Goal: Entertainment & Leisure: Browse casually

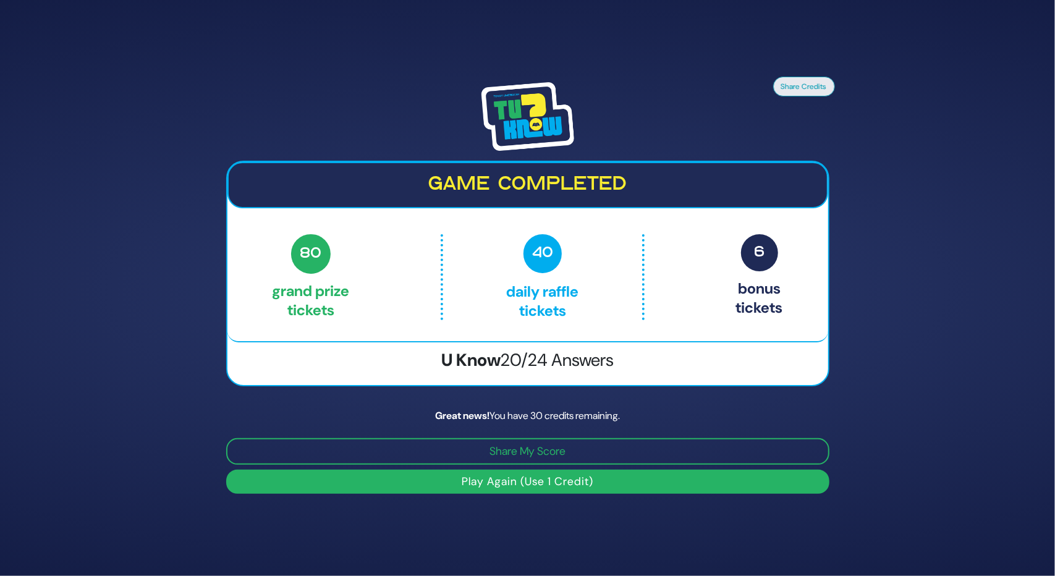
click at [500, 486] on button "Play Again (Use 1 Credit)" at bounding box center [527, 482] width 603 height 24
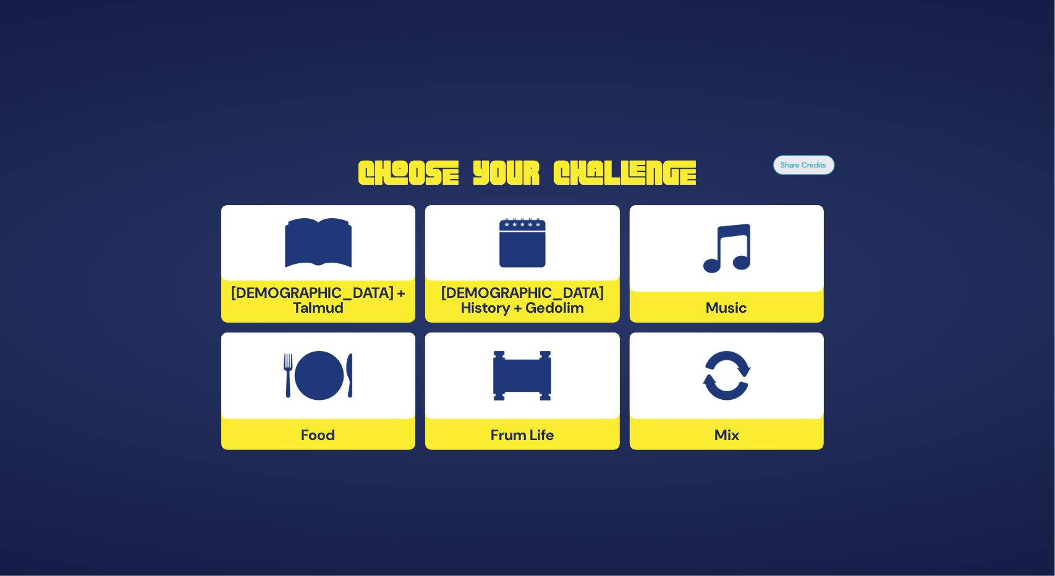
click at [732, 287] on div at bounding box center [727, 248] width 195 height 87
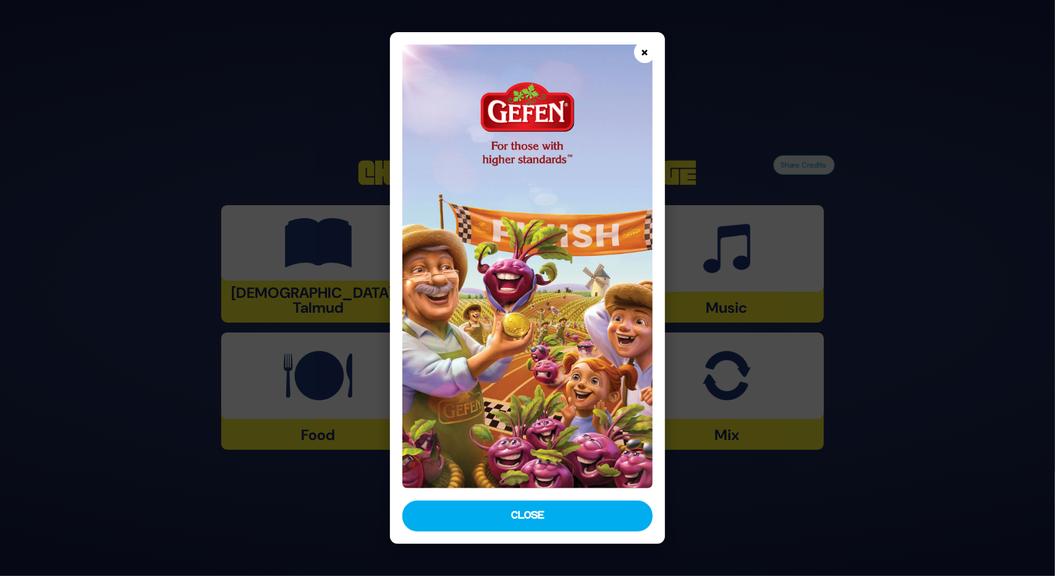
click at [641, 54] on button "×" at bounding box center [645, 52] width 22 height 22
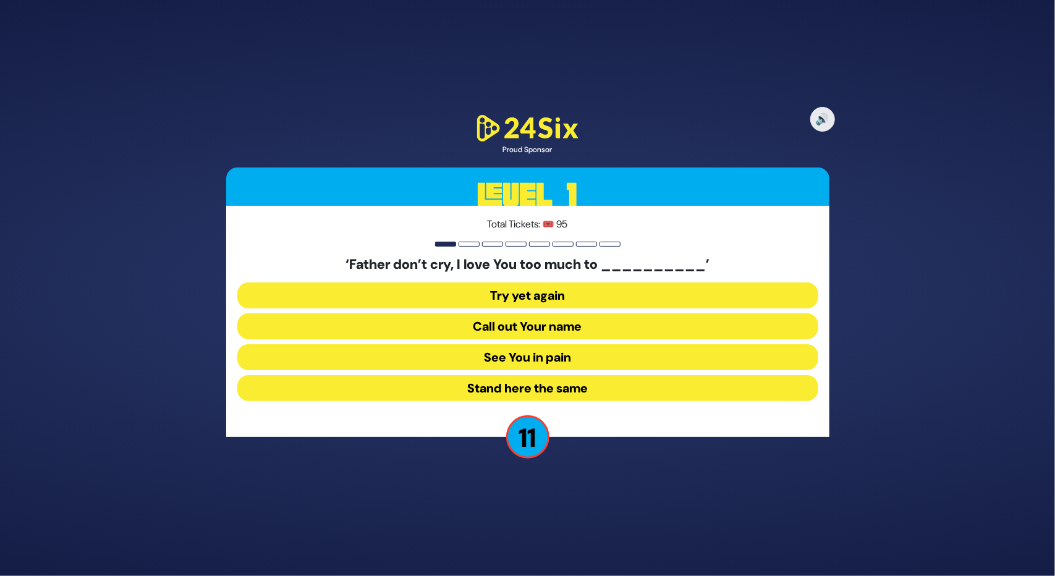
click at [526, 360] on button "See You in pain" at bounding box center [527, 357] width 581 height 26
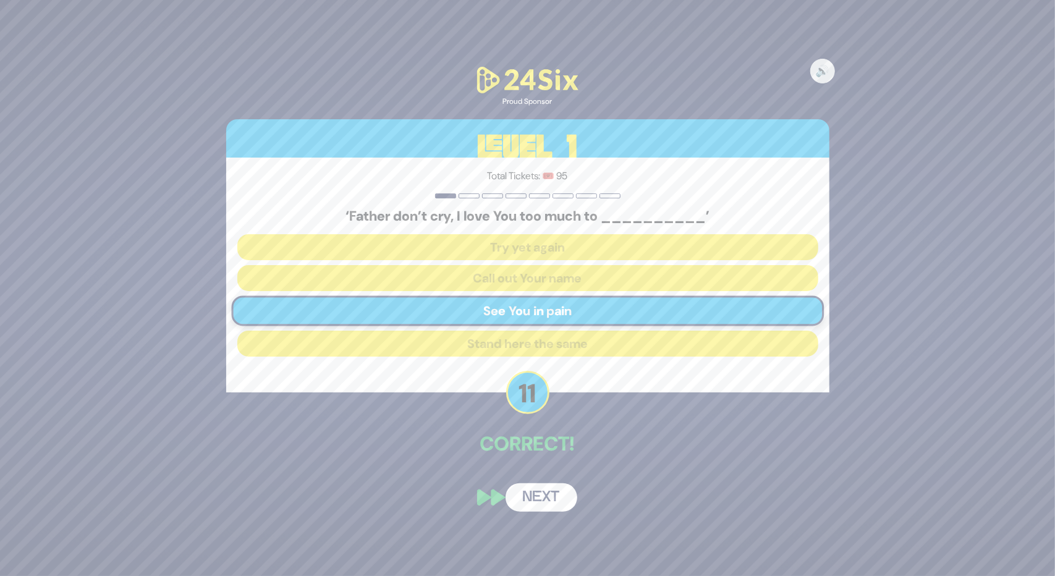
click at [555, 496] on button "Next" at bounding box center [541, 497] width 72 height 28
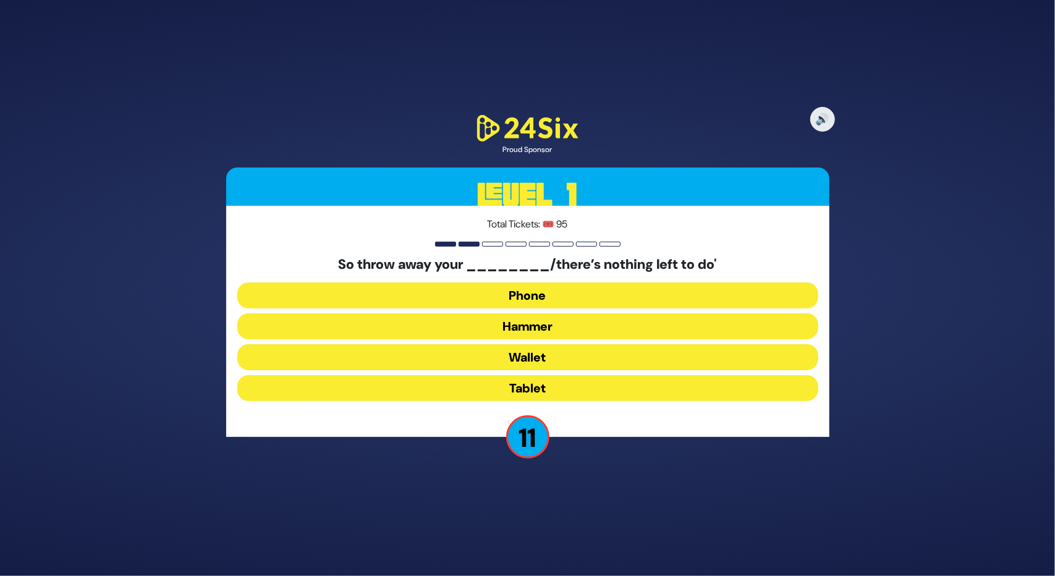
click at [555, 326] on button "Hammer" at bounding box center [527, 326] width 581 height 26
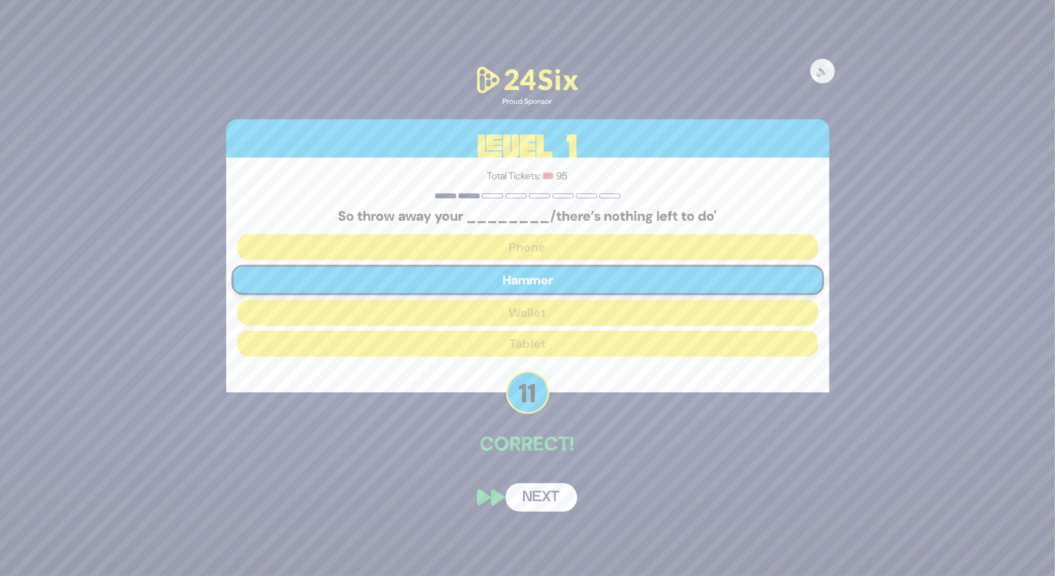
click at [531, 504] on button "Next" at bounding box center [541, 497] width 72 height 28
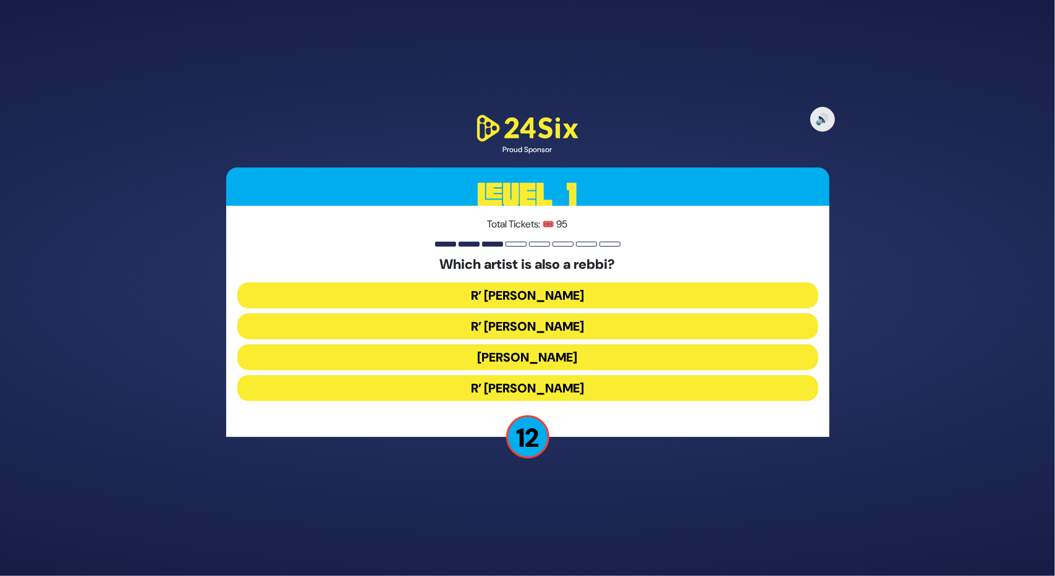
click at [489, 384] on button "R’ Baruch Levine" at bounding box center [527, 388] width 581 height 26
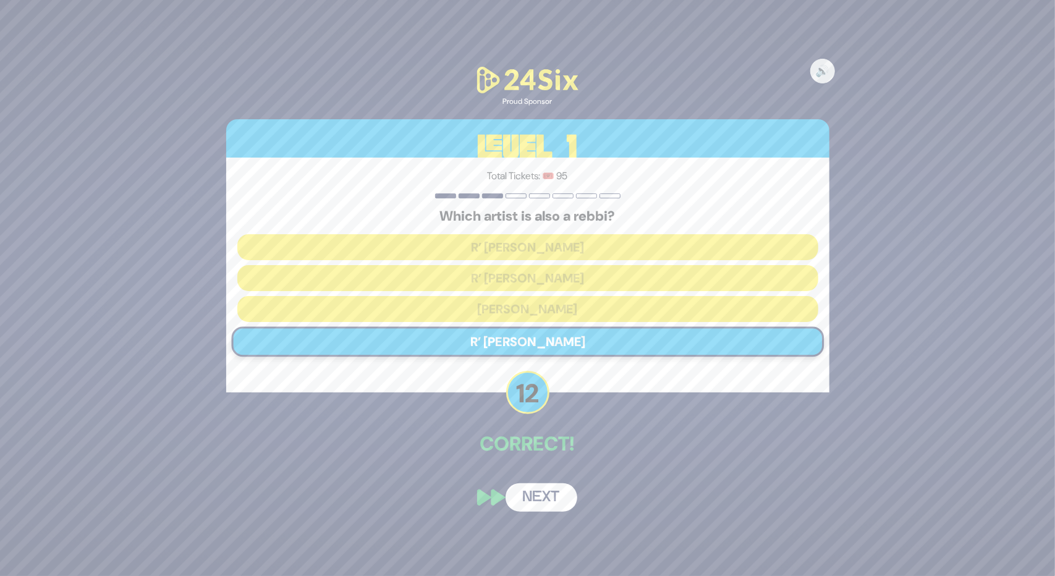
click at [522, 496] on button "Next" at bounding box center [541, 497] width 72 height 28
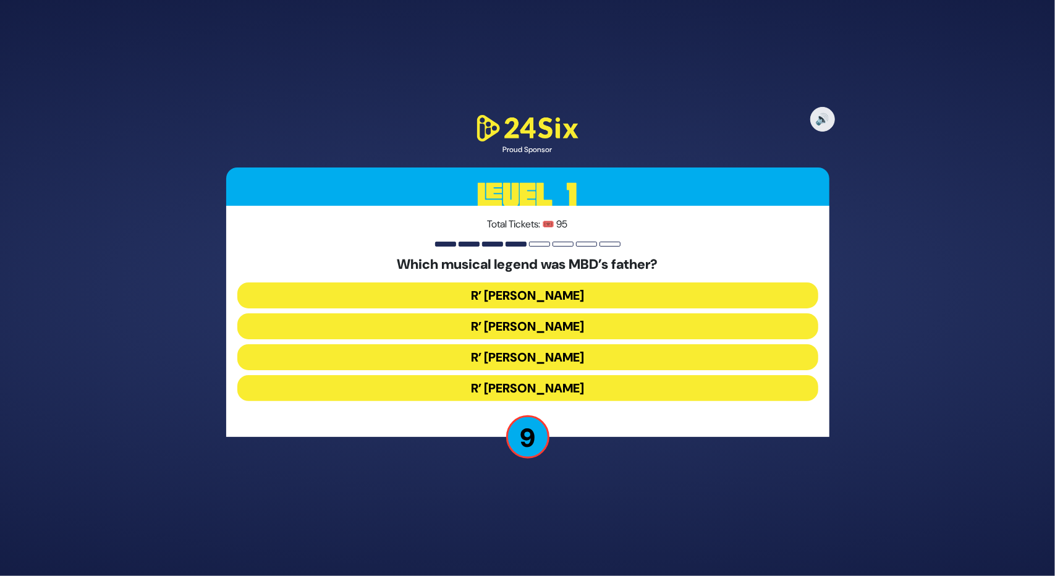
click at [523, 332] on button "R’ Duvid Werdyger" at bounding box center [527, 326] width 581 height 26
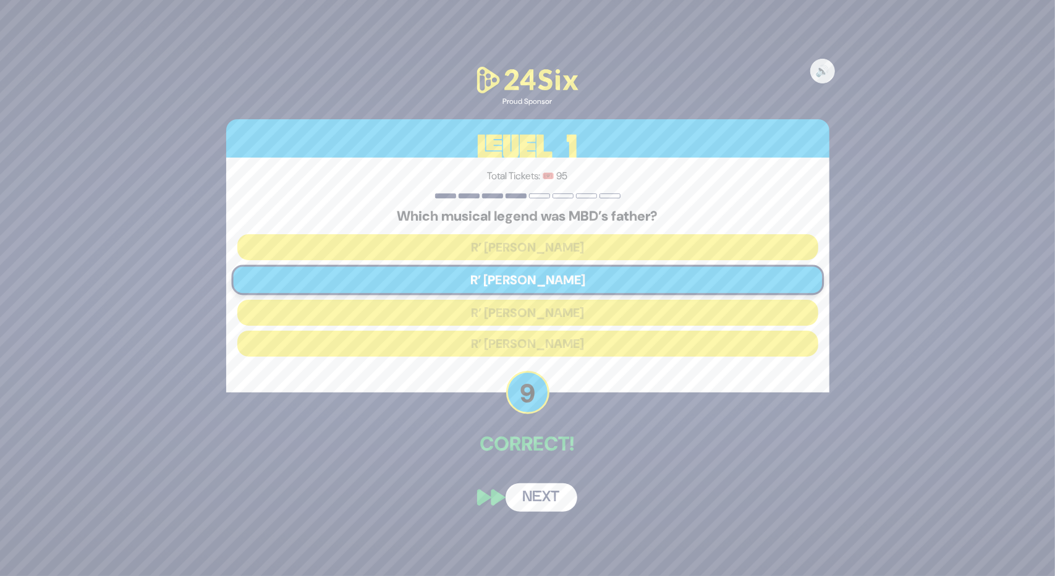
click at [547, 493] on button "Next" at bounding box center [541, 497] width 72 height 28
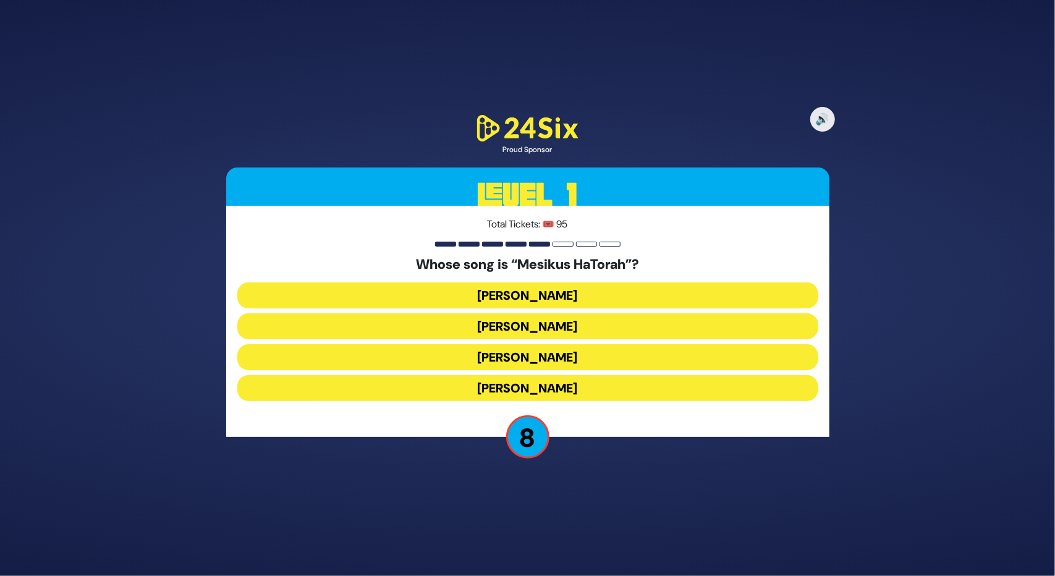
click at [525, 352] on button "Yisroel Werdyger" at bounding box center [527, 357] width 581 height 26
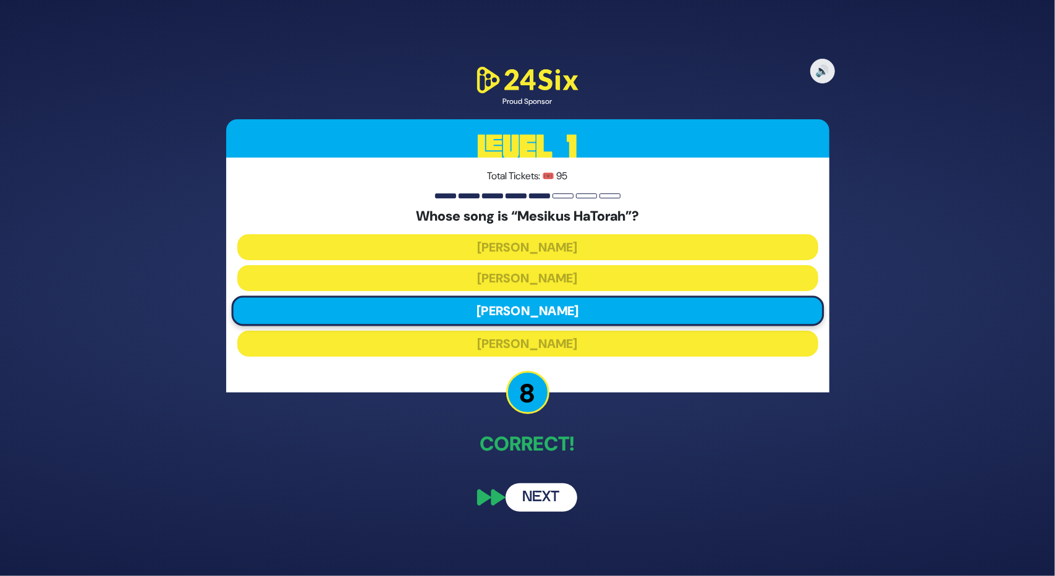
click at [519, 498] on button "Next" at bounding box center [541, 497] width 72 height 28
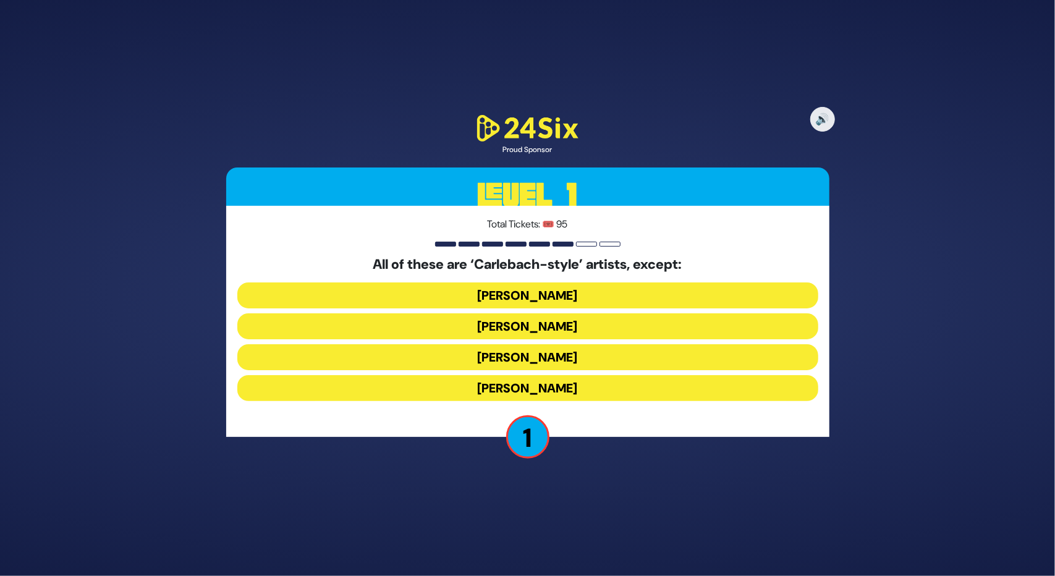
click at [525, 383] on button "Yiddy Bialostotzky" at bounding box center [527, 388] width 581 height 26
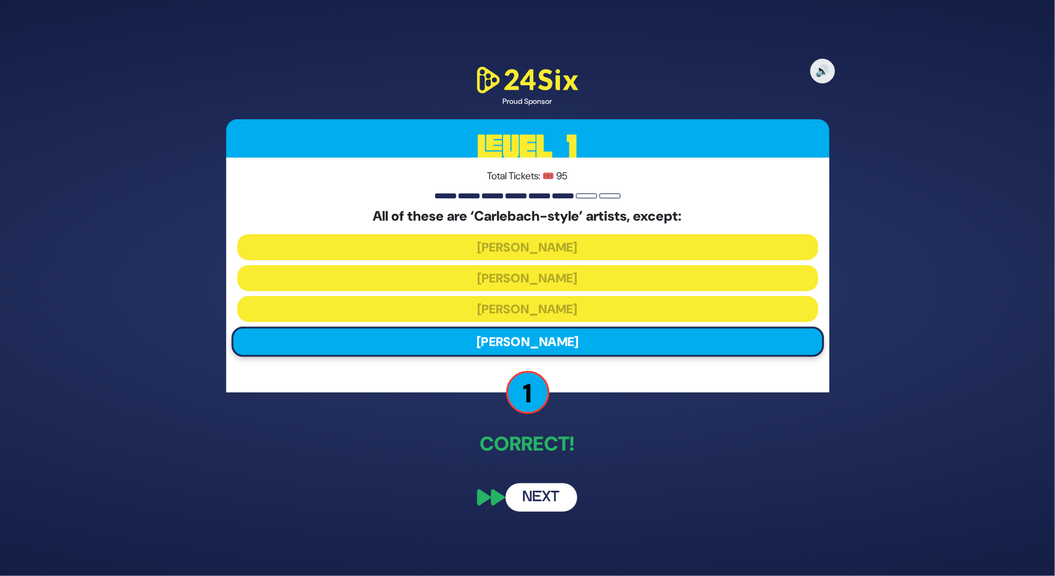
click at [549, 492] on button "Next" at bounding box center [541, 497] width 72 height 28
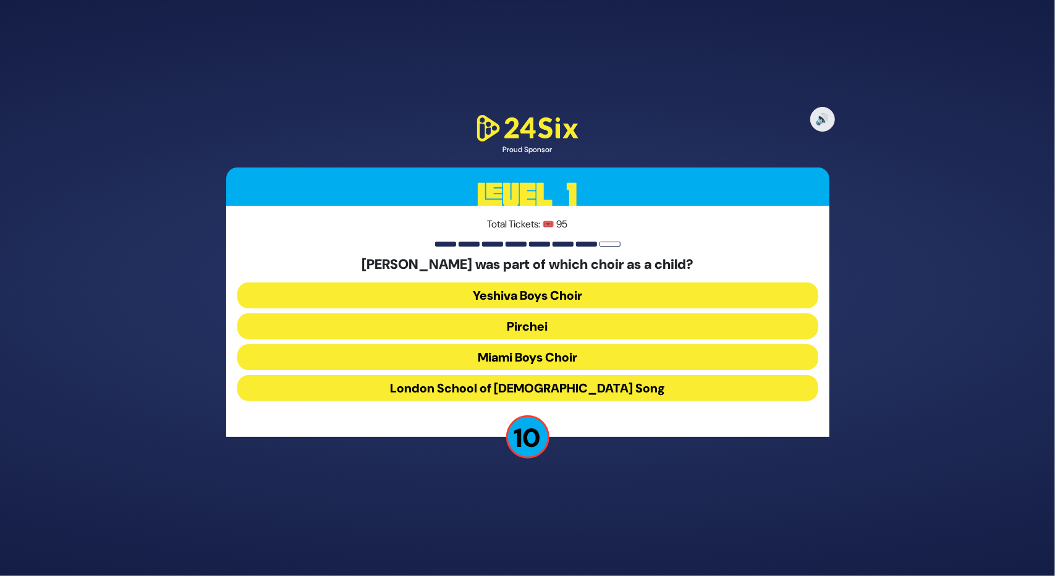
click at [514, 353] on button "Miami Boys Choir" at bounding box center [527, 357] width 581 height 26
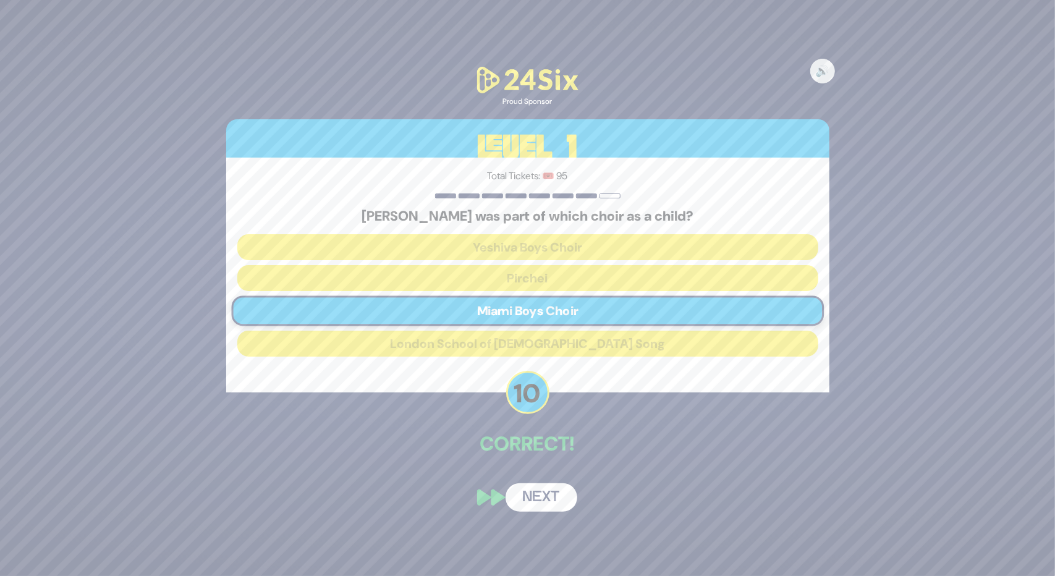
click at [560, 504] on button "Next" at bounding box center [541, 497] width 72 height 28
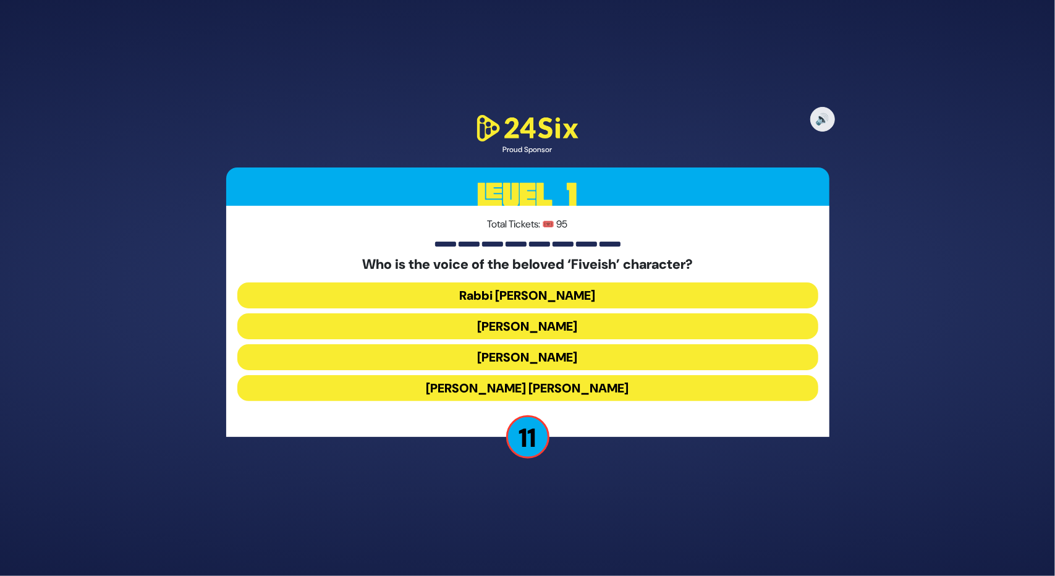
click at [499, 349] on button "Elchonon Schwartz" at bounding box center [527, 357] width 581 height 26
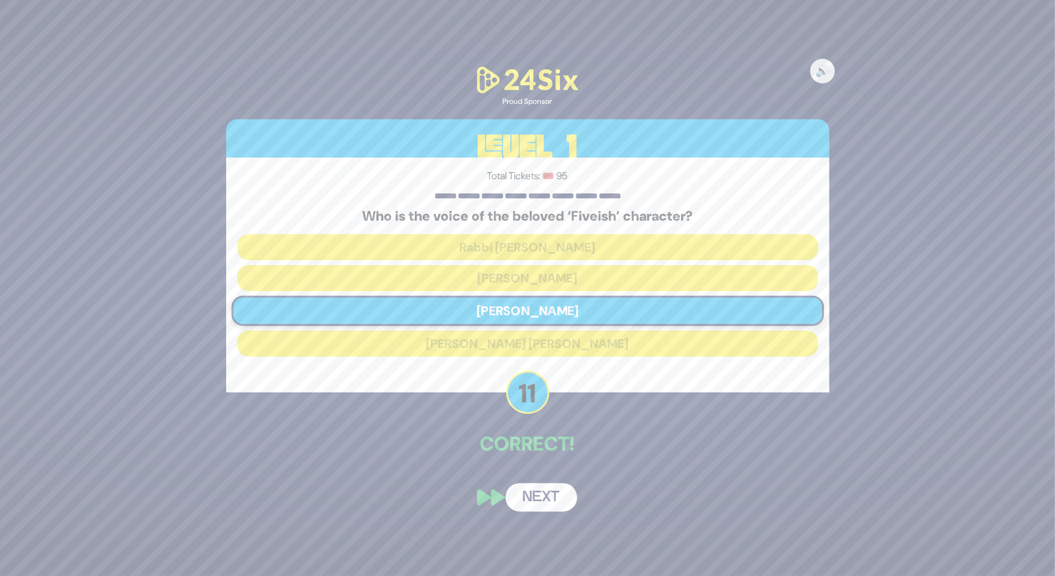
click at [539, 496] on button "Next" at bounding box center [541, 497] width 72 height 28
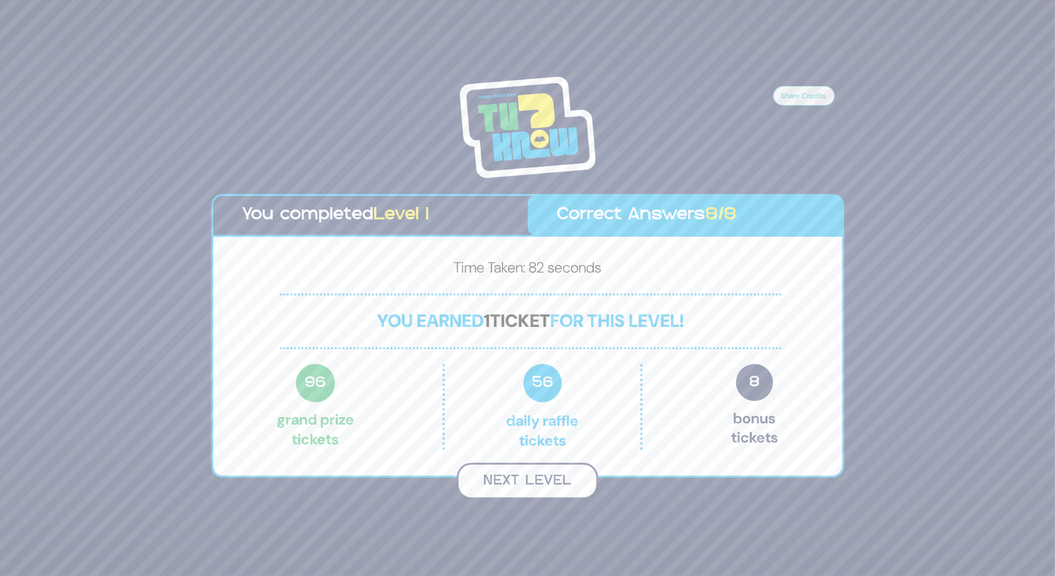
click at [532, 484] on button "Next Level" at bounding box center [527, 481] width 141 height 36
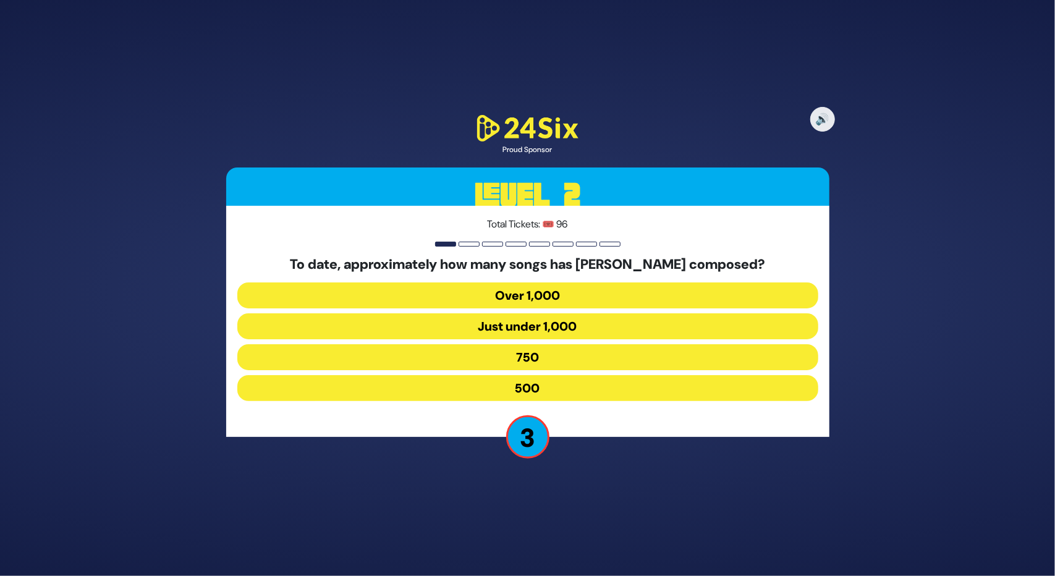
click at [531, 344] on button "750" at bounding box center [527, 357] width 581 height 26
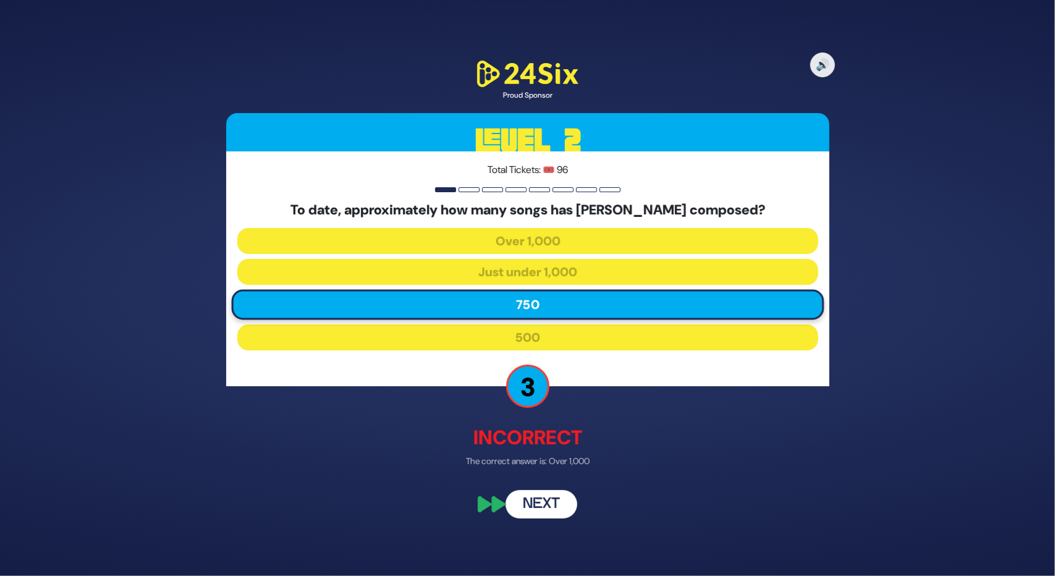
click at [562, 496] on button "Next" at bounding box center [541, 503] width 72 height 28
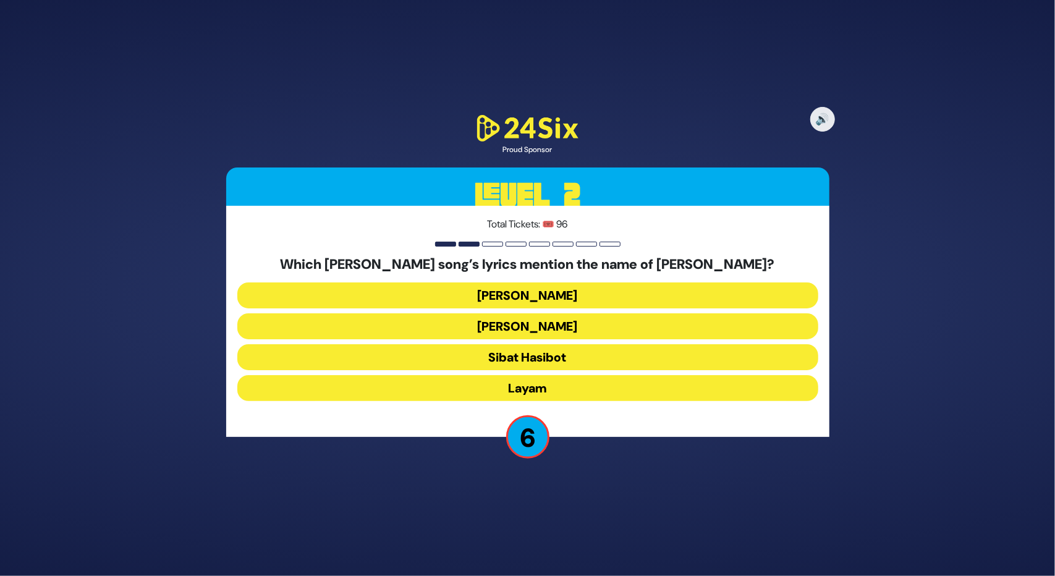
click at [507, 382] on button "Layam" at bounding box center [527, 388] width 581 height 26
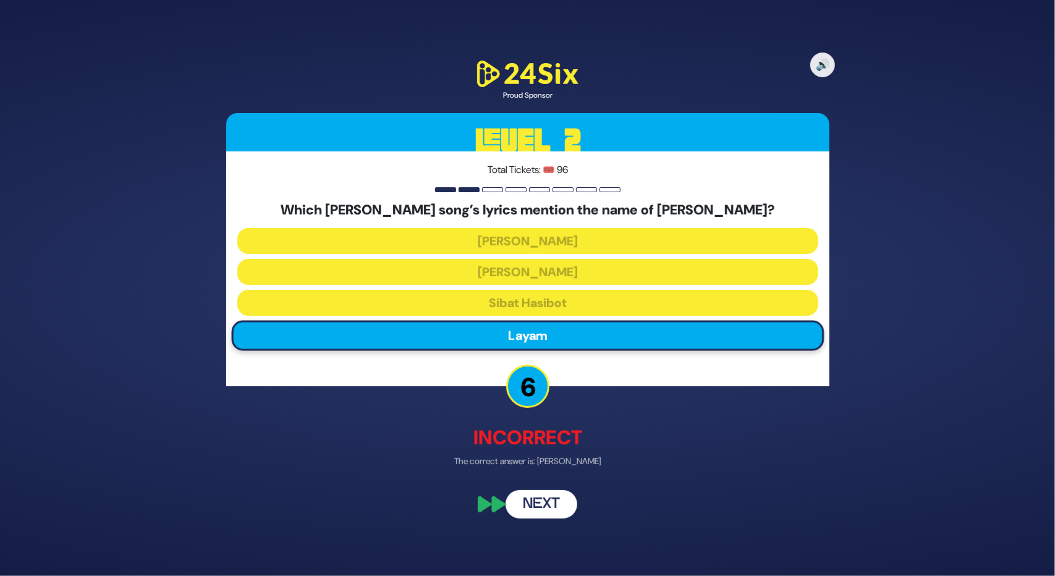
click at [554, 511] on button "Next" at bounding box center [541, 503] width 72 height 28
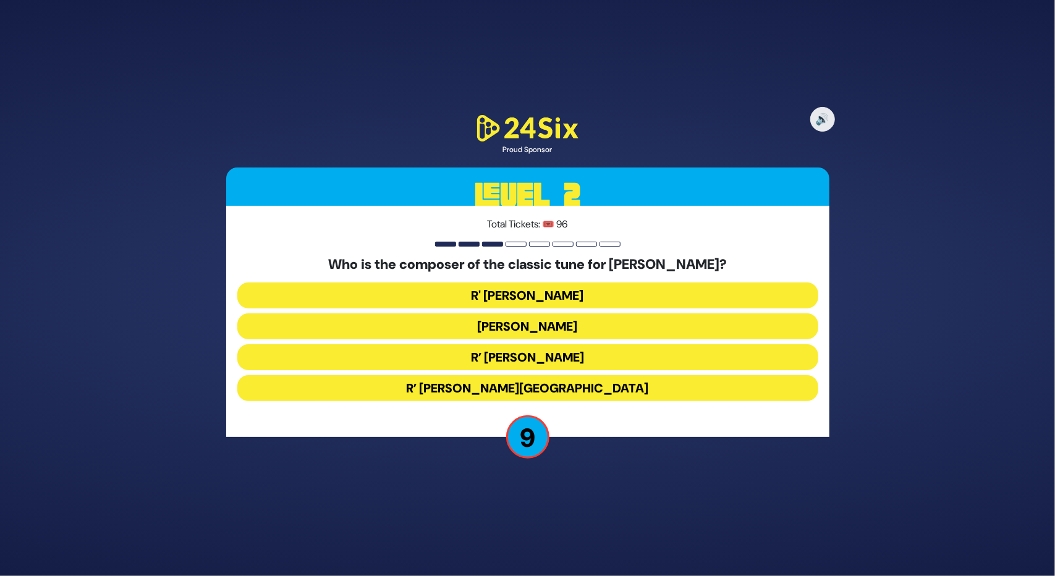
click at [559, 287] on button "R' Baruch Chait" at bounding box center [527, 295] width 581 height 26
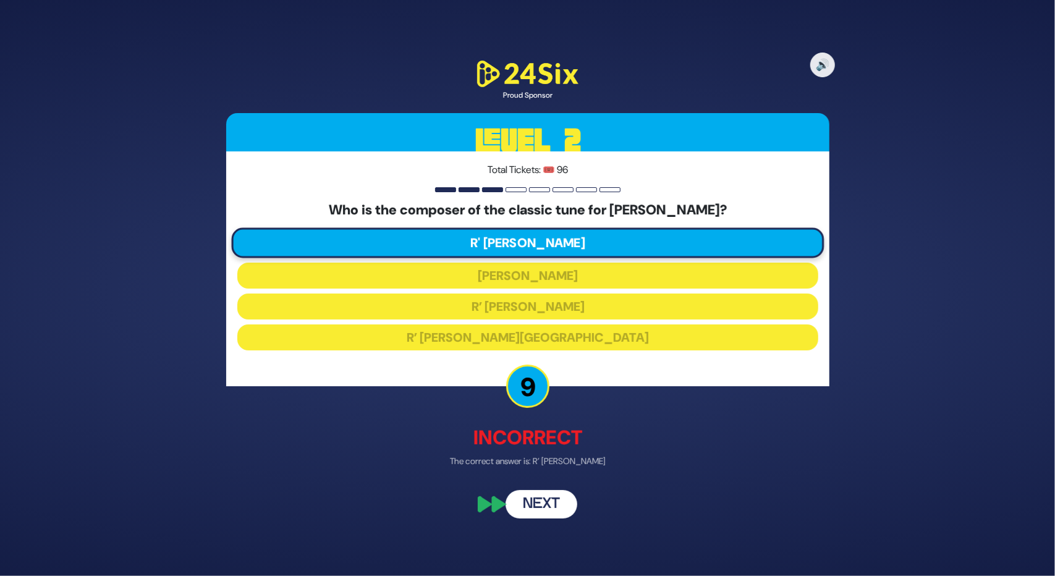
click at [565, 496] on button "Next" at bounding box center [541, 503] width 72 height 28
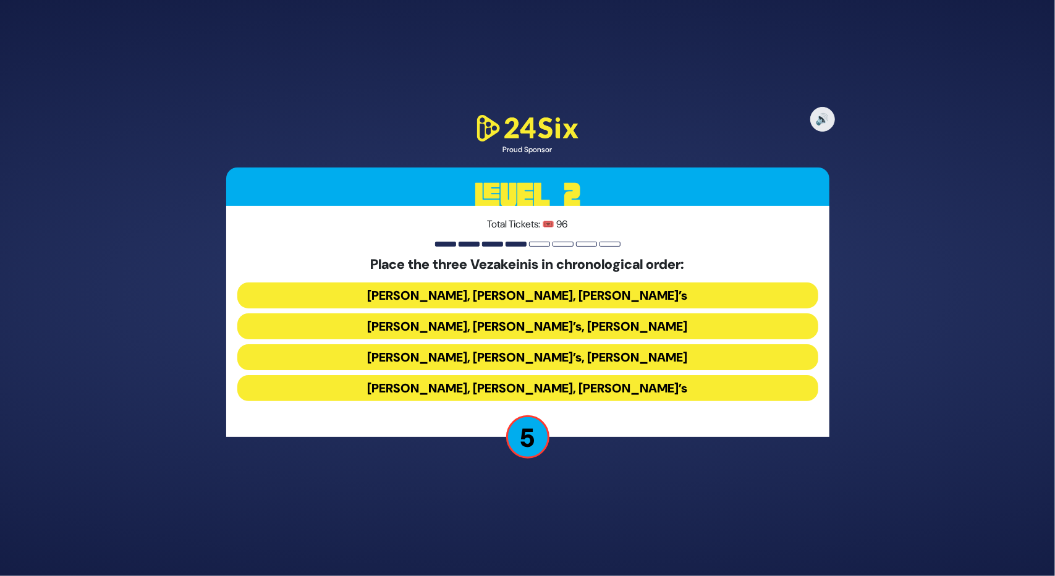
click at [425, 381] on button "Avraham Fried’s, Baruch Levine’s, Bonei Olam’s" at bounding box center [527, 388] width 581 height 26
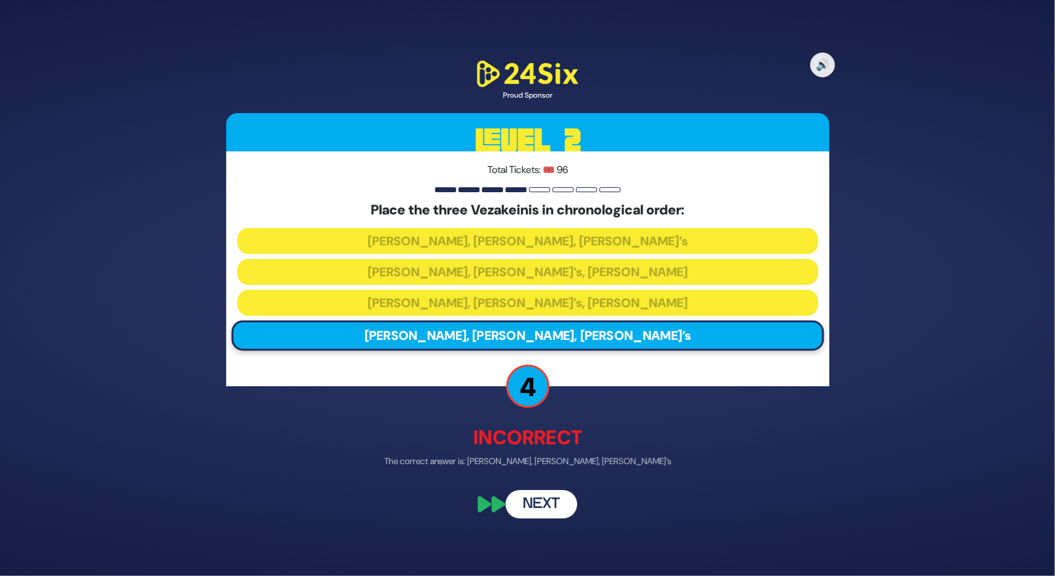
click at [546, 517] on button "Next" at bounding box center [541, 503] width 72 height 28
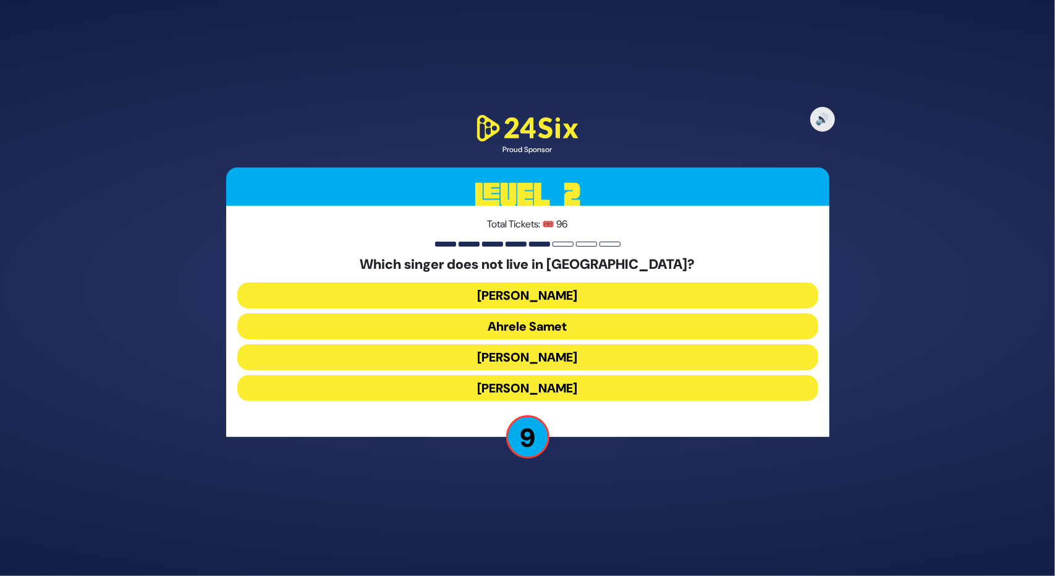
click at [496, 382] on button "Eitan Katz" at bounding box center [527, 388] width 581 height 26
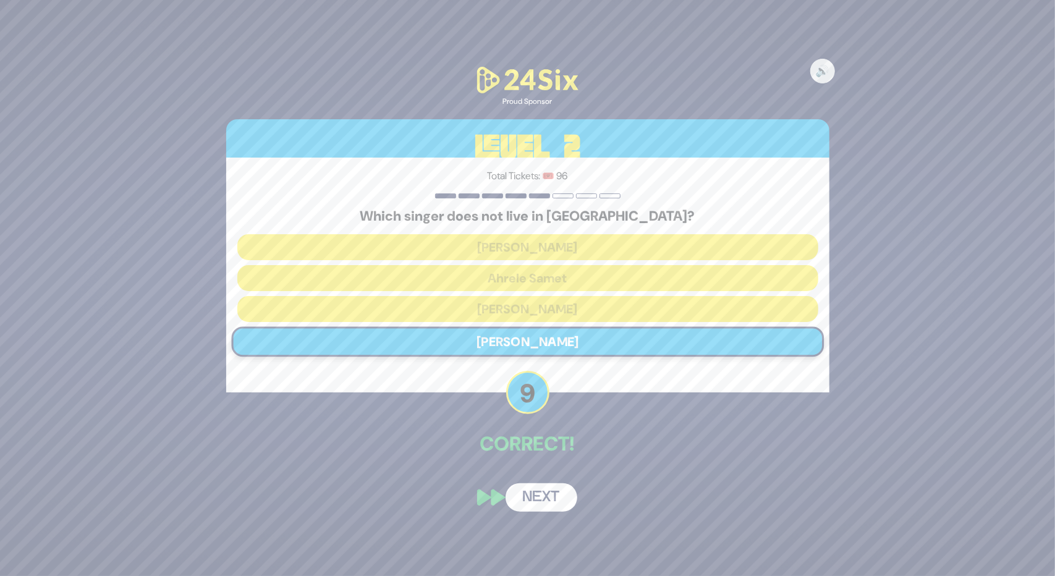
click at [559, 489] on button "Next" at bounding box center [541, 497] width 72 height 28
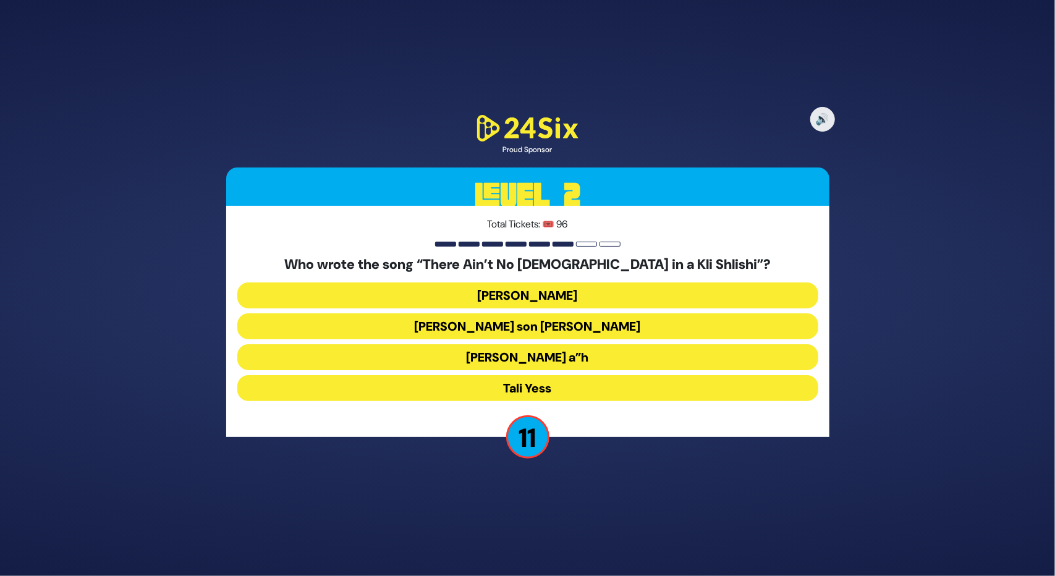
click at [497, 349] on button "Moshe Yess a”h" at bounding box center [527, 357] width 581 height 26
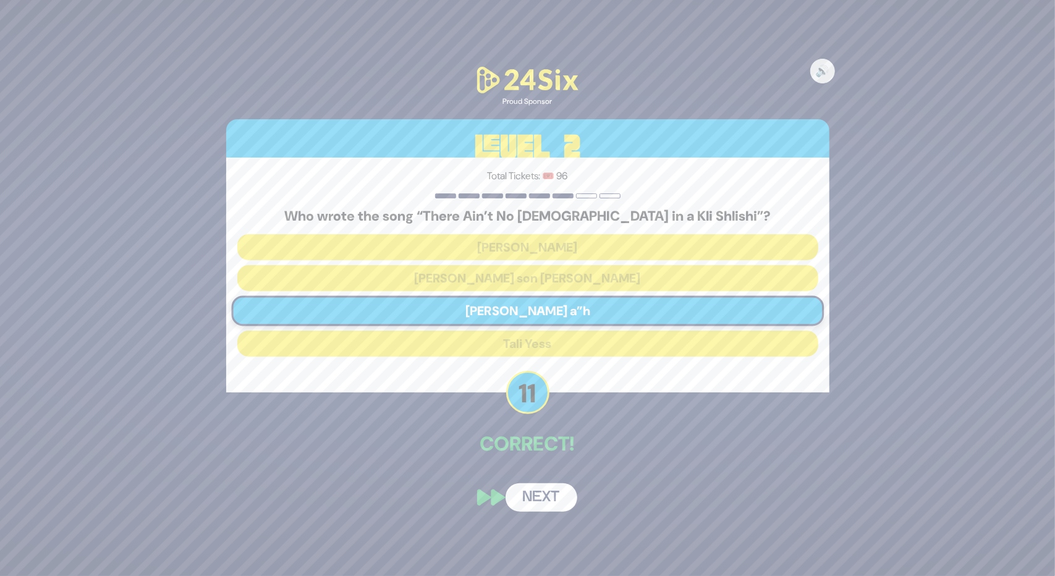
click at [539, 495] on button "Next" at bounding box center [541, 497] width 72 height 28
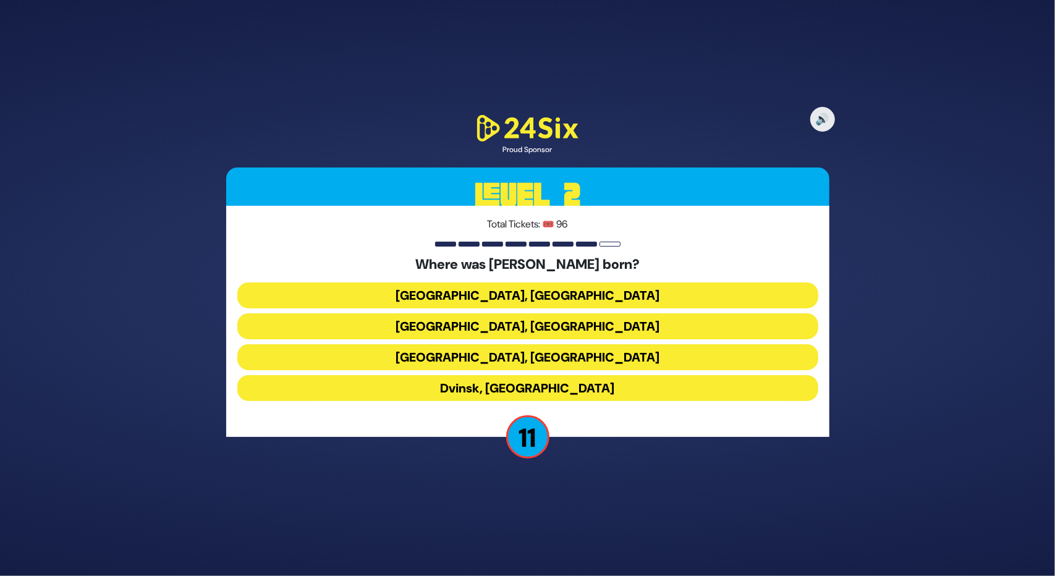
click at [530, 284] on button "Berlin, Germany" at bounding box center [527, 295] width 581 height 26
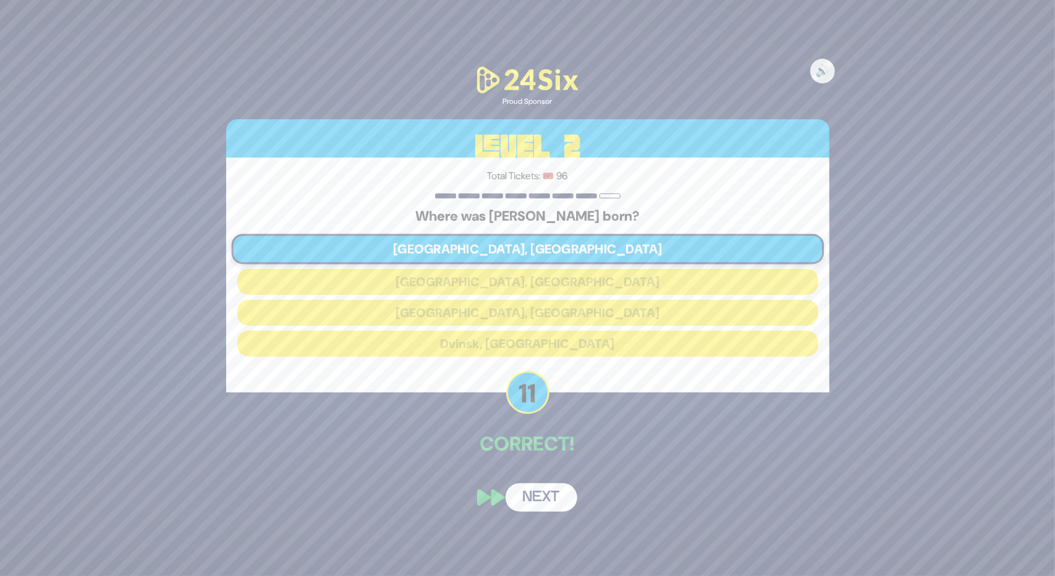
click at [540, 503] on button "Next" at bounding box center [541, 497] width 72 height 28
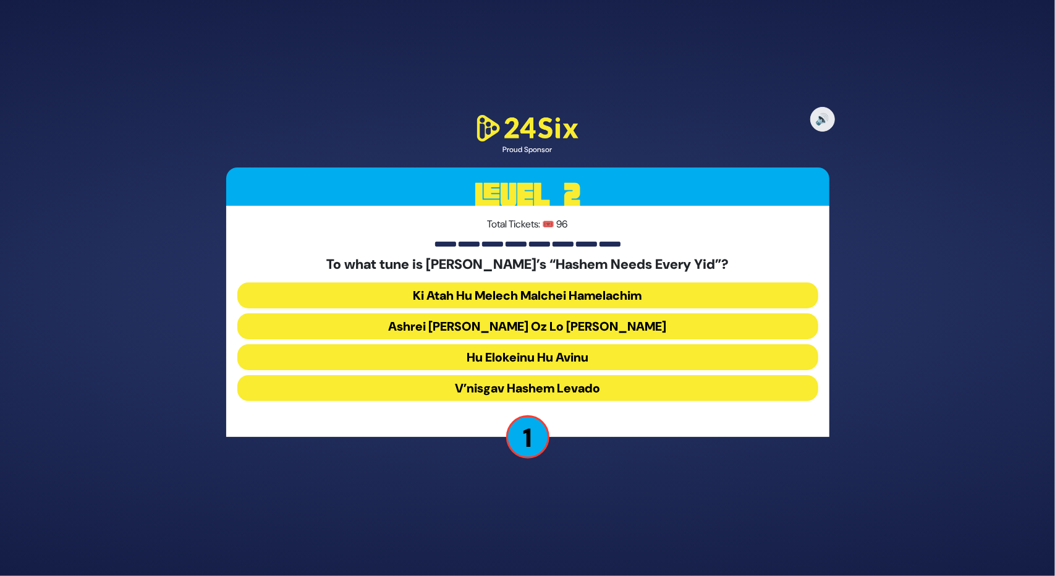
click at [496, 345] on button "Hu Elokeinu Hu Avinu" at bounding box center [527, 357] width 581 height 26
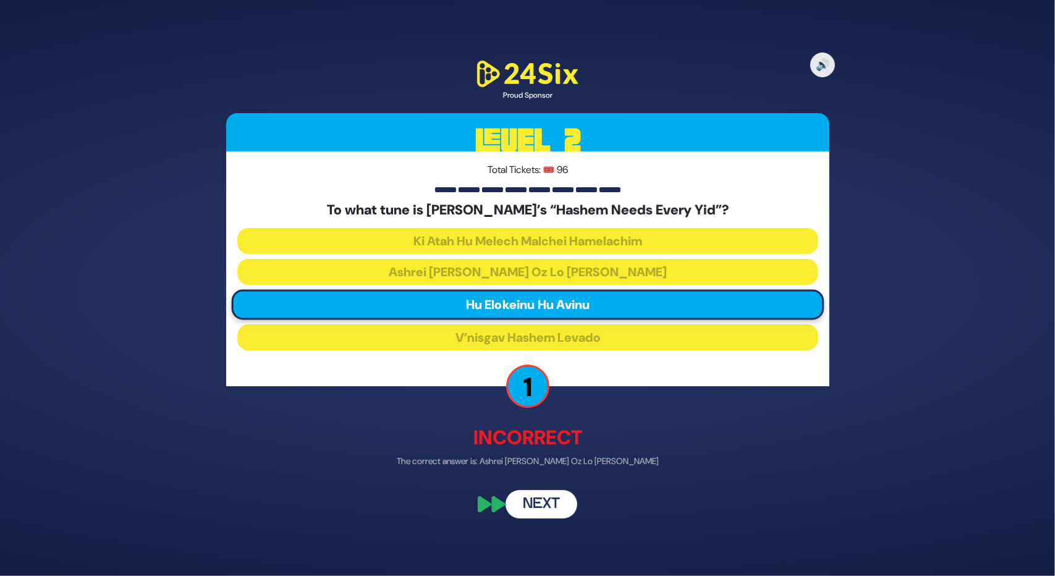
drag, startPoint x: 546, startPoint y: 488, endPoint x: 546, endPoint y: 511, distance: 23.5
click at [546, 511] on button "Next" at bounding box center [541, 503] width 72 height 28
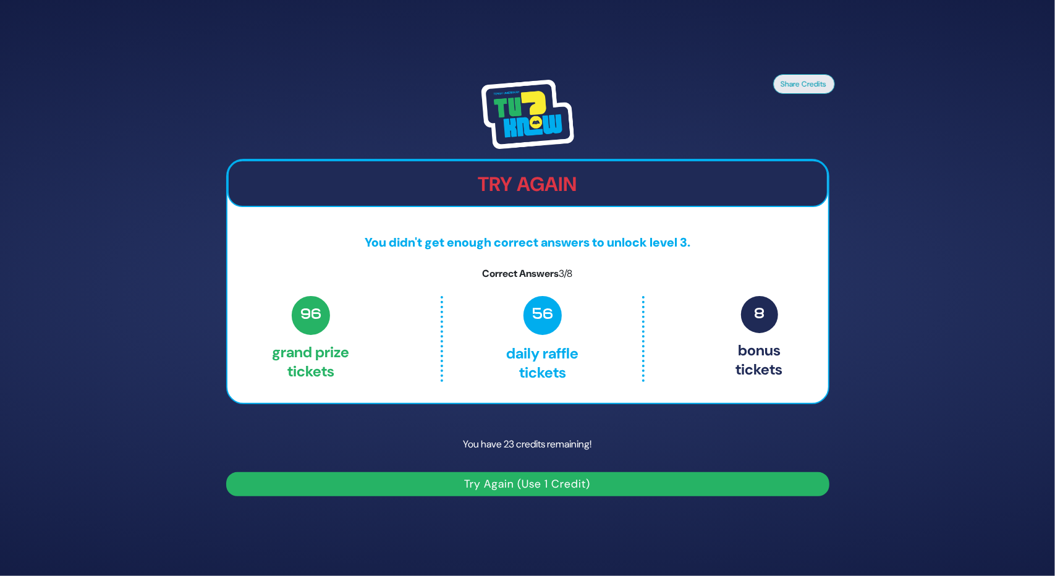
click at [544, 484] on button "Try Again (Use 1 Credit)" at bounding box center [527, 484] width 603 height 24
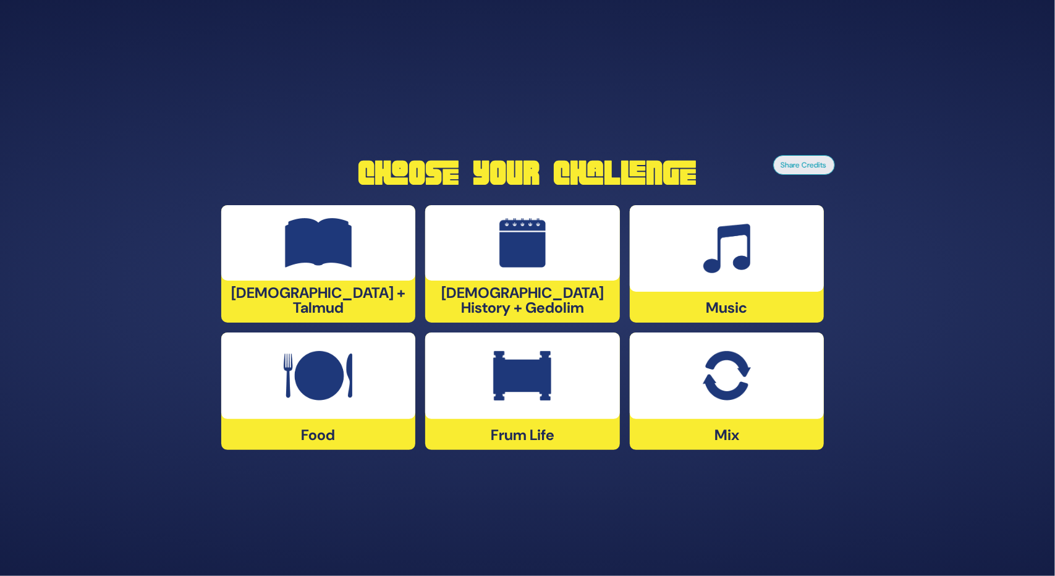
click at [520, 394] on img at bounding box center [522, 375] width 58 height 49
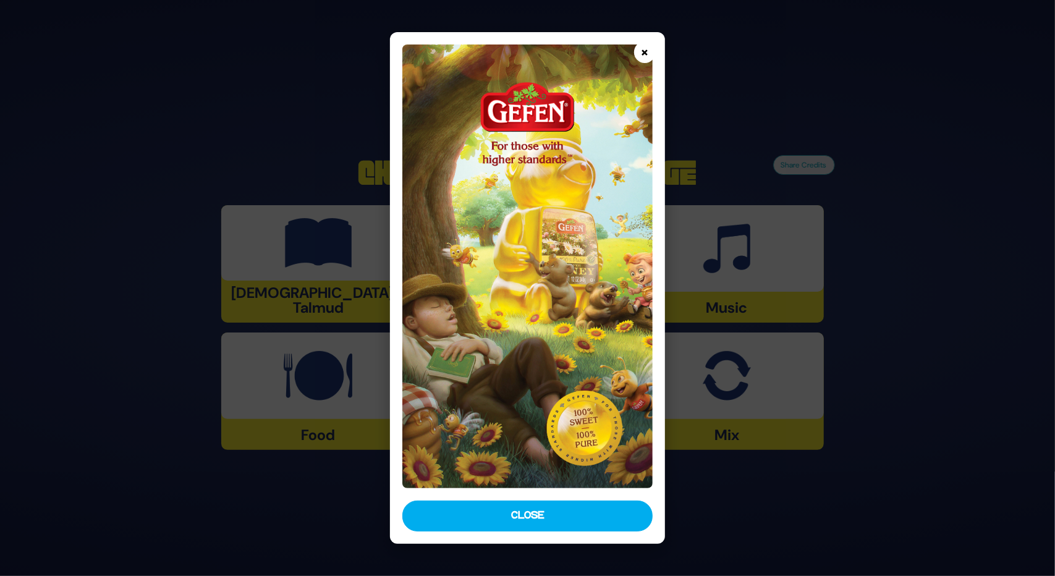
click at [646, 56] on button "×" at bounding box center [645, 52] width 22 height 22
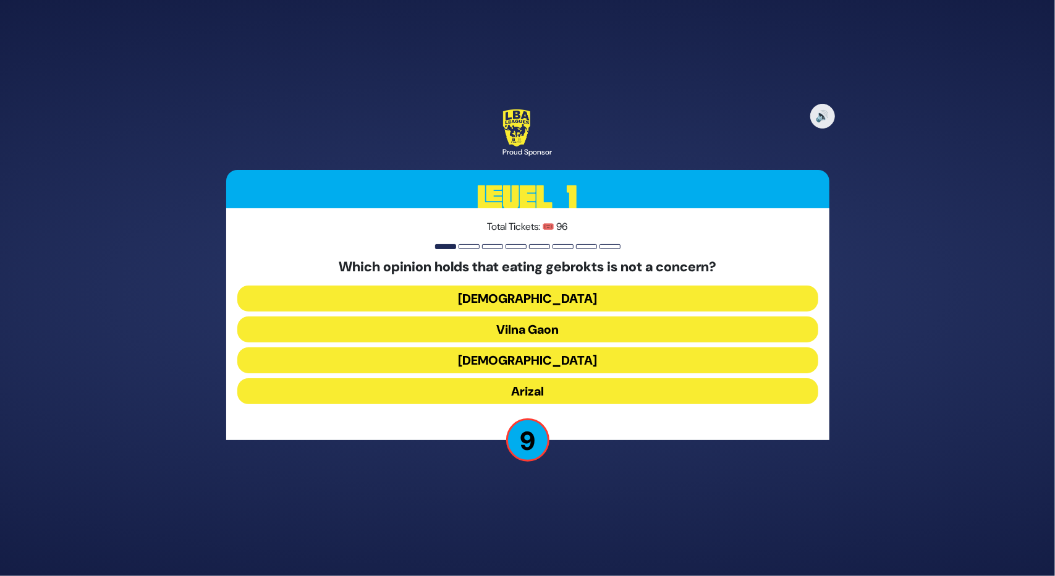
click at [522, 324] on button "Vilna Gaon" at bounding box center [527, 329] width 581 height 26
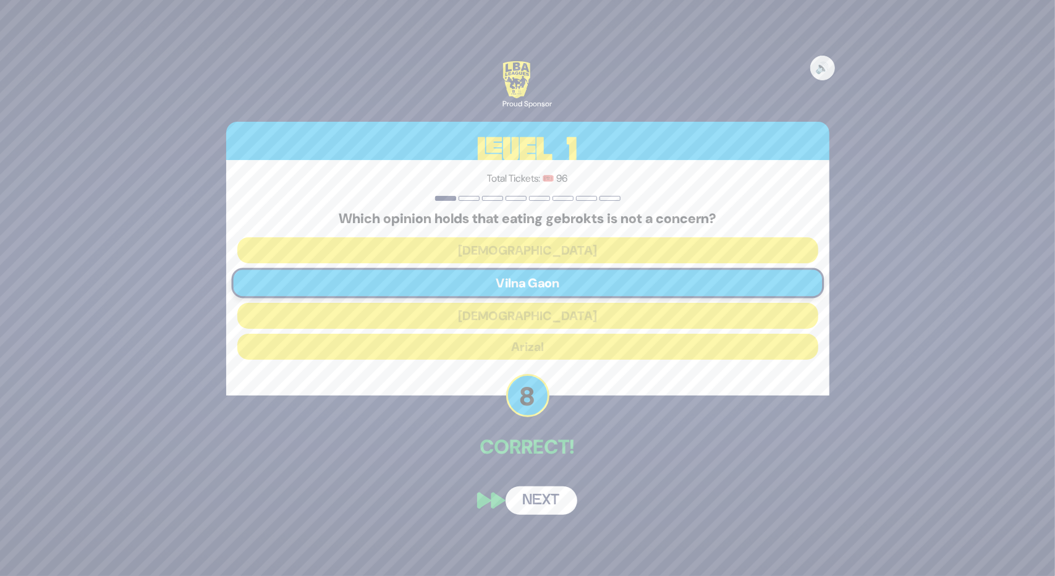
click at [539, 510] on button "Next" at bounding box center [541, 500] width 72 height 28
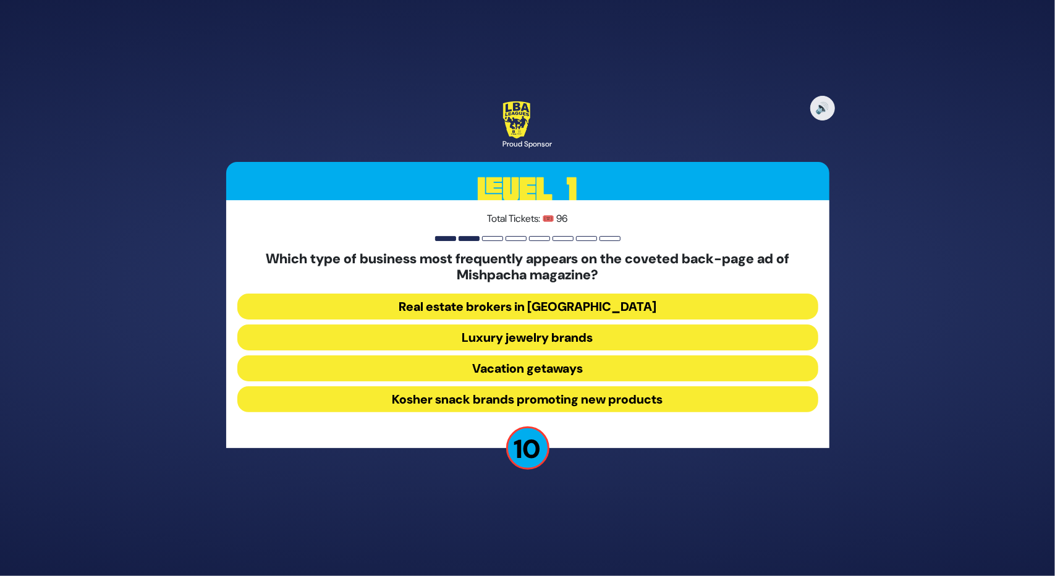
click at [468, 337] on button "Luxury jewelry brands" at bounding box center [527, 337] width 581 height 26
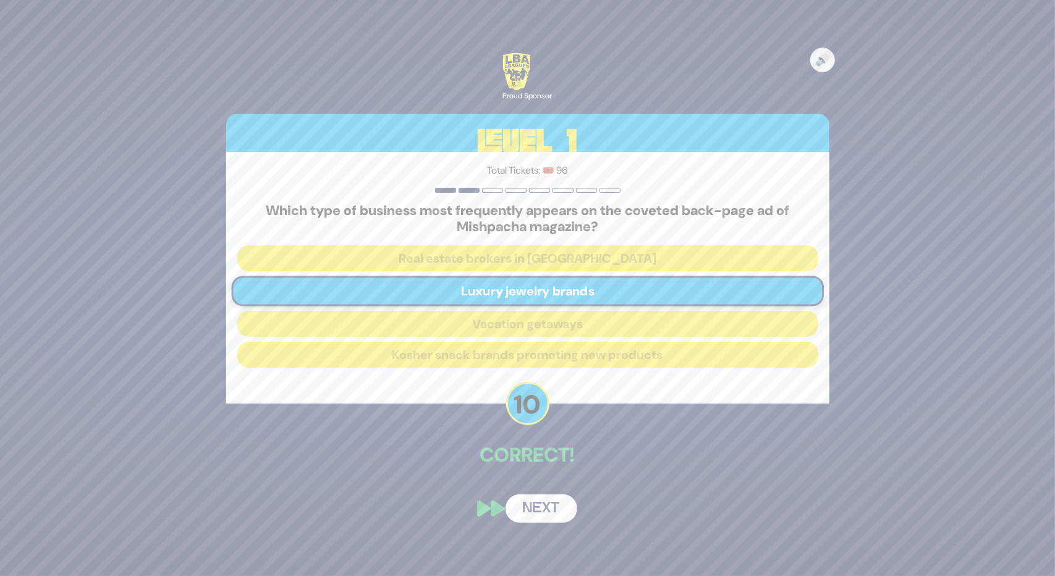
click at [554, 494] on button "Next" at bounding box center [541, 508] width 72 height 28
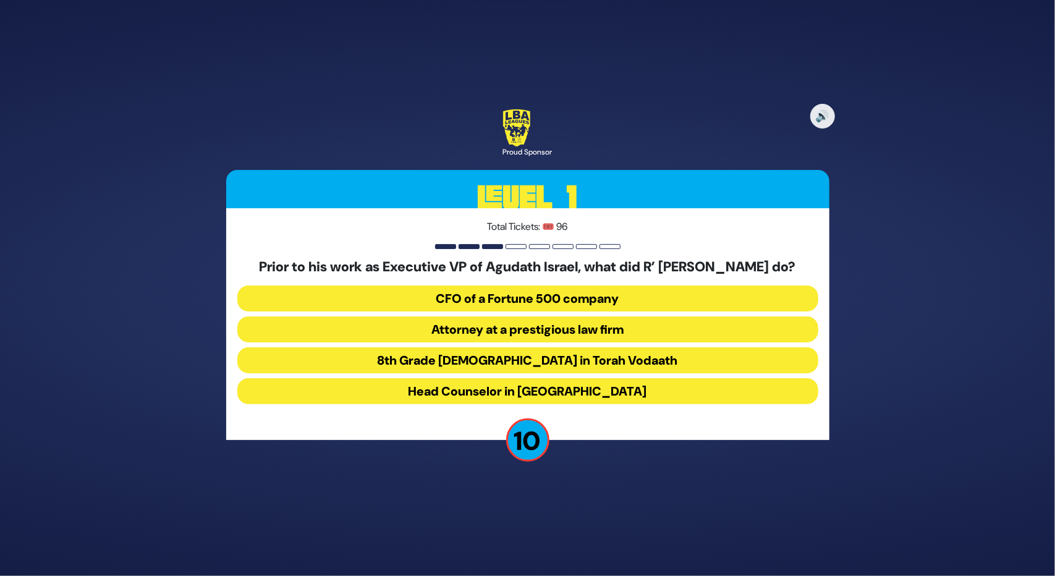
click at [458, 332] on button "Attorney at a prestigious law firm" at bounding box center [527, 329] width 581 height 26
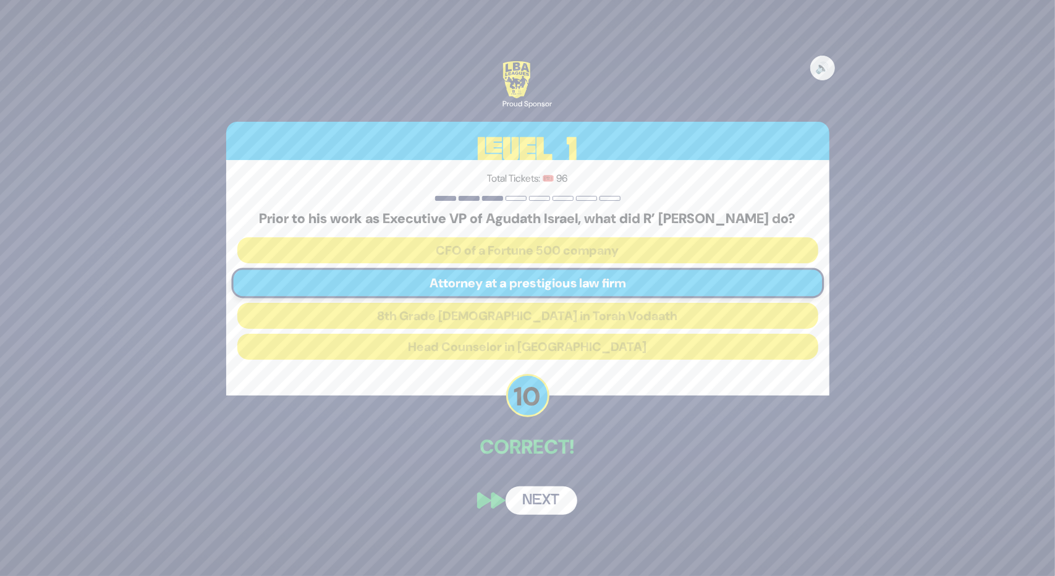
click at [541, 496] on button "Next" at bounding box center [541, 500] width 72 height 28
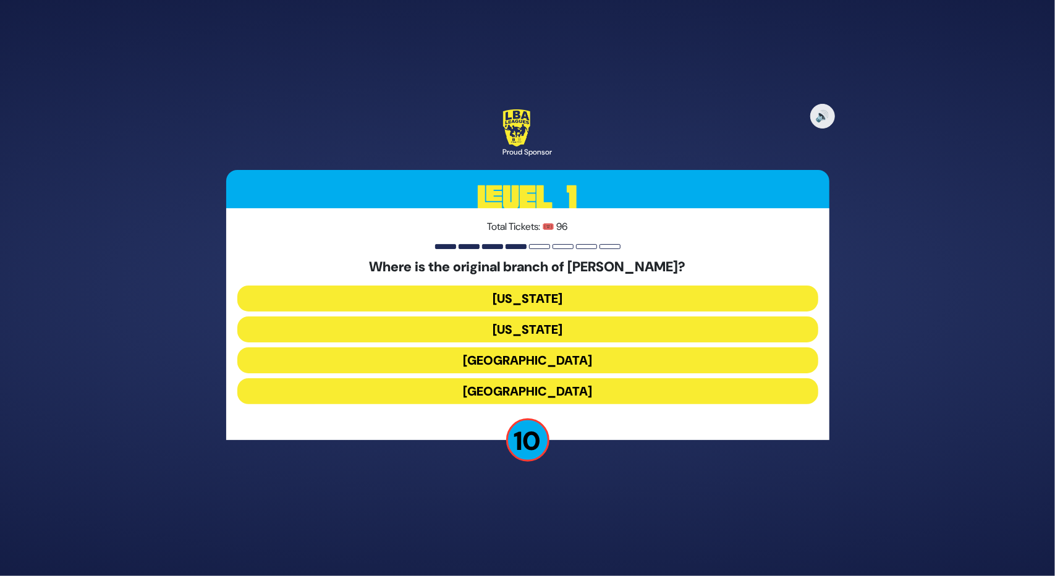
click at [530, 363] on button "London" at bounding box center [527, 360] width 581 height 26
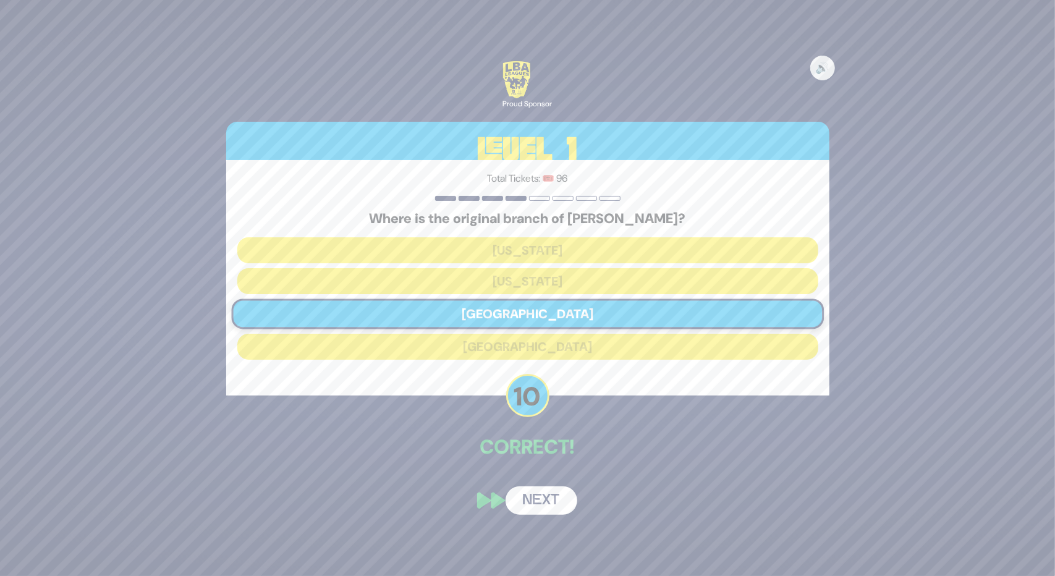
click at [546, 492] on button "Next" at bounding box center [541, 500] width 72 height 28
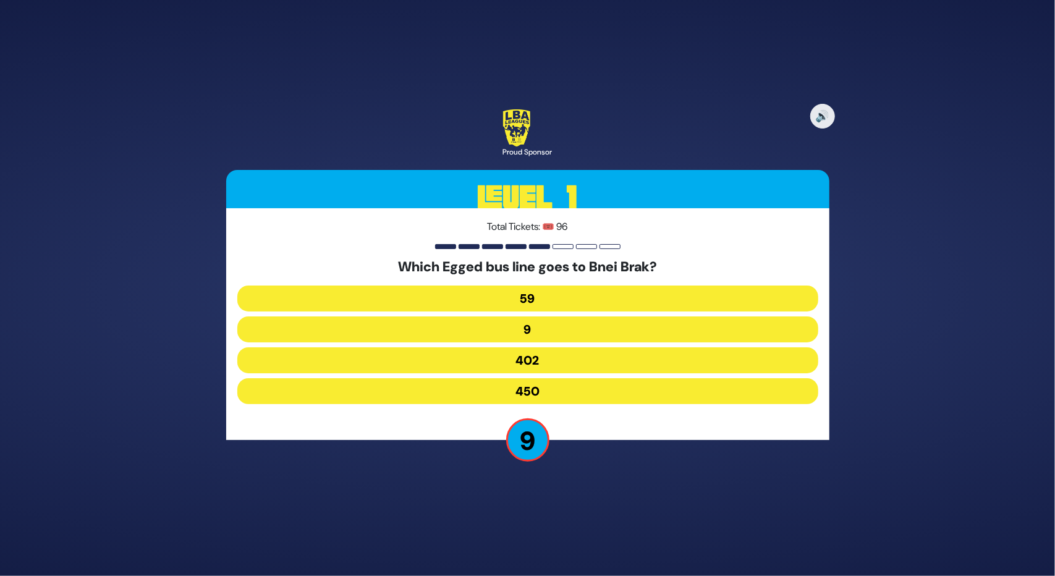
click at [531, 349] on button "402" at bounding box center [527, 360] width 581 height 26
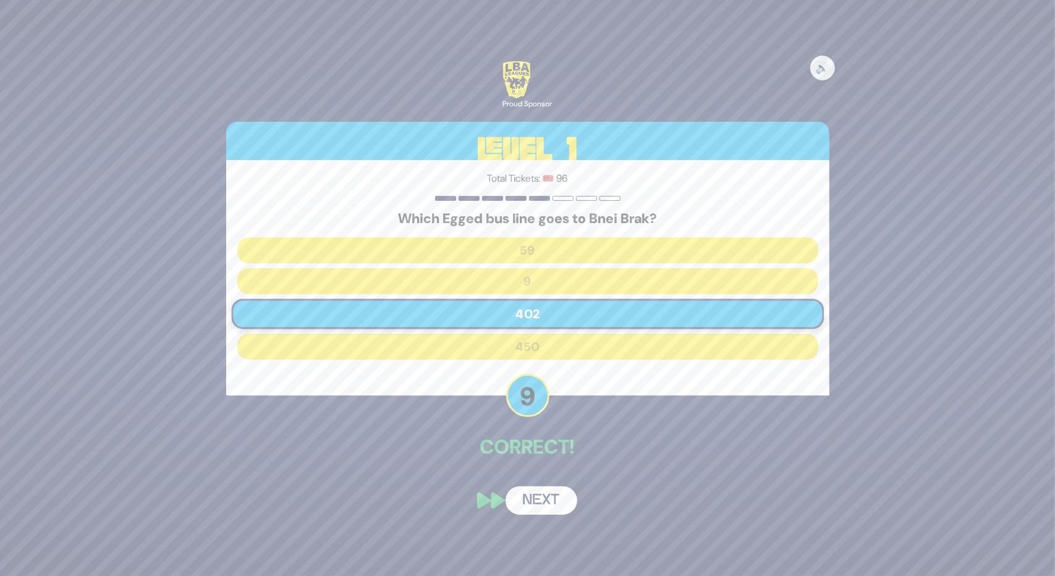
click at [536, 513] on button "Next" at bounding box center [541, 500] width 72 height 28
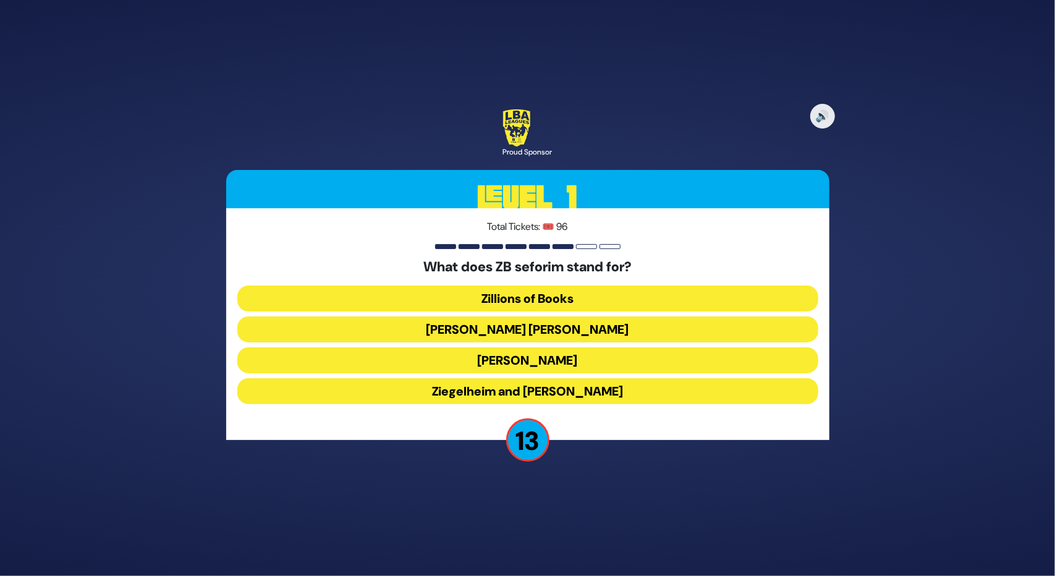
click at [506, 327] on button "Zundel Berman" at bounding box center [527, 329] width 581 height 26
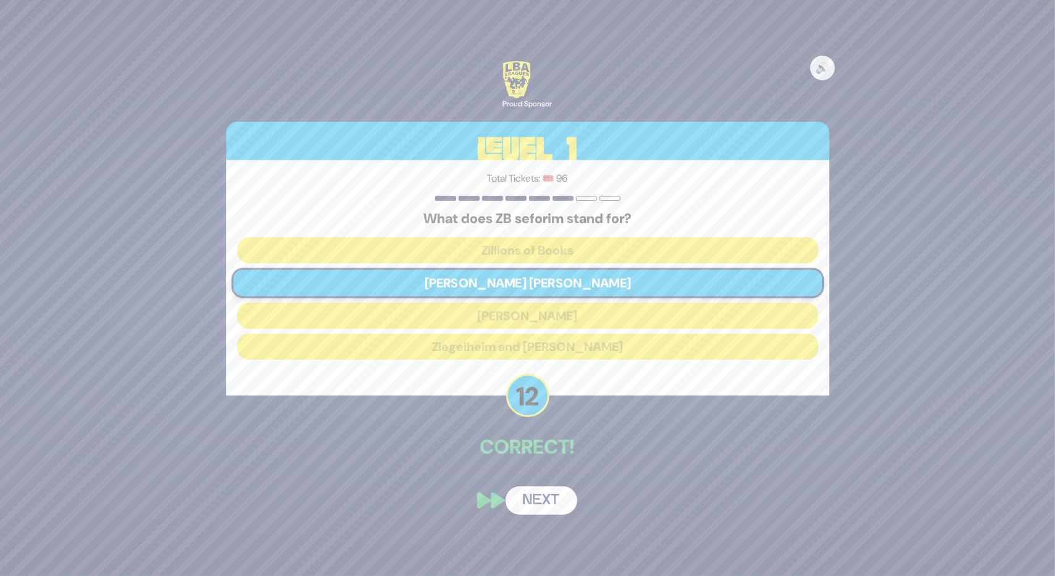
click at [539, 499] on button "Next" at bounding box center [541, 500] width 72 height 28
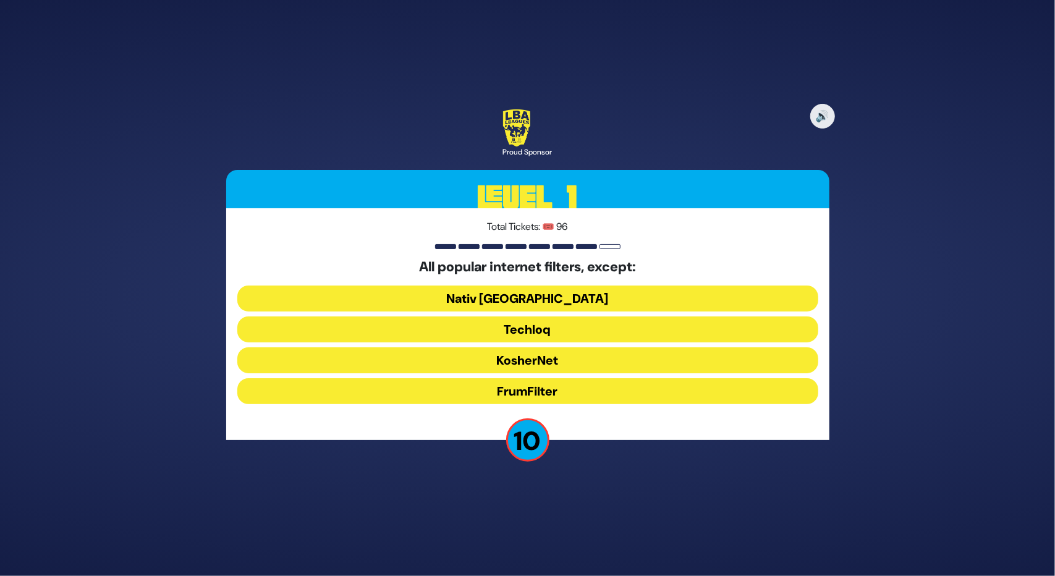
click at [509, 391] on button "FrumFilter" at bounding box center [527, 391] width 581 height 26
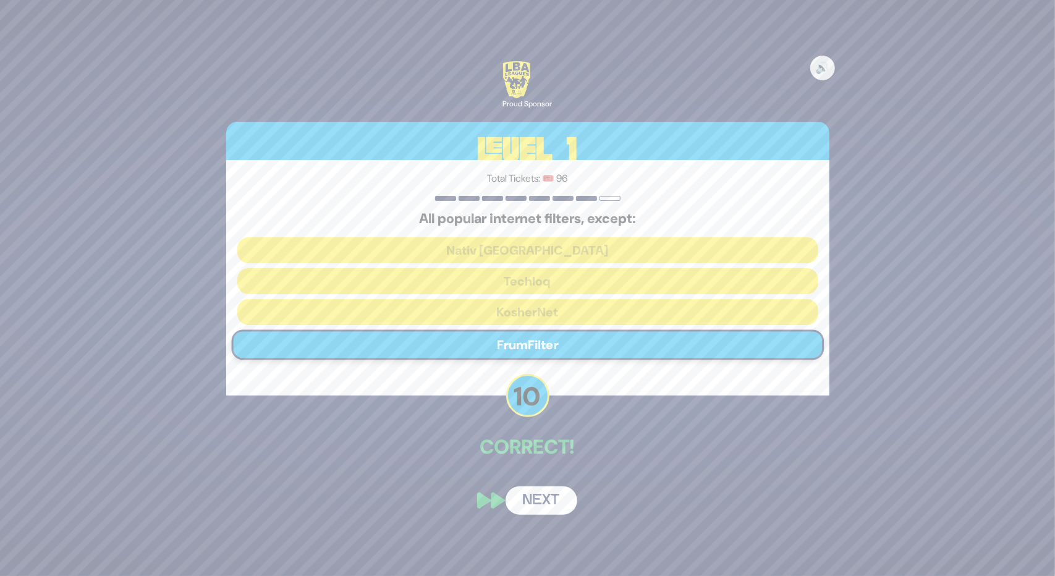
click at [538, 496] on button "Next" at bounding box center [541, 500] width 72 height 28
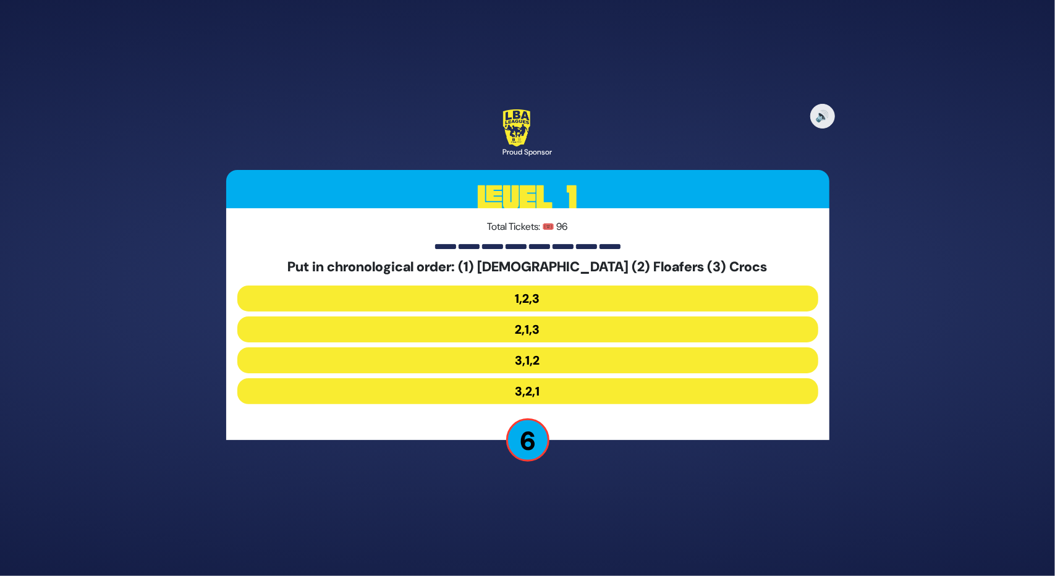
drag, startPoint x: 514, startPoint y: 397, endPoint x: 499, endPoint y: 431, distance: 37.9
click at [499, 431] on div "Total Tickets: 🎟️ 96 Put in chronological order: (1) Natives (2) Floafers (3) C…" at bounding box center [527, 323] width 603 height 231
click at [507, 357] on button "3,1,2" at bounding box center [527, 360] width 581 height 26
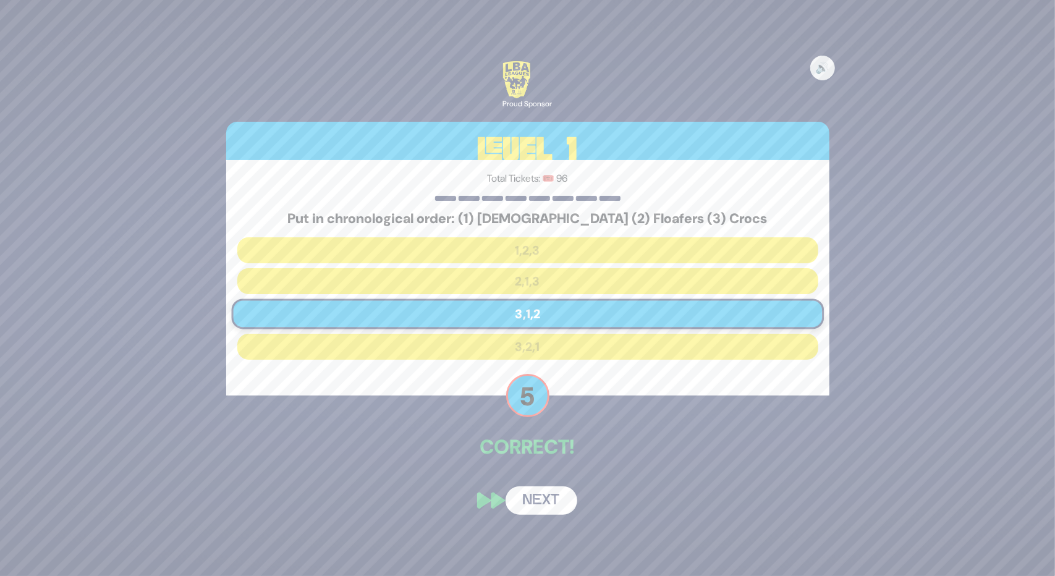
click at [540, 495] on button "Next" at bounding box center [541, 500] width 72 height 28
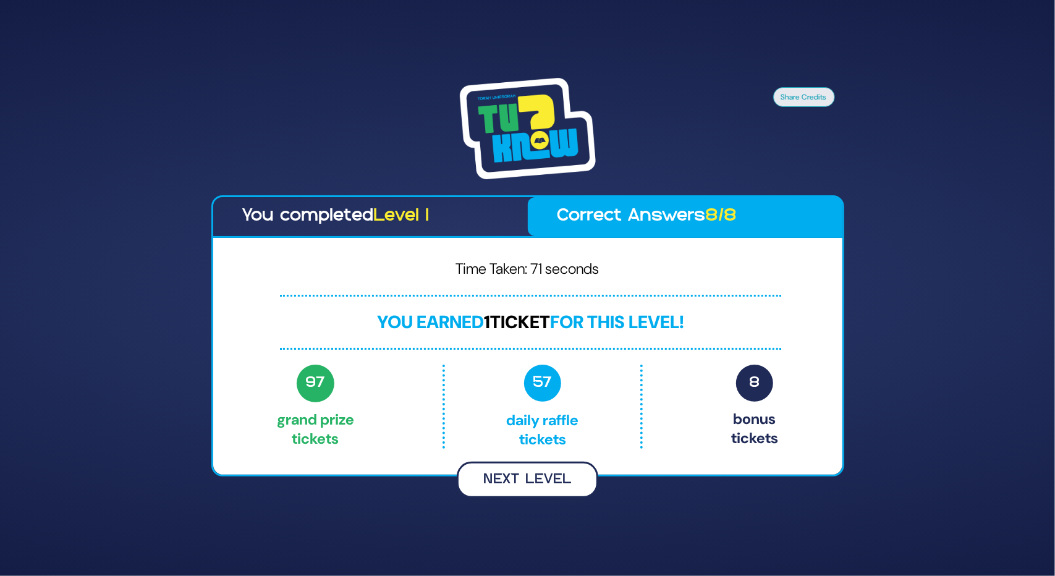
click at [493, 492] on button "Next Level" at bounding box center [527, 480] width 141 height 36
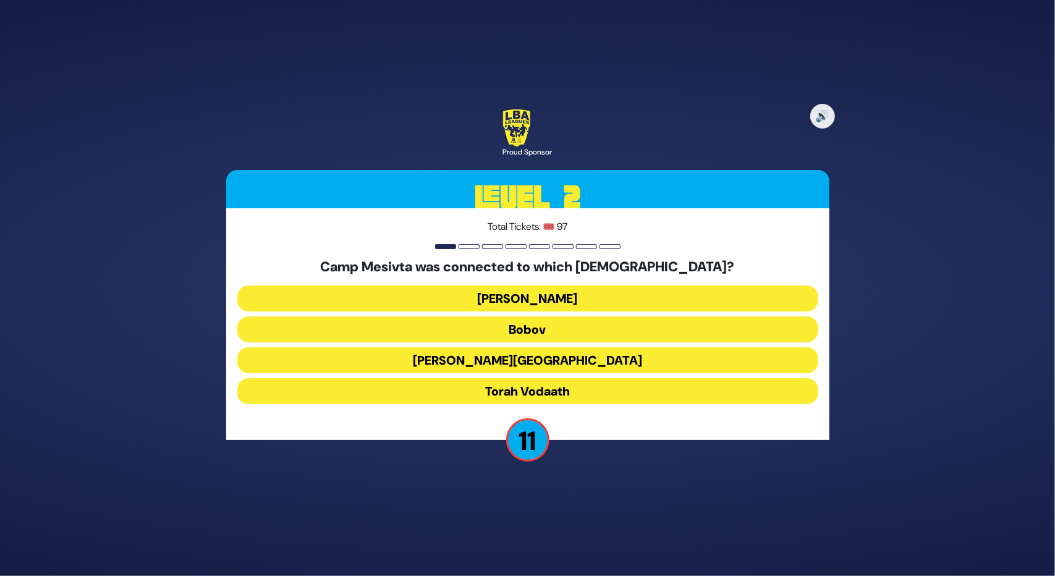
click at [528, 386] on button "Torah Vodaath" at bounding box center [527, 391] width 581 height 26
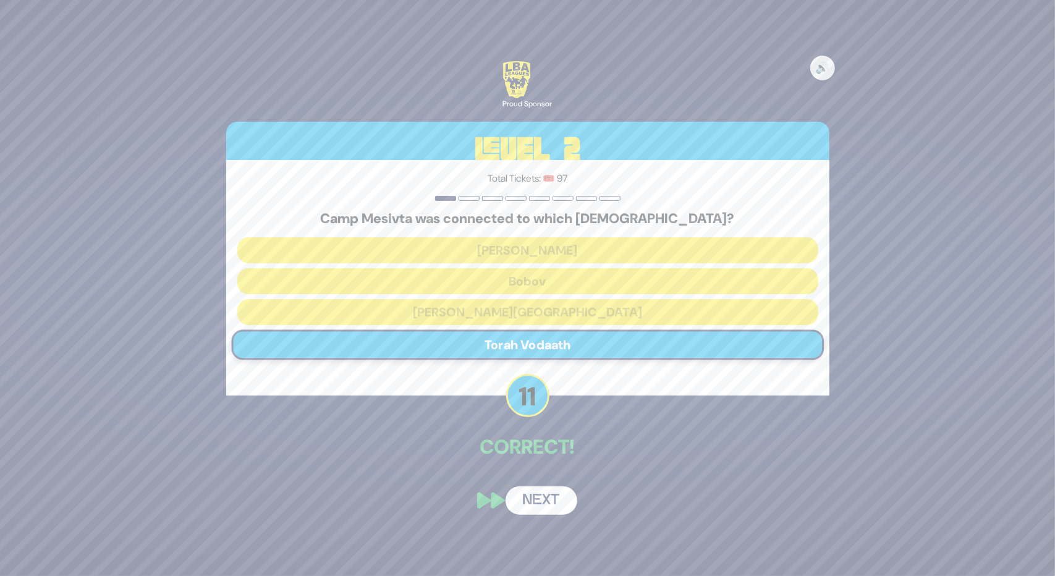
click at [564, 499] on button "Next" at bounding box center [541, 500] width 72 height 28
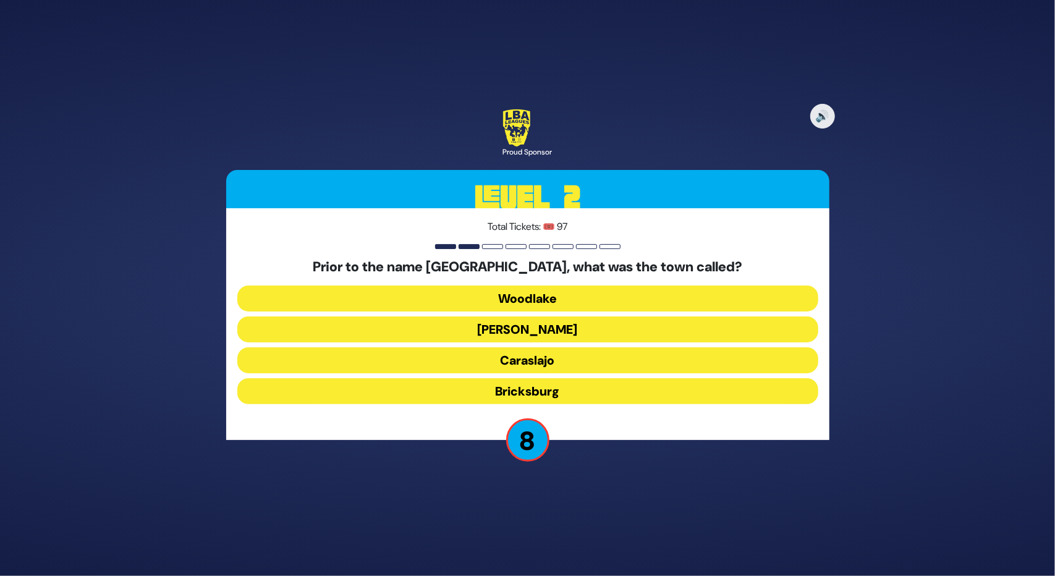
click at [544, 391] on button "Bricksburg" at bounding box center [527, 391] width 581 height 26
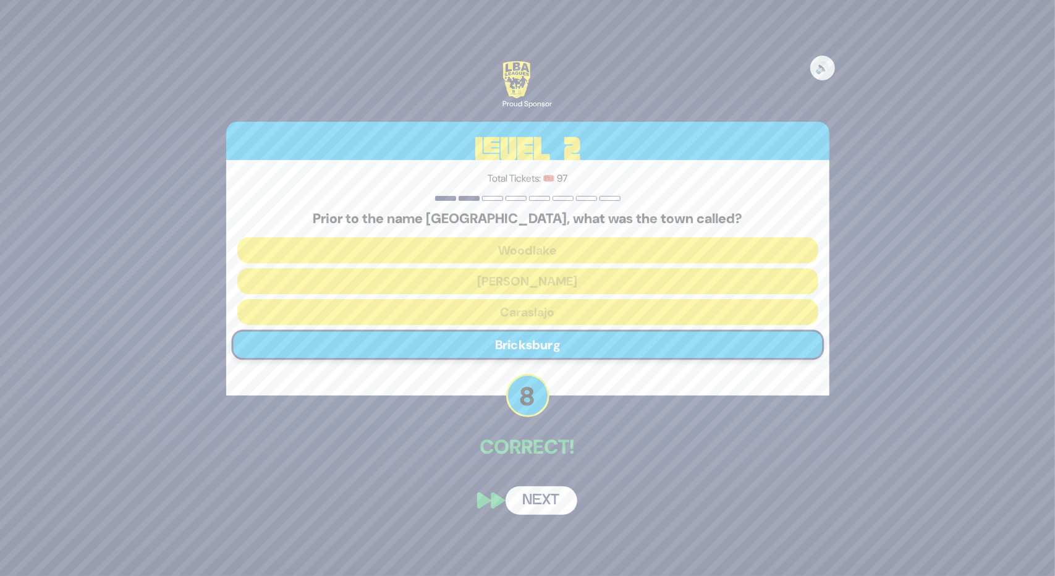
click at [546, 506] on button "Next" at bounding box center [541, 500] width 72 height 28
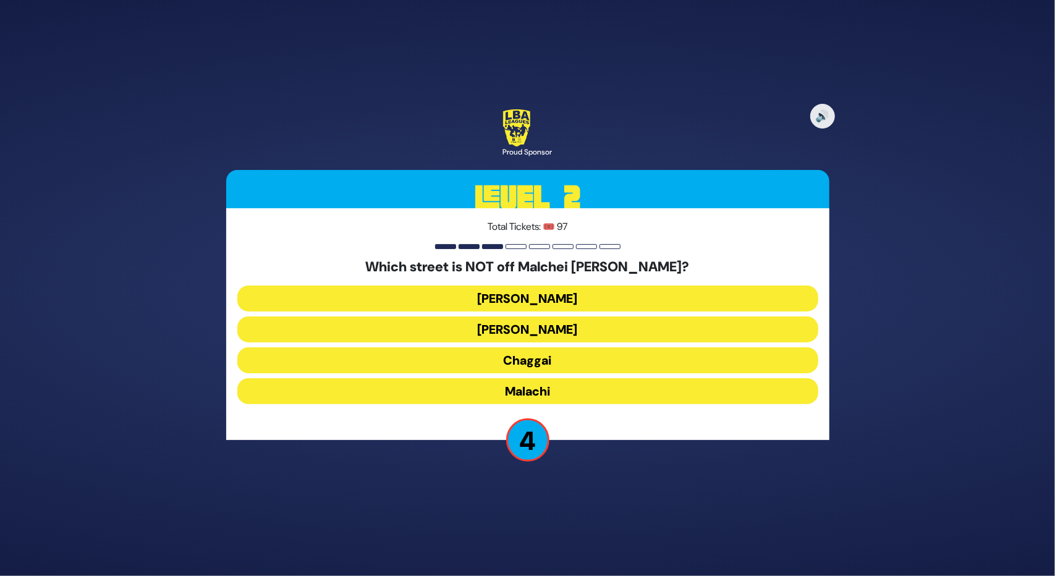
click at [505, 361] on button "Chaggai" at bounding box center [527, 360] width 581 height 26
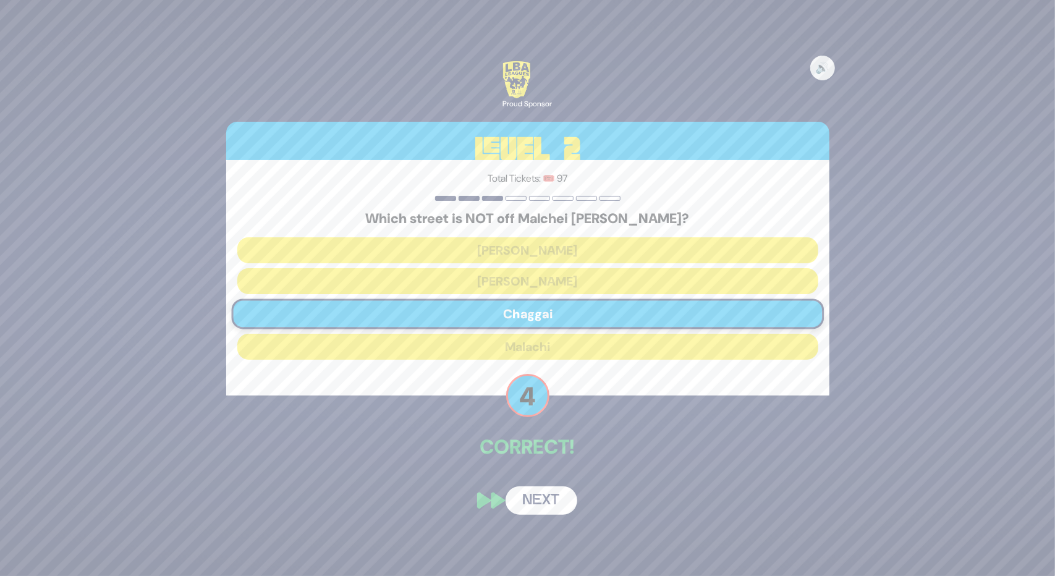
click at [555, 504] on button "Next" at bounding box center [541, 500] width 72 height 28
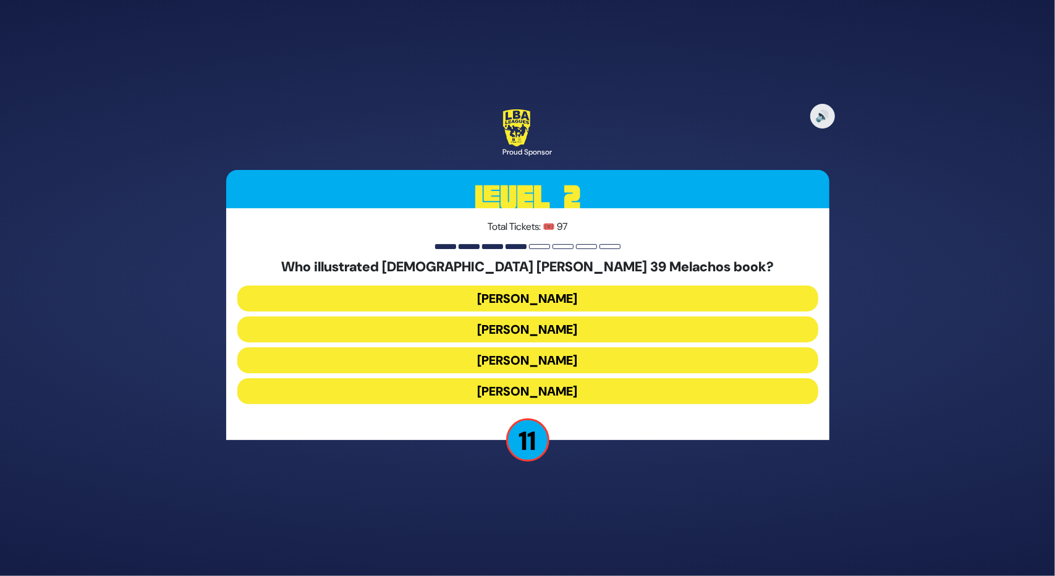
click at [491, 387] on button "Yoni Gerstein" at bounding box center [527, 391] width 581 height 26
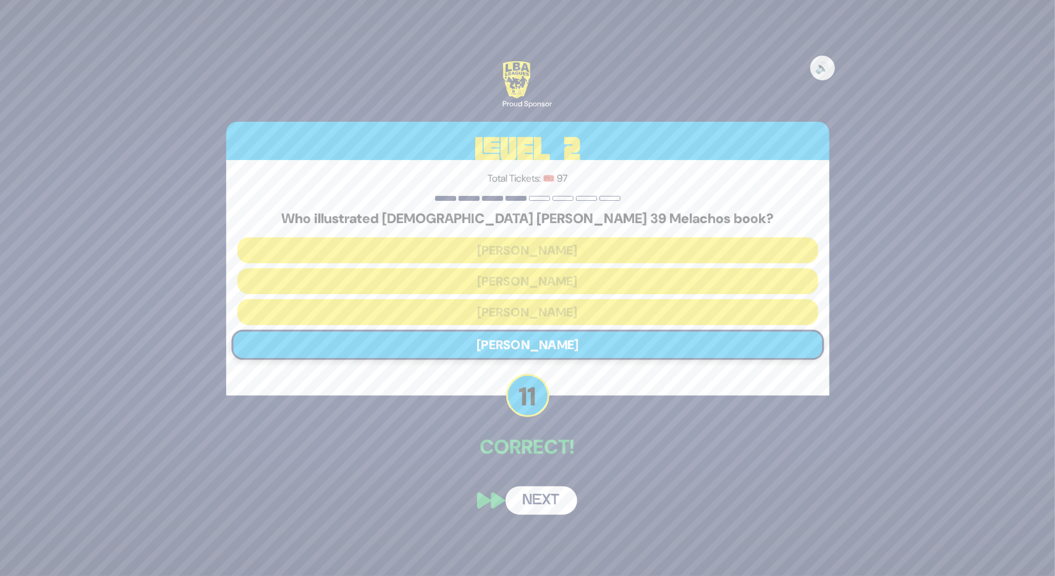
click at [541, 509] on button "Next" at bounding box center [541, 500] width 72 height 28
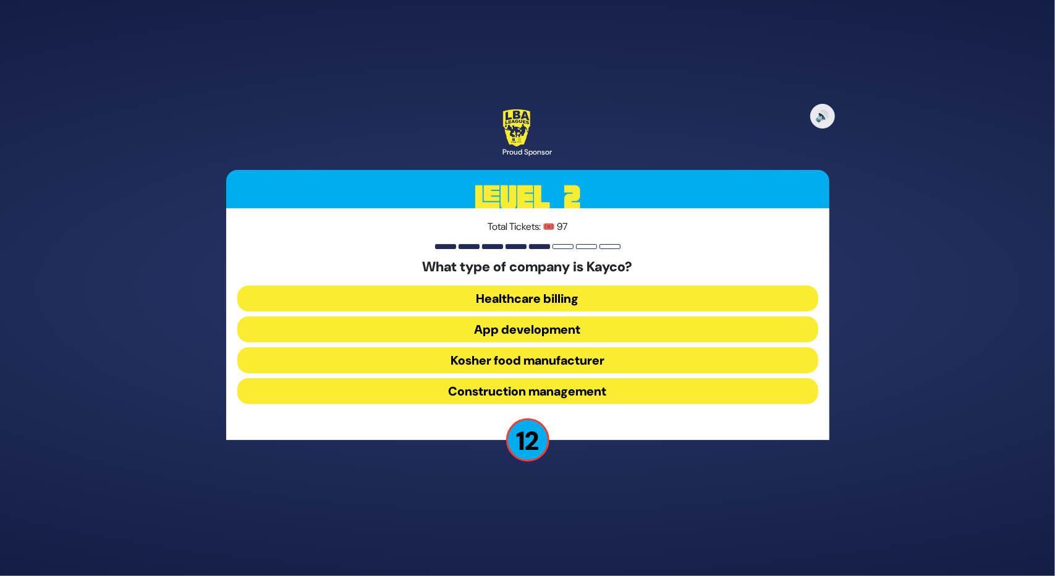
click at [527, 366] on button "Kosher food manufacturer" at bounding box center [527, 360] width 581 height 26
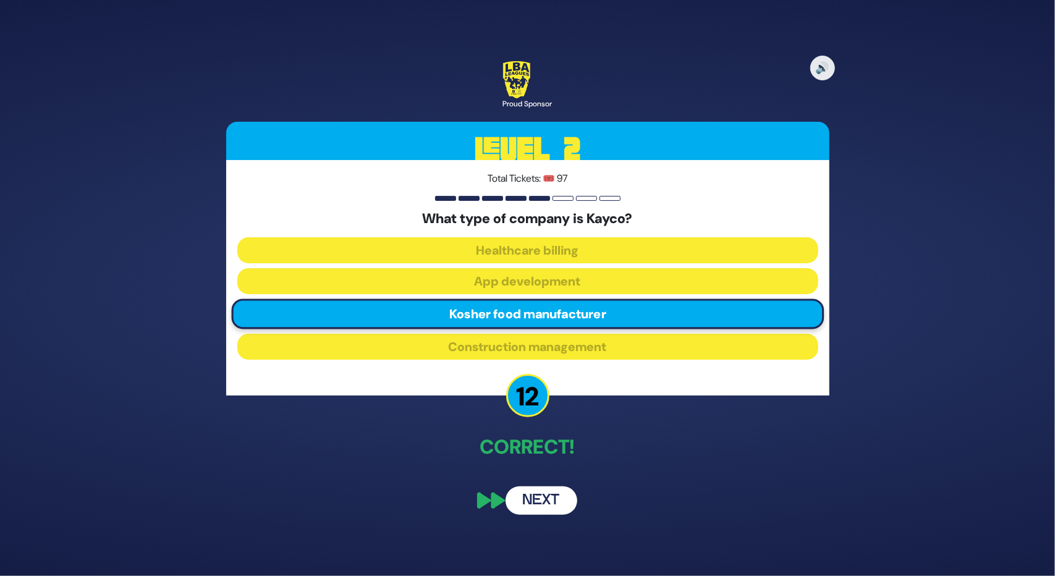
click at [524, 505] on button "Next" at bounding box center [541, 500] width 72 height 28
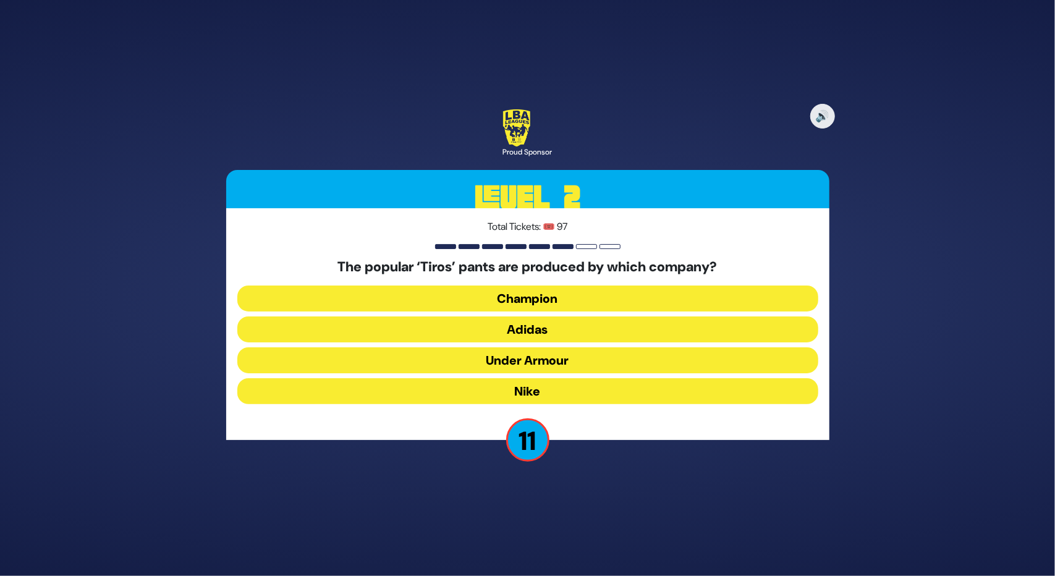
click at [531, 325] on button "Adidas" at bounding box center [527, 329] width 581 height 26
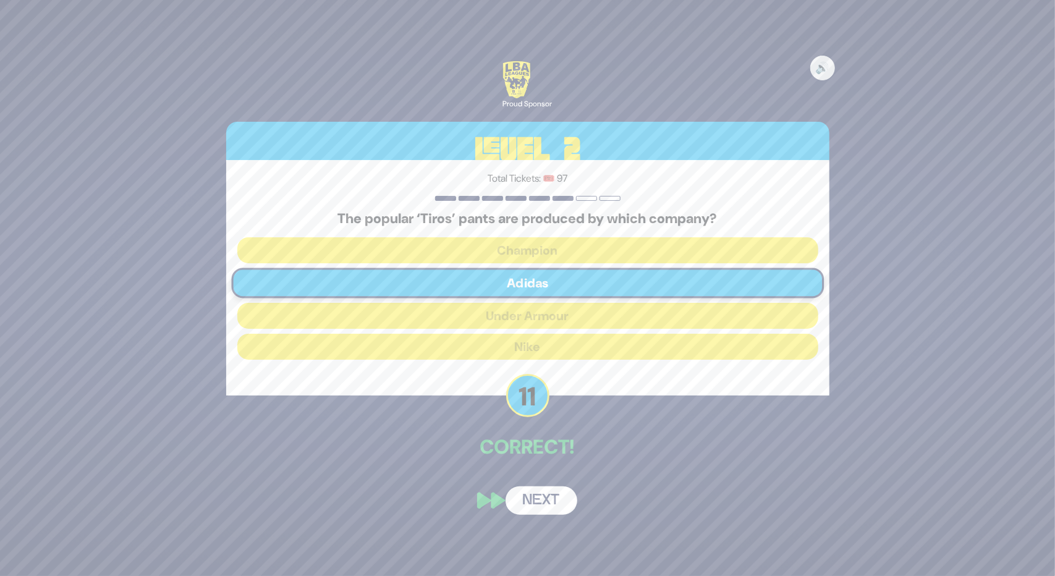
click at [524, 505] on button "Next" at bounding box center [541, 500] width 72 height 28
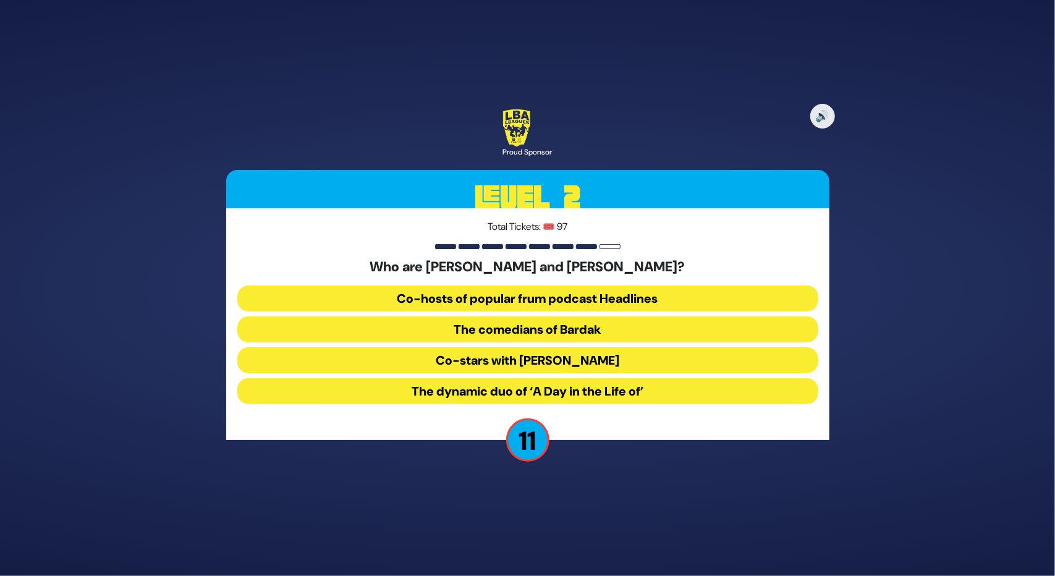
click at [575, 324] on button "The comedians of Bardak" at bounding box center [527, 329] width 581 height 26
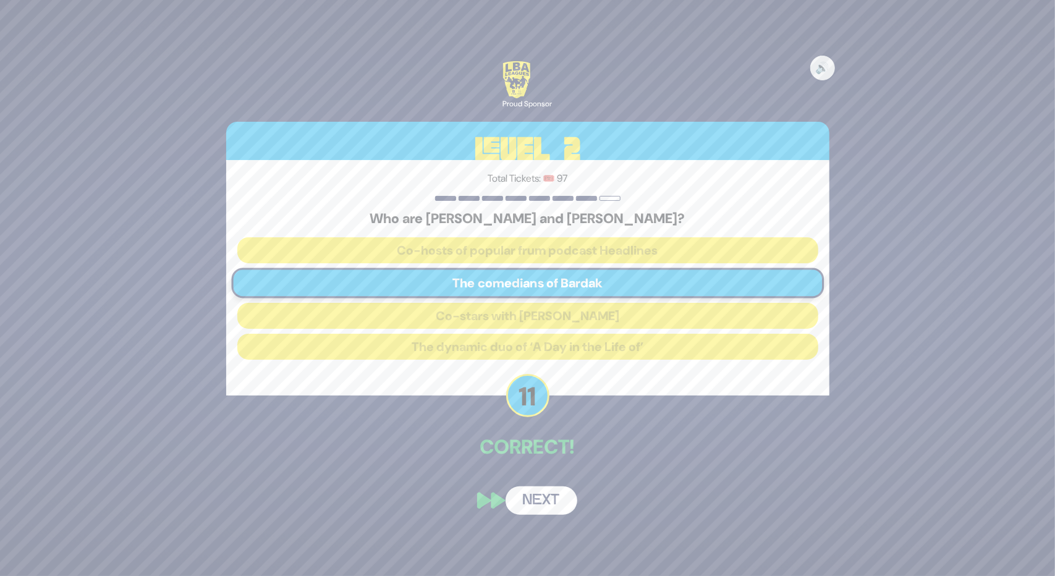
click at [523, 508] on button "Next" at bounding box center [541, 500] width 72 height 28
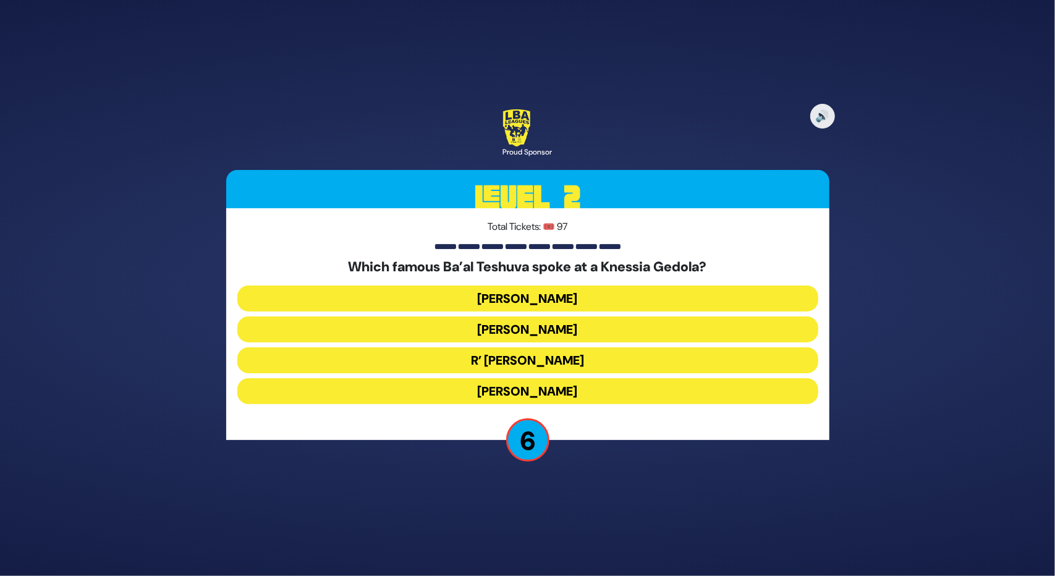
click at [545, 390] on button "Nathan Birnbaum" at bounding box center [527, 391] width 581 height 26
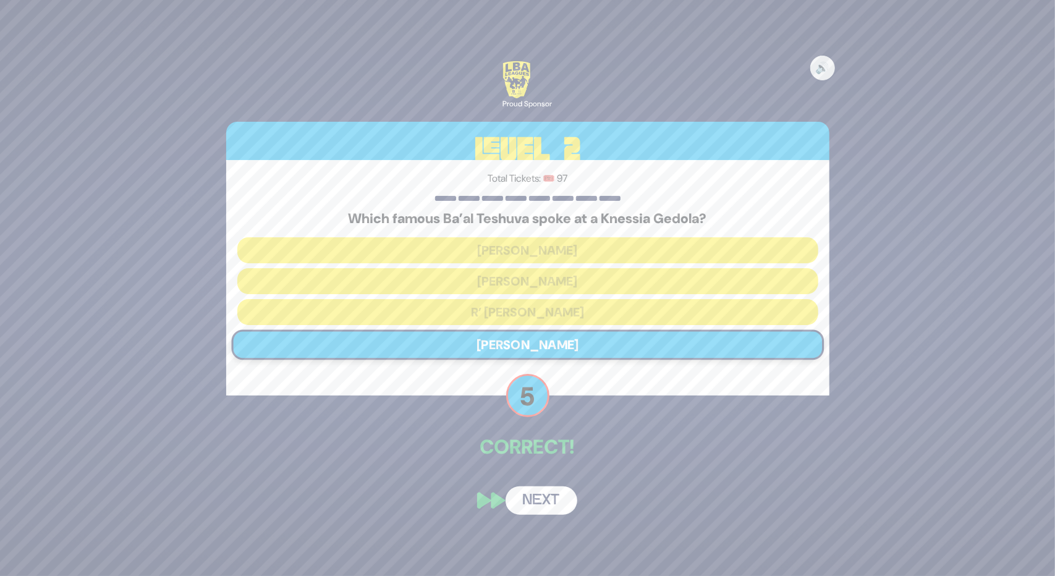
click at [545, 503] on button "Next" at bounding box center [541, 500] width 72 height 28
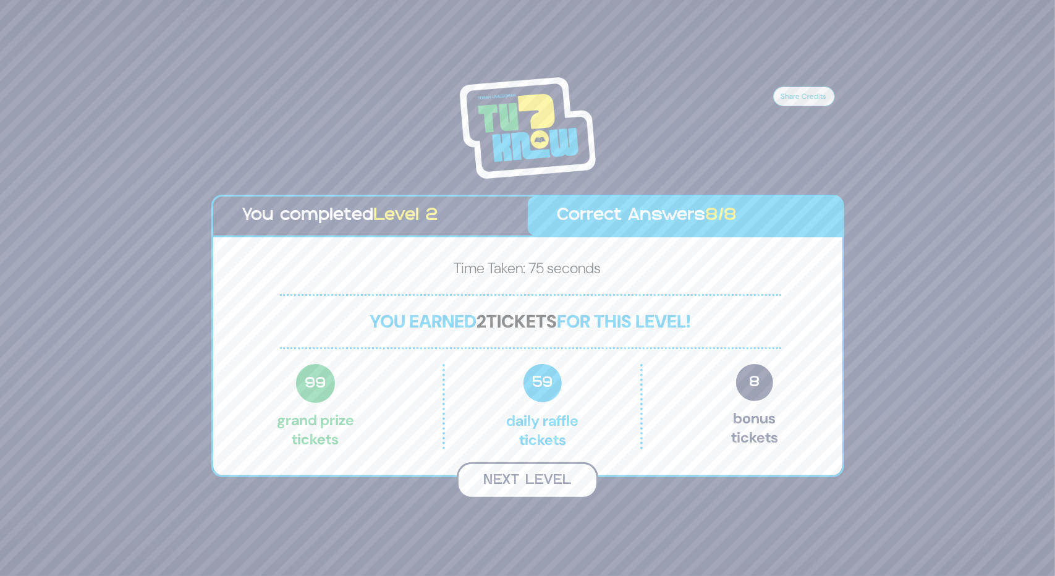
click at [517, 485] on button "Next Level" at bounding box center [527, 480] width 141 height 36
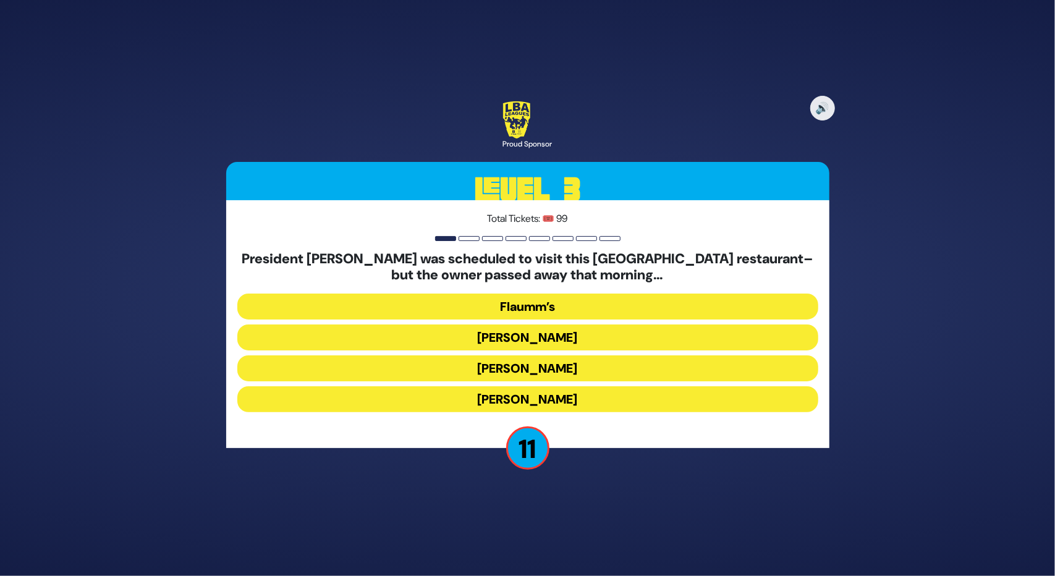
click at [525, 368] on button "Gottlieb’s" at bounding box center [527, 368] width 581 height 26
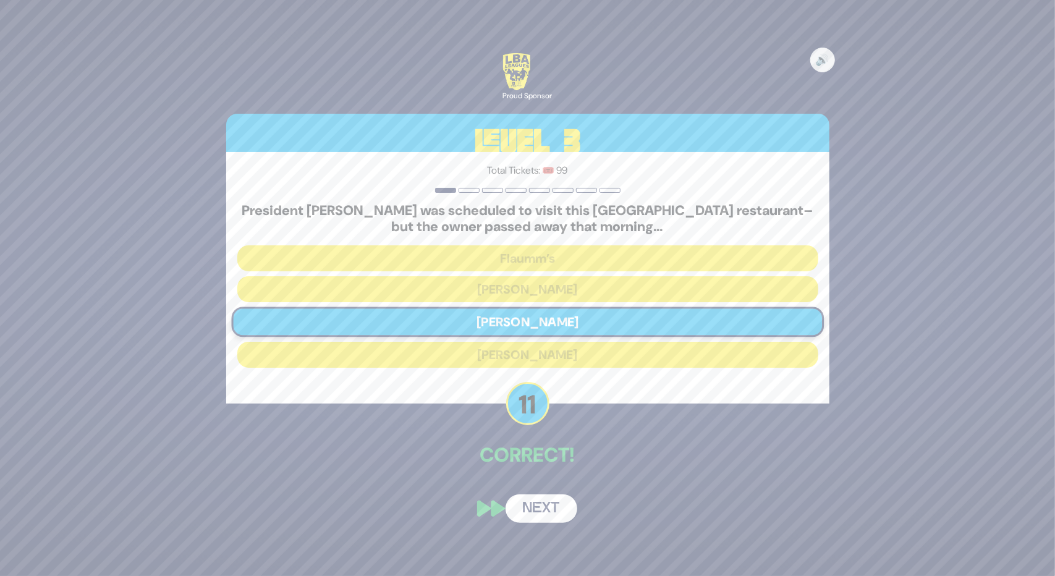
click at [555, 503] on button "Next" at bounding box center [541, 508] width 72 height 28
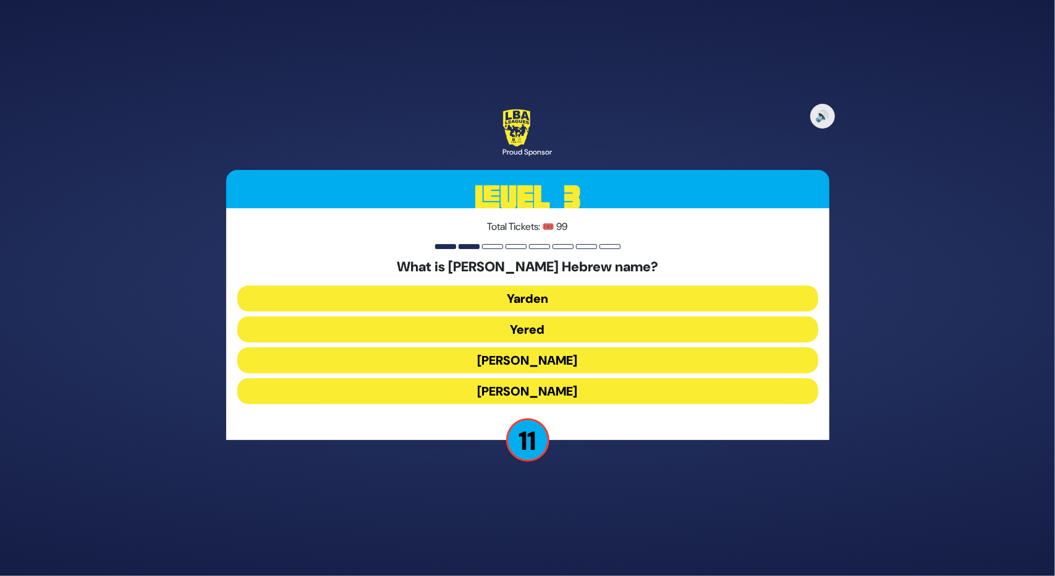
click at [515, 387] on button "Yoel Chaim" at bounding box center [527, 391] width 581 height 26
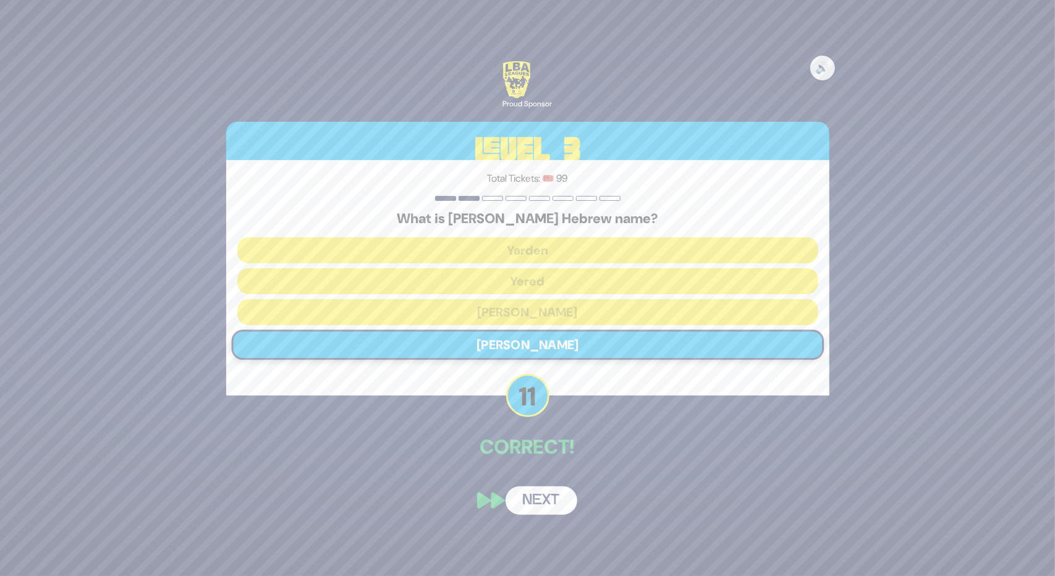
click at [552, 502] on button "Next" at bounding box center [541, 500] width 72 height 28
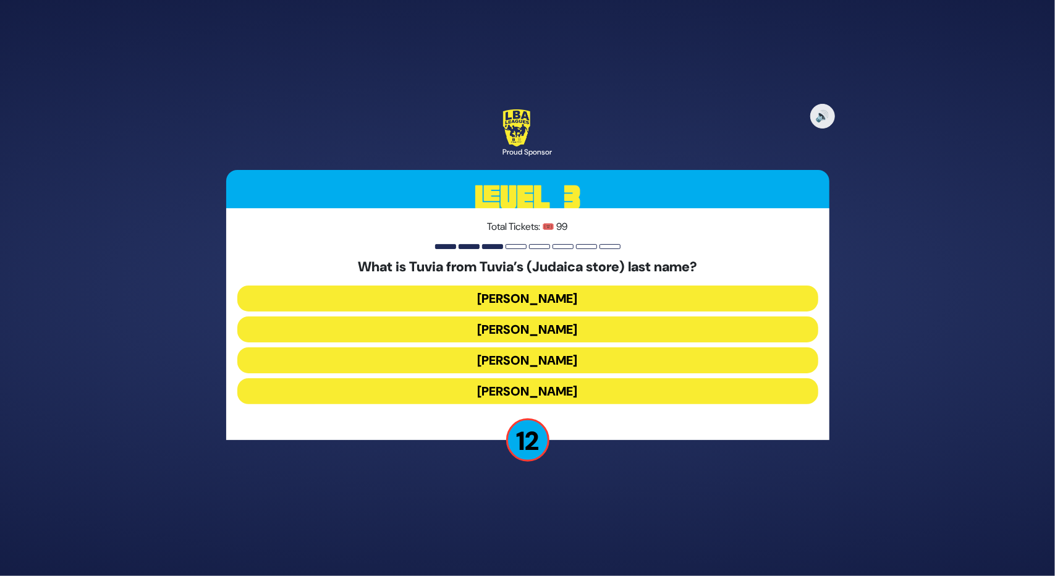
click at [515, 361] on button "Rotberg" at bounding box center [527, 360] width 581 height 26
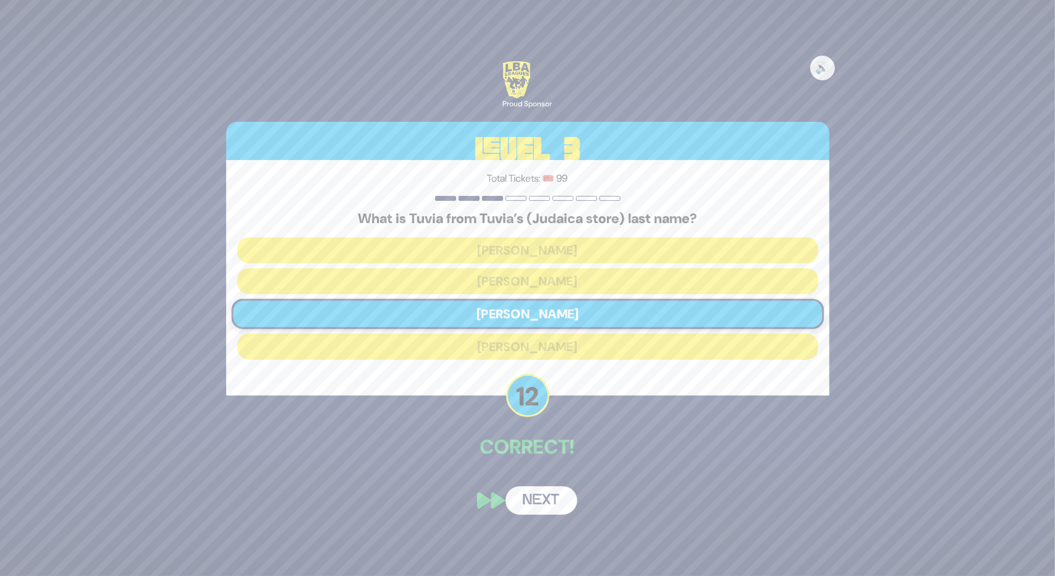
click at [517, 486] on button "Next" at bounding box center [541, 500] width 72 height 28
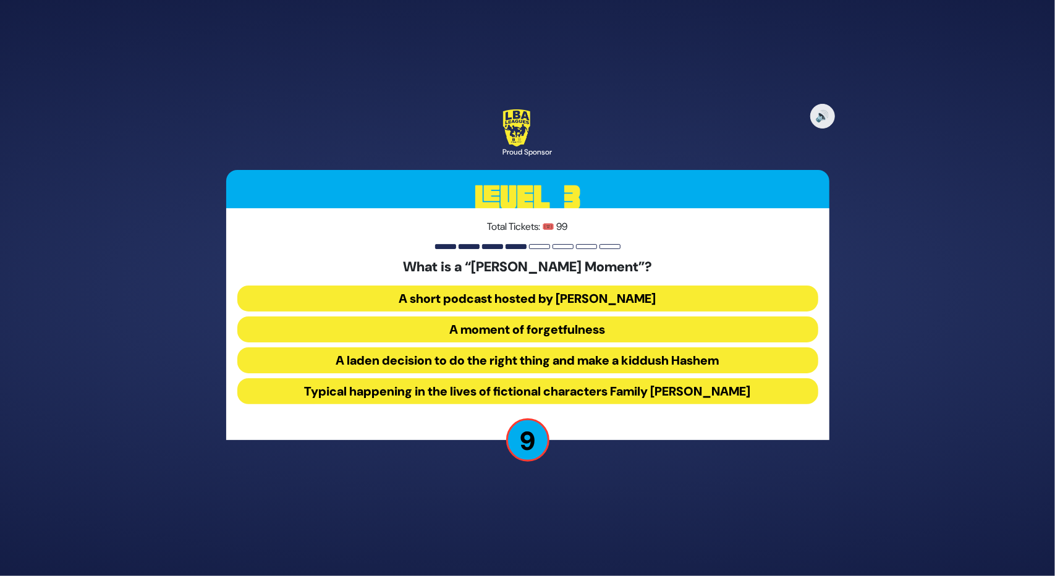
click at [442, 356] on button "A laden decision to do the right thing and make a kiddush Hashem" at bounding box center [527, 360] width 581 height 26
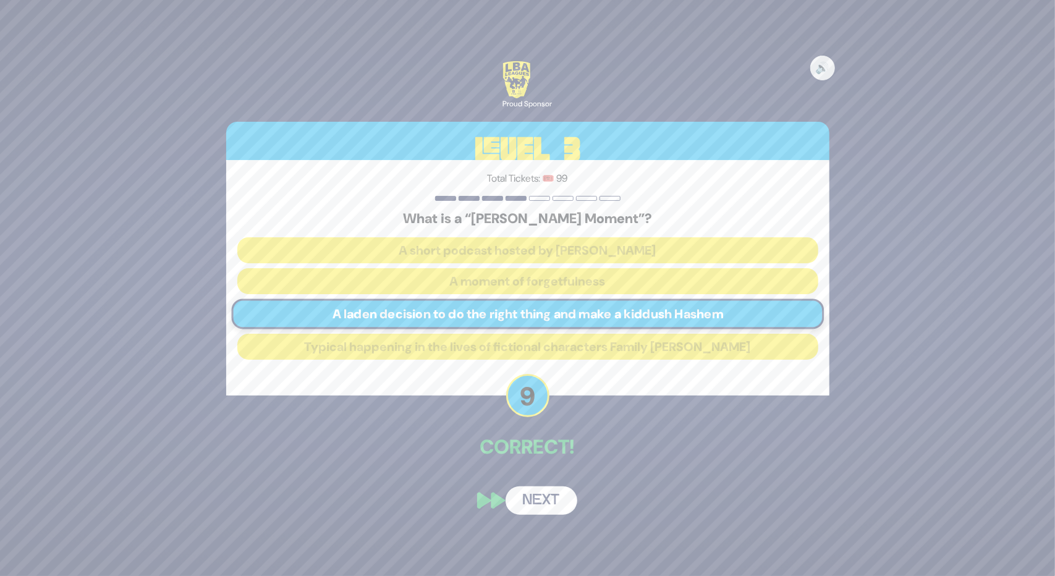
click at [520, 512] on button "Next" at bounding box center [541, 500] width 72 height 28
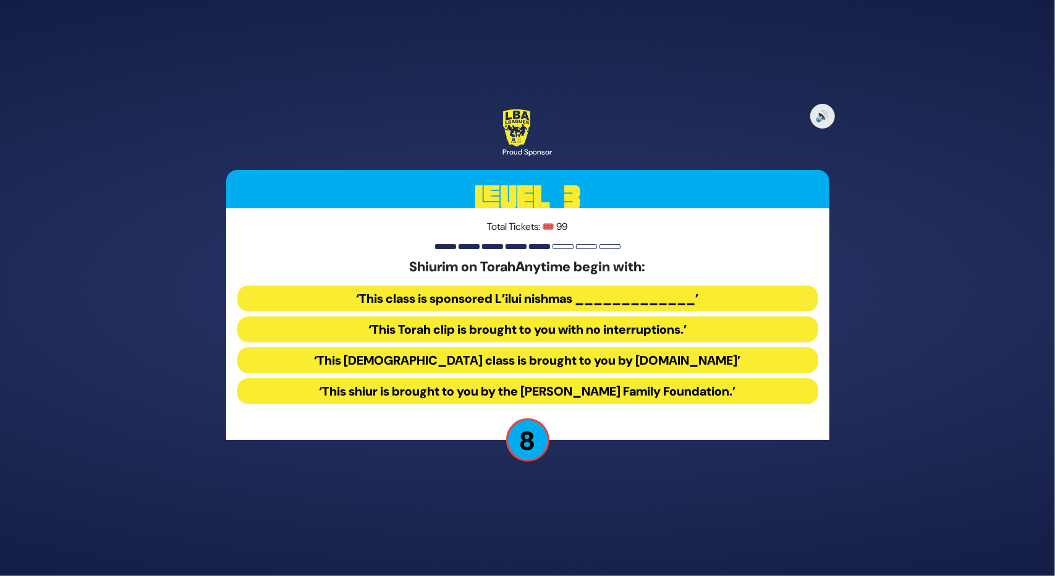
click at [505, 360] on button "‘This Torah class is brought to you by TorahAnytime.com’" at bounding box center [527, 360] width 581 height 26
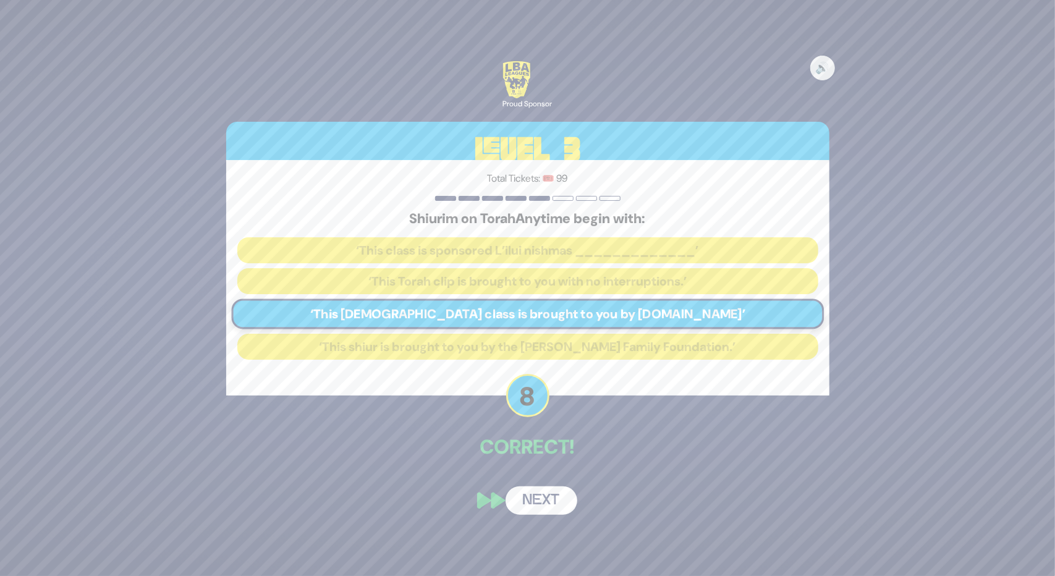
click at [533, 507] on button "Next" at bounding box center [541, 500] width 72 height 28
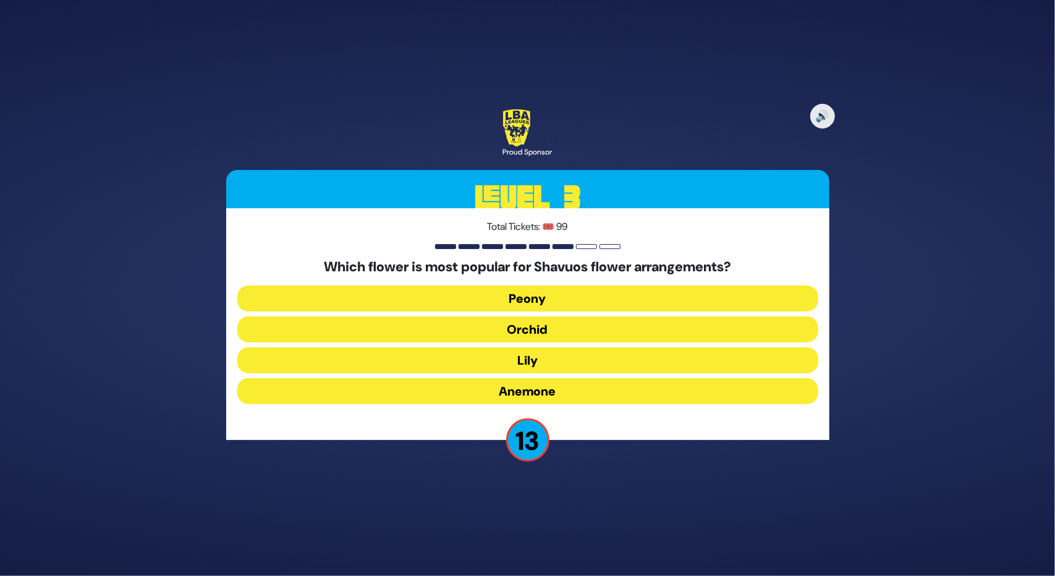
click at [511, 297] on button "Peony" at bounding box center [527, 298] width 581 height 26
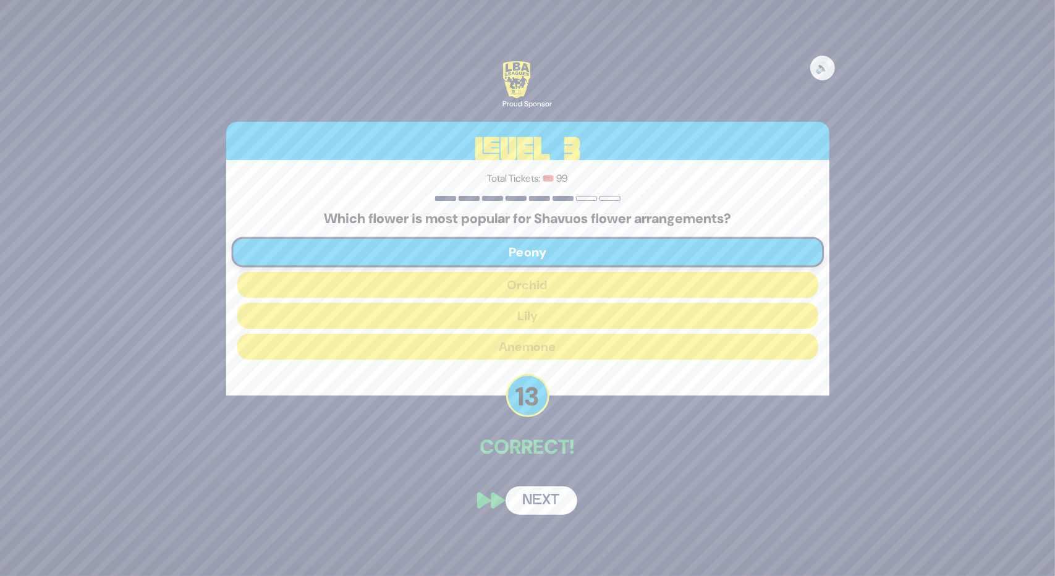
click at [539, 504] on button "Next" at bounding box center [541, 500] width 72 height 28
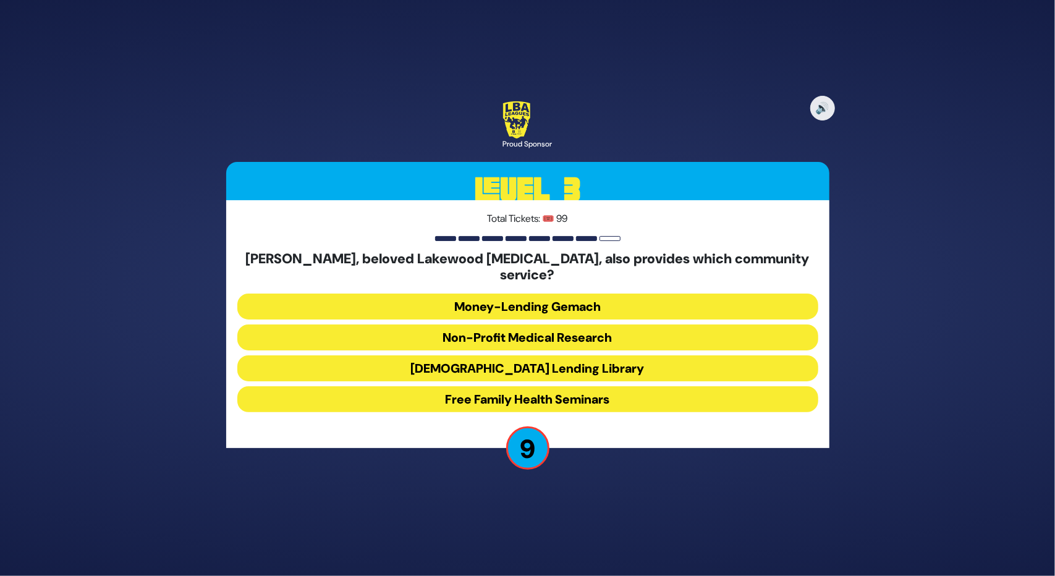
click at [496, 360] on button "Jewish Lending Library" at bounding box center [527, 368] width 581 height 26
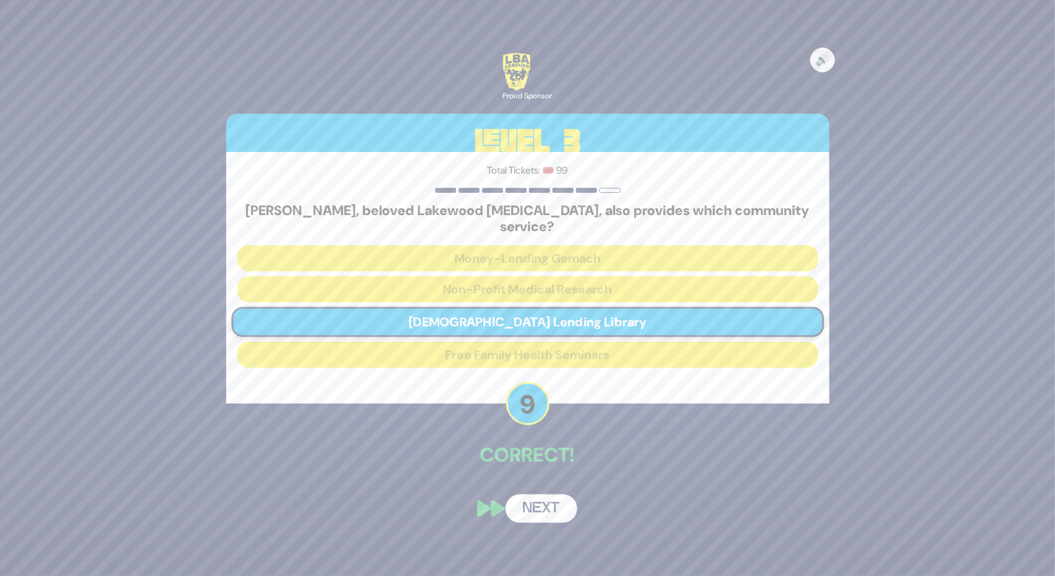
click at [561, 522] on div "🔊 Proud Sponsor Level 3 Total Tickets: 🎟️ 99 Dr. Shanik, beloved Lakewood pedia…" at bounding box center [527, 287] width 633 height 499
click at [544, 494] on button "Next" at bounding box center [541, 508] width 72 height 28
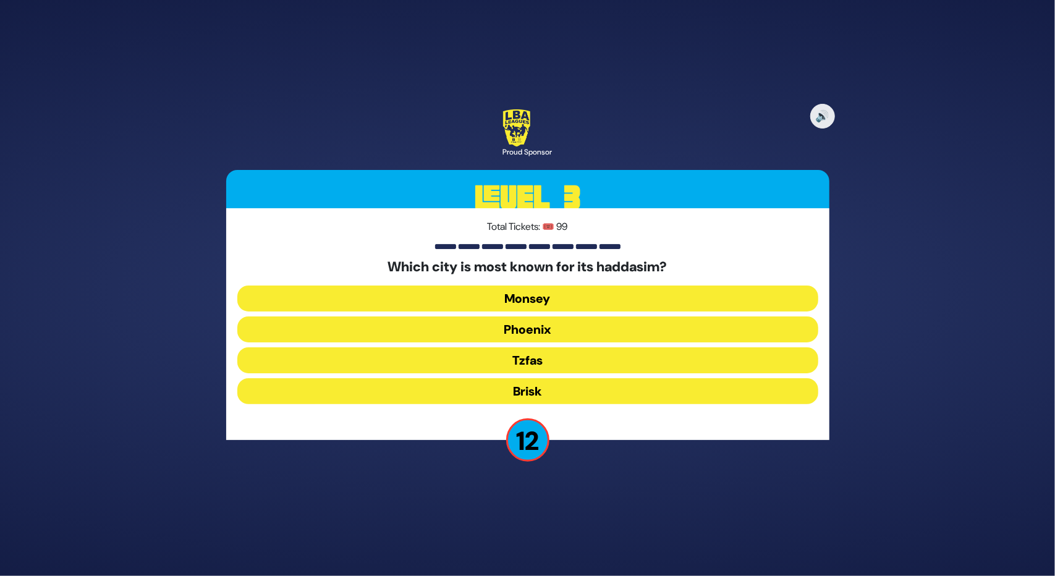
click at [523, 363] on button "Tzfas" at bounding box center [527, 360] width 581 height 26
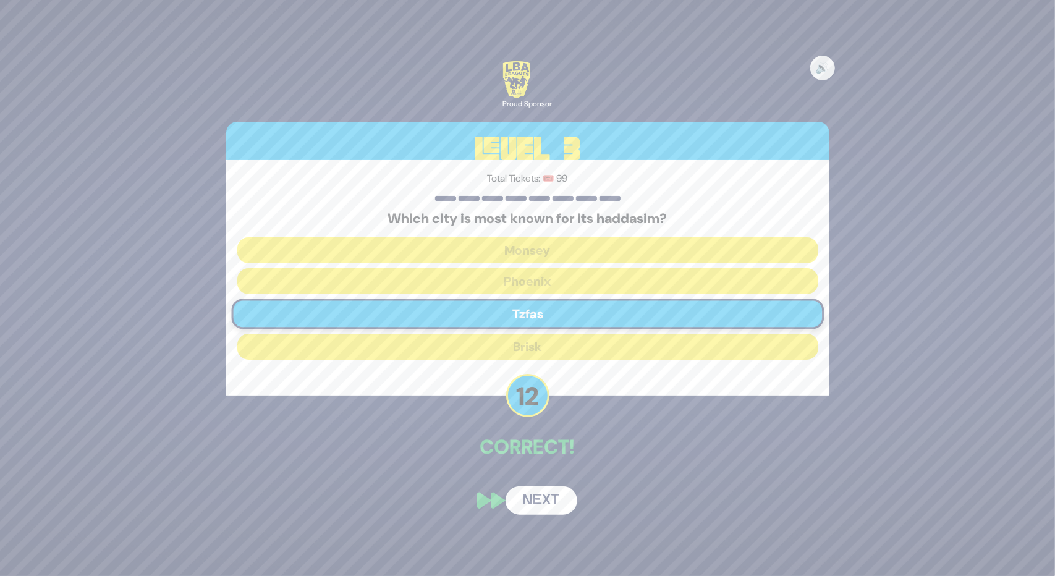
click at [543, 501] on button "Next" at bounding box center [541, 500] width 72 height 28
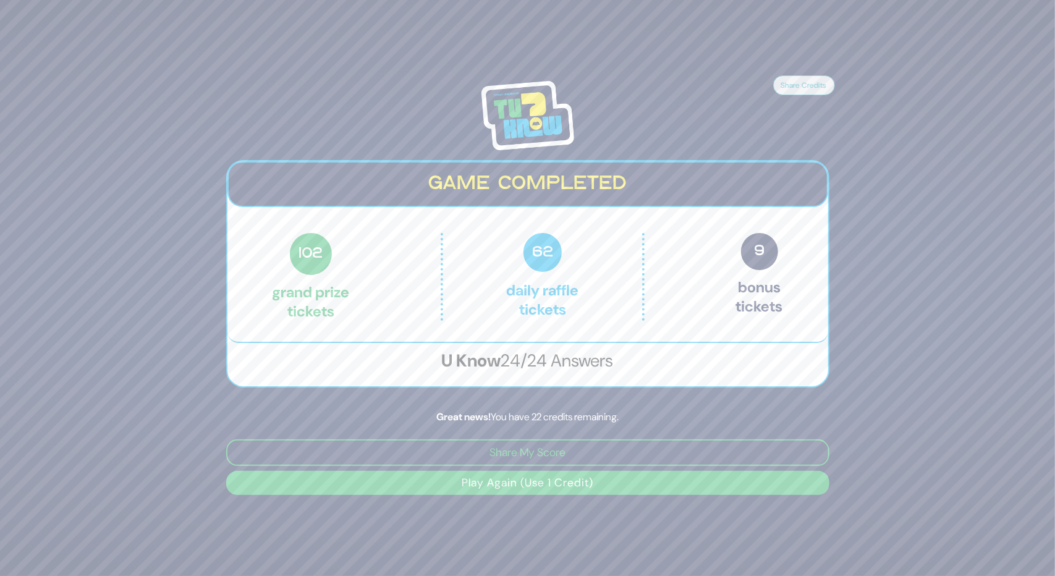
click at [536, 476] on button "Play Again (Use 1 Credit)" at bounding box center [527, 483] width 603 height 24
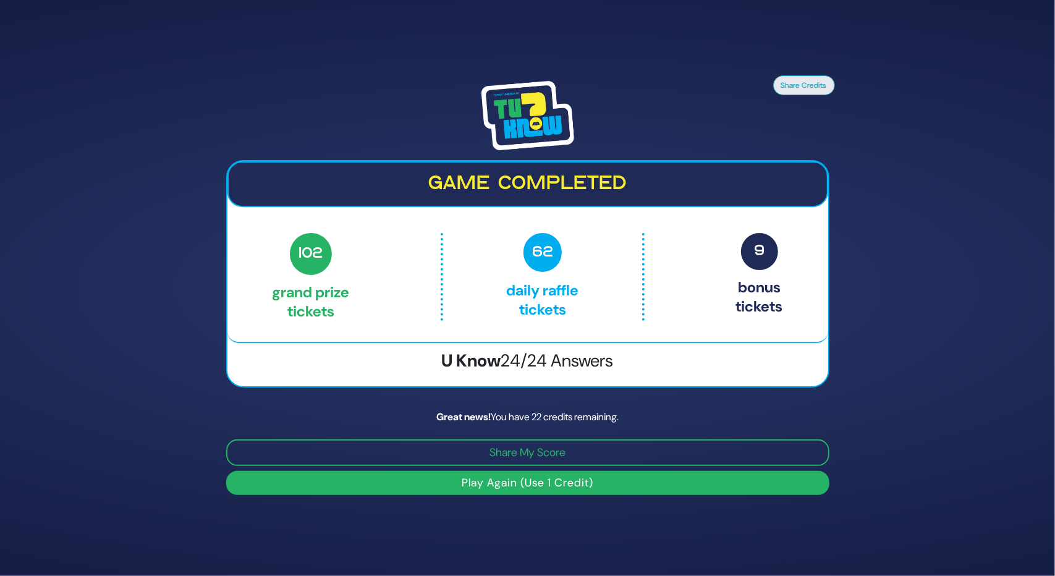
click at [514, 478] on button "Play Again (Use 1 Credit)" at bounding box center [527, 483] width 603 height 24
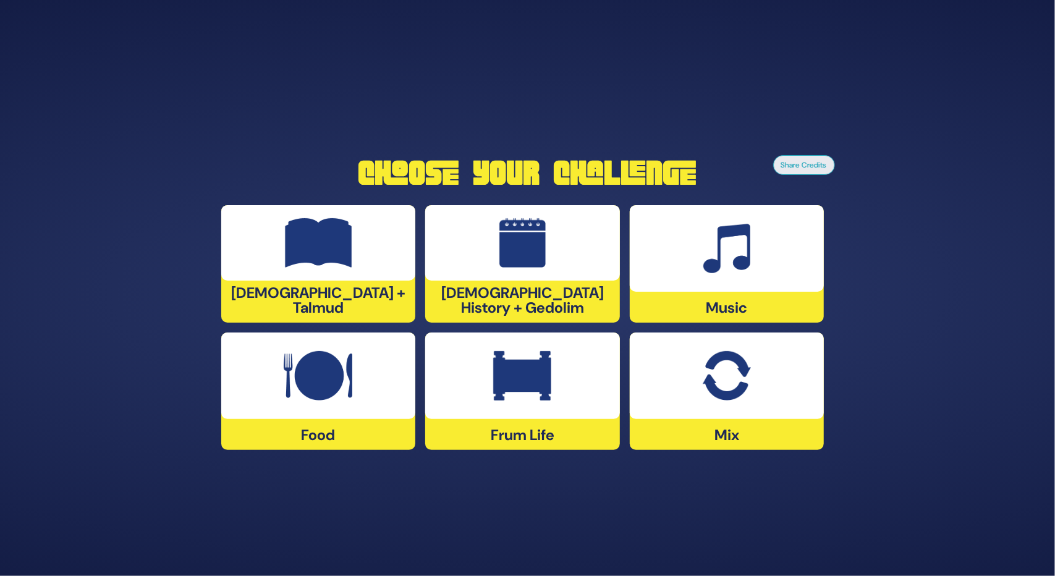
click at [299, 397] on img at bounding box center [318, 375] width 69 height 49
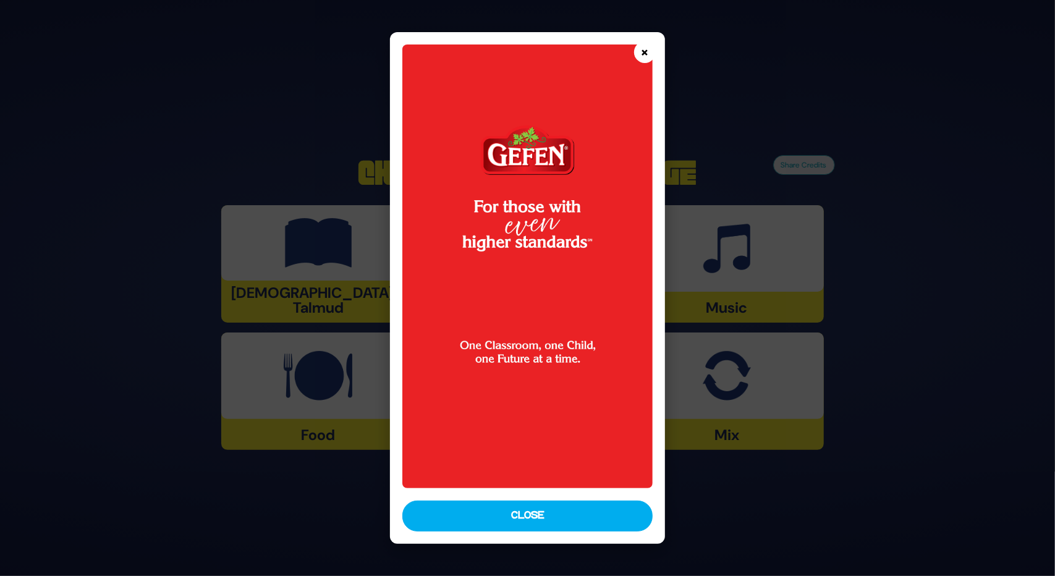
click at [644, 62] on button "×" at bounding box center [645, 52] width 22 height 22
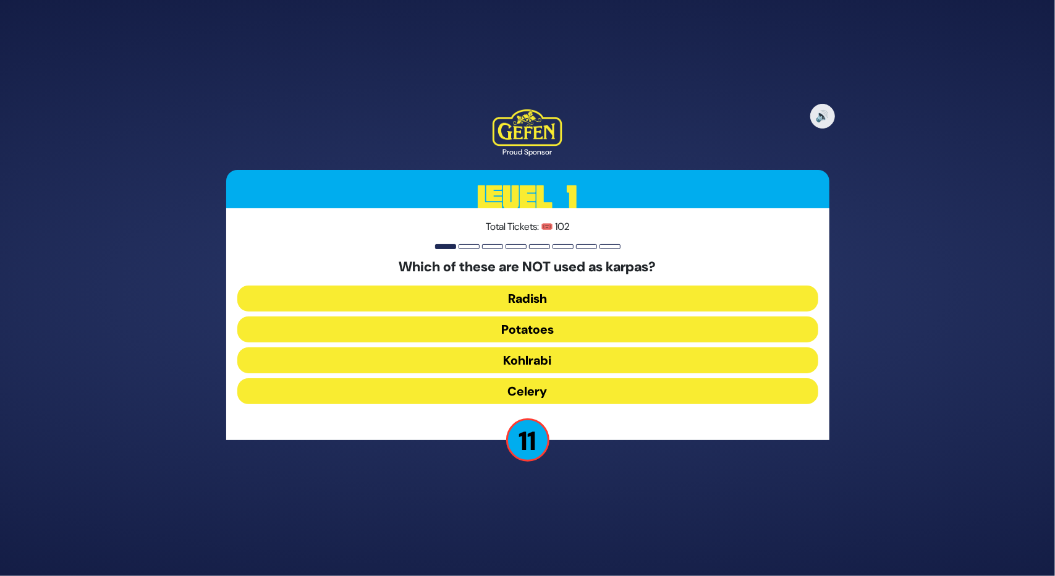
click at [543, 355] on button "Kohlrabi" at bounding box center [527, 360] width 581 height 26
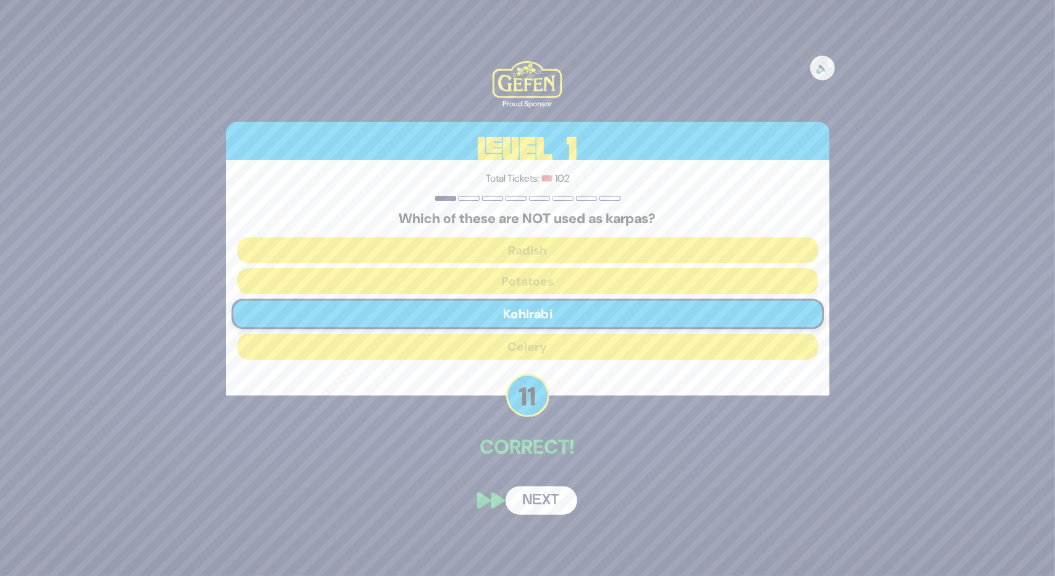
click at [526, 491] on button "Next" at bounding box center [541, 500] width 72 height 28
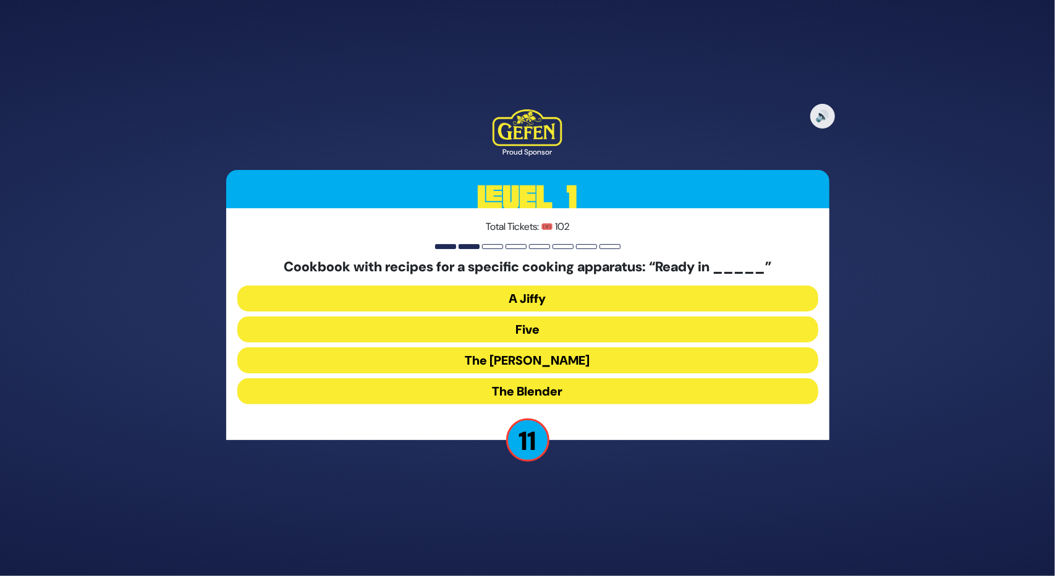
click at [519, 363] on button "The Betty" at bounding box center [527, 360] width 581 height 26
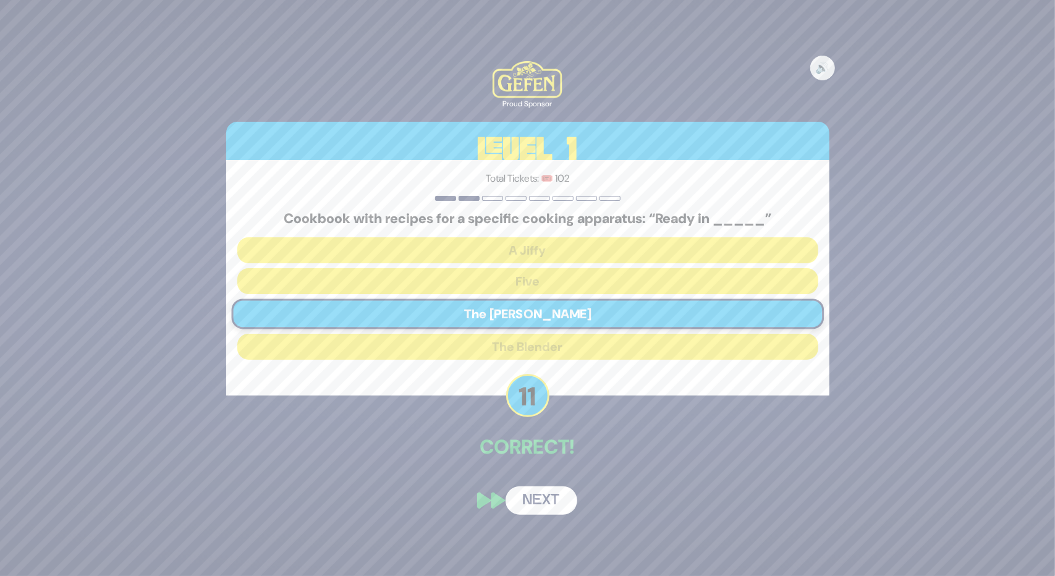
click at [553, 500] on button "Next" at bounding box center [541, 500] width 72 height 28
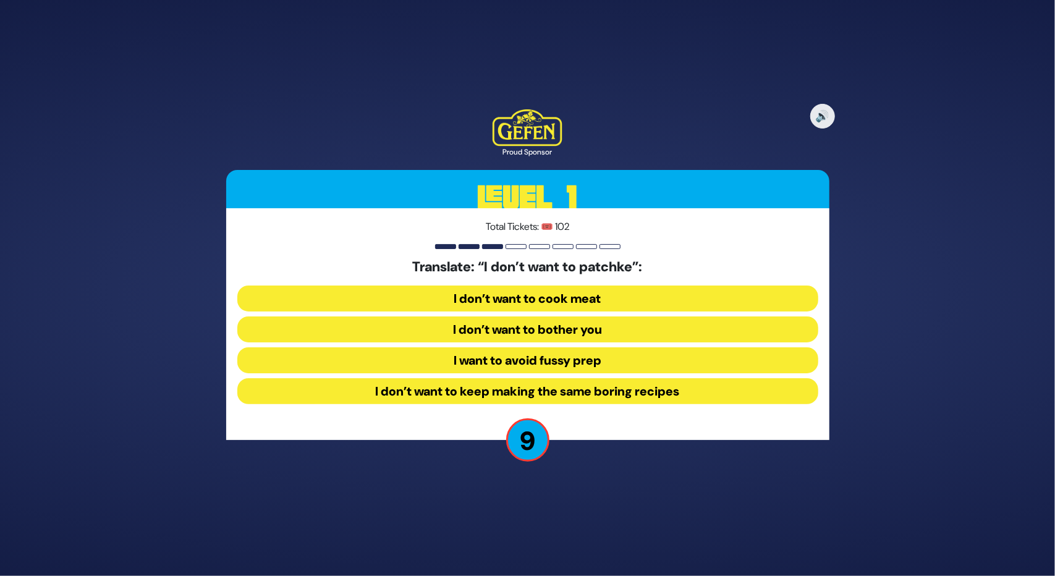
click at [524, 357] on button "I want to avoid fussy prep" at bounding box center [527, 360] width 581 height 26
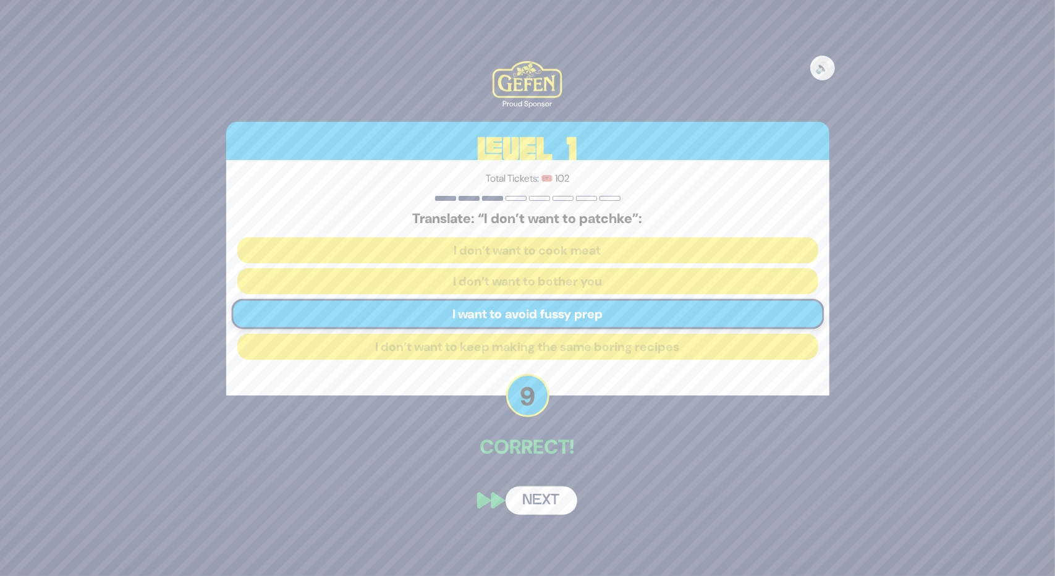
click at [540, 496] on button "Next" at bounding box center [541, 500] width 72 height 28
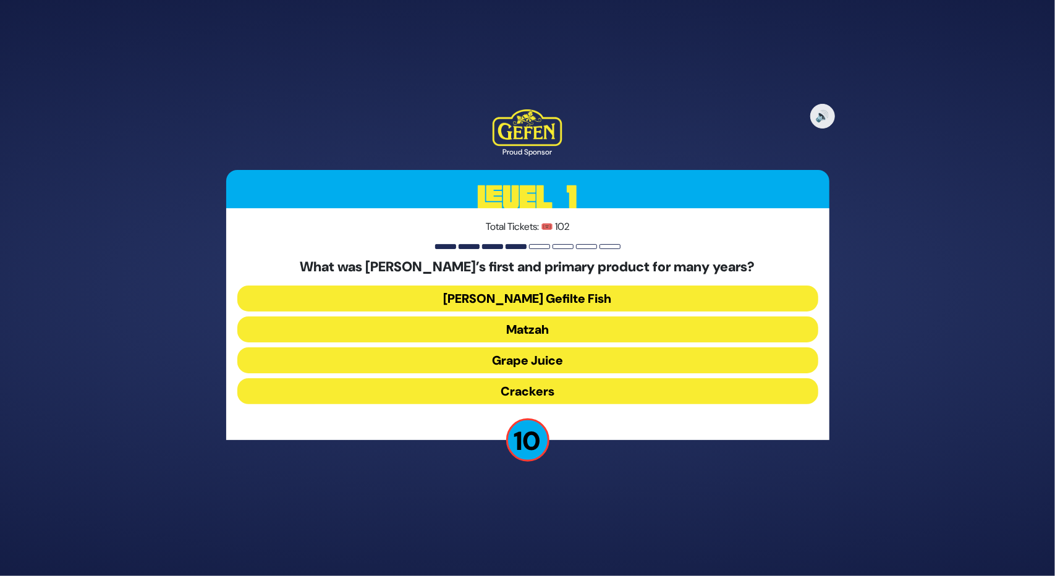
click at [492, 325] on button "Matzah" at bounding box center [527, 329] width 581 height 26
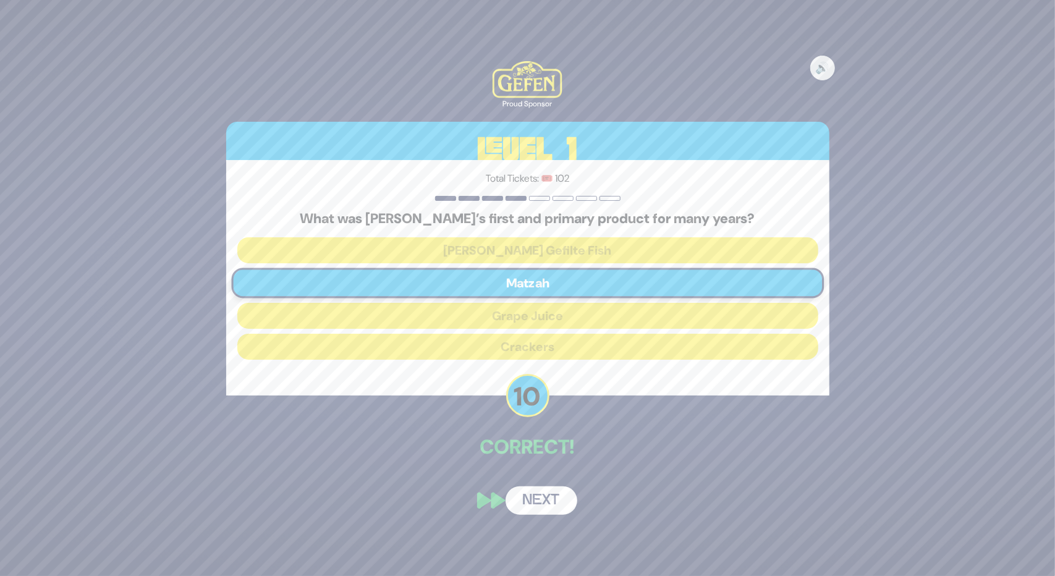
drag, startPoint x: 525, startPoint y: 497, endPoint x: 523, endPoint y: 489, distance: 8.1
click at [525, 497] on button "Next" at bounding box center [541, 500] width 72 height 28
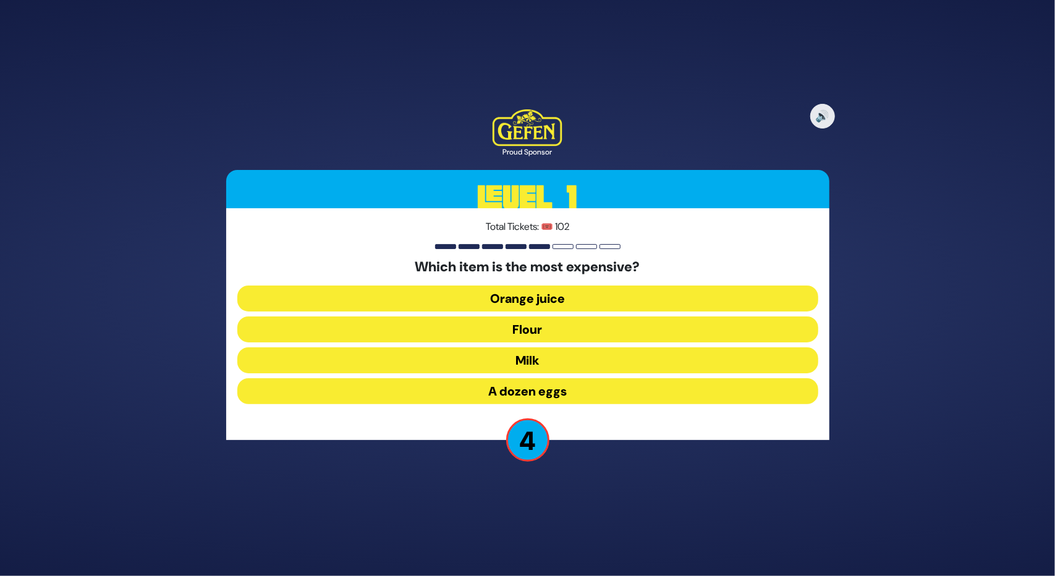
click at [545, 295] on button "Orange juice" at bounding box center [527, 298] width 581 height 26
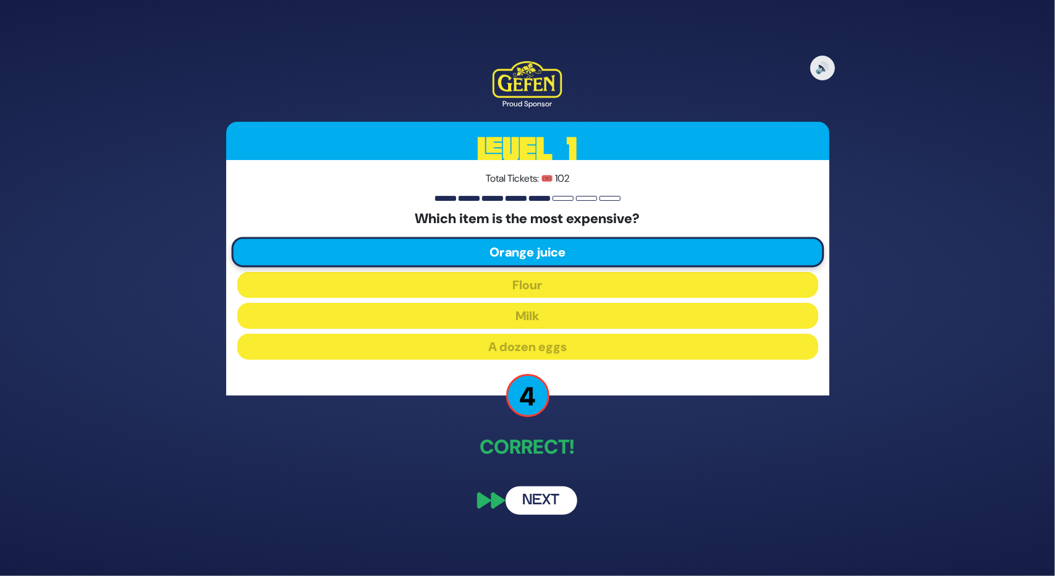
click at [533, 508] on button "Next" at bounding box center [541, 500] width 72 height 28
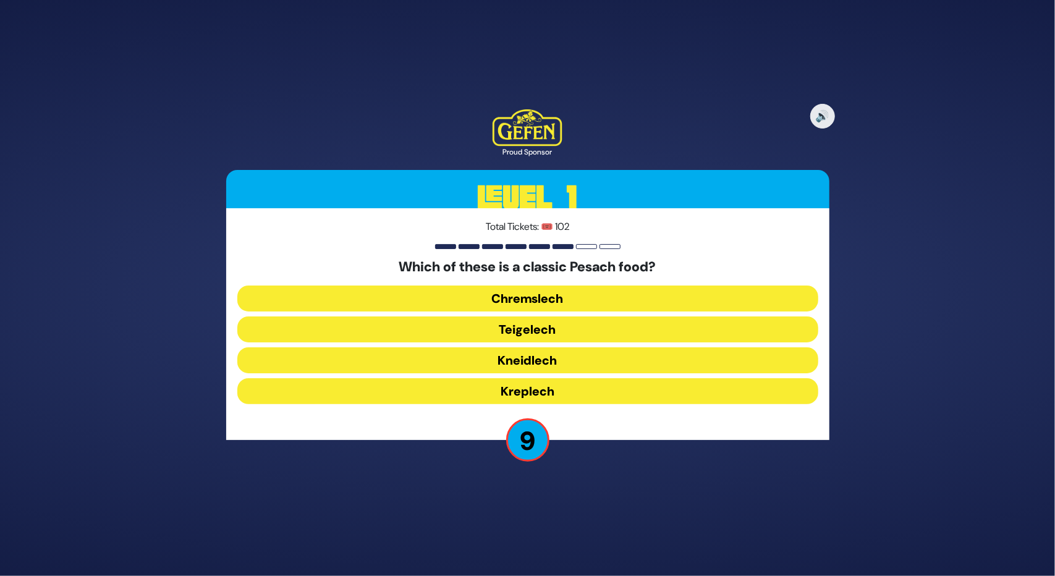
click at [494, 293] on button "Chremslech" at bounding box center [527, 298] width 581 height 26
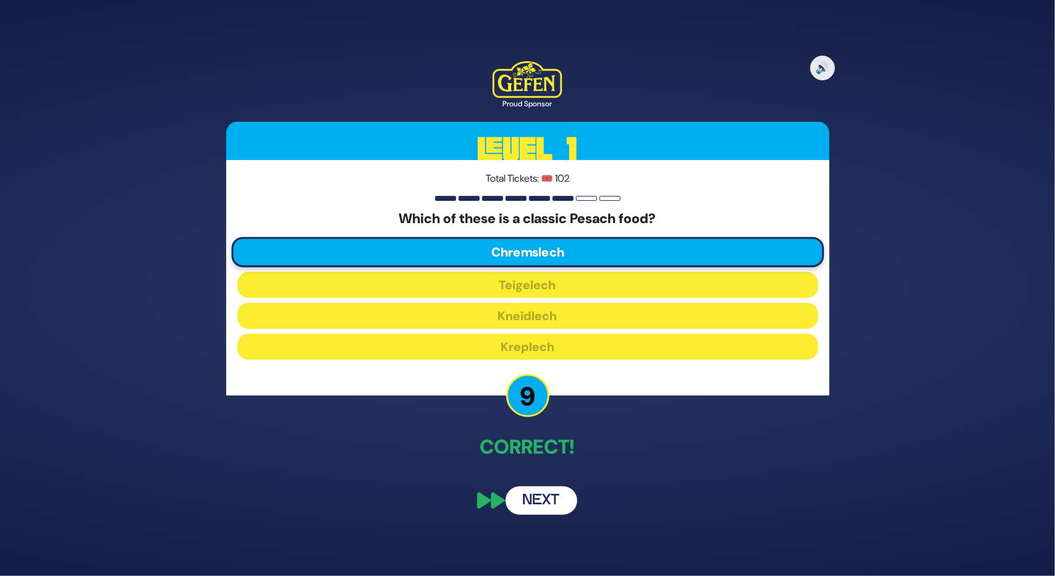
click at [540, 500] on button "Next" at bounding box center [541, 500] width 72 height 28
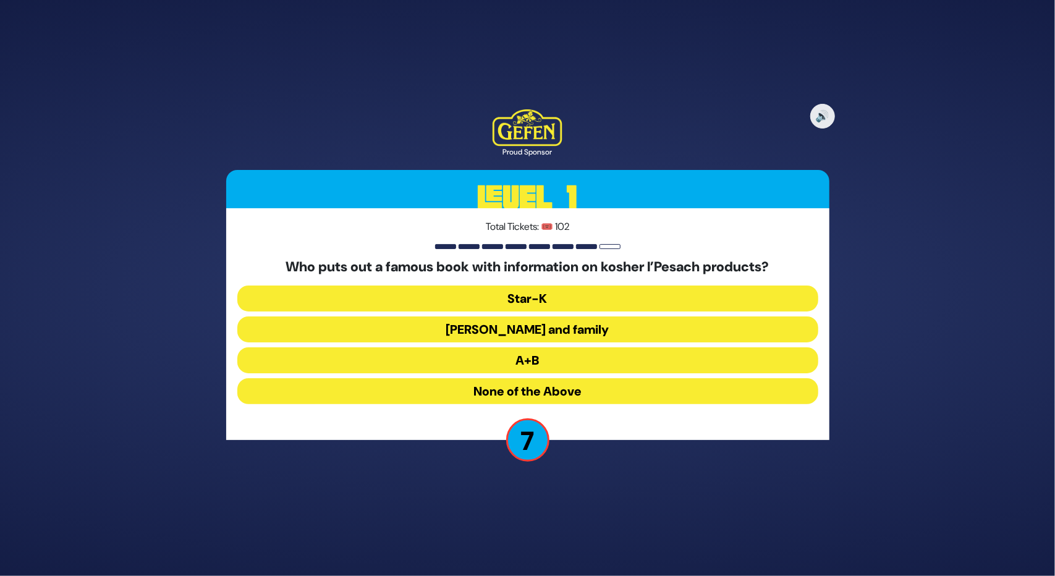
click at [515, 360] on button "A+B" at bounding box center [527, 360] width 581 height 26
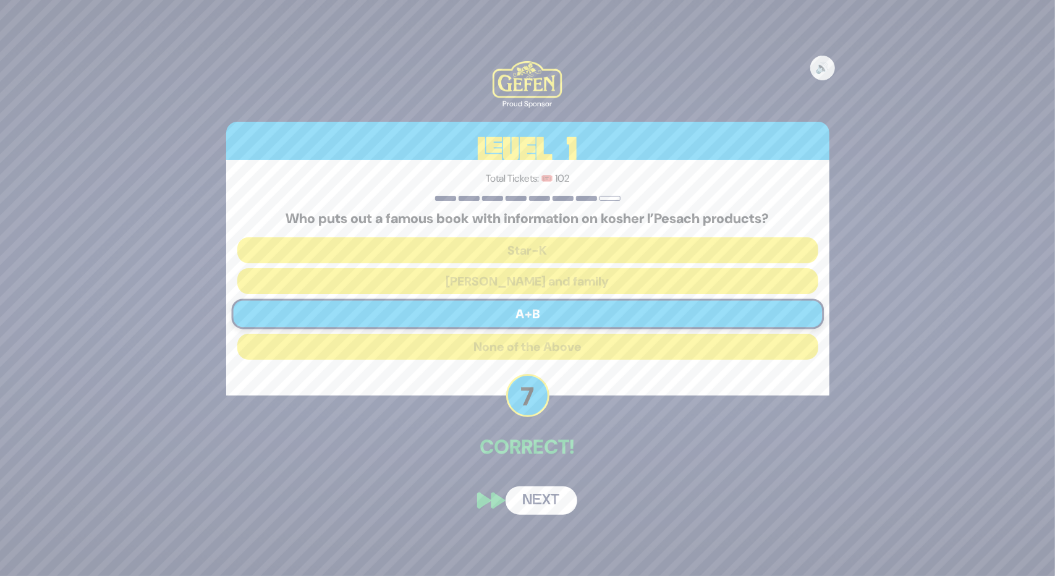
click at [539, 500] on button "Next" at bounding box center [541, 500] width 72 height 28
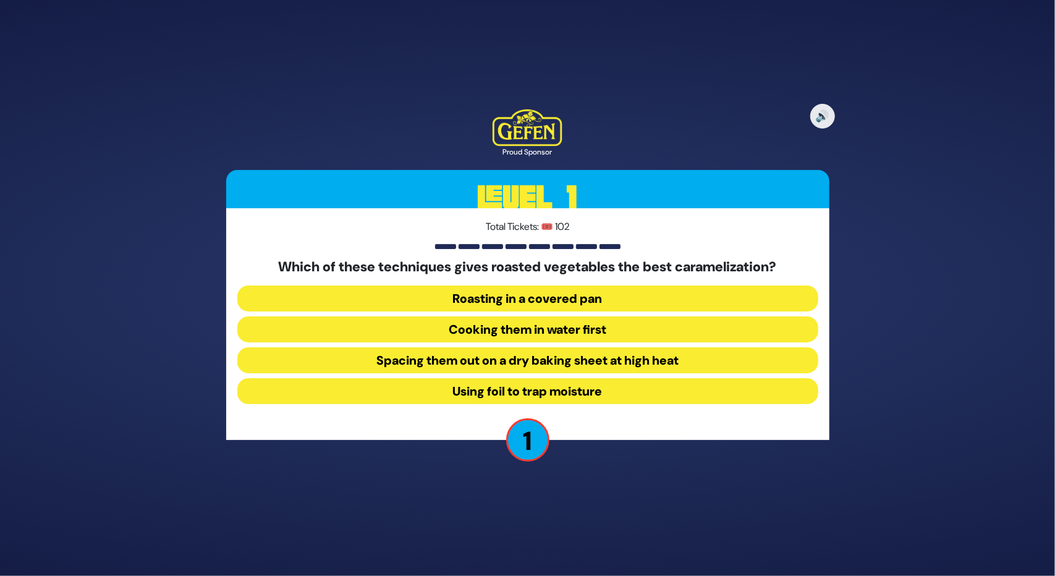
click at [525, 294] on button "Roasting in a covered pan" at bounding box center [527, 298] width 581 height 26
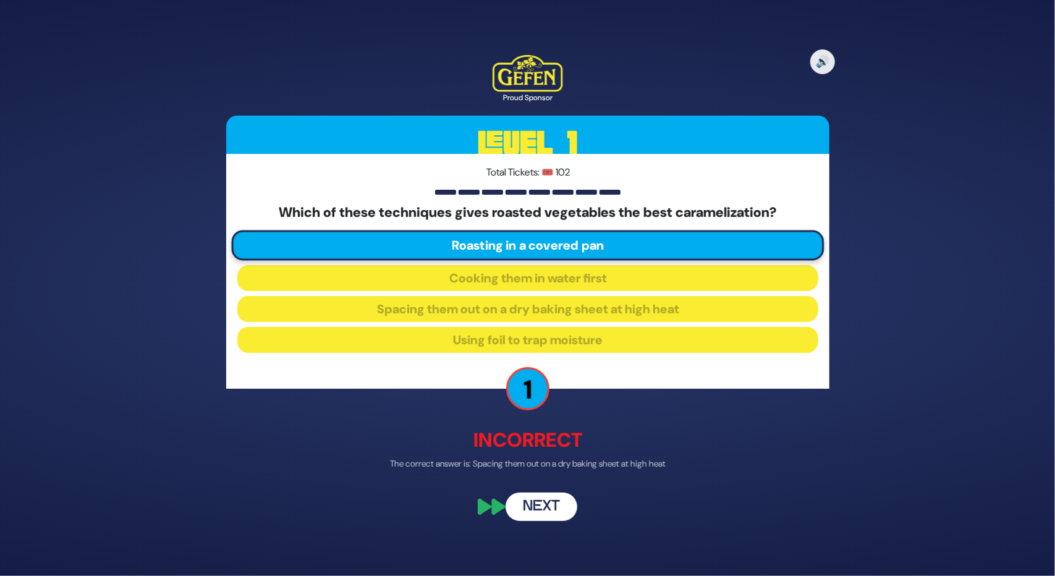
click at [562, 504] on button "Next" at bounding box center [541, 506] width 72 height 28
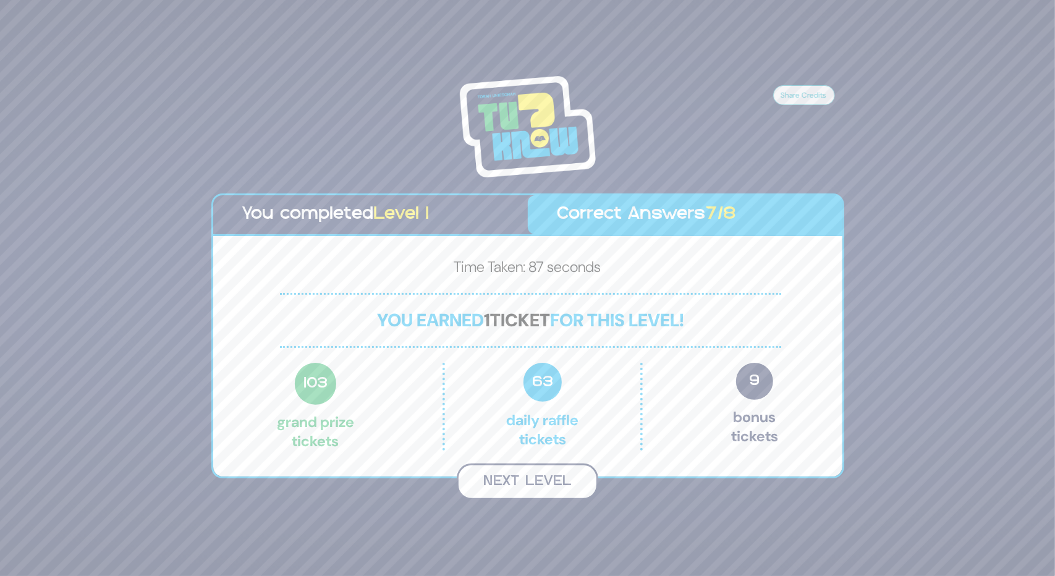
click at [563, 473] on button "Next Level" at bounding box center [527, 481] width 141 height 36
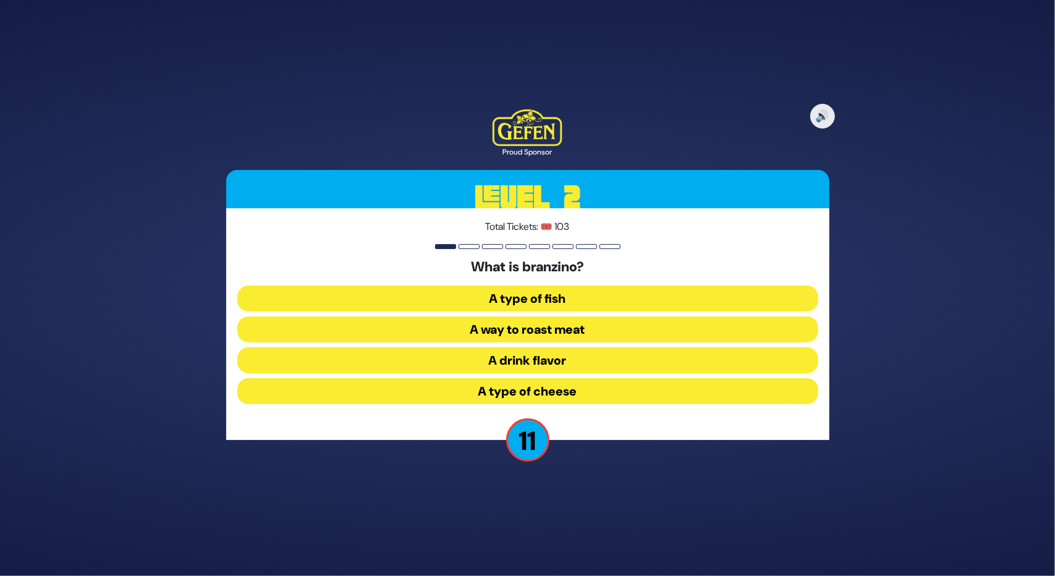
click at [530, 300] on button "A type of fish" at bounding box center [527, 298] width 581 height 26
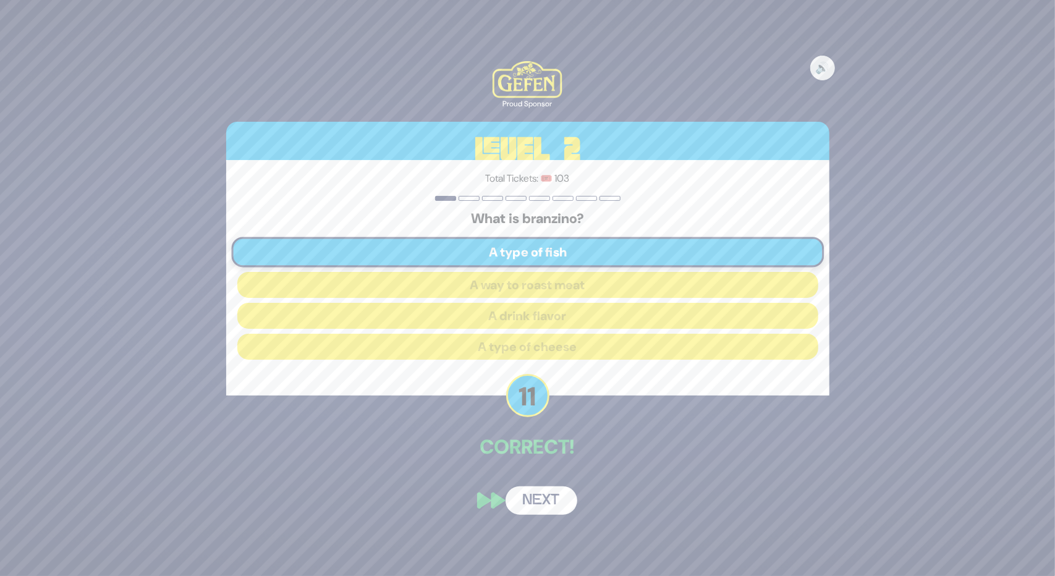
click at [518, 500] on button "Next" at bounding box center [541, 500] width 72 height 28
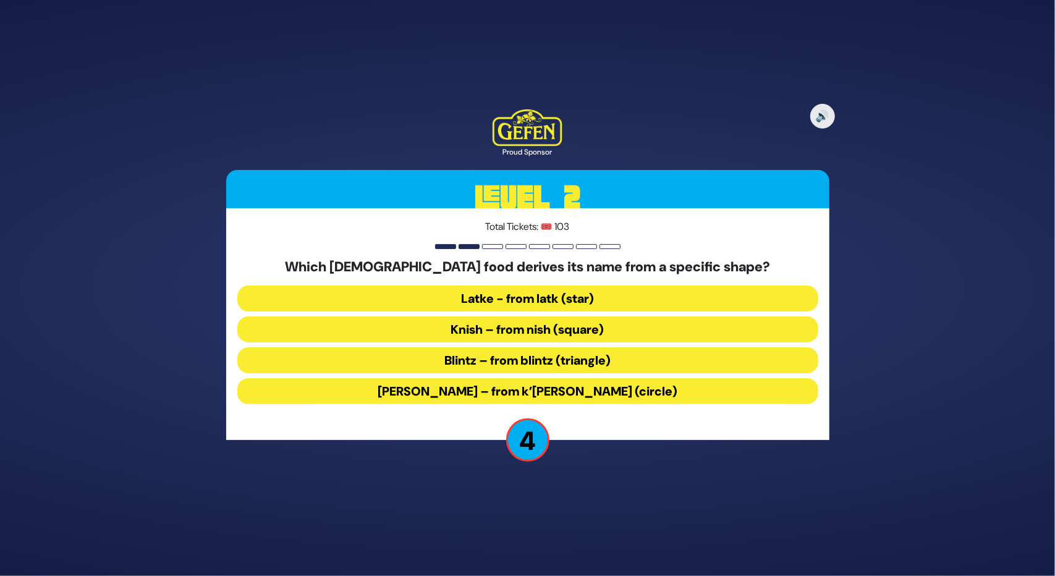
click at [494, 390] on button "Kugel – from k’igel (circle)" at bounding box center [527, 391] width 581 height 26
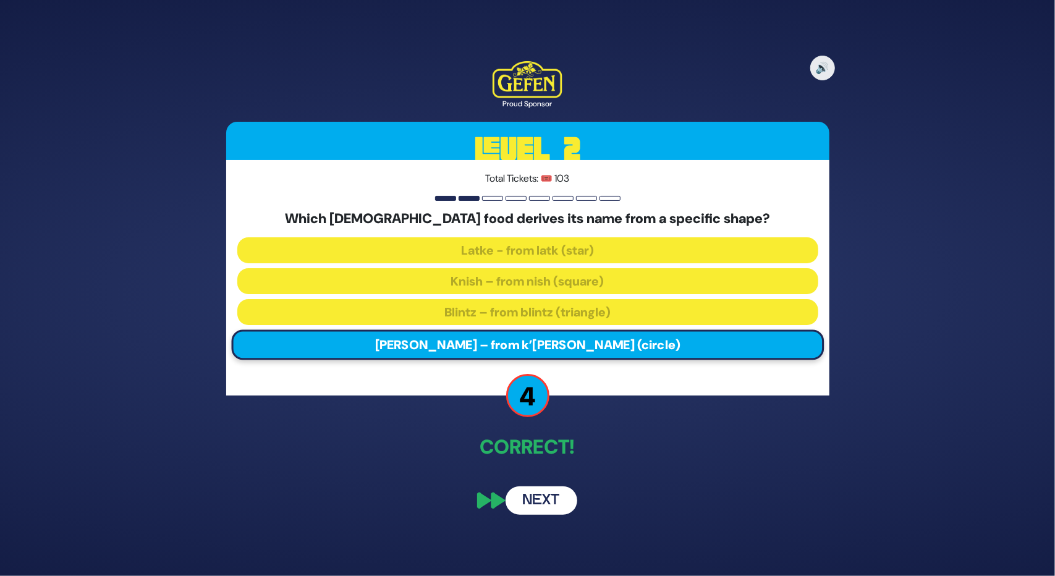
click at [549, 500] on button "Next" at bounding box center [541, 500] width 72 height 28
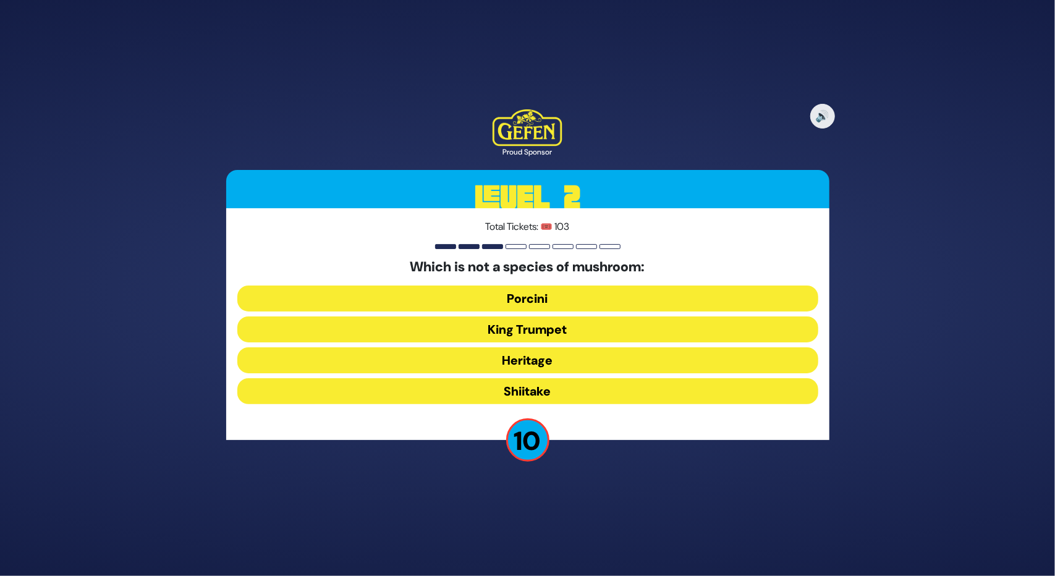
click at [538, 368] on button "Heritage" at bounding box center [527, 360] width 581 height 26
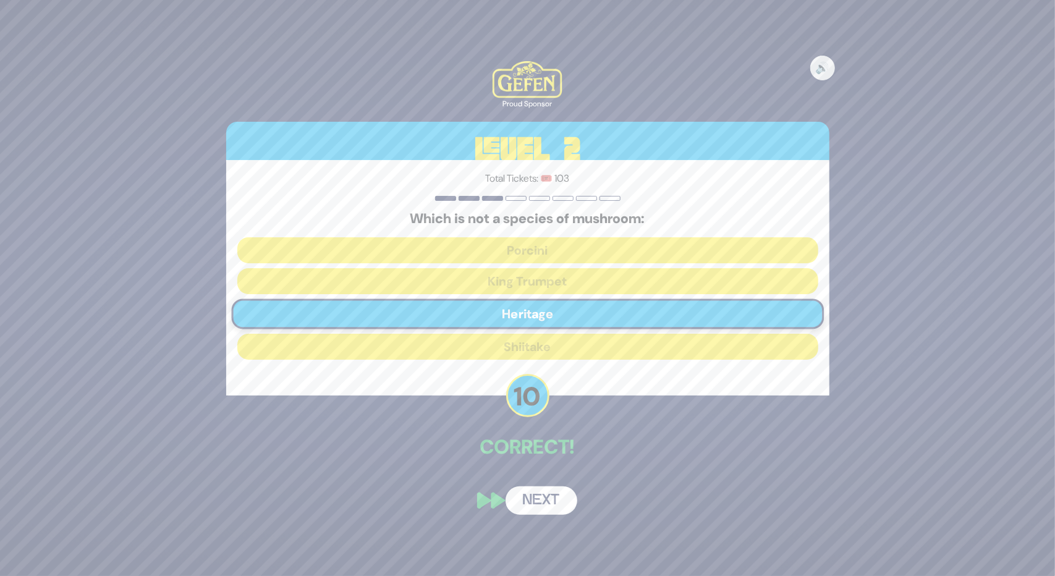
click at [525, 500] on button "Next" at bounding box center [541, 500] width 72 height 28
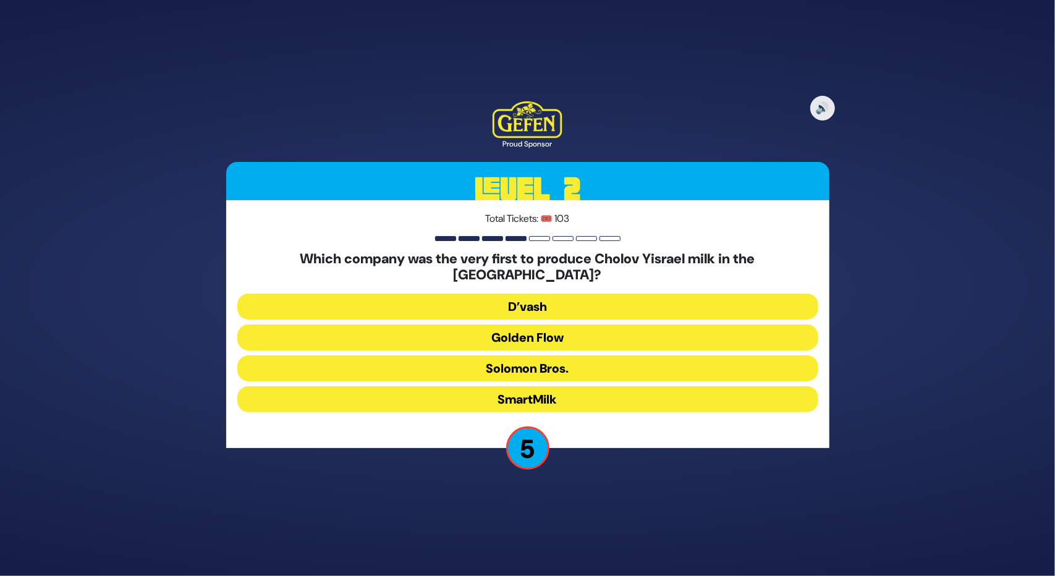
click at [554, 326] on button "Golden Flow" at bounding box center [527, 337] width 581 height 26
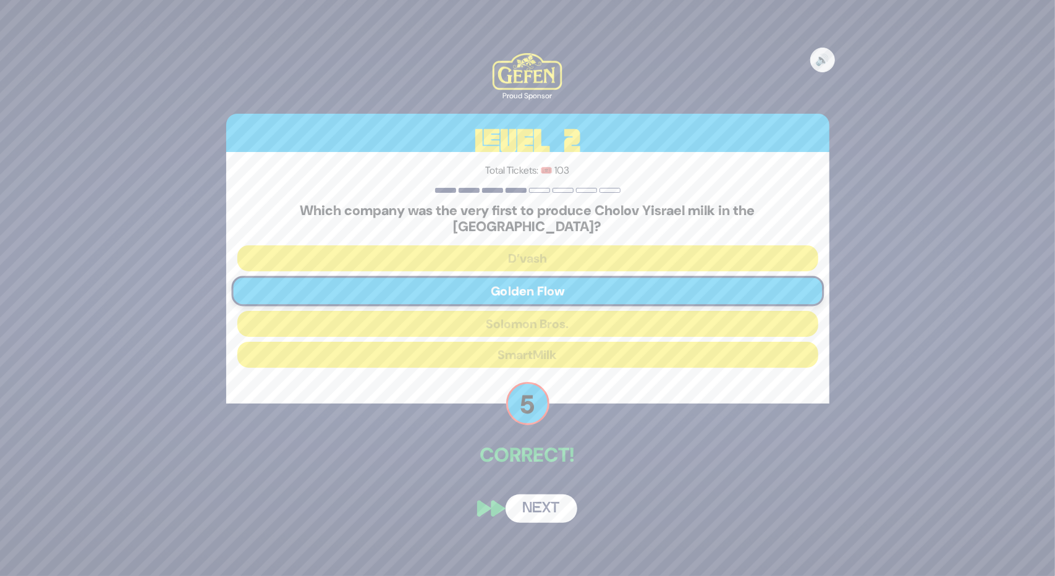
click at [551, 497] on button "Next" at bounding box center [541, 508] width 72 height 28
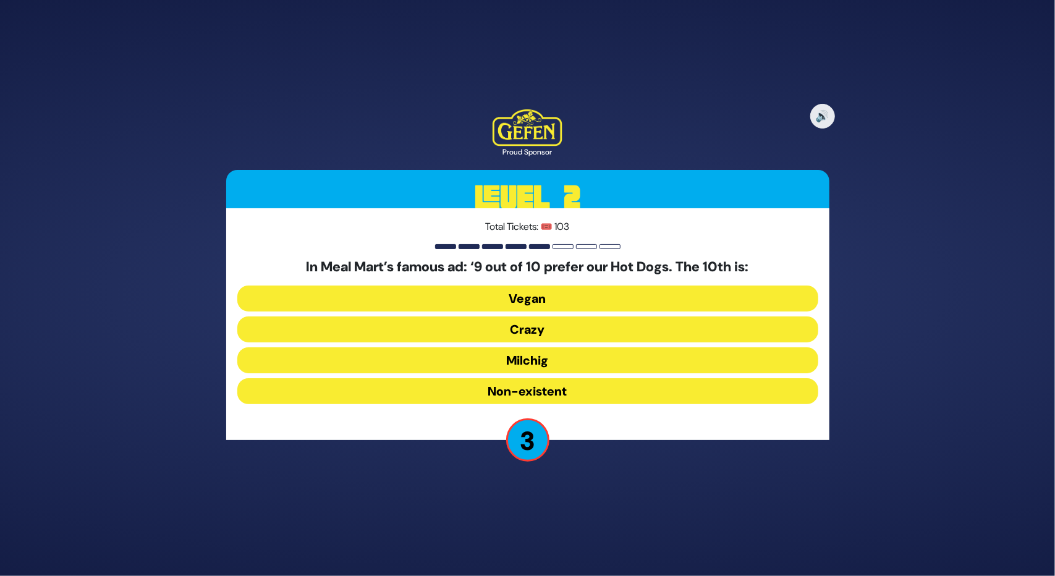
click at [539, 361] on button "Milchig" at bounding box center [527, 360] width 581 height 26
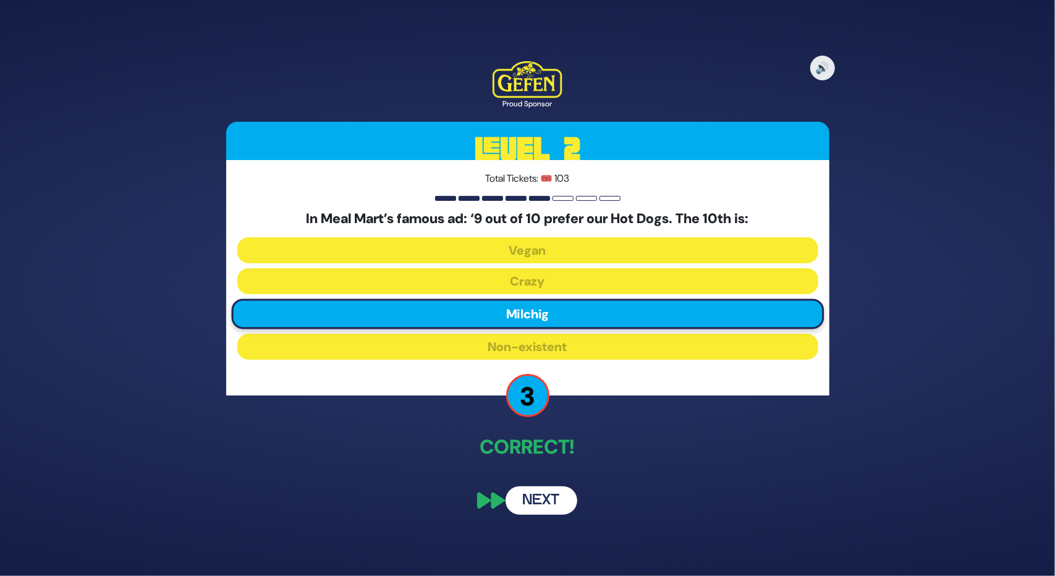
click at [534, 504] on button "Next" at bounding box center [541, 500] width 72 height 28
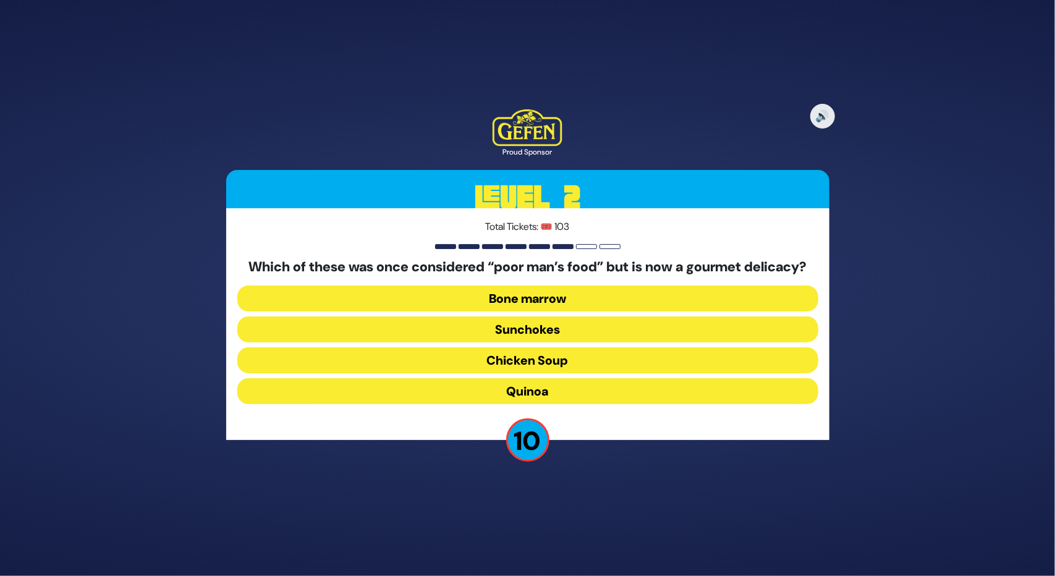
click at [540, 309] on button "Bone marrow" at bounding box center [527, 298] width 581 height 26
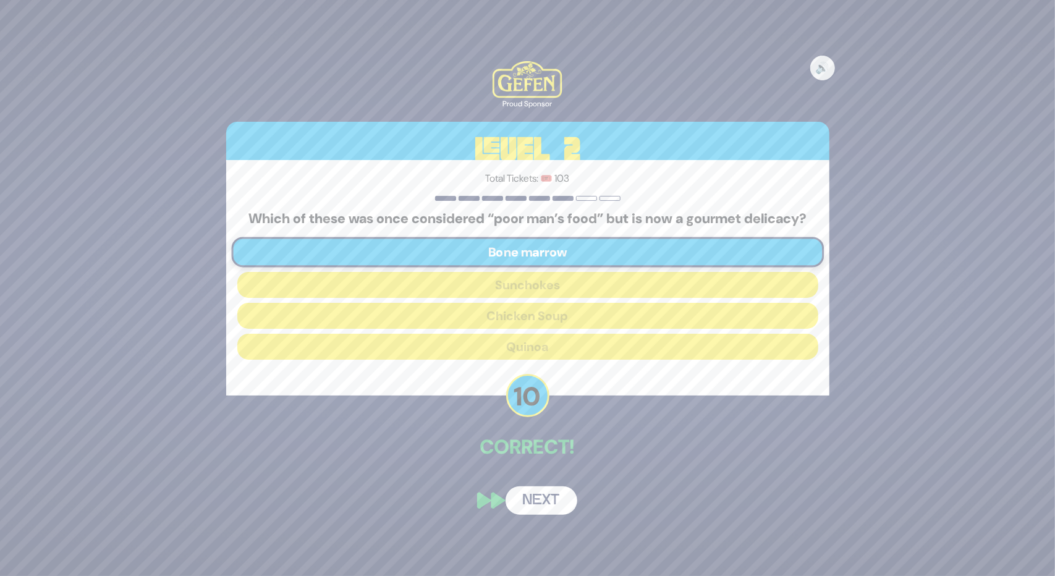
click at [546, 507] on button "Next" at bounding box center [541, 500] width 72 height 28
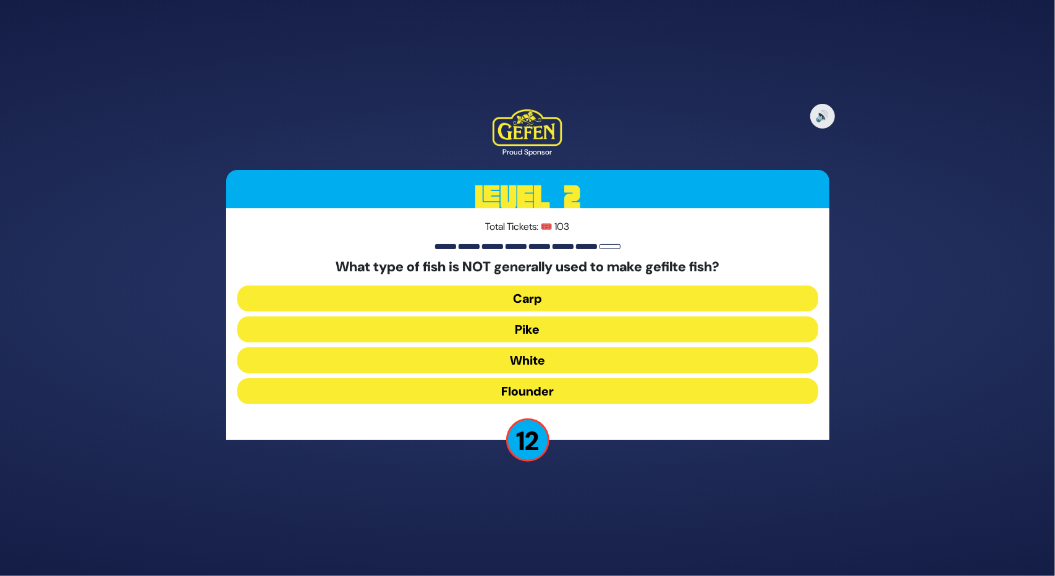
click at [517, 387] on button "Flounder" at bounding box center [527, 391] width 581 height 26
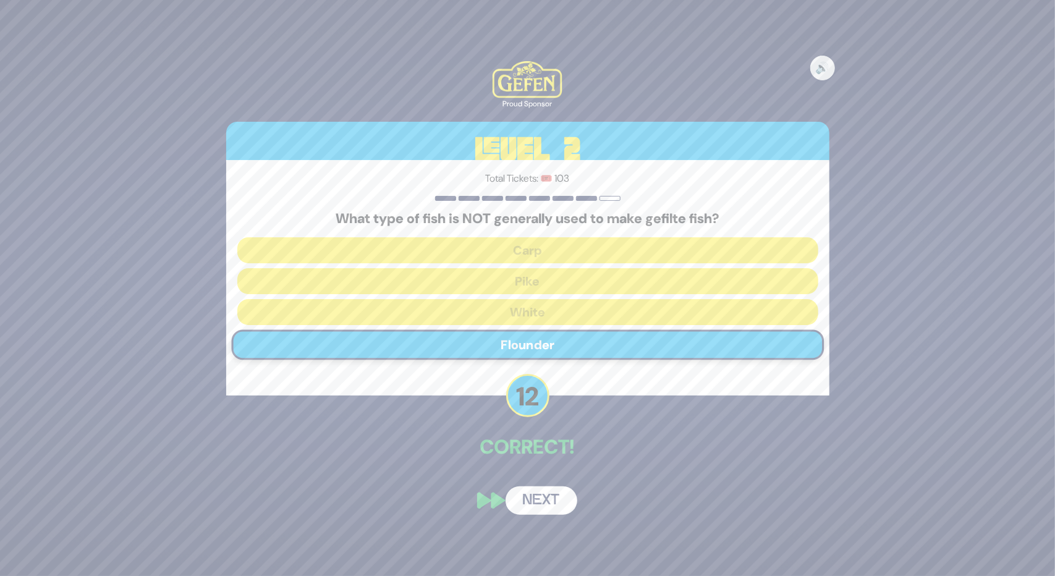
click at [534, 491] on button "Next" at bounding box center [541, 500] width 72 height 28
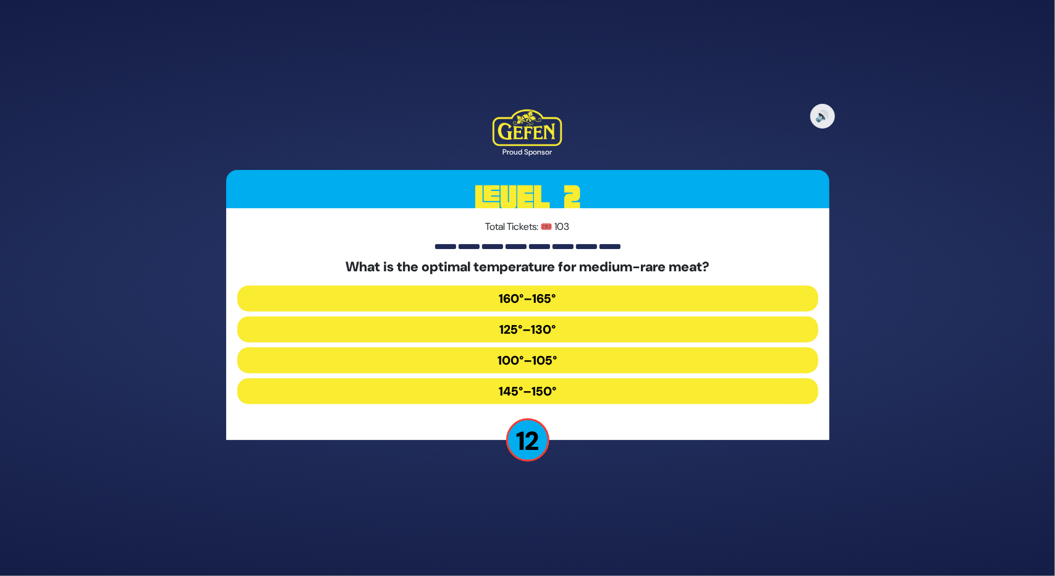
click at [538, 323] on button "125°–130°" at bounding box center [527, 329] width 581 height 26
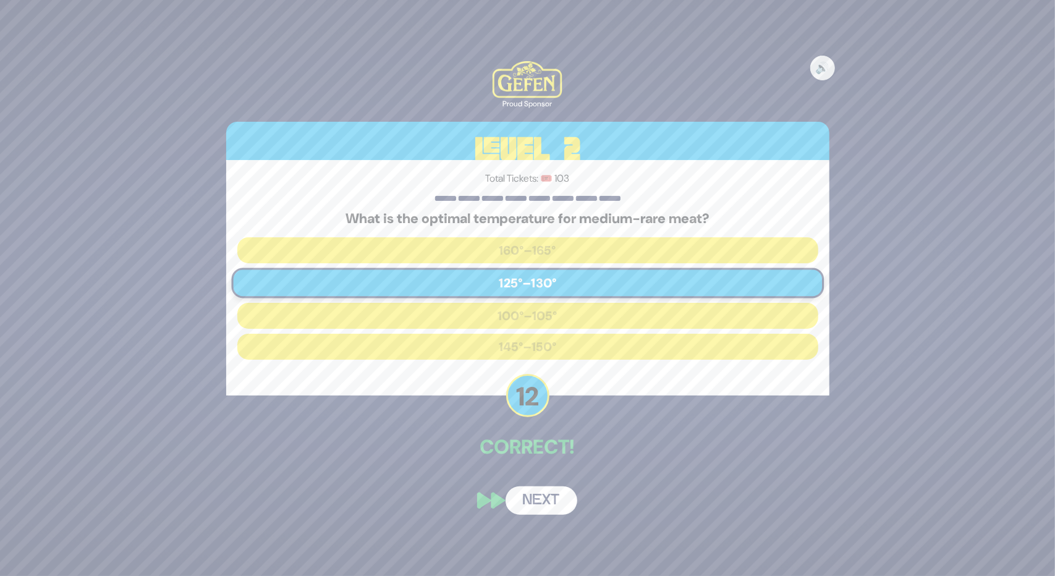
click at [542, 504] on button "Next" at bounding box center [541, 500] width 72 height 28
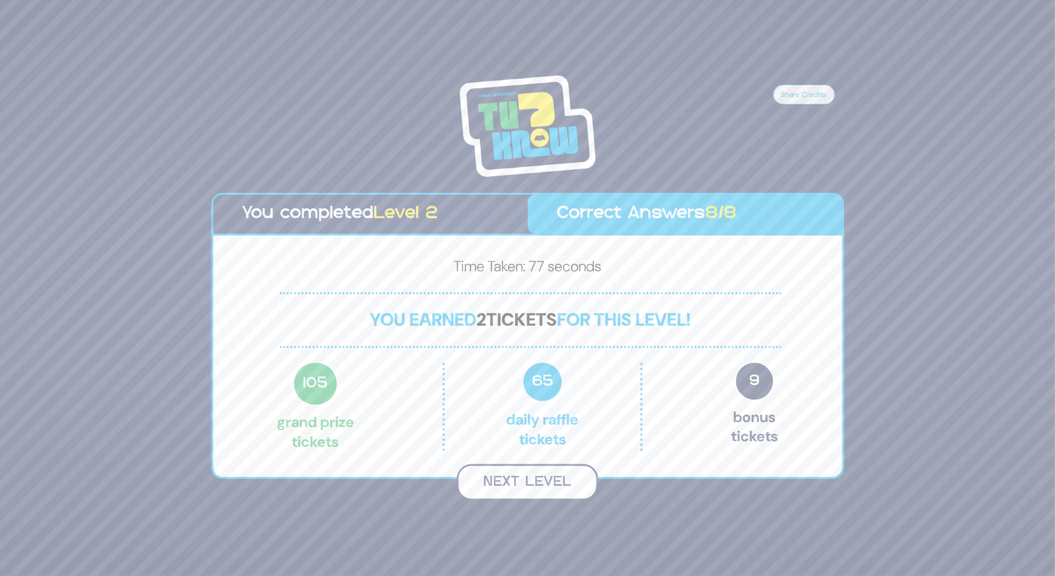
click at [540, 477] on button "Next Level" at bounding box center [527, 482] width 141 height 36
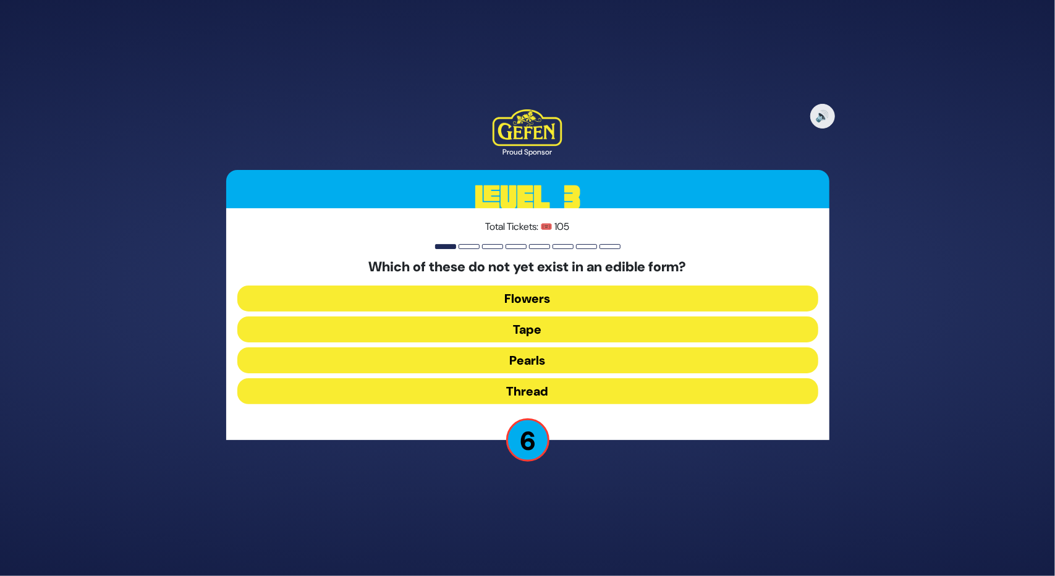
click at [535, 384] on button "Thread" at bounding box center [527, 391] width 581 height 26
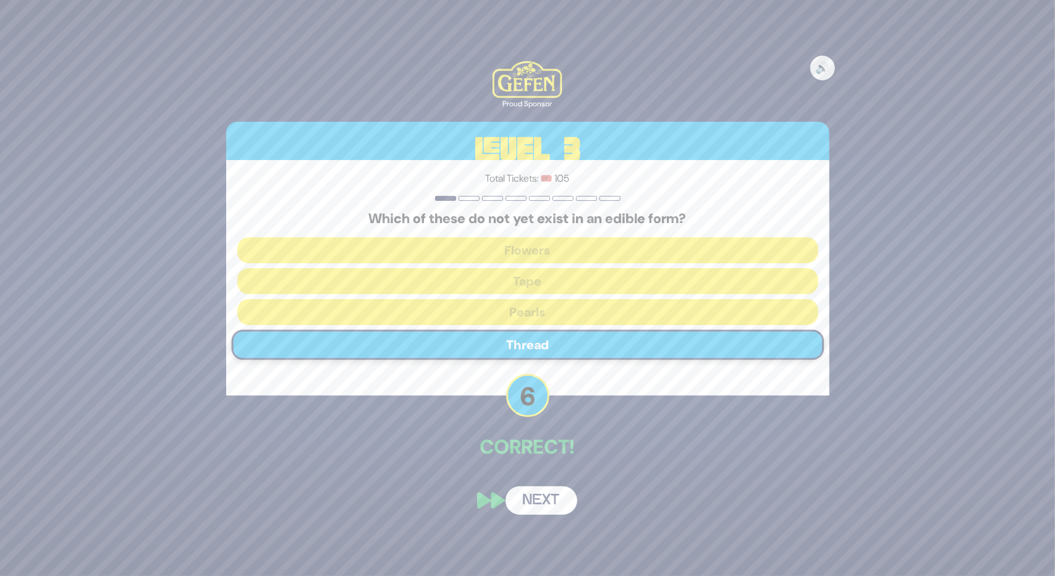
click at [513, 496] on button "Next" at bounding box center [541, 500] width 72 height 28
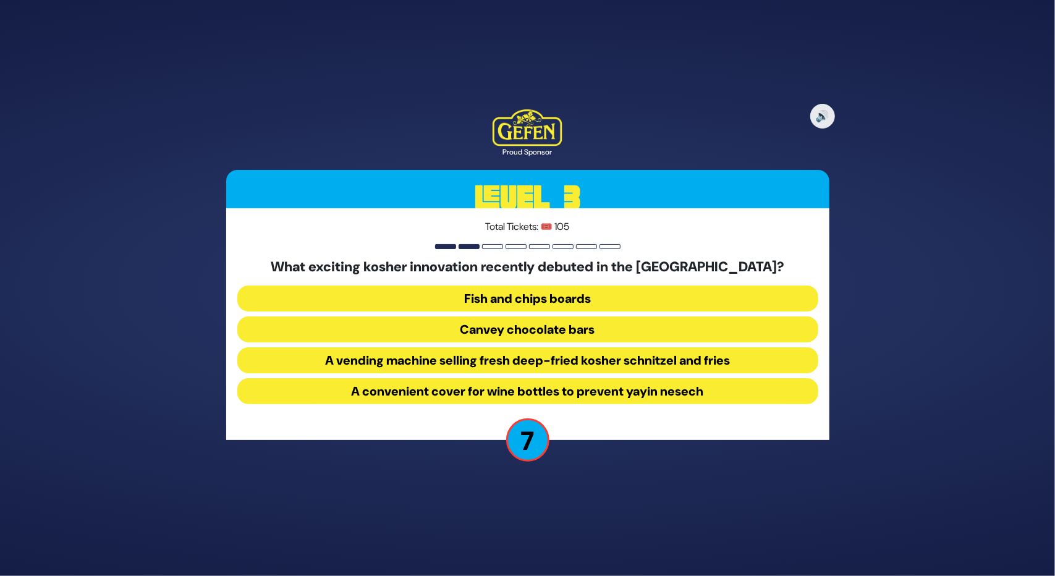
click at [481, 354] on button "A vending machine selling fresh deep-fried kosher schnitzel and fries" at bounding box center [527, 360] width 581 height 26
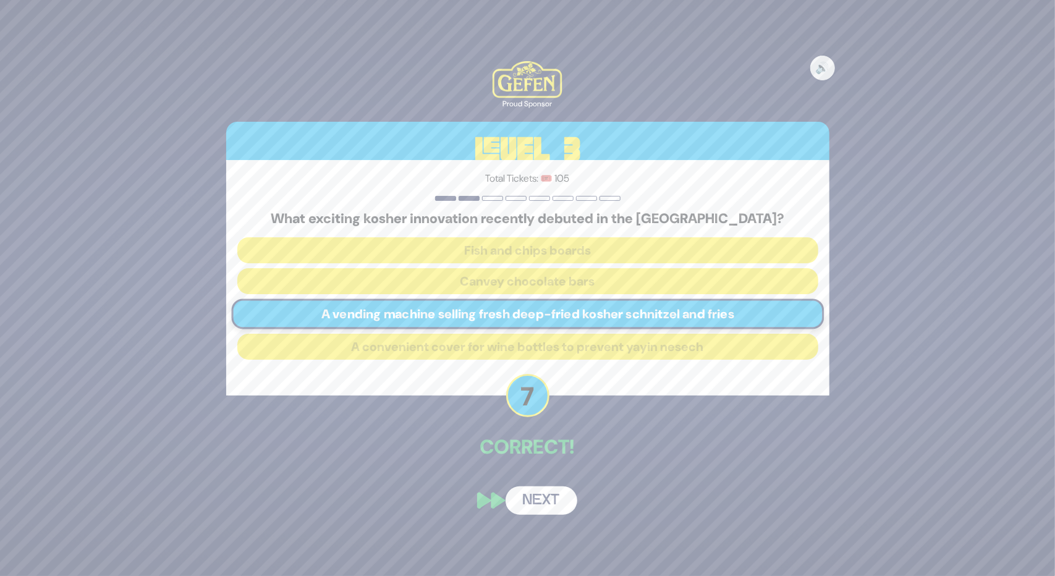
click at [534, 498] on button "Next" at bounding box center [541, 500] width 72 height 28
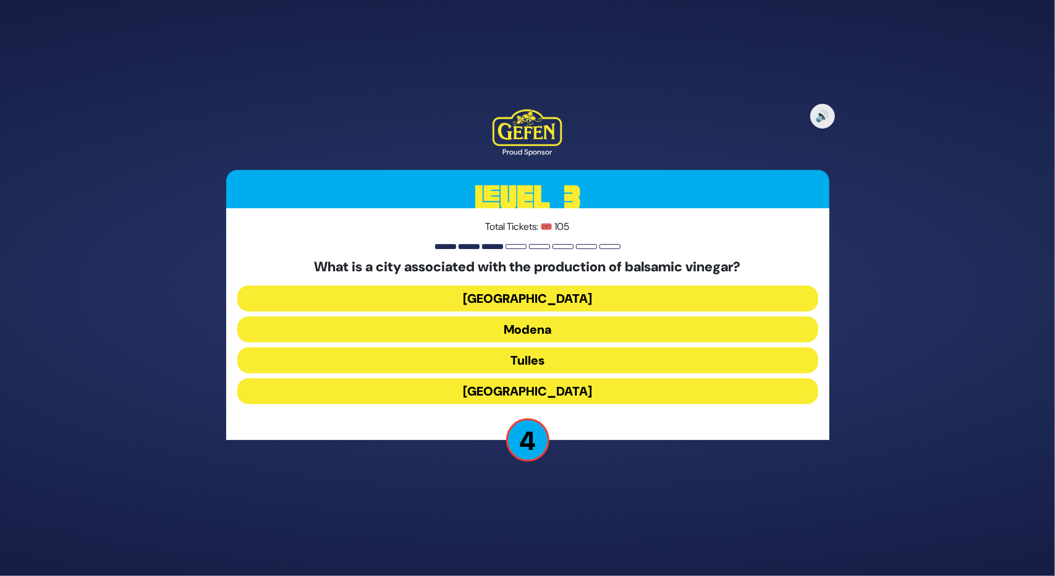
click at [550, 326] on button "Modena" at bounding box center [527, 329] width 581 height 26
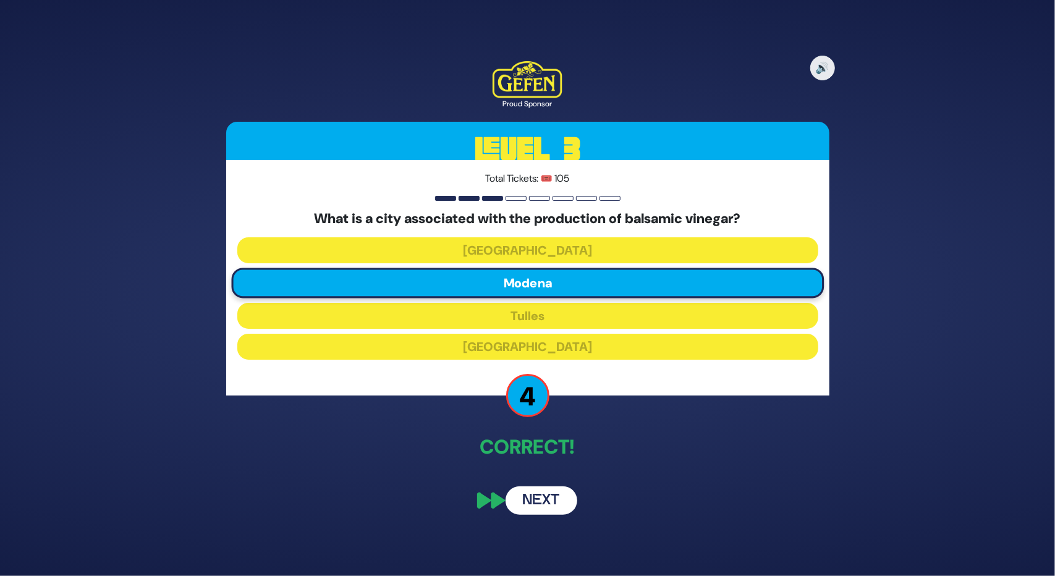
click at [523, 494] on button "Next" at bounding box center [541, 500] width 72 height 28
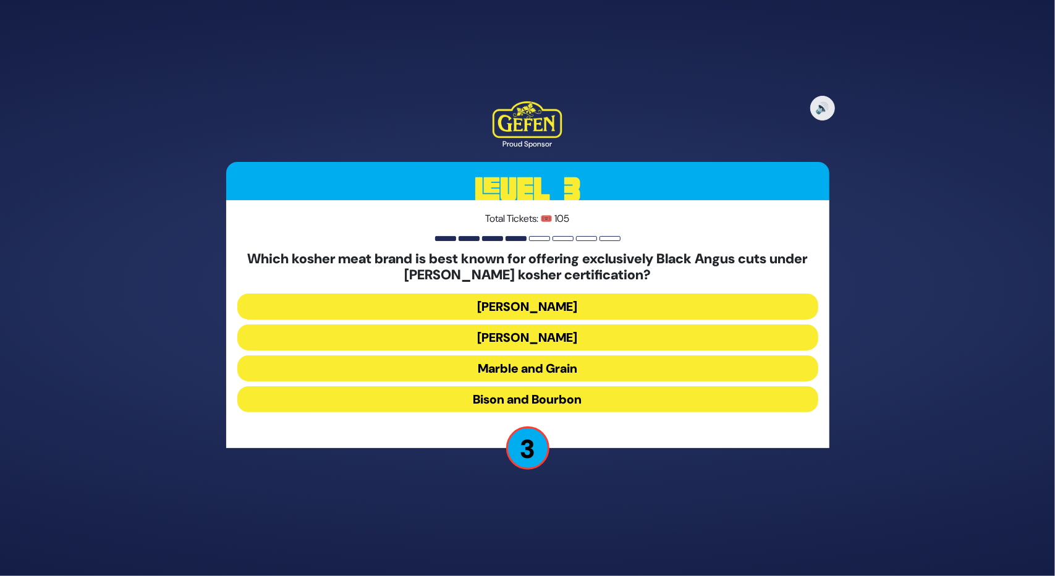
click at [545, 369] on button "Marble and Grain" at bounding box center [527, 368] width 581 height 26
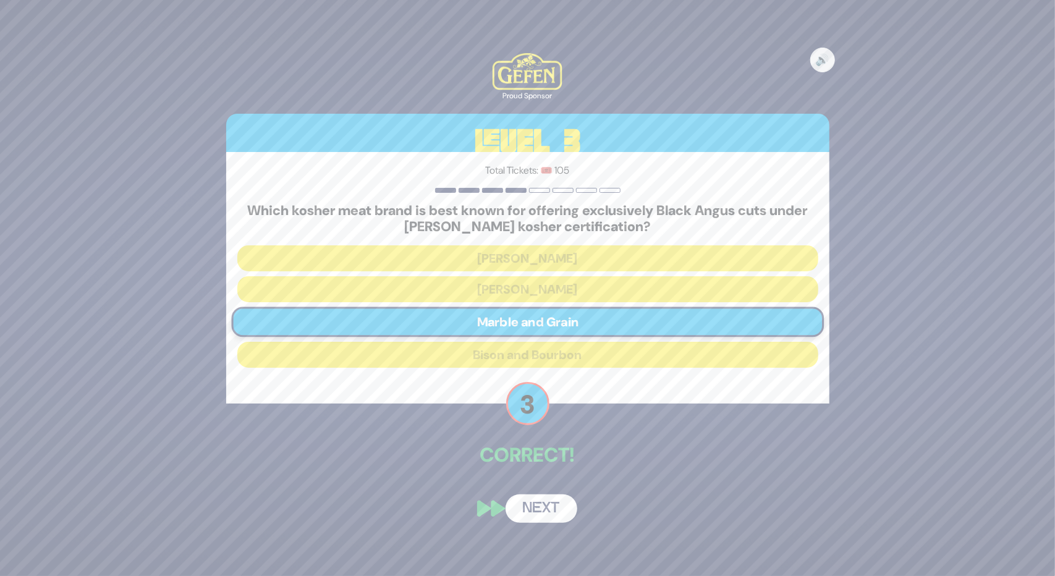
click at [538, 507] on button "Next" at bounding box center [541, 508] width 72 height 28
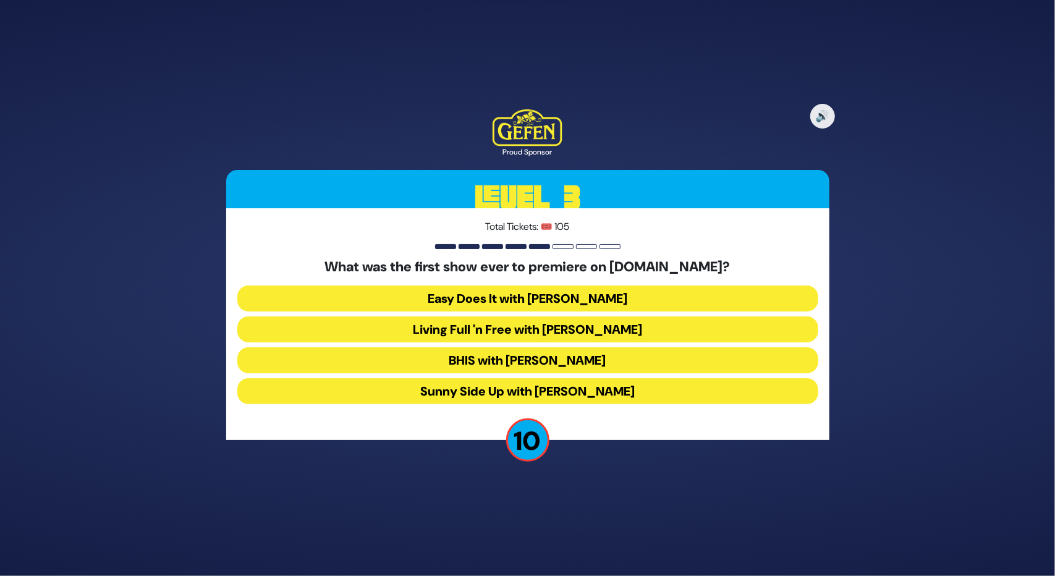
click at [495, 298] on button "Easy Does It with Esty Wolbe" at bounding box center [527, 298] width 581 height 26
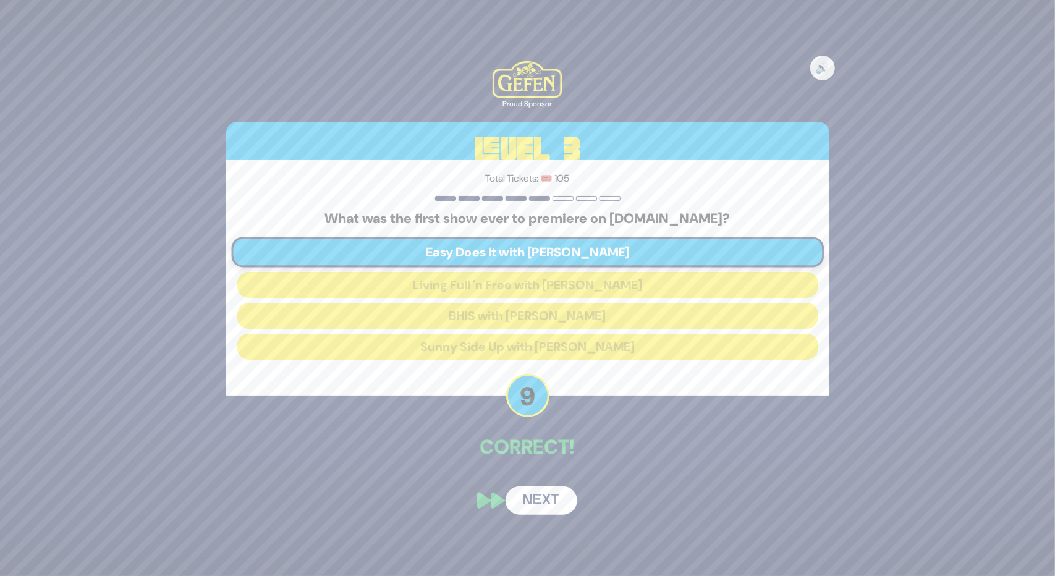
click at [530, 497] on button "Next" at bounding box center [541, 500] width 72 height 28
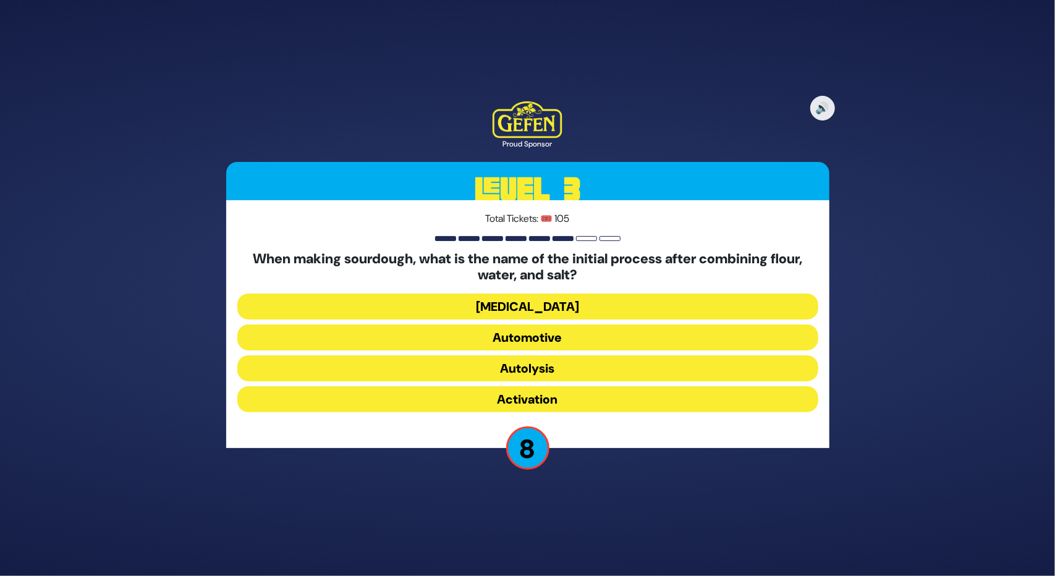
click at [541, 391] on button "Activation" at bounding box center [527, 399] width 581 height 26
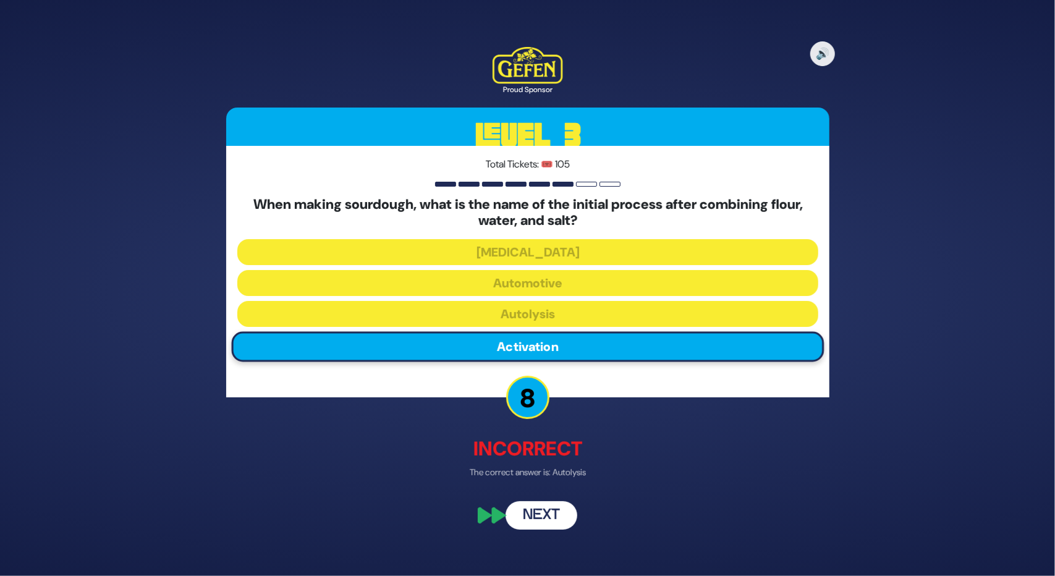
click at [538, 516] on button "Next" at bounding box center [541, 514] width 72 height 28
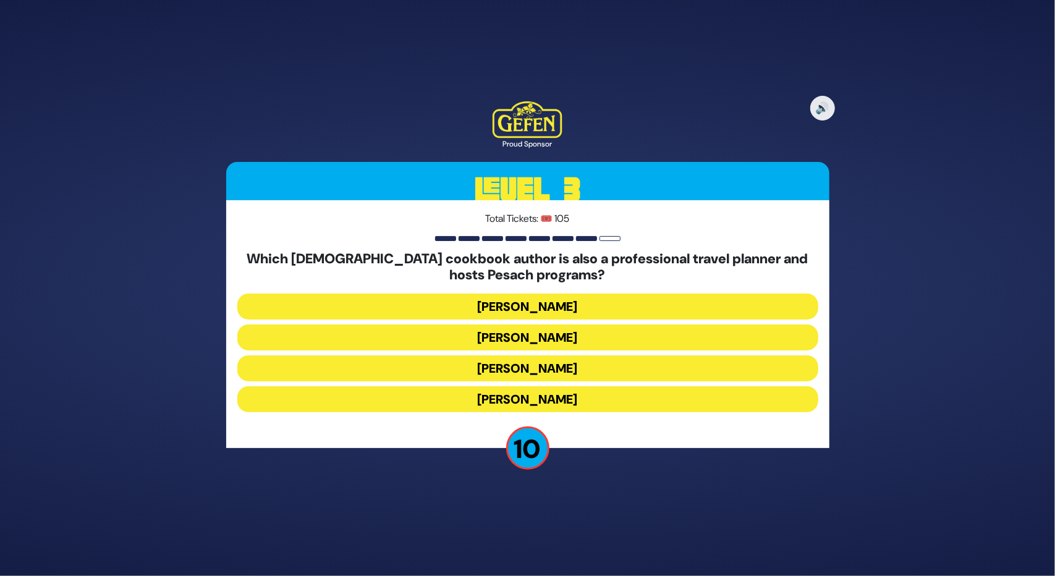
click at [536, 328] on button "Naomi Nachman" at bounding box center [527, 337] width 581 height 26
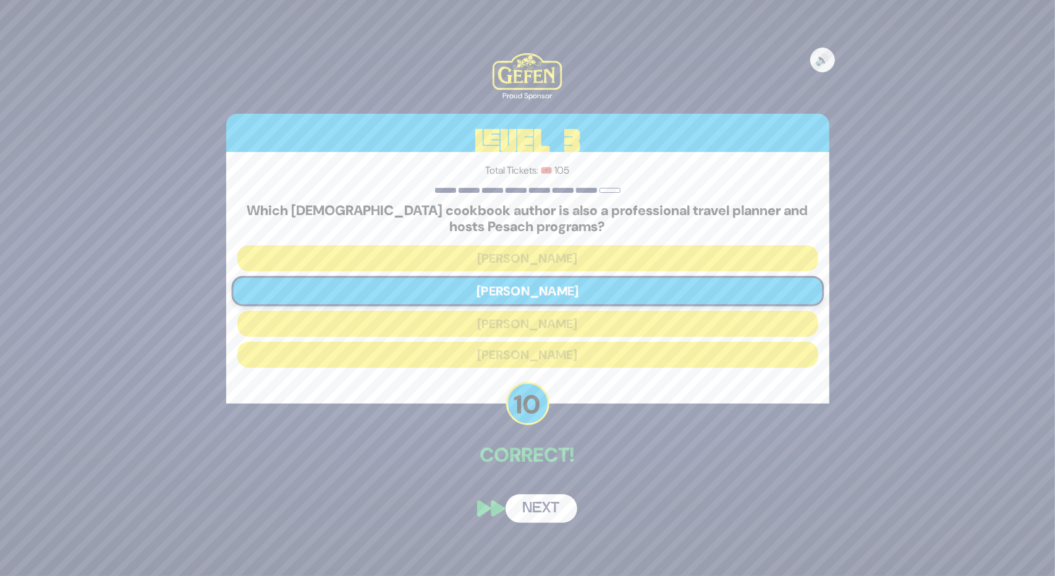
click at [530, 516] on button "Next" at bounding box center [541, 508] width 72 height 28
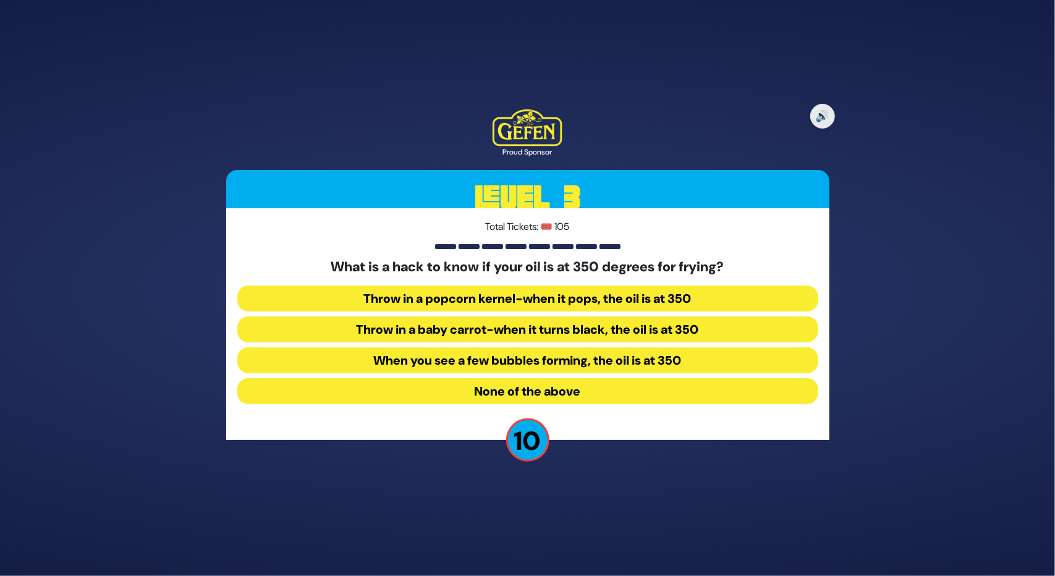
click at [444, 326] on button "Throw in a baby carrot-when it turns black, the oil is at 350" at bounding box center [527, 329] width 581 height 26
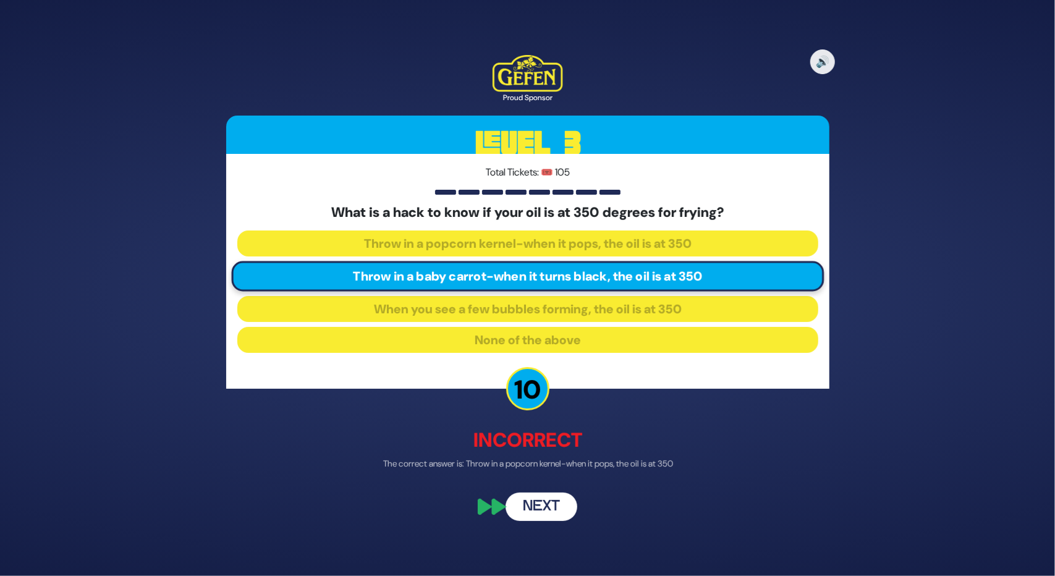
click at [536, 507] on button "Next" at bounding box center [541, 506] width 72 height 28
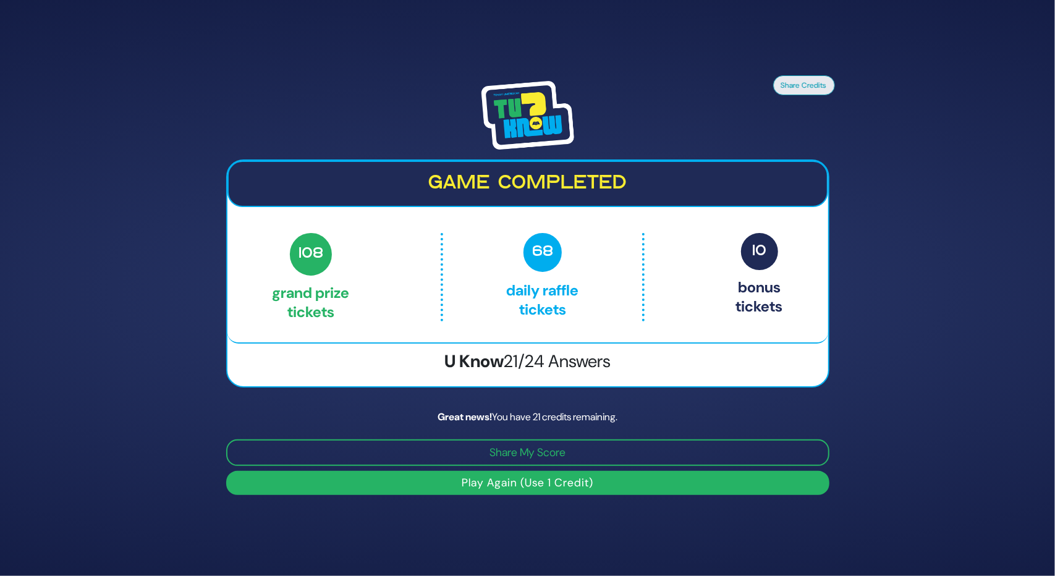
click at [518, 481] on button "Play Again (Use 1 Credit)" at bounding box center [527, 483] width 603 height 24
click at [464, 484] on button "Play Again (Use 1 Credit)" at bounding box center [527, 483] width 603 height 24
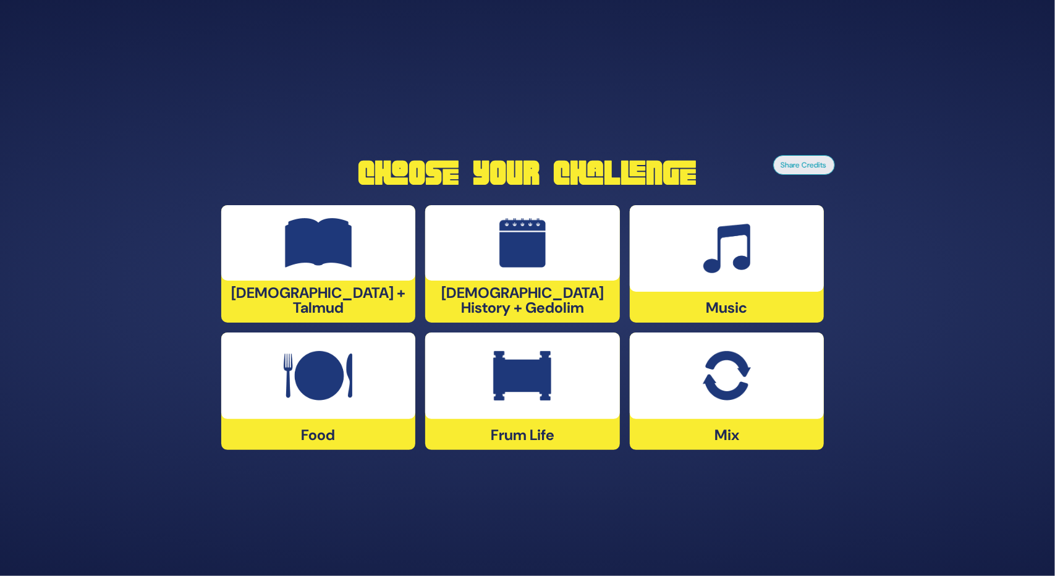
click at [281, 280] on div at bounding box center [318, 242] width 195 height 75
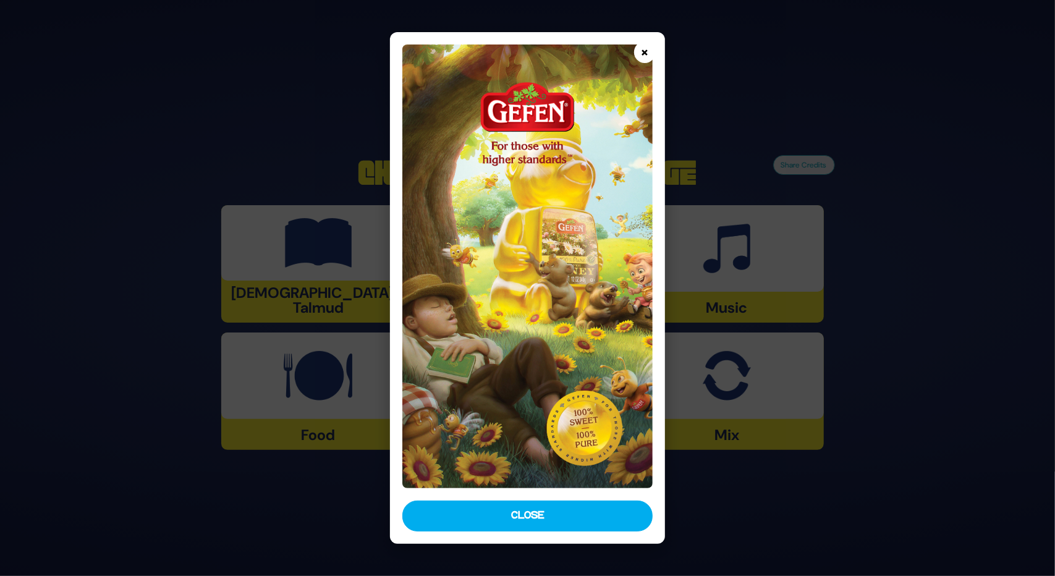
click at [648, 48] on button "×" at bounding box center [645, 52] width 22 height 22
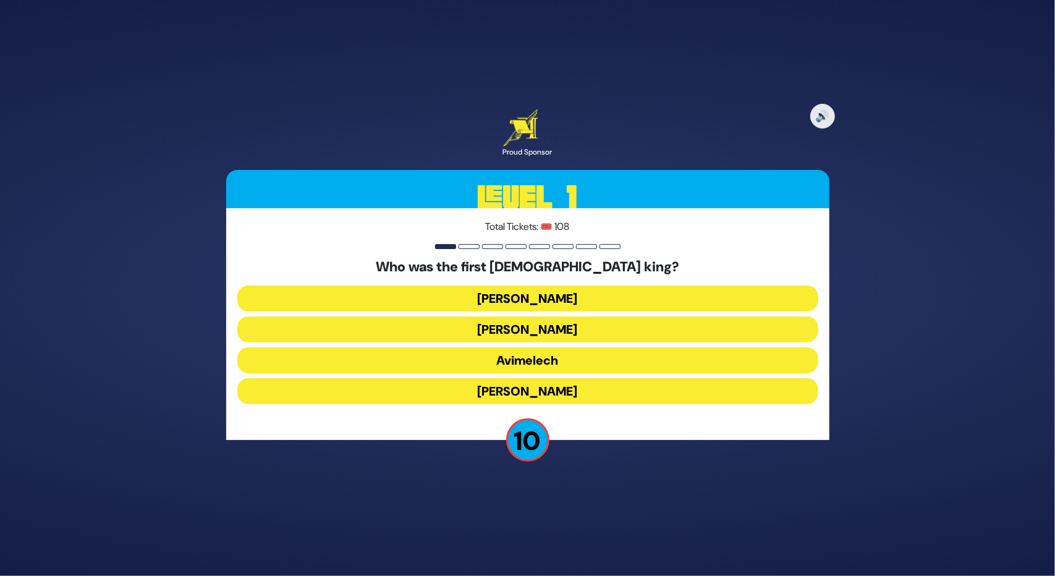
click at [495, 293] on button "[PERSON_NAME]" at bounding box center [527, 298] width 581 height 26
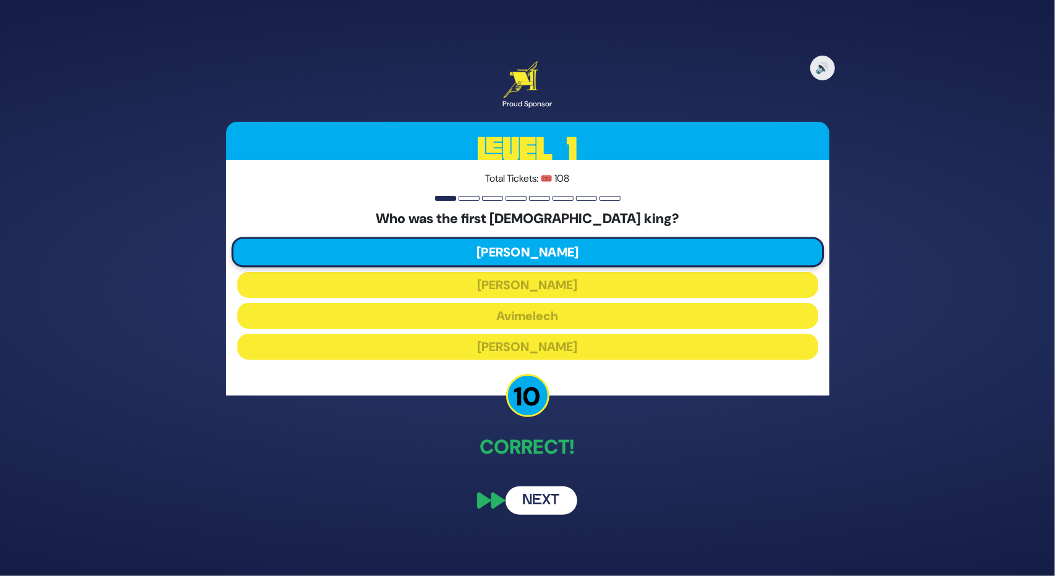
click at [535, 502] on button "Next" at bounding box center [541, 500] width 72 height 28
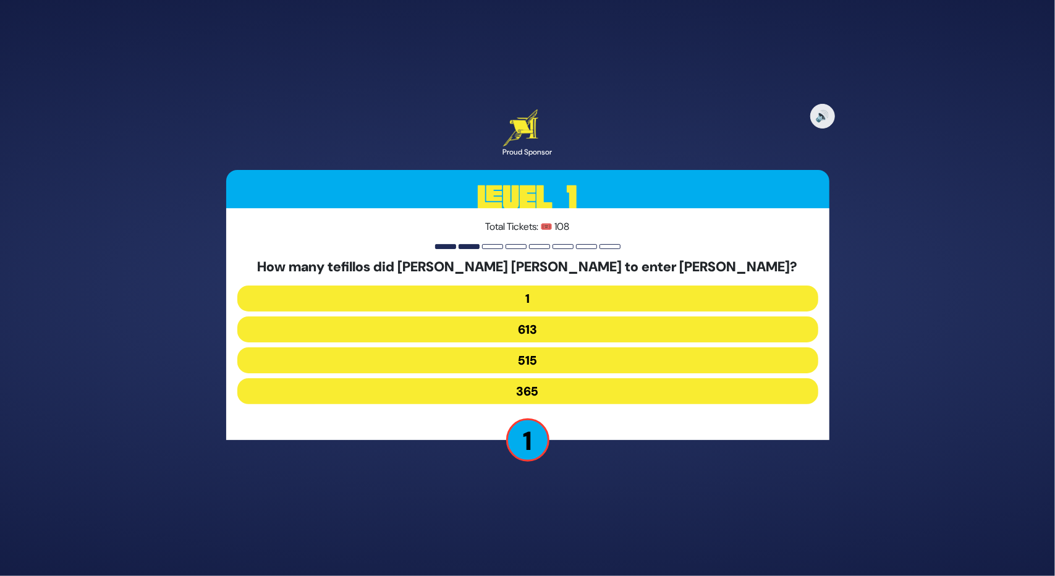
click at [502, 359] on button "515" at bounding box center [527, 360] width 581 height 26
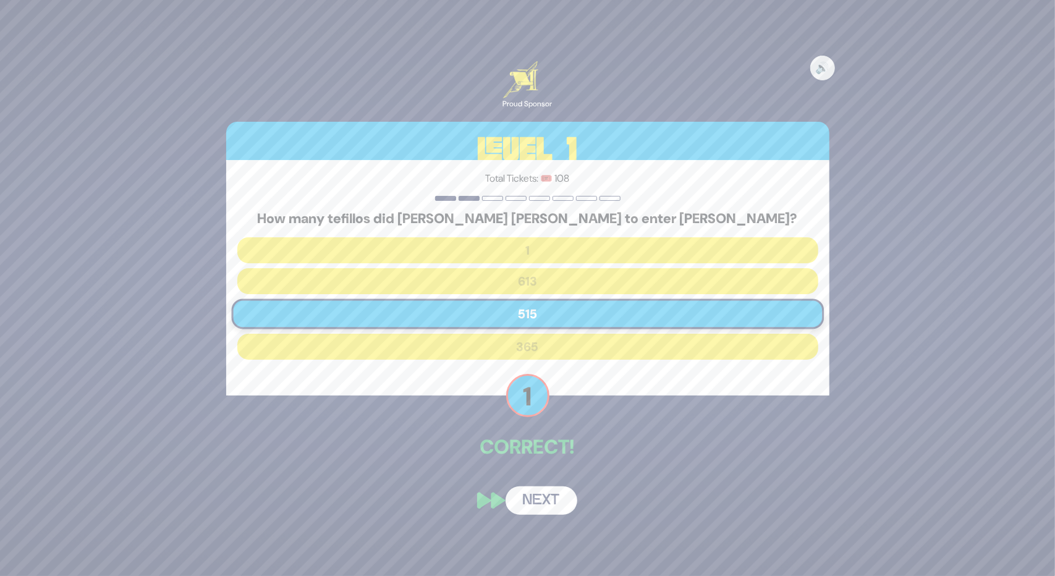
click at [543, 496] on button "Next" at bounding box center [541, 500] width 72 height 28
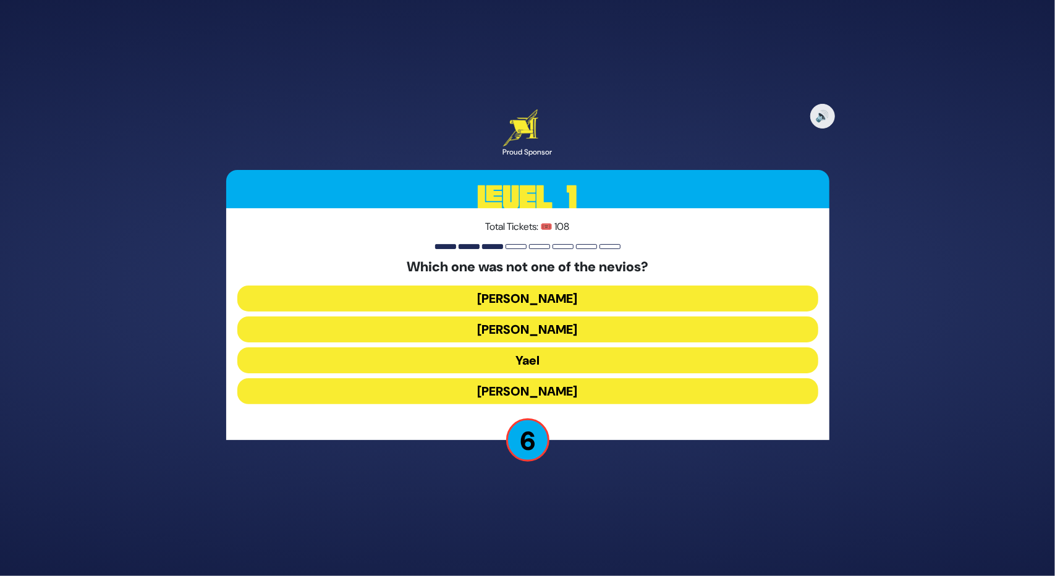
click at [545, 362] on button "Yael" at bounding box center [527, 360] width 581 height 26
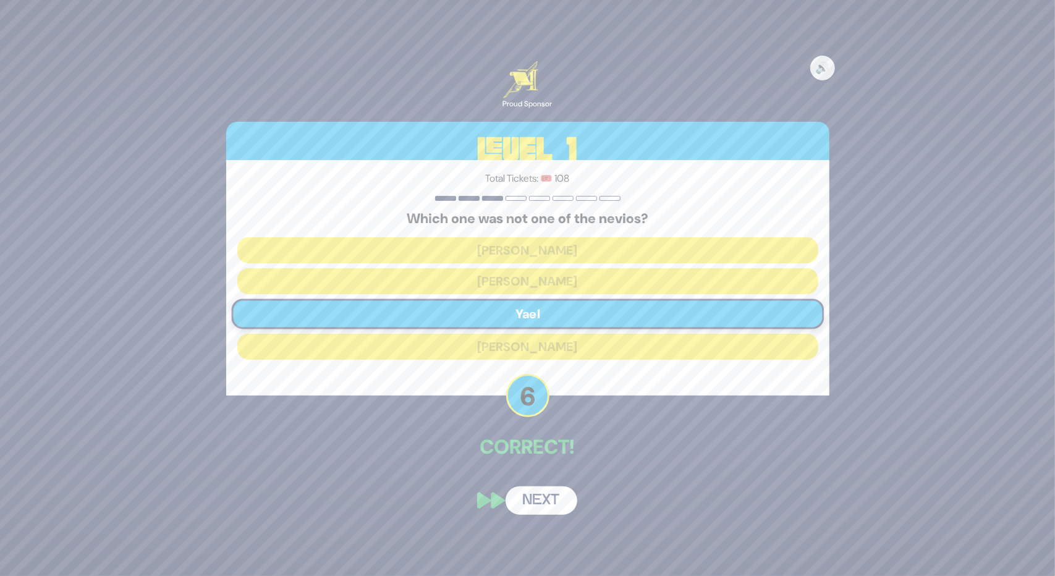
click at [532, 487] on button "Next" at bounding box center [541, 500] width 72 height 28
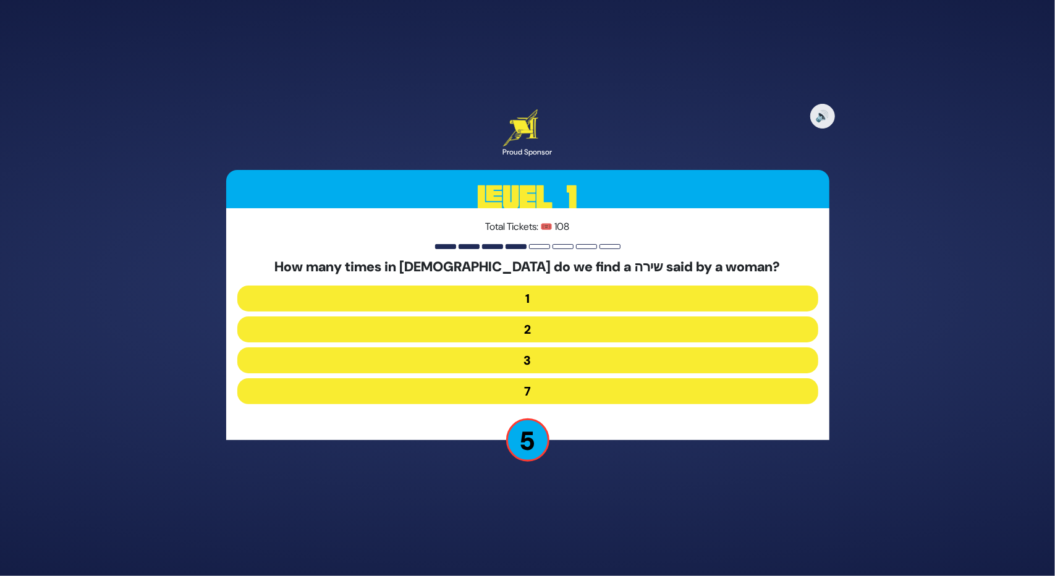
click at [520, 365] on button "3" at bounding box center [527, 360] width 581 height 26
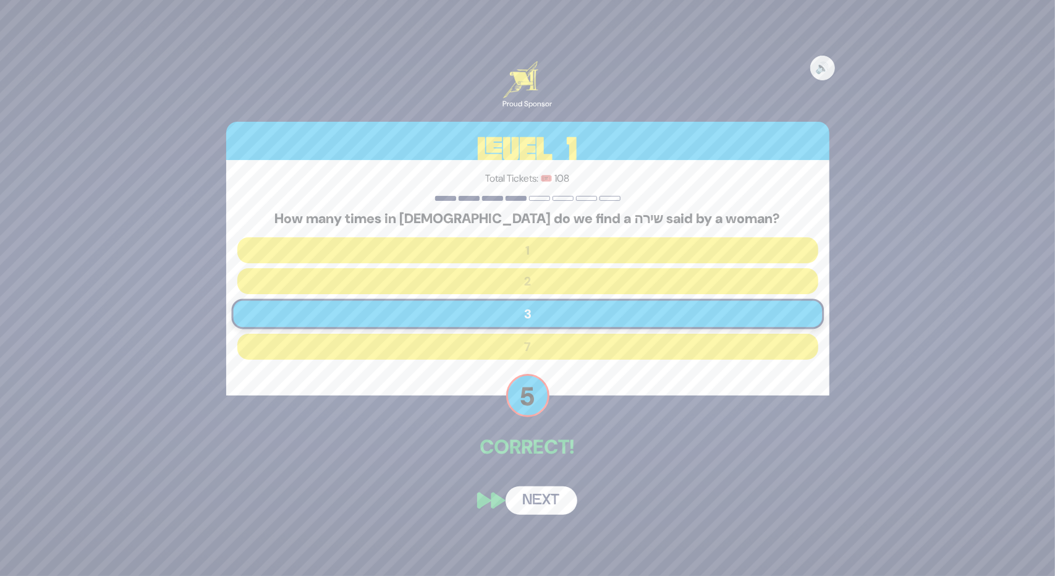
click at [529, 494] on button "Next" at bounding box center [541, 500] width 72 height 28
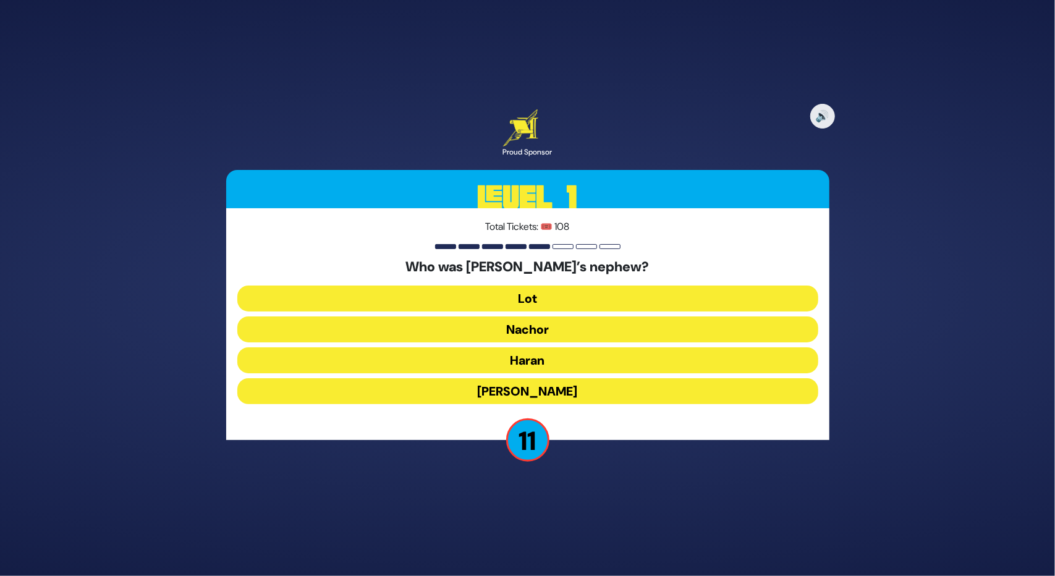
click at [517, 297] on button "Lot" at bounding box center [527, 298] width 581 height 26
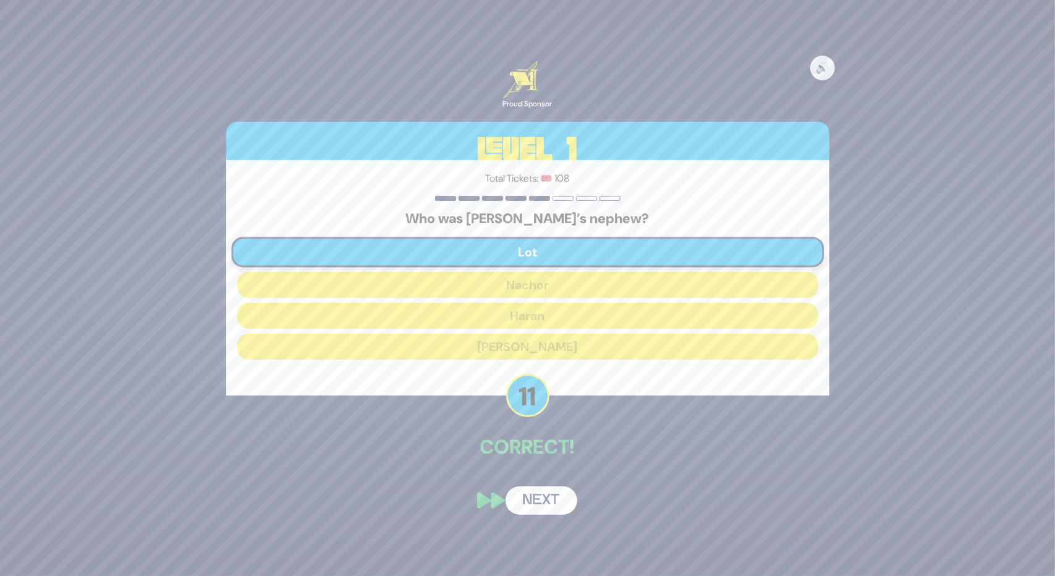
click at [526, 504] on button "Next" at bounding box center [541, 500] width 72 height 28
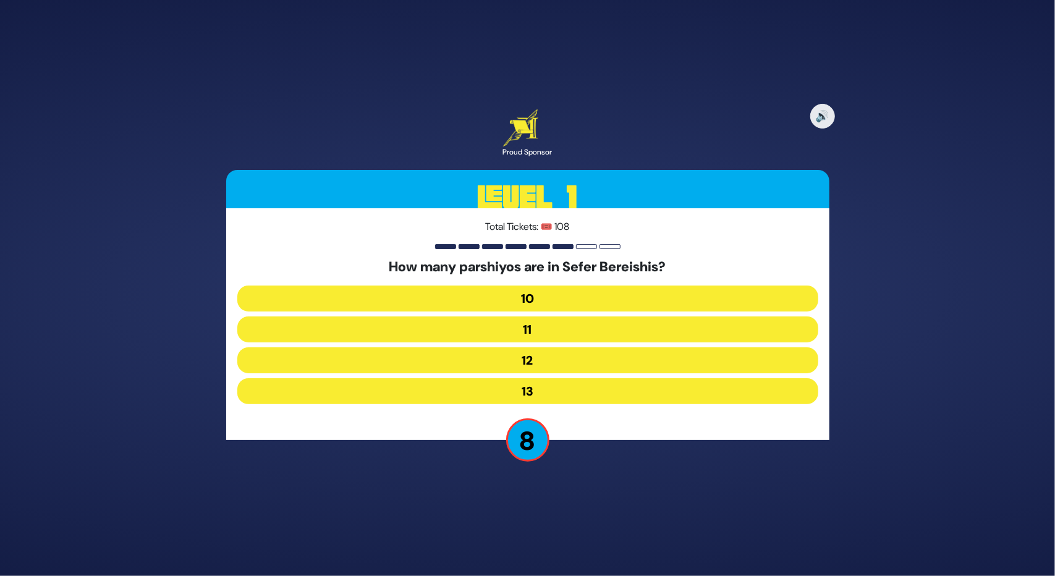
click at [523, 332] on button "11" at bounding box center [527, 329] width 581 height 26
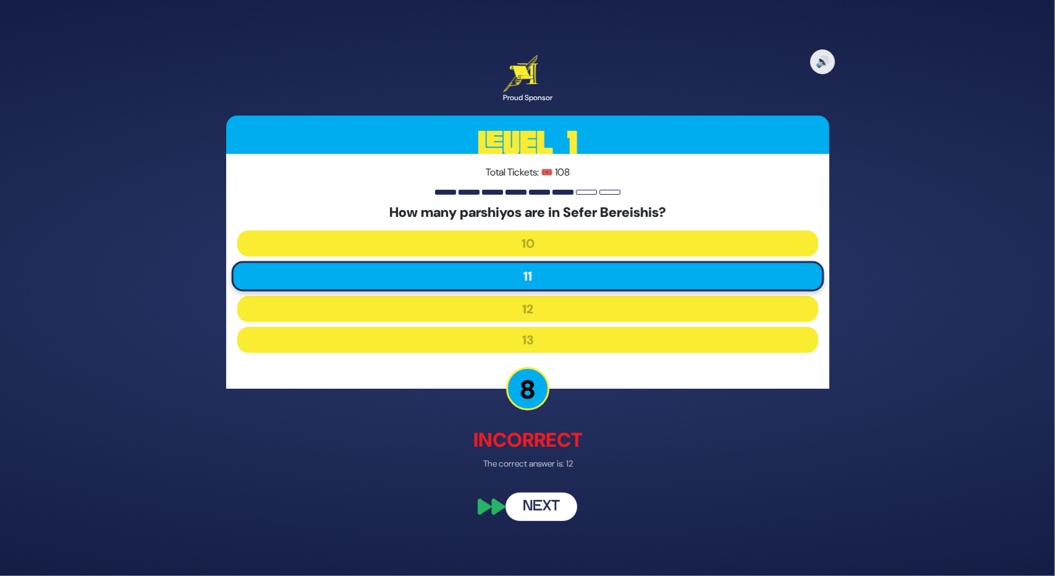
click at [542, 516] on button "Next" at bounding box center [541, 506] width 72 height 28
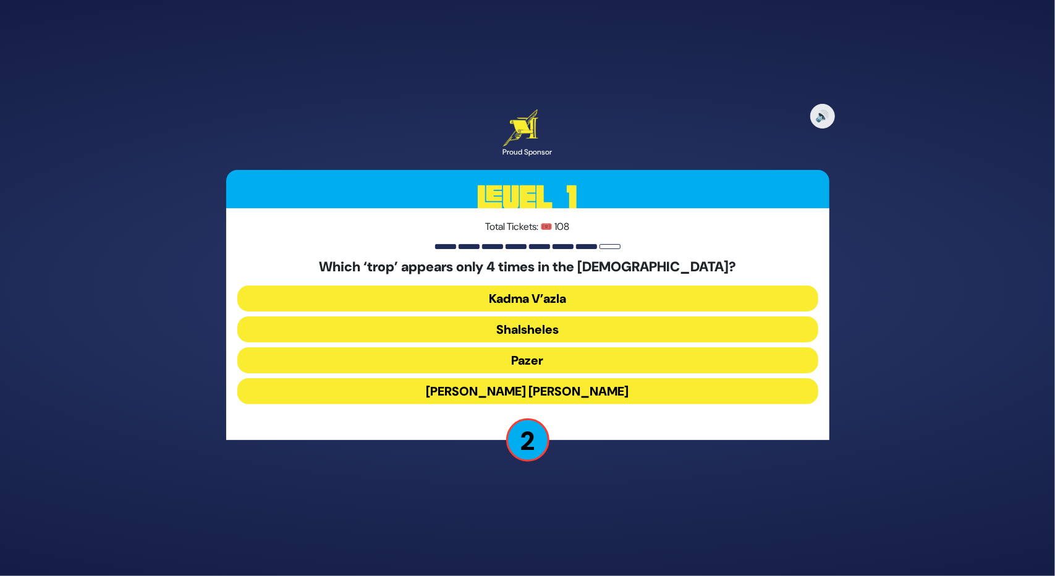
click at [556, 391] on button "[PERSON_NAME] [PERSON_NAME]" at bounding box center [527, 391] width 581 height 26
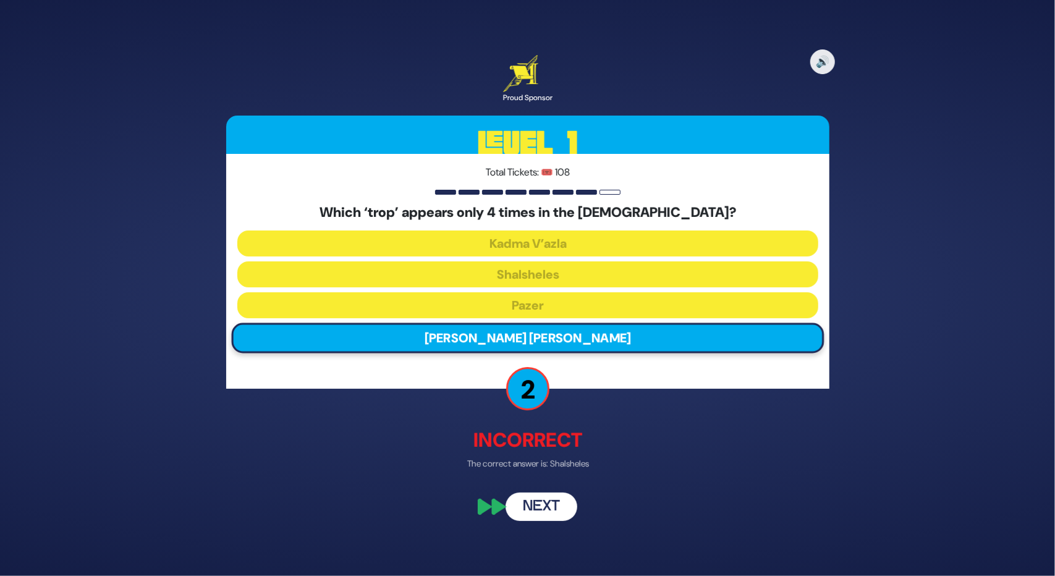
click at [518, 501] on button "Next" at bounding box center [541, 506] width 72 height 28
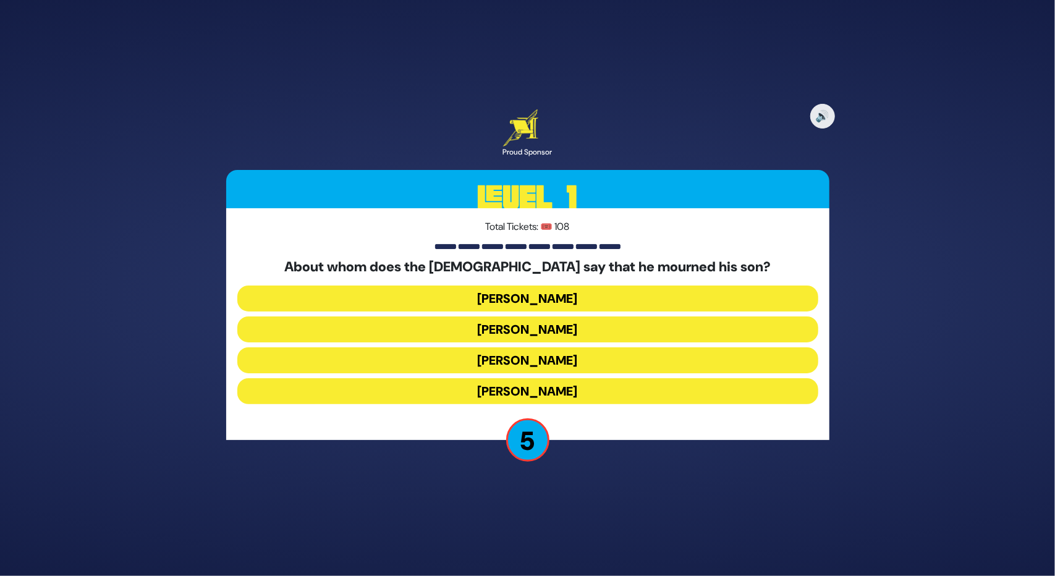
click at [527, 381] on button "[PERSON_NAME]" at bounding box center [527, 391] width 581 height 26
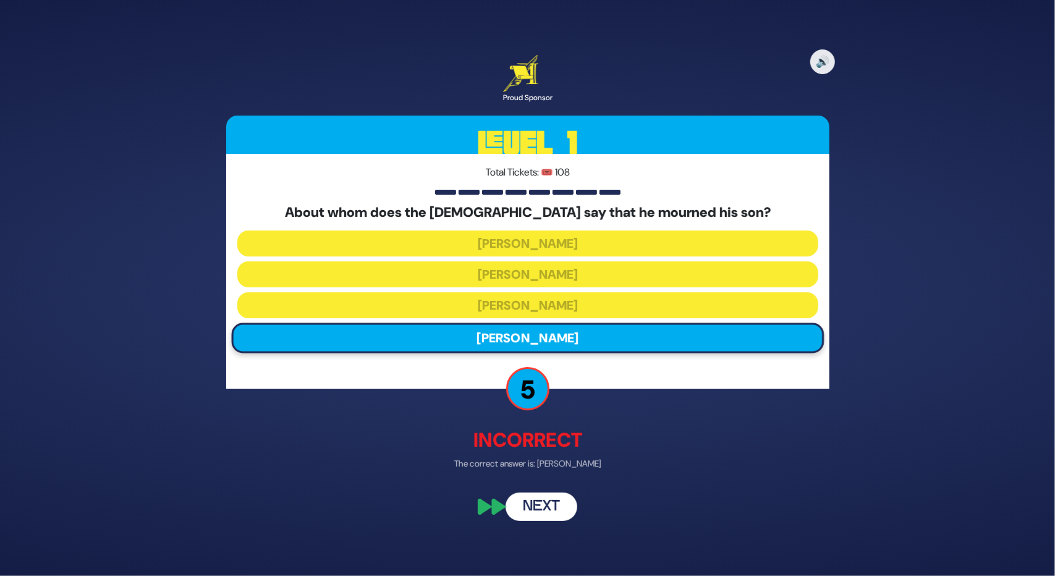
drag, startPoint x: 547, startPoint y: 513, endPoint x: 547, endPoint y: 507, distance: 6.2
click at [547, 509] on button "Next" at bounding box center [541, 506] width 72 height 28
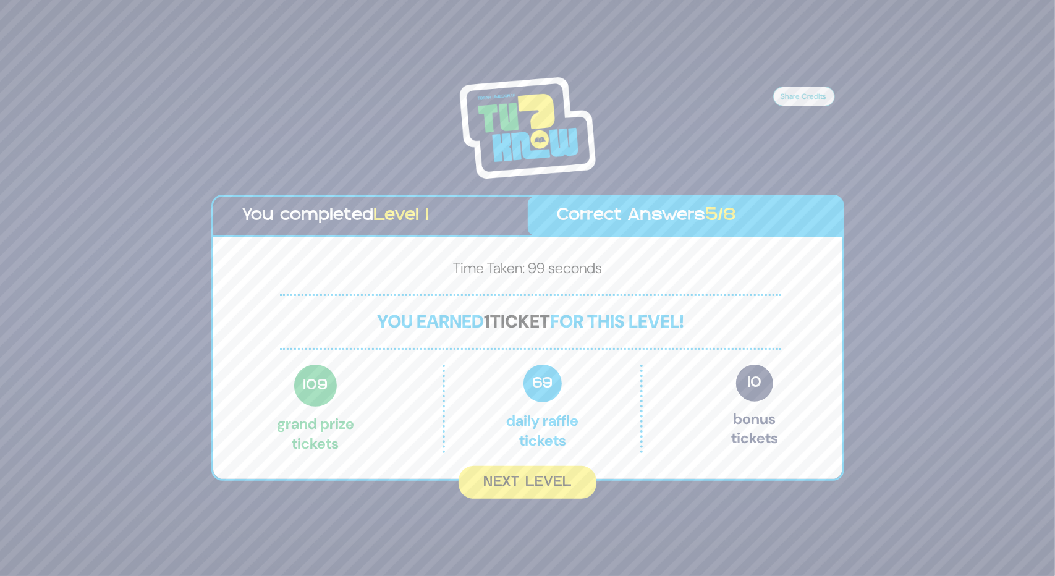
click at [538, 464] on div "Time Taken: 99 seconds You earned 1 ticket for this level! 109 Grand Prize tick…" at bounding box center [527, 357] width 629 height 241
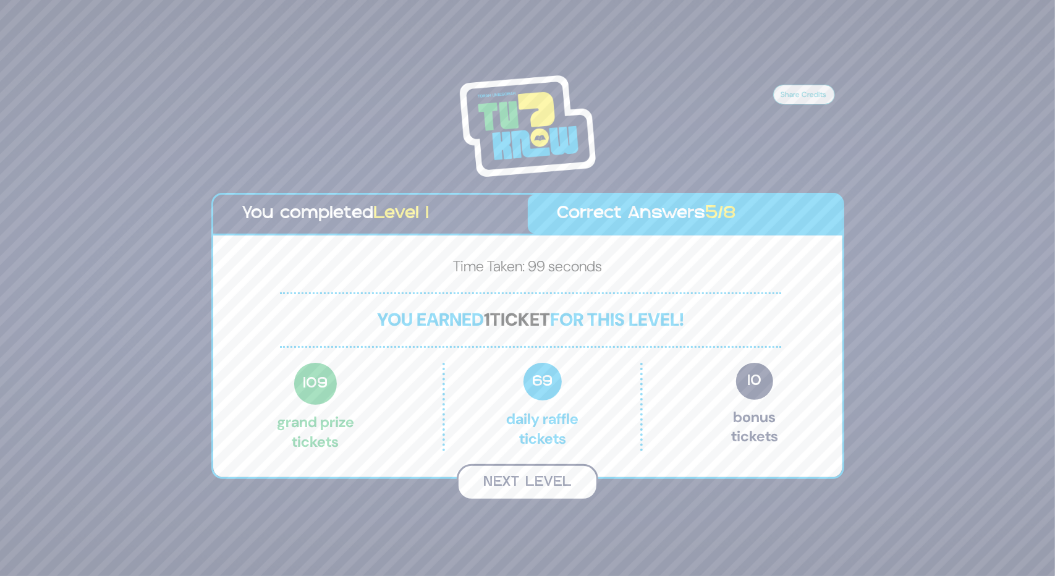
click at [522, 486] on button "Next Level" at bounding box center [527, 482] width 141 height 36
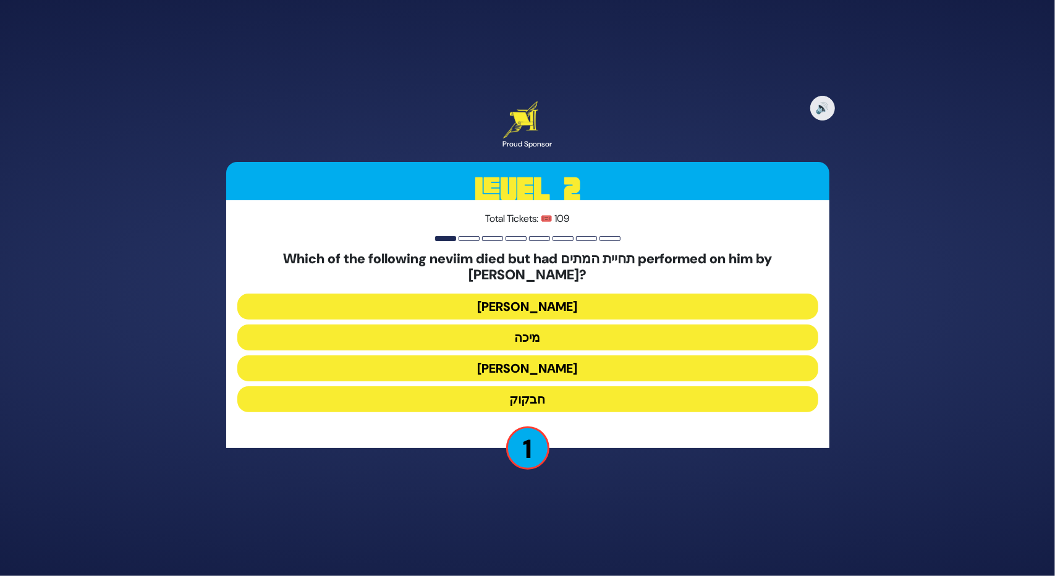
click at [506, 335] on button "מיכה" at bounding box center [527, 337] width 581 height 26
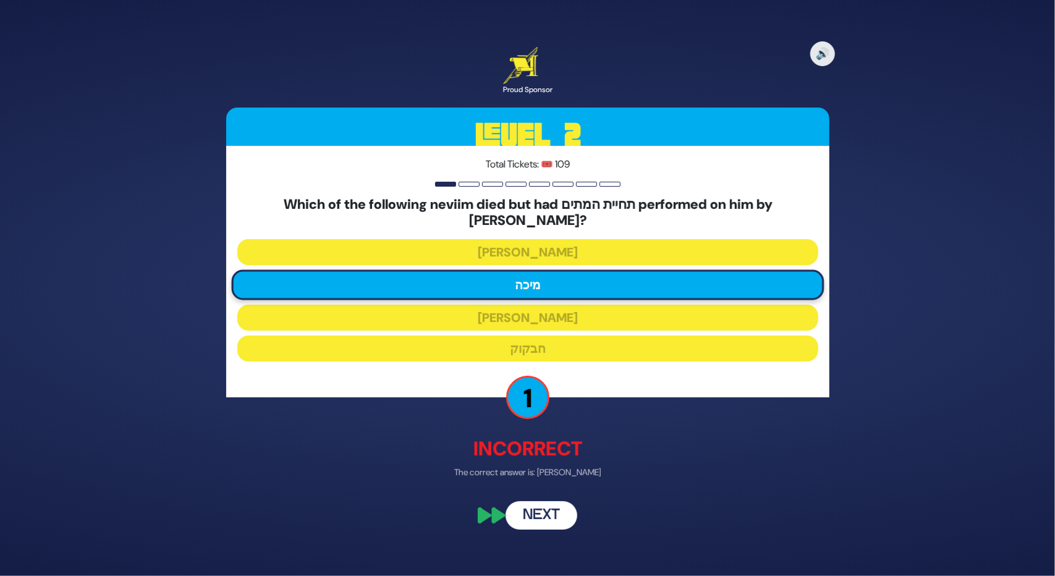
click at [532, 505] on button "Next" at bounding box center [541, 514] width 72 height 28
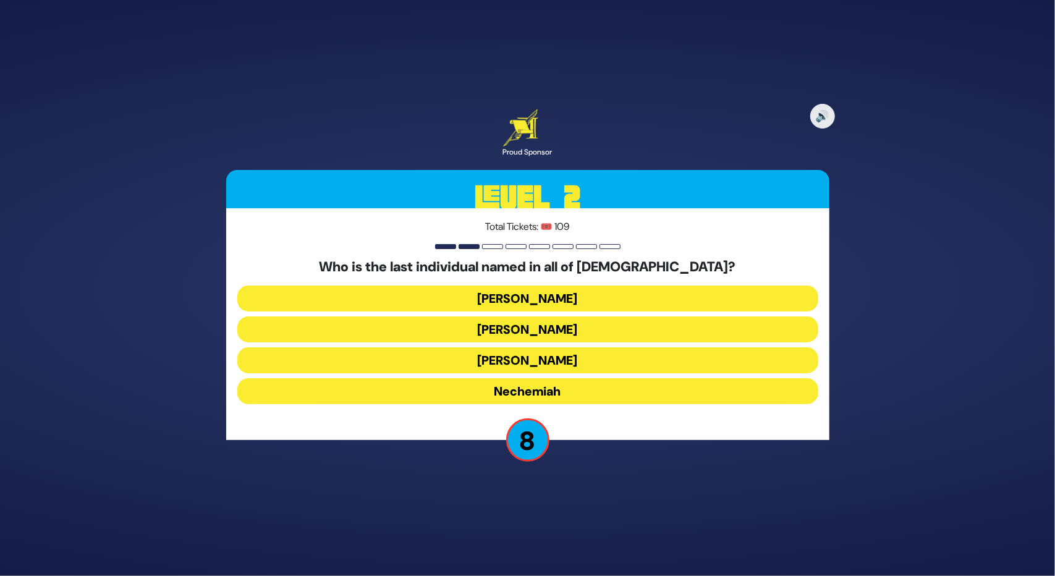
click at [480, 300] on button "Mordechai" at bounding box center [527, 298] width 581 height 26
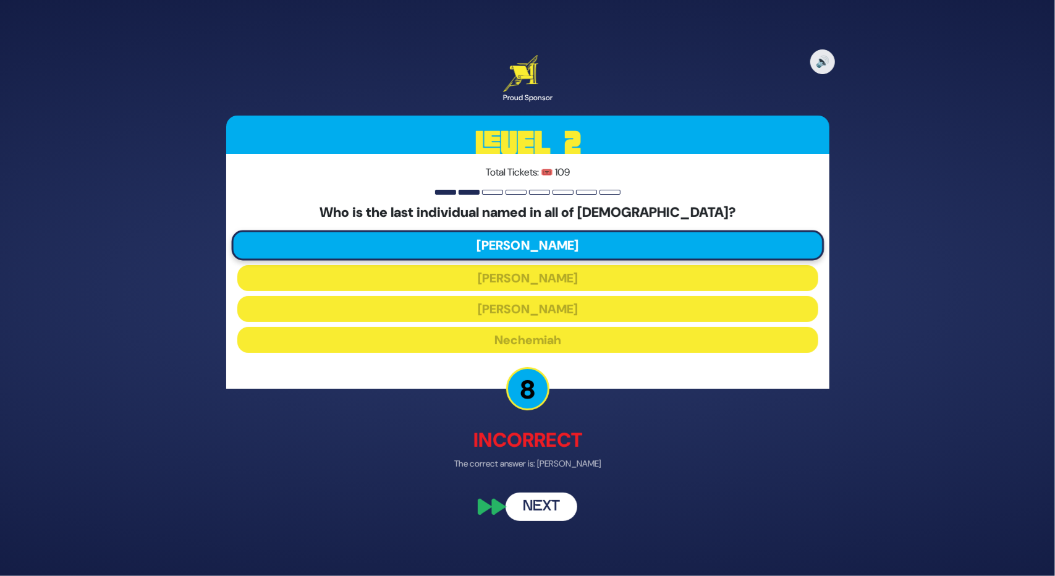
click at [544, 511] on button "Next" at bounding box center [541, 506] width 72 height 28
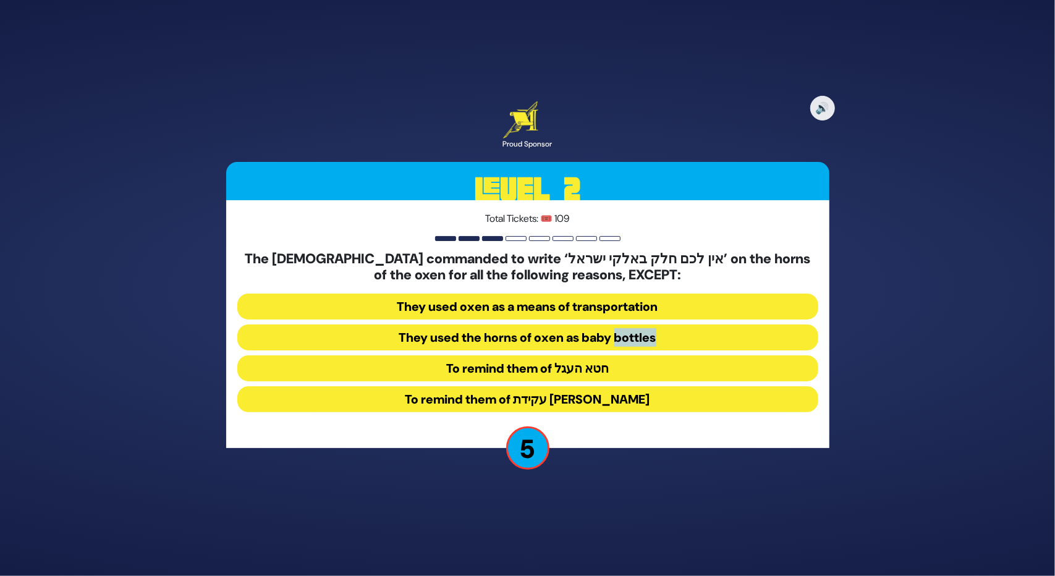
drag, startPoint x: 619, startPoint y: 354, endPoint x: 619, endPoint y: 347, distance: 6.8
click at [619, 348] on div "The Yevanim commanded to write ‘אין לכם חלק באלקי ישראל’ on the horns of the ox…" at bounding box center [527, 334] width 581 height 166
click at [612, 364] on button "To remind them of חטא העגל" at bounding box center [527, 368] width 581 height 26
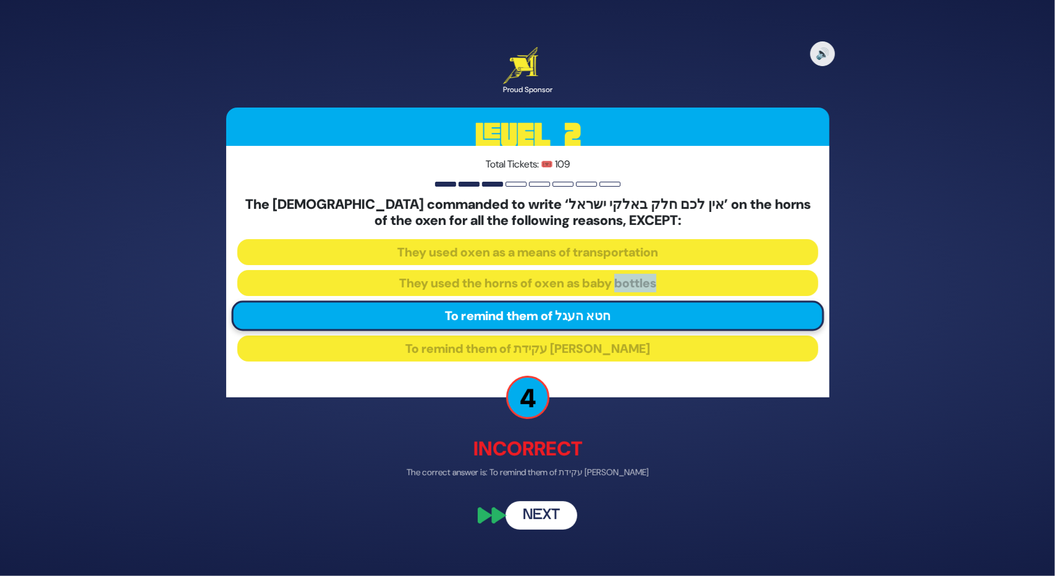
click at [544, 522] on button "Next" at bounding box center [541, 514] width 72 height 28
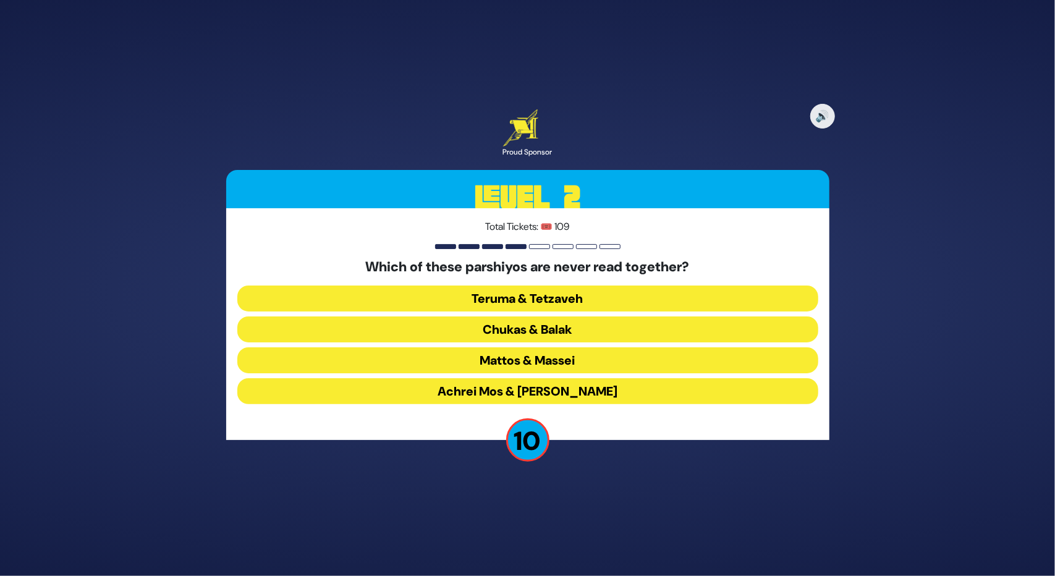
click at [501, 318] on button "Chukas & Balak" at bounding box center [527, 329] width 581 height 26
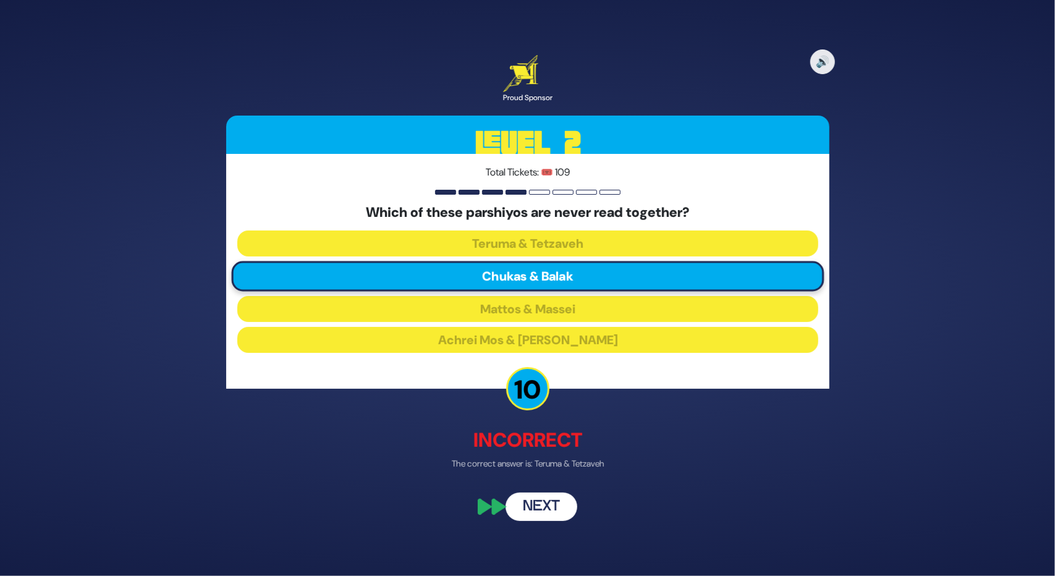
click at [541, 513] on button "Next" at bounding box center [541, 506] width 72 height 28
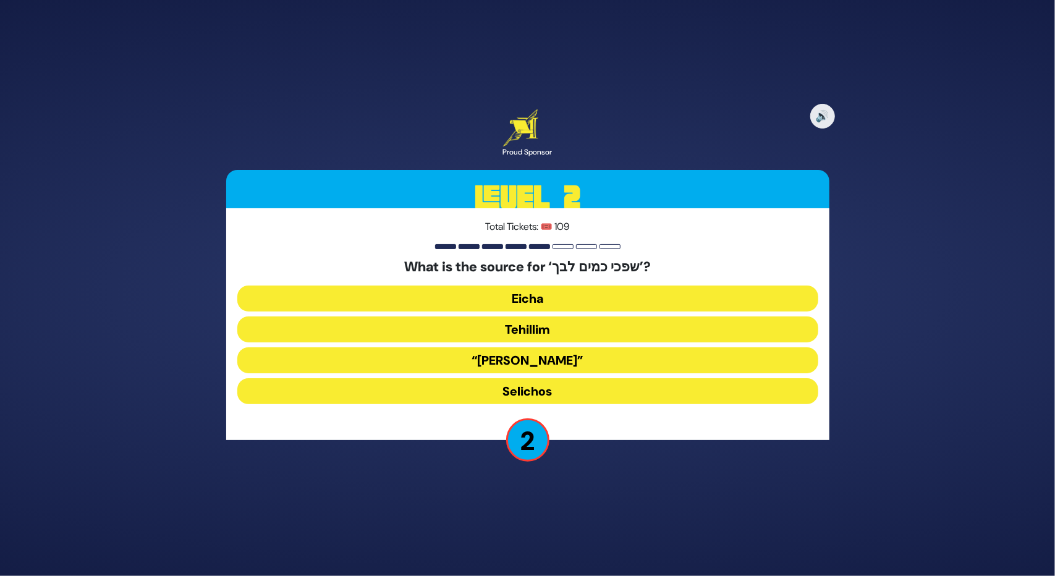
click at [517, 392] on button "Selichos" at bounding box center [527, 391] width 581 height 26
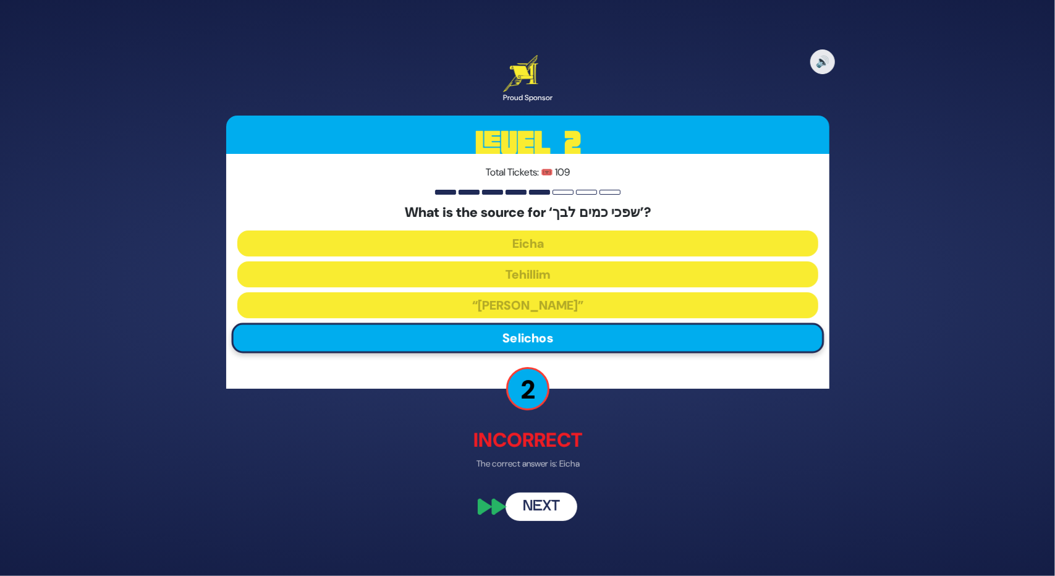
click at [524, 515] on button "Next" at bounding box center [541, 506] width 72 height 28
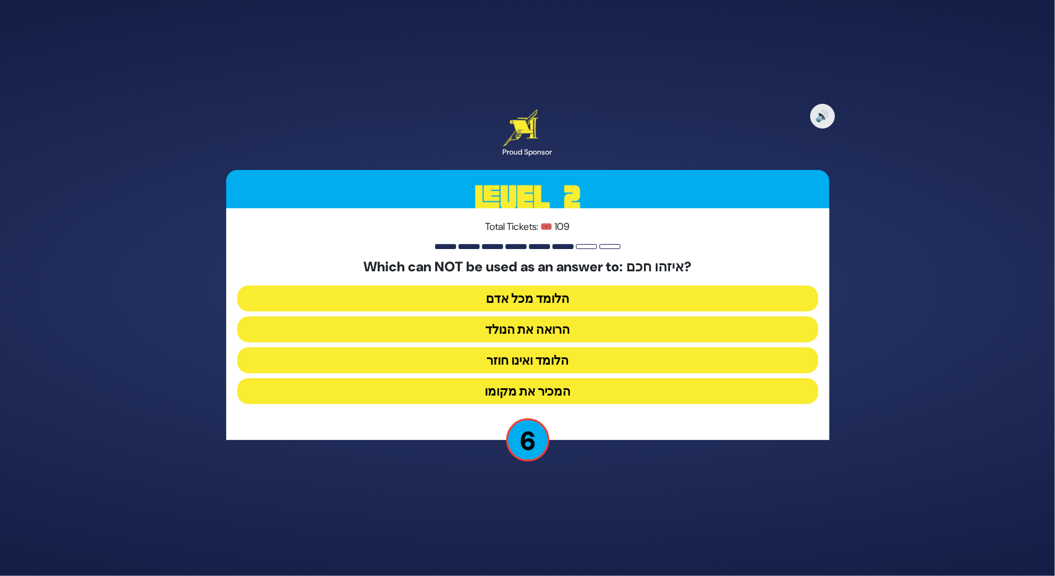
click at [552, 359] on button "הלומד ואינו חוזר" at bounding box center [527, 360] width 581 height 26
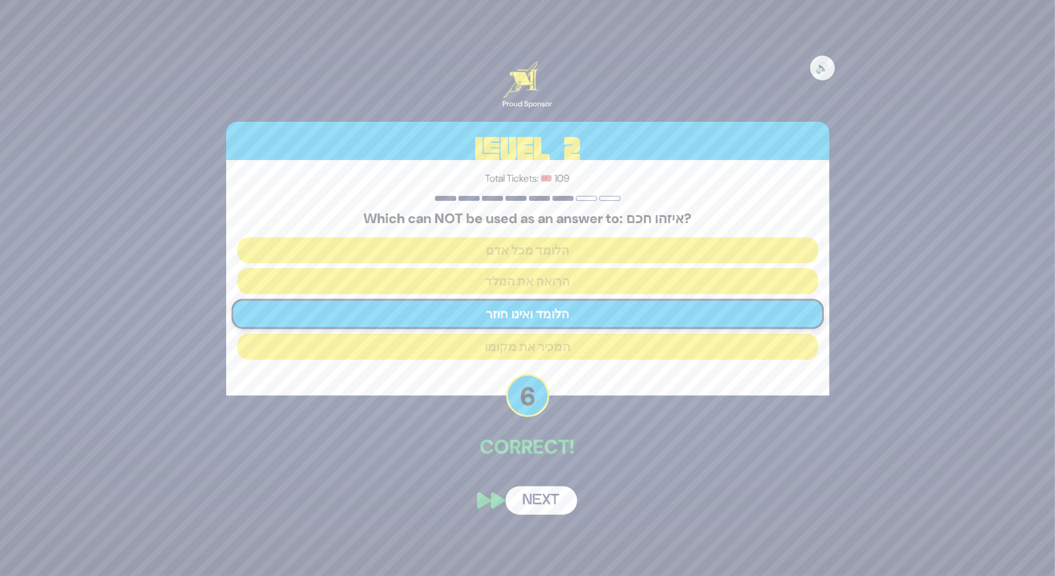
click at [538, 493] on button "Next" at bounding box center [541, 500] width 72 height 28
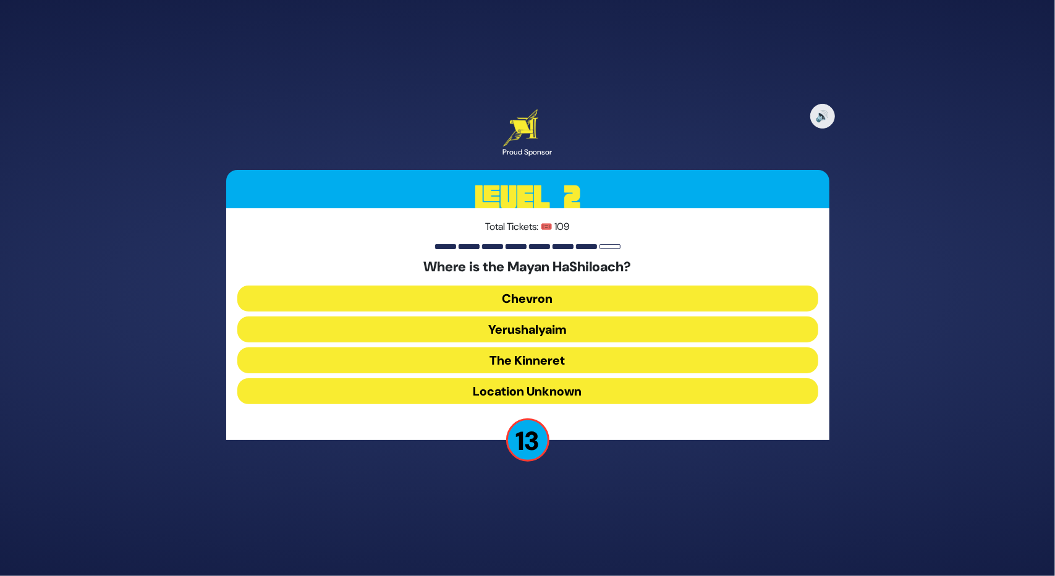
click at [551, 332] on button "Yerushalyaim" at bounding box center [527, 329] width 581 height 26
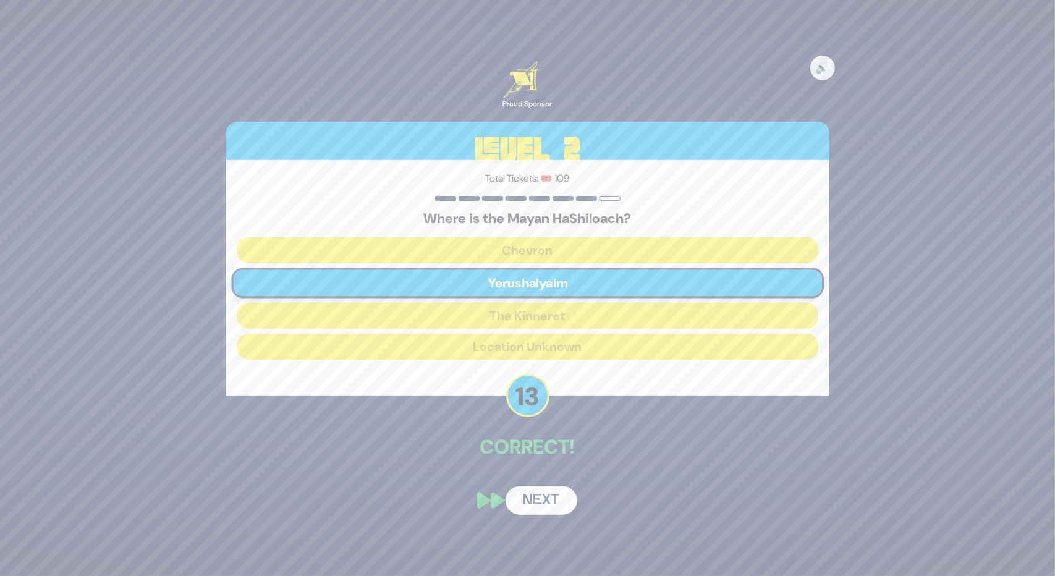
click at [524, 499] on button "Next" at bounding box center [541, 500] width 72 height 28
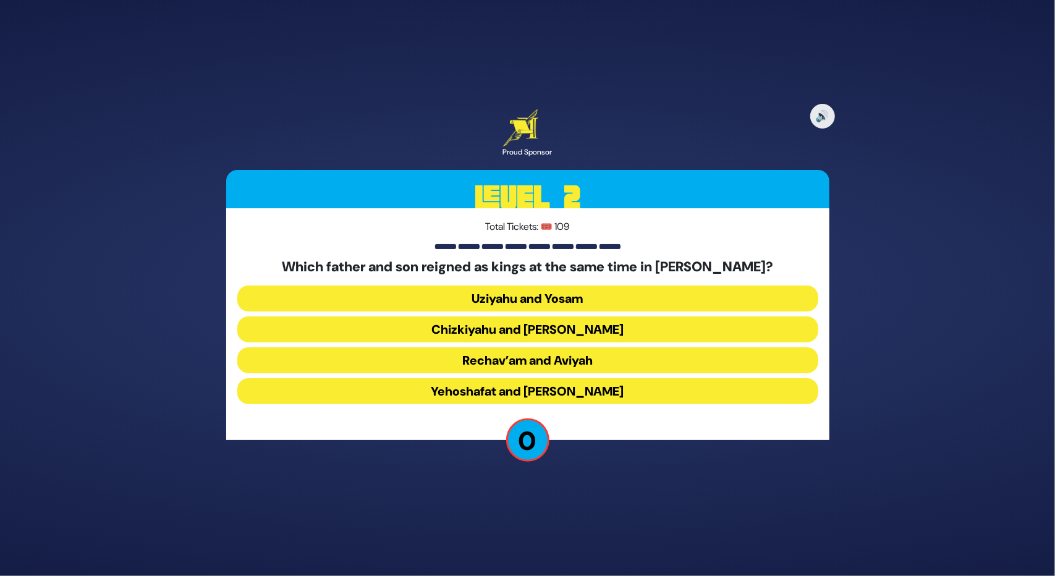
click at [488, 381] on button "Yehoshafat and Yehoram" at bounding box center [527, 391] width 581 height 26
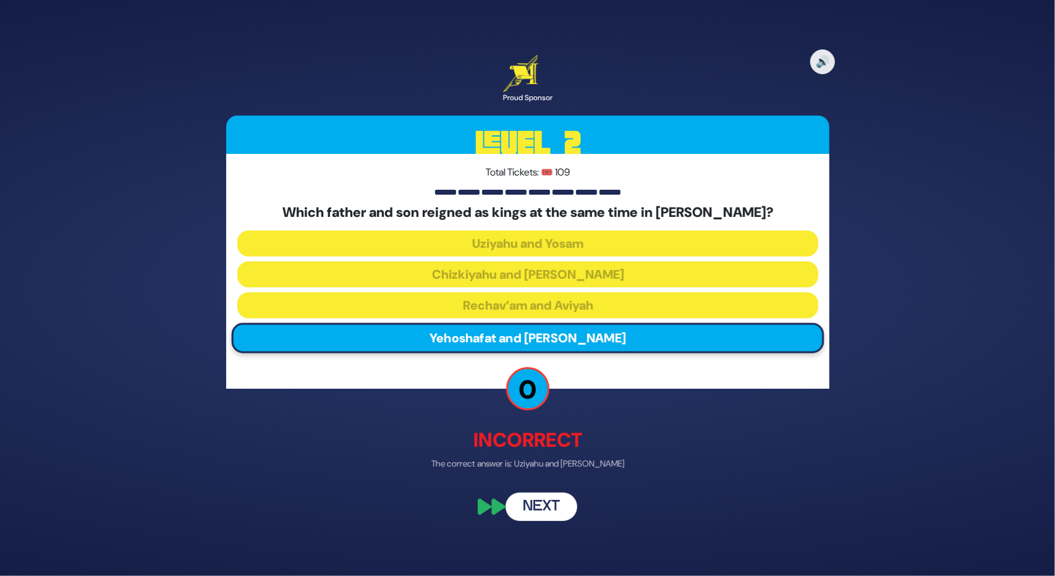
click at [526, 496] on button "Next" at bounding box center [541, 506] width 72 height 28
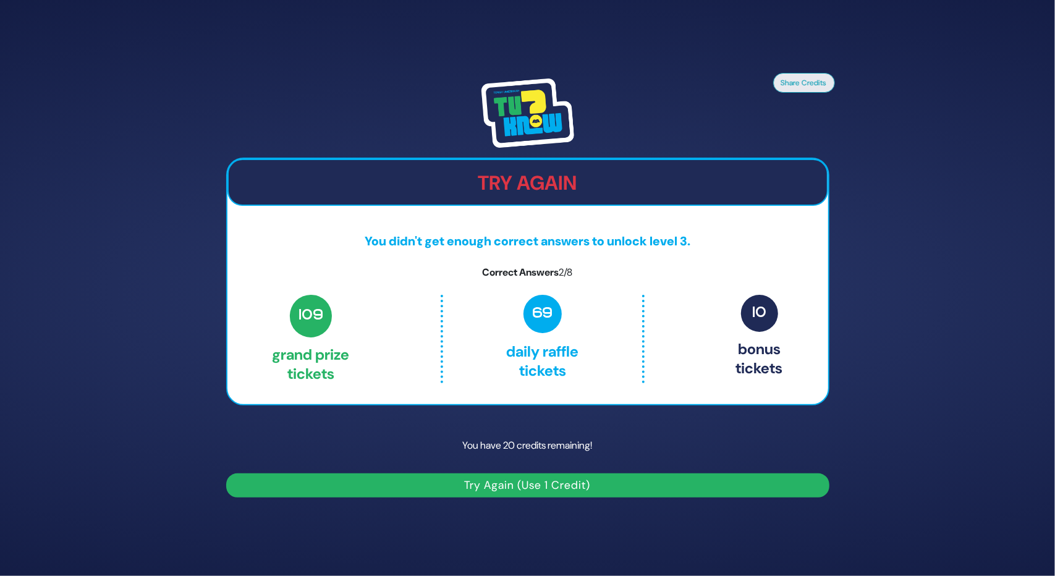
click at [522, 486] on button "Try Again (Use 1 Credit)" at bounding box center [527, 485] width 603 height 24
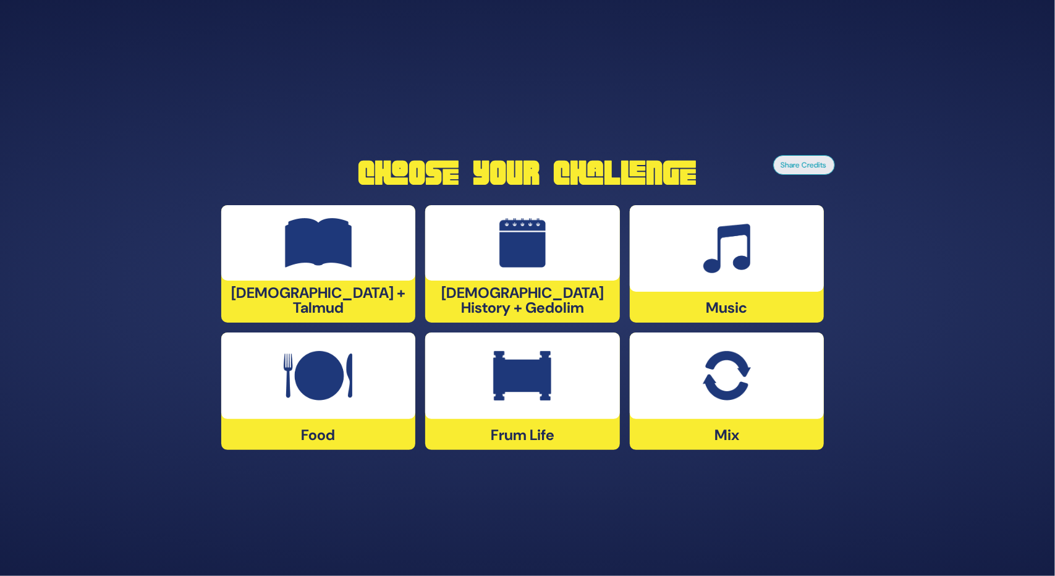
click at [530, 268] on img at bounding box center [522, 242] width 46 height 49
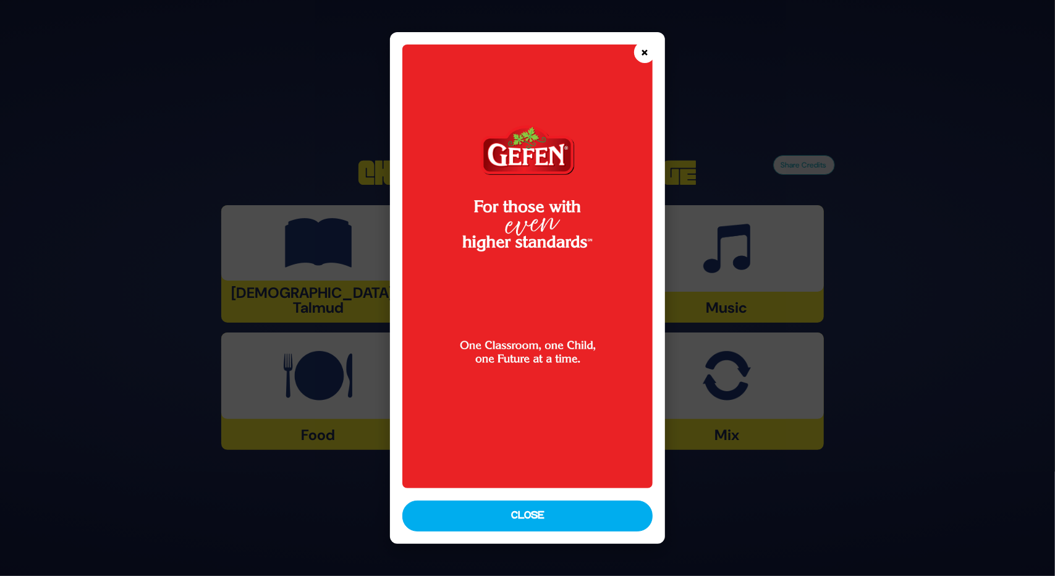
click at [651, 56] on button "×" at bounding box center [645, 52] width 22 height 22
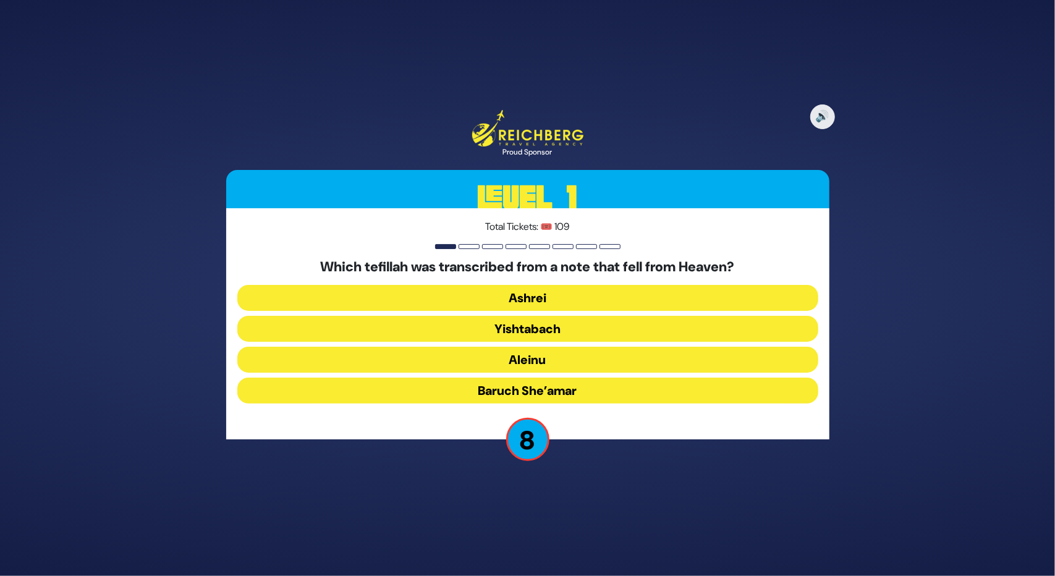
click at [532, 386] on button "Baruch She’amar" at bounding box center [527, 391] width 581 height 26
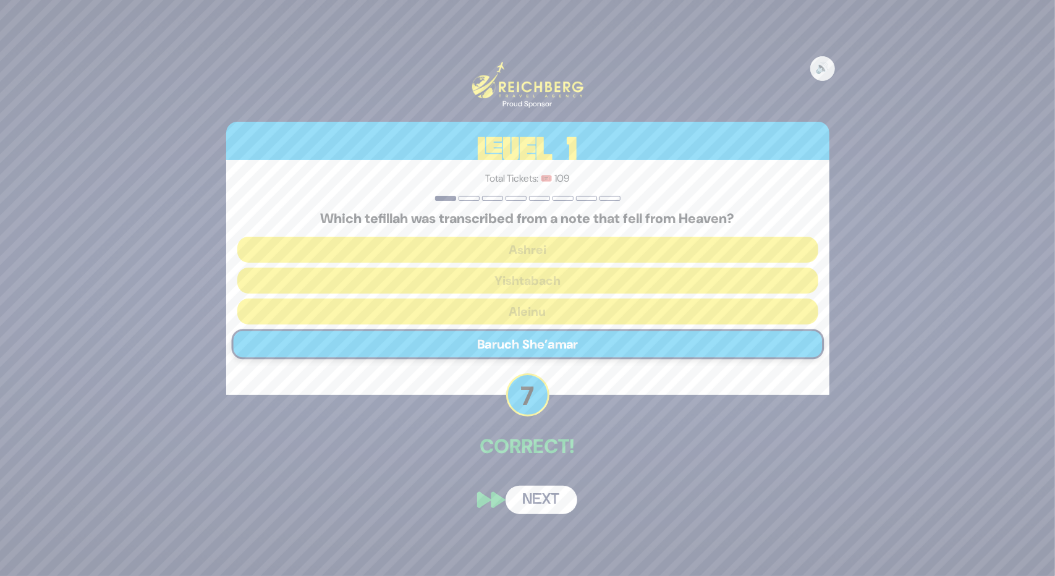
click at [552, 494] on button "Next" at bounding box center [541, 500] width 72 height 28
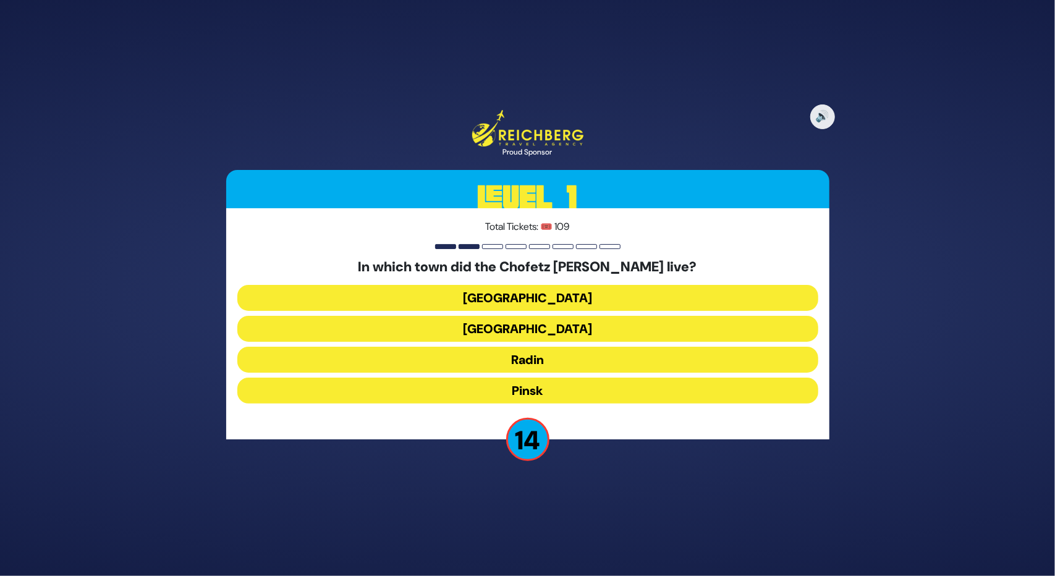
click at [514, 357] on button "Radin" at bounding box center [527, 360] width 581 height 26
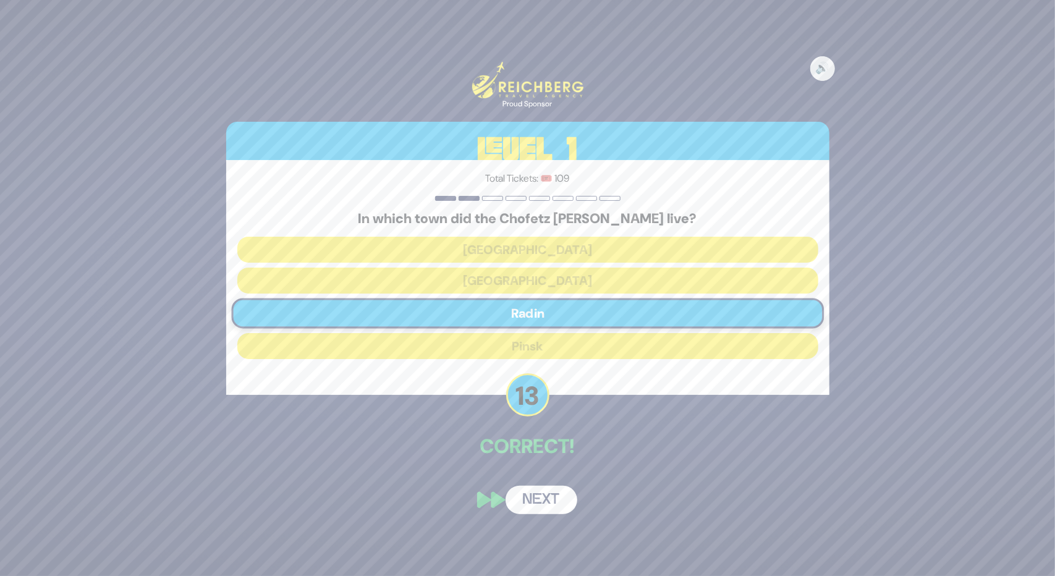
click at [517, 495] on button "Next" at bounding box center [541, 500] width 72 height 28
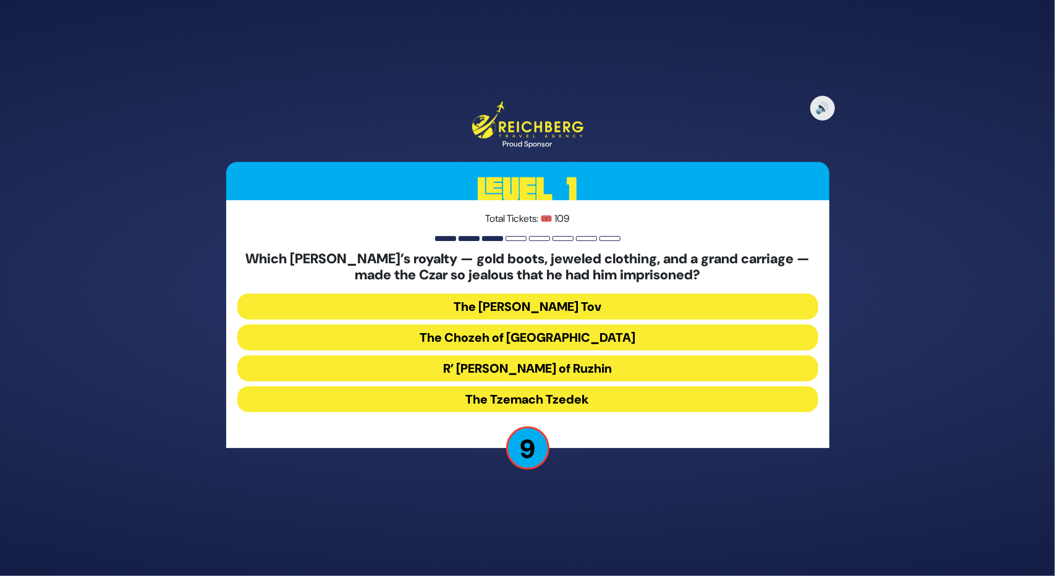
click at [578, 366] on button "R’ [PERSON_NAME] of Ruzhin" at bounding box center [527, 368] width 581 height 26
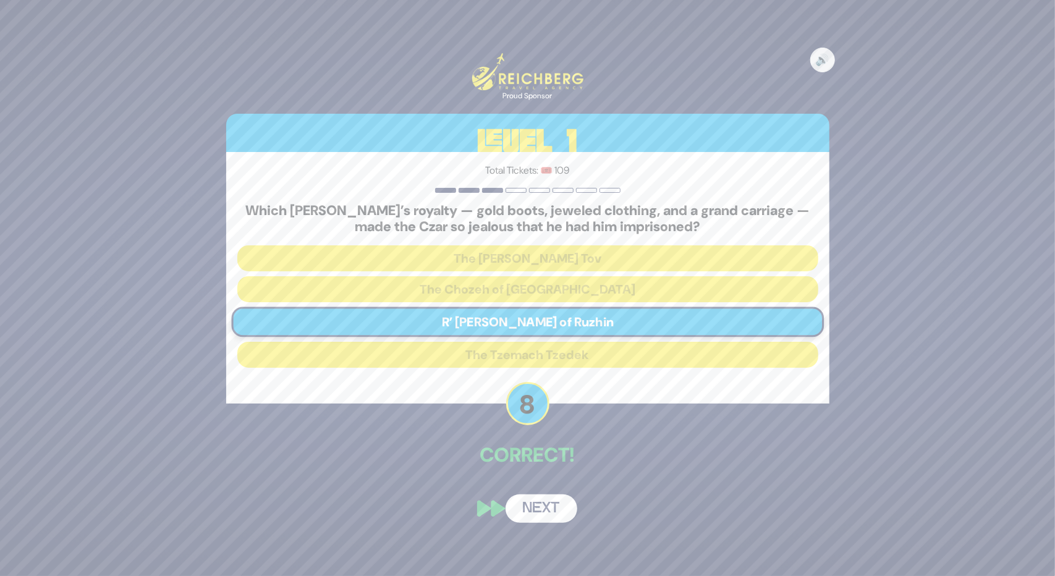
click at [519, 507] on button "Next" at bounding box center [541, 508] width 72 height 28
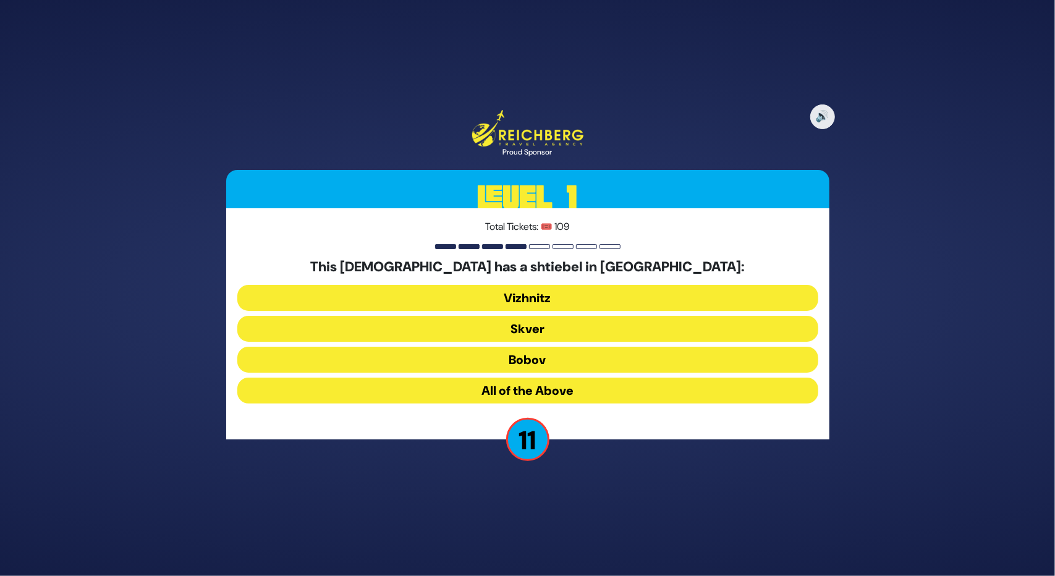
click at [562, 386] on button "All of the Above" at bounding box center [527, 391] width 581 height 26
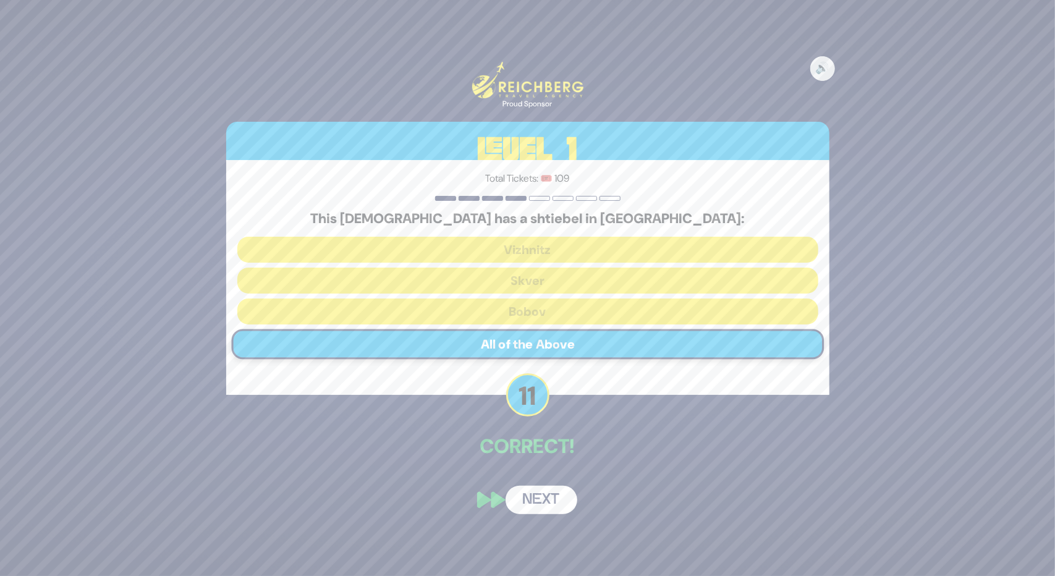
click at [526, 490] on button "Next" at bounding box center [541, 500] width 72 height 28
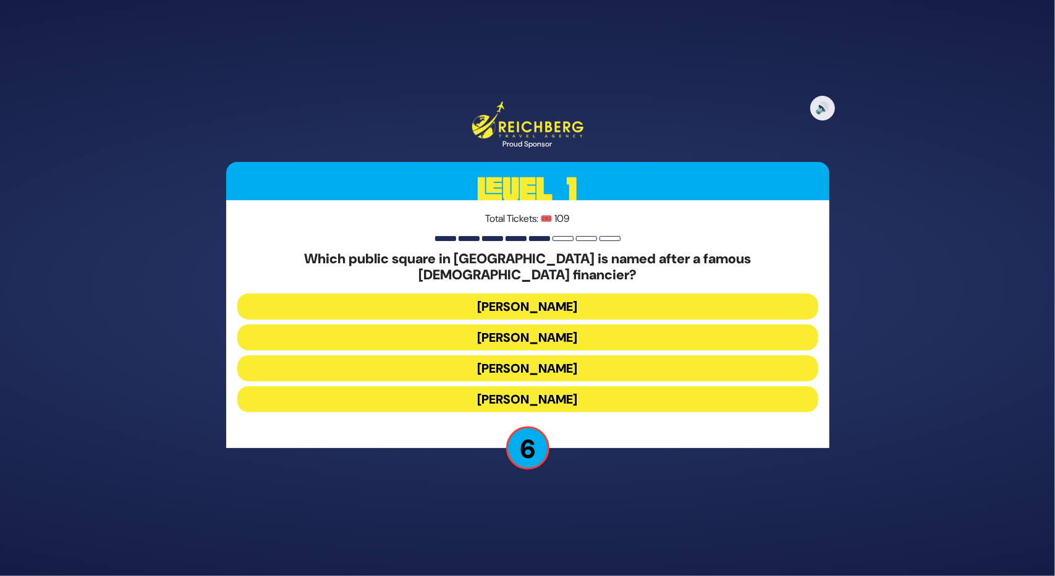
click at [528, 324] on button "[PERSON_NAME]" at bounding box center [527, 337] width 581 height 26
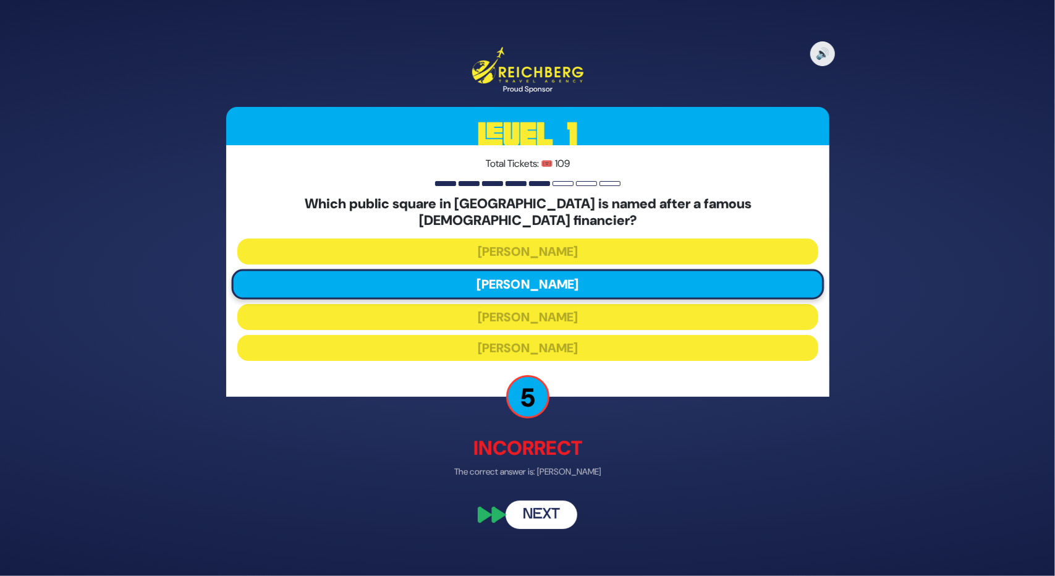
click at [526, 512] on button "Next" at bounding box center [541, 514] width 72 height 28
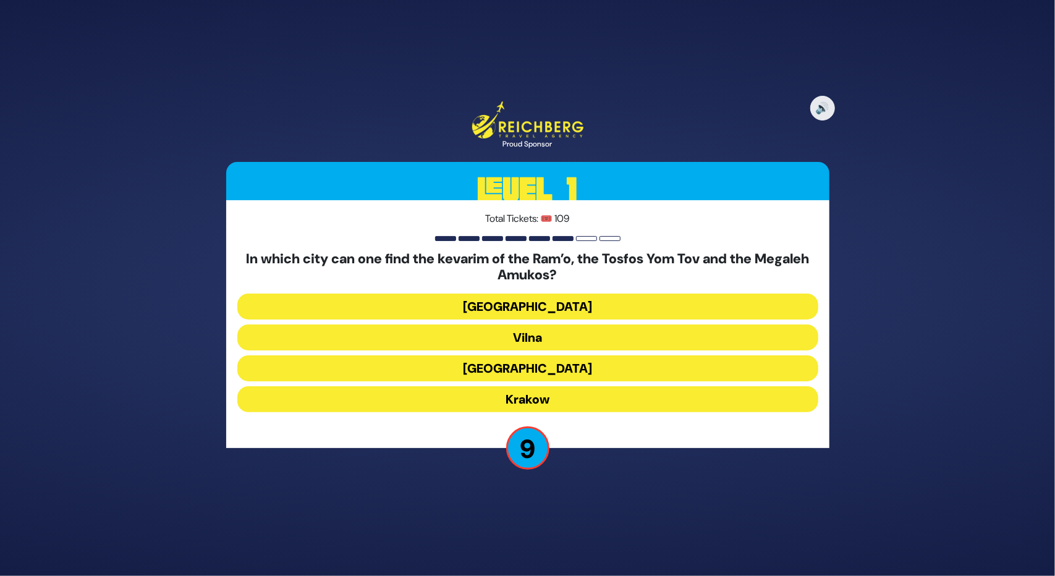
click at [512, 403] on button "Krakow" at bounding box center [527, 399] width 581 height 26
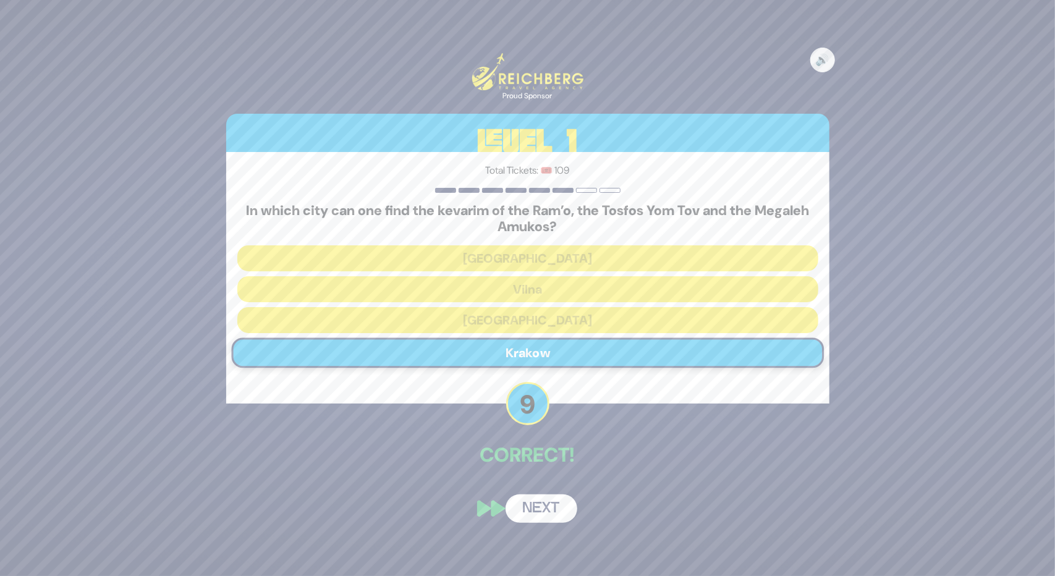
click at [520, 511] on button "Next" at bounding box center [541, 508] width 72 height 28
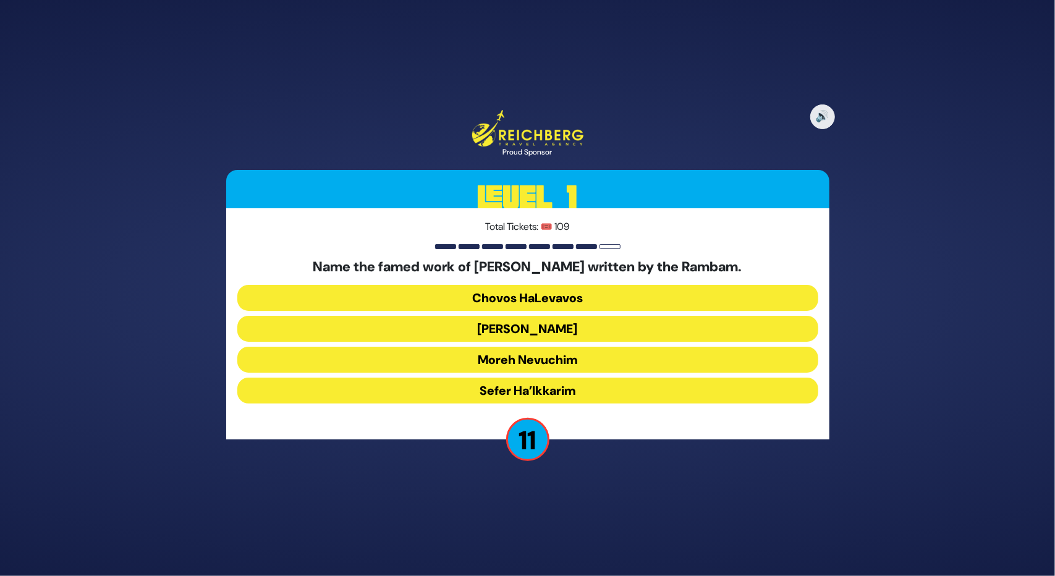
click at [483, 357] on button "Moreh Nevuchim" at bounding box center [527, 360] width 581 height 26
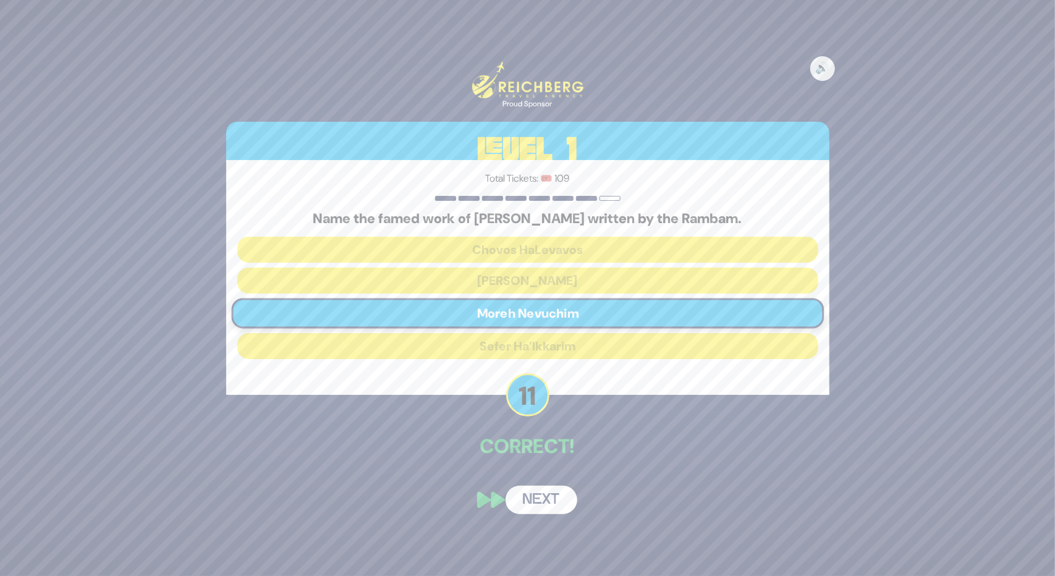
click at [518, 500] on button "Next" at bounding box center [541, 500] width 72 height 28
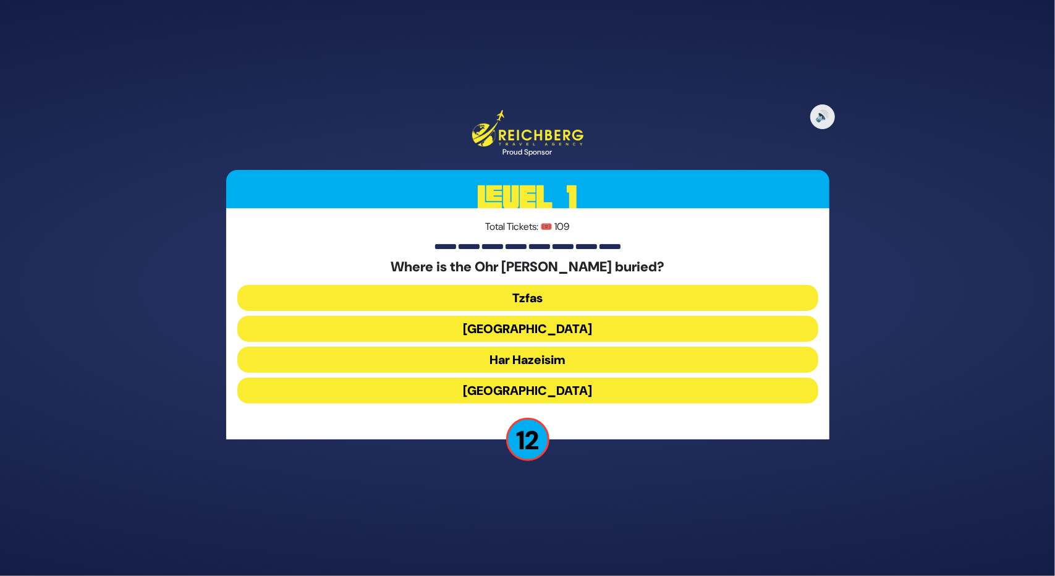
click at [544, 327] on button "[GEOGRAPHIC_DATA]" at bounding box center [527, 329] width 581 height 26
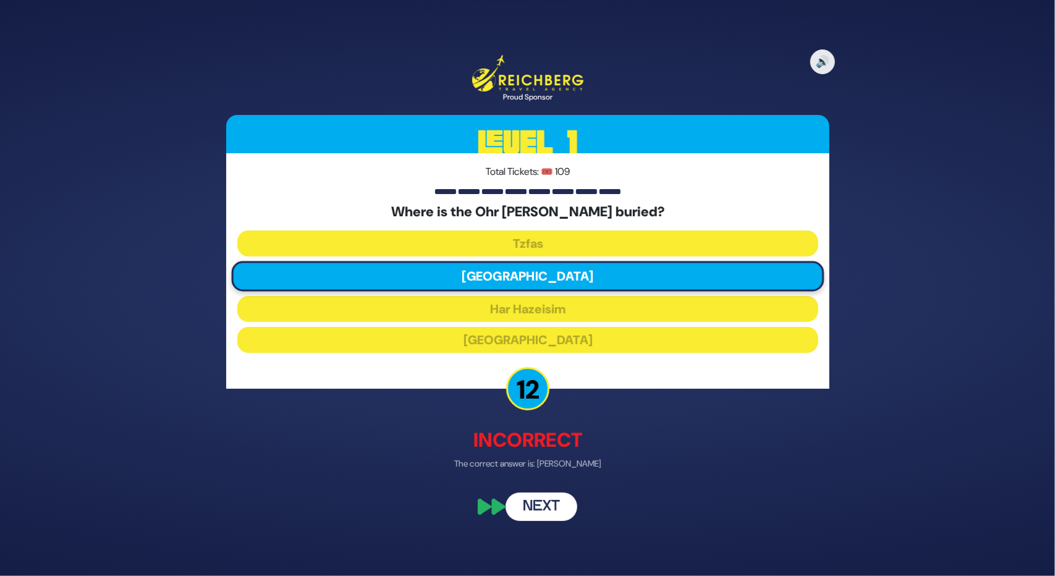
click at [530, 507] on button "Next" at bounding box center [541, 506] width 72 height 28
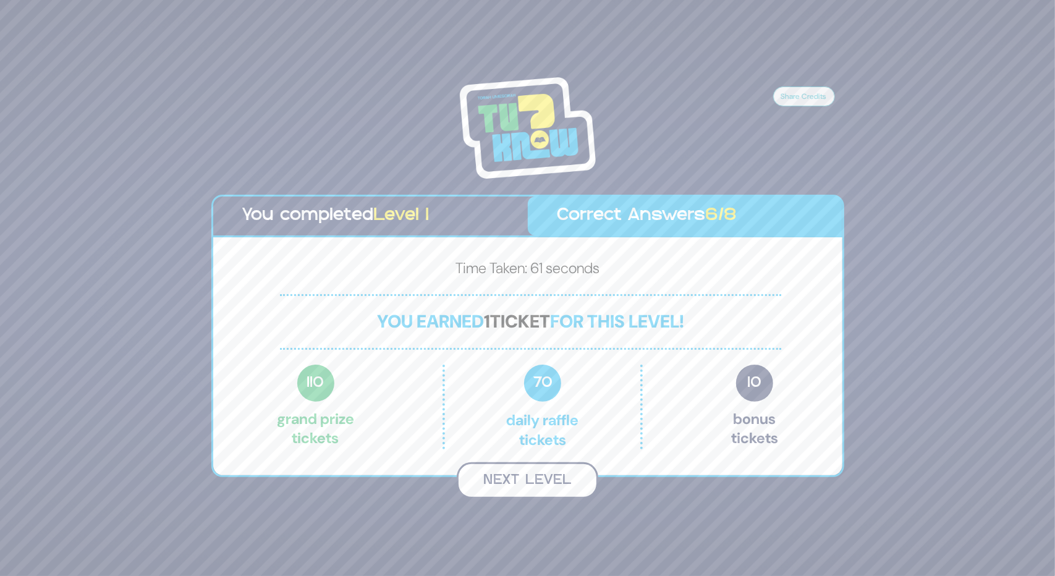
click at [513, 473] on button "Next Level" at bounding box center [527, 480] width 141 height 36
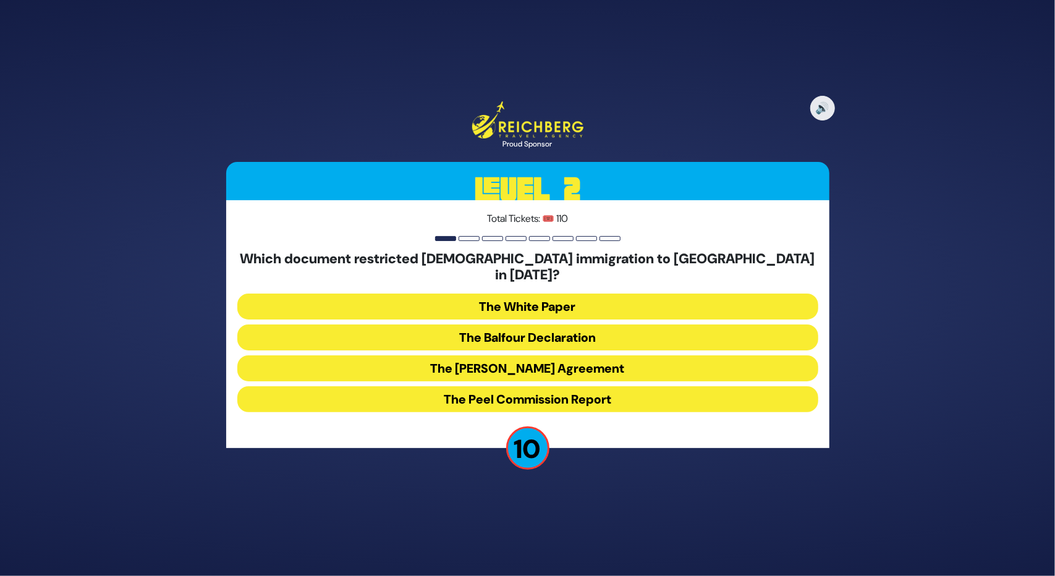
click at [528, 295] on button "The White Paper" at bounding box center [527, 306] width 581 height 26
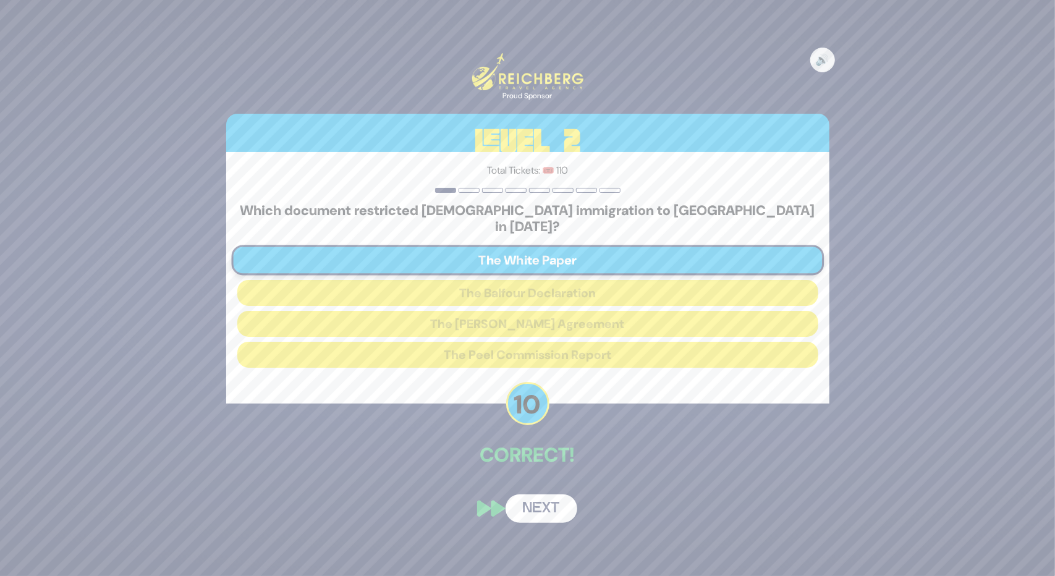
click at [528, 499] on button "Next" at bounding box center [541, 508] width 72 height 28
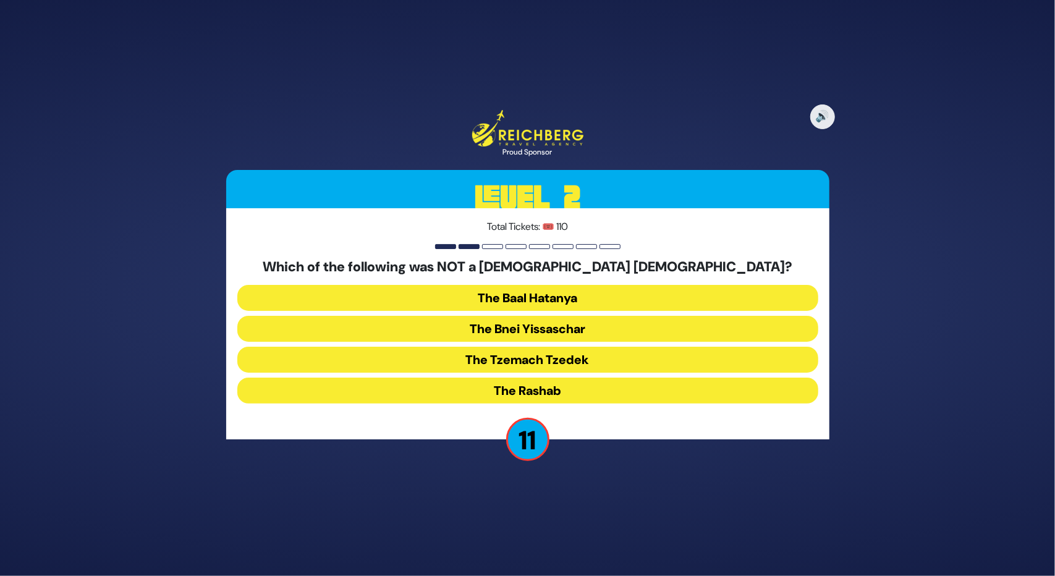
click at [534, 321] on button "The Bnei Yissaschar" at bounding box center [527, 329] width 581 height 26
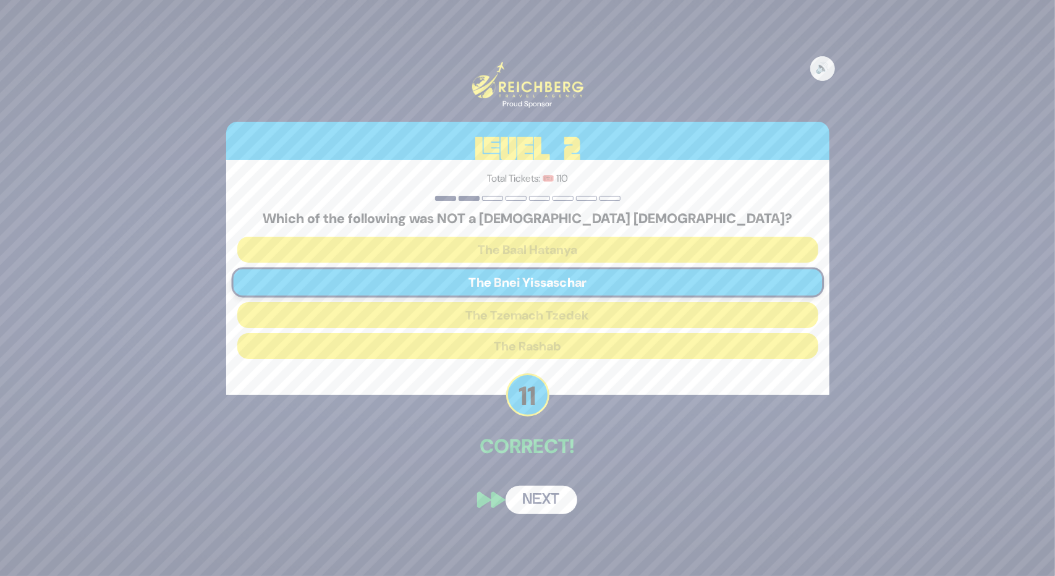
click at [534, 508] on button "Next" at bounding box center [541, 500] width 72 height 28
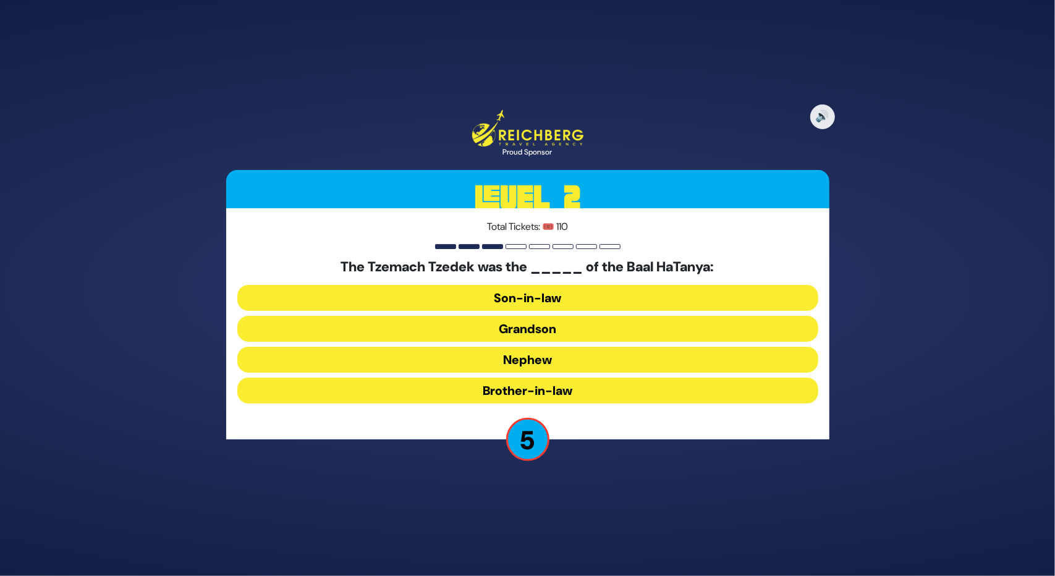
click at [526, 359] on button "Nephew" at bounding box center [527, 360] width 581 height 26
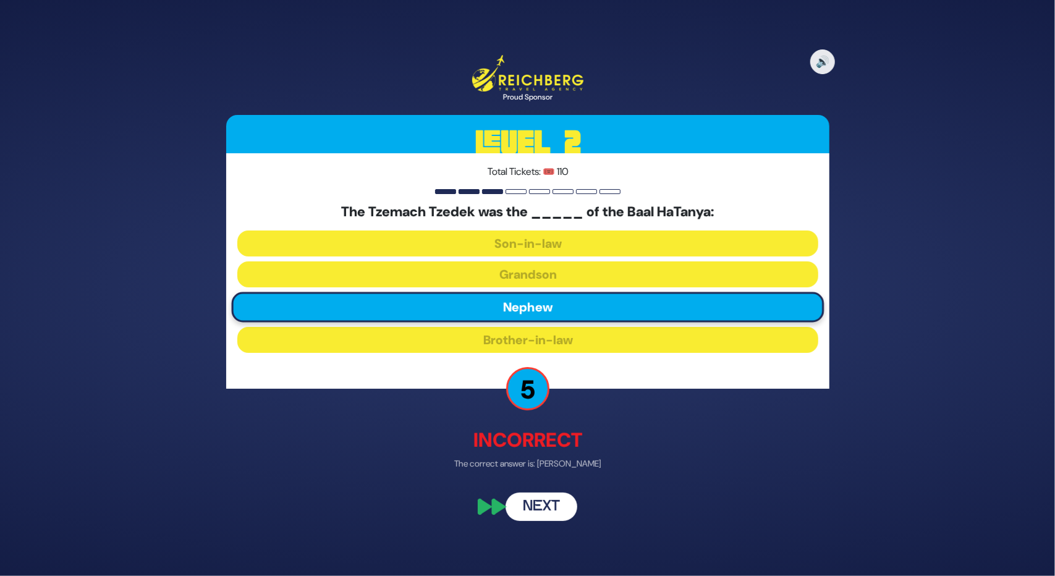
click at [528, 522] on div "🔊 Proud Sponsor Level 2 Total Tickets: 🎟️ 110 The Tzemach Tzedek was the _____ …" at bounding box center [527, 288] width 633 height 496
click at [533, 506] on button "Next" at bounding box center [541, 506] width 72 height 28
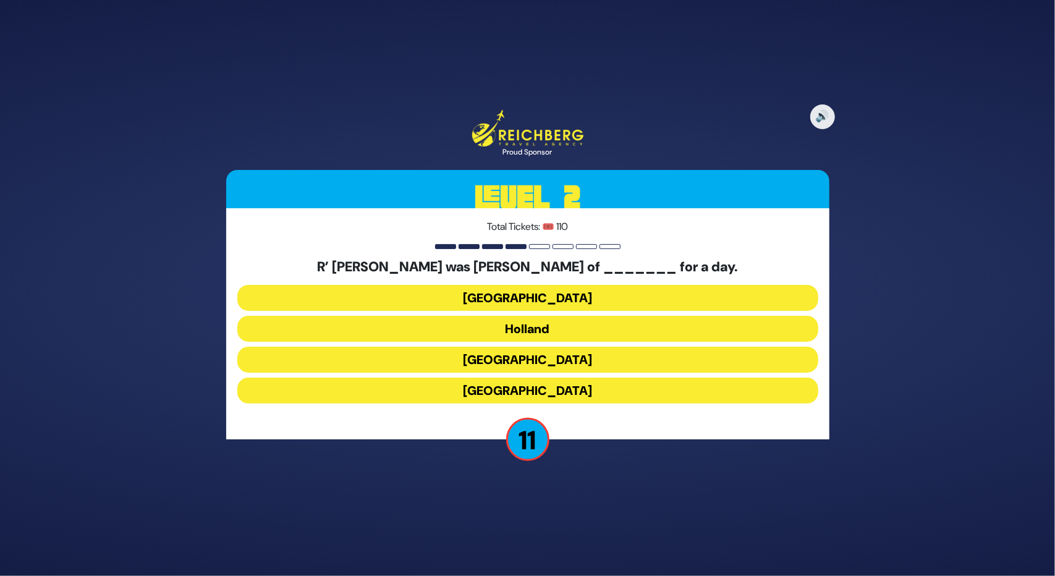
click at [530, 297] on button "Poland" at bounding box center [527, 298] width 581 height 26
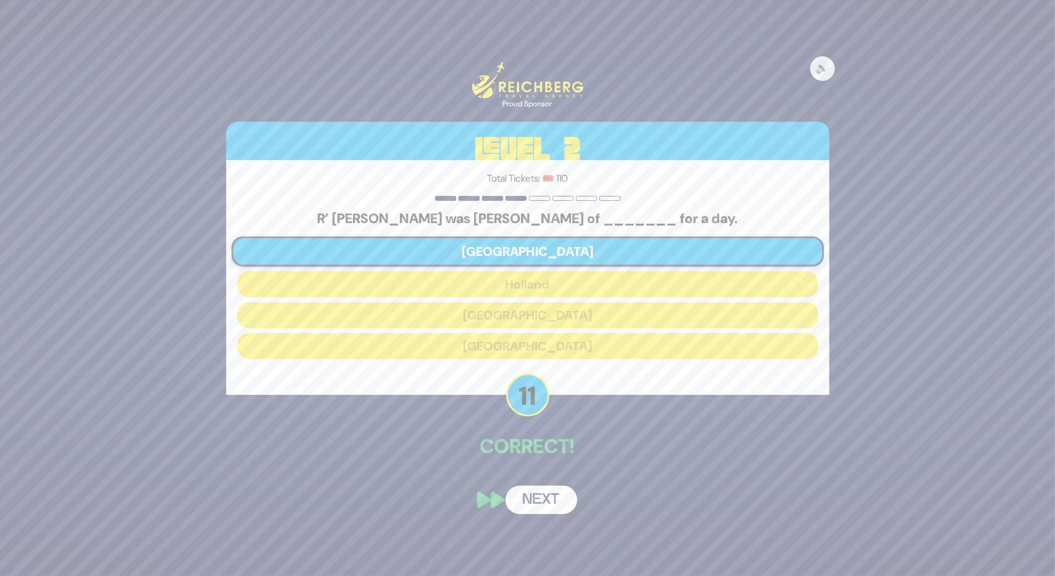
click at [525, 502] on button "Next" at bounding box center [541, 500] width 72 height 28
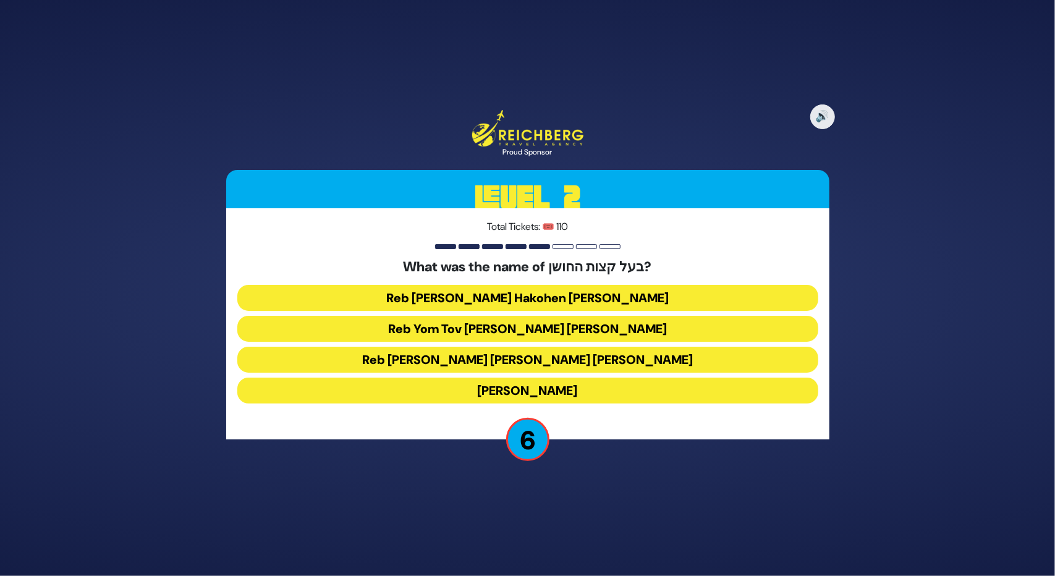
drag, startPoint x: 591, startPoint y: 358, endPoint x: 637, endPoint y: 443, distance: 97.0
click at [637, 443] on div "🔊 Proud Sponsor Level 2 Total Tickets: 🎟️ 110 What was the name of בעל קצות החו…" at bounding box center [527, 288] width 633 height 386
click at [510, 299] on button "Reb [PERSON_NAME] Hakohen [PERSON_NAME]" at bounding box center [527, 298] width 581 height 26
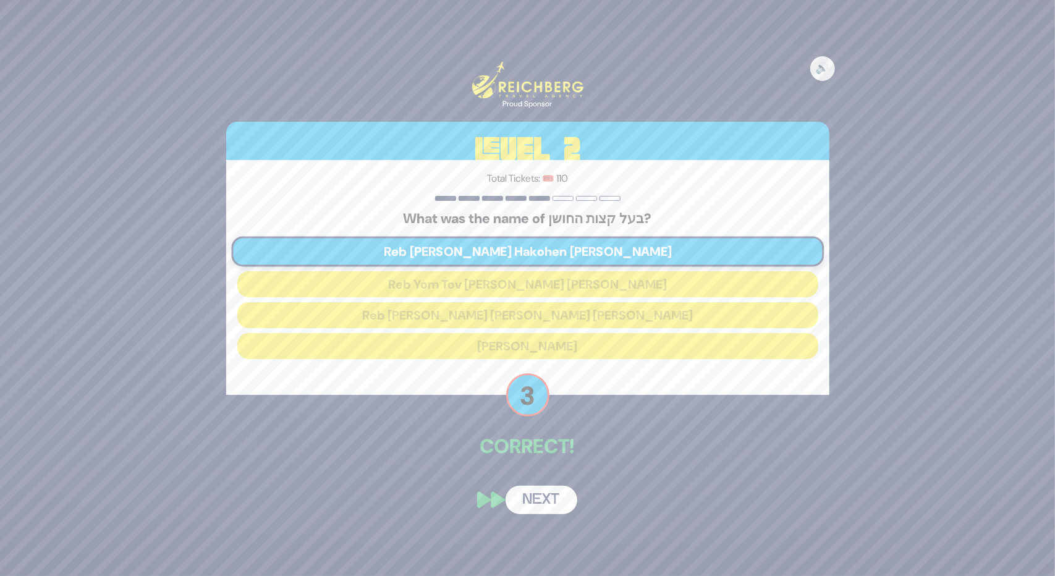
click at [537, 496] on button "Next" at bounding box center [541, 500] width 72 height 28
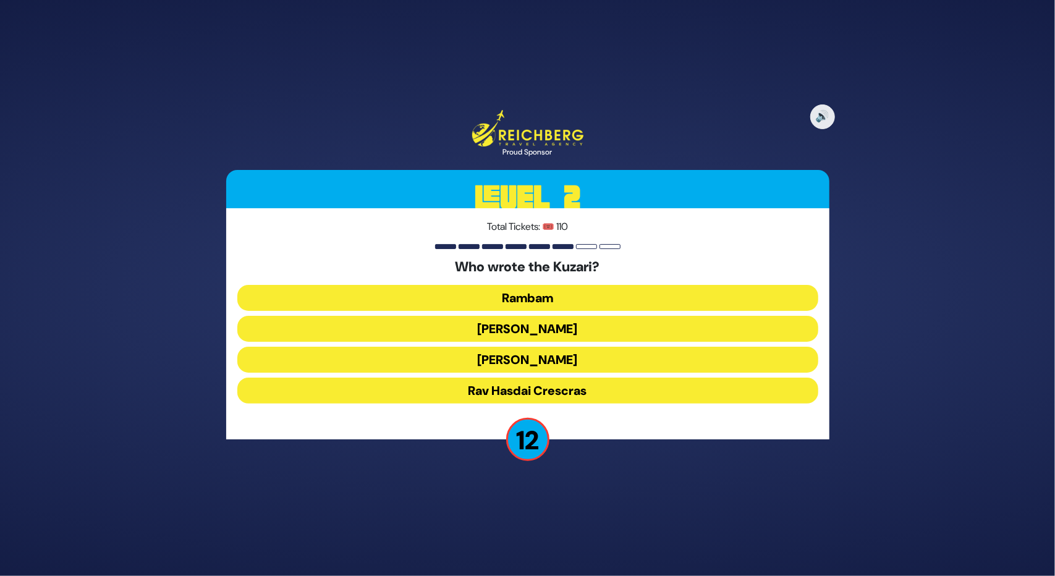
click at [539, 361] on button "Rav Yehudah HaLevi" at bounding box center [527, 360] width 581 height 26
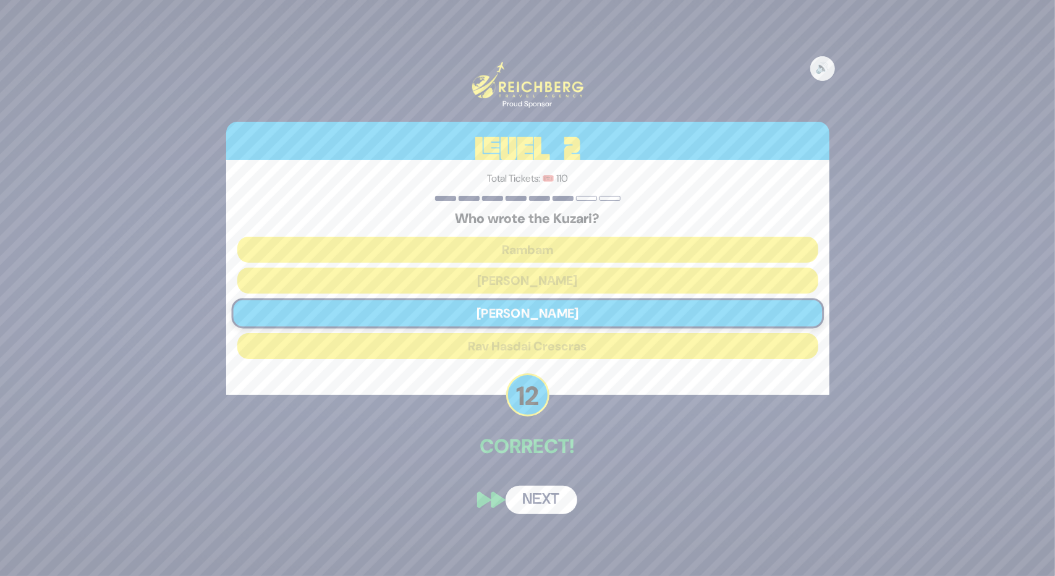
click at [555, 514] on div "🔊 Proud Sponsor Level 2 Total Tickets: 🎟️ 110 Who wrote the Kuzari? Rambam Rav …" at bounding box center [527, 288] width 633 height 483
click at [551, 499] on button "Next" at bounding box center [541, 500] width 72 height 28
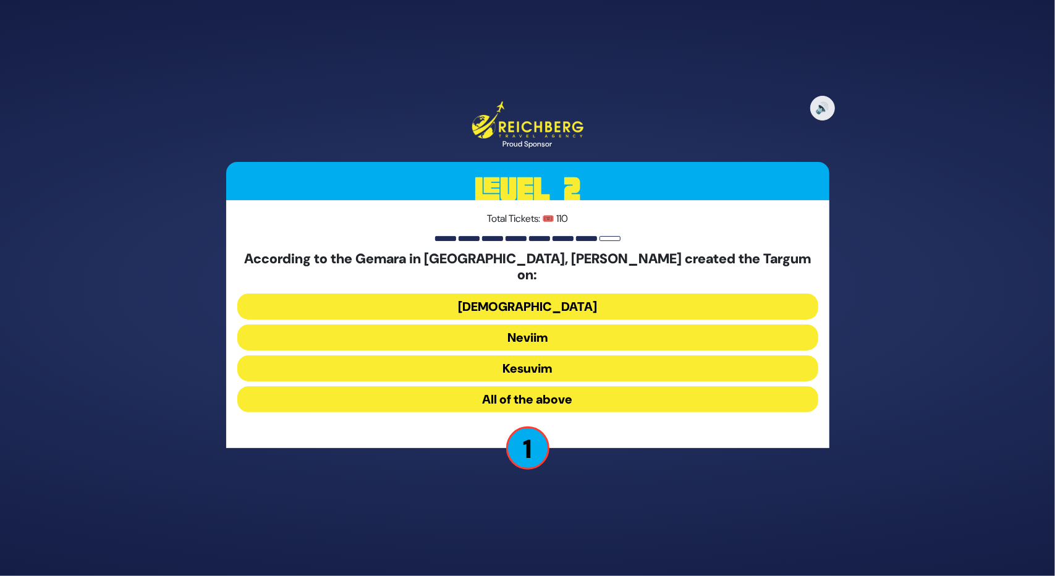
click at [487, 324] on button "Neviim" at bounding box center [527, 337] width 581 height 26
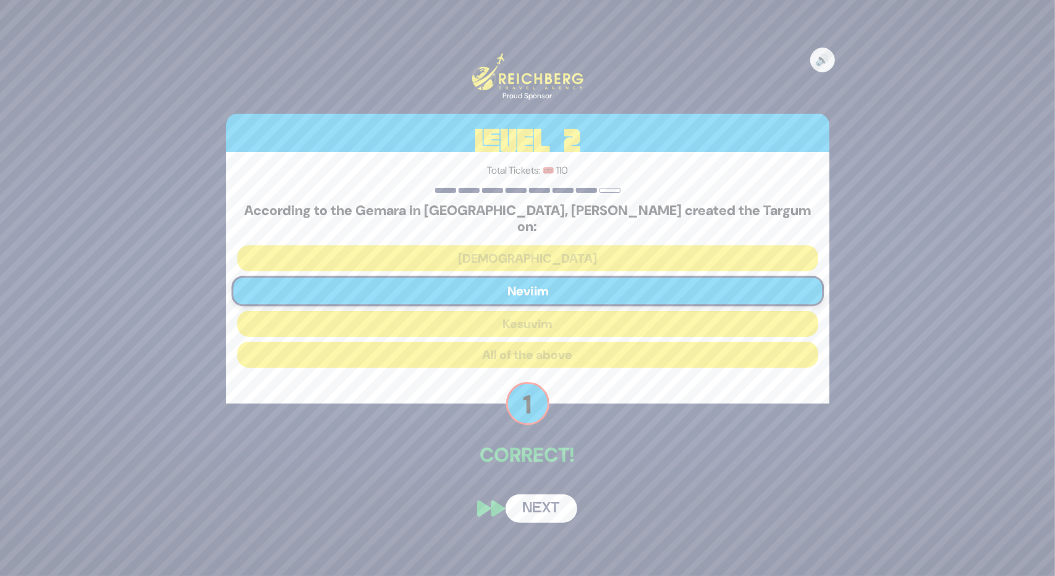
click at [531, 506] on button "Next" at bounding box center [541, 508] width 72 height 28
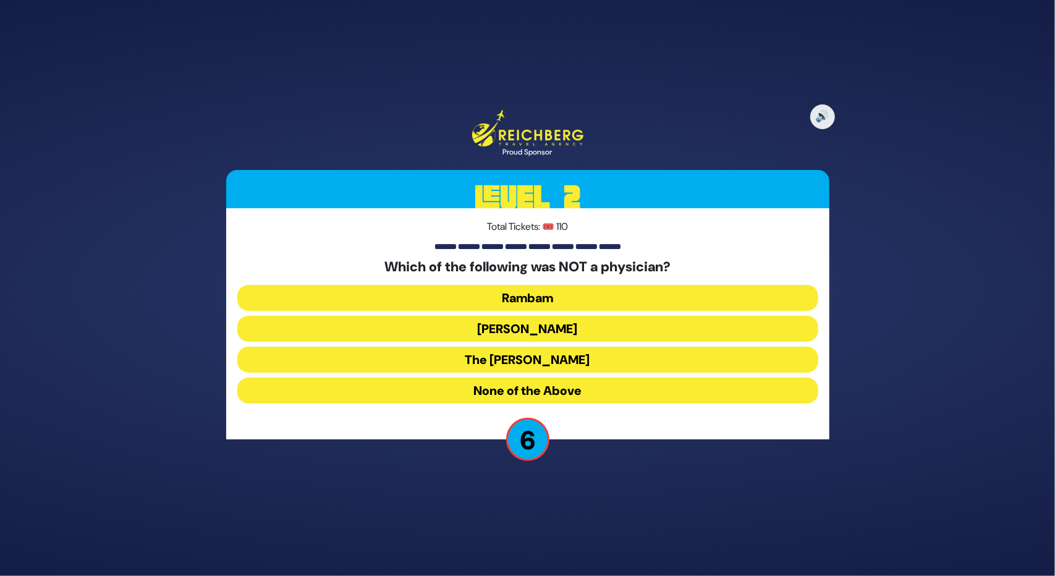
click at [557, 386] on button "None of the Above" at bounding box center [527, 391] width 581 height 26
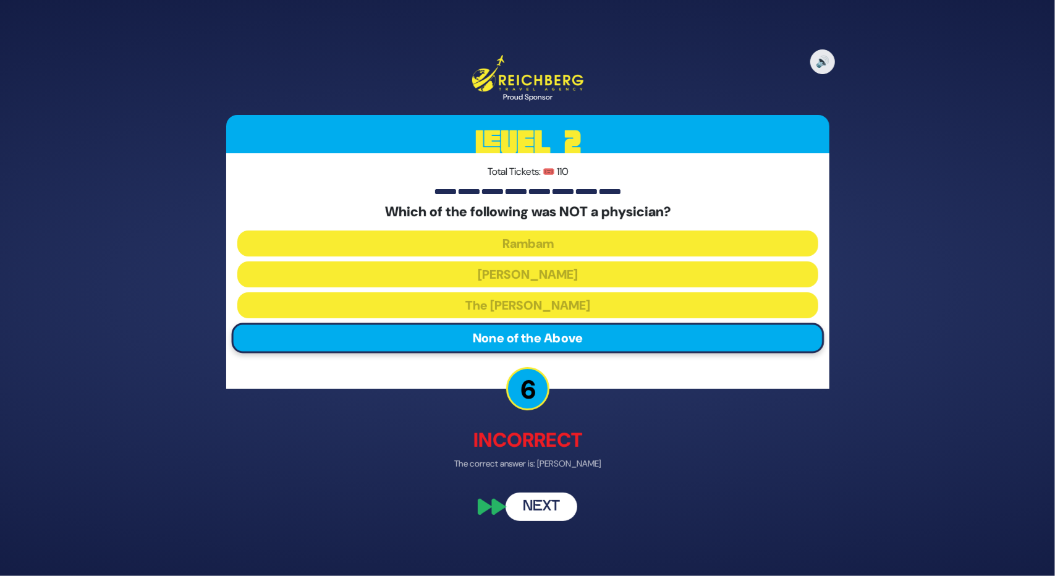
click at [549, 504] on button "Next" at bounding box center [541, 506] width 72 height 28
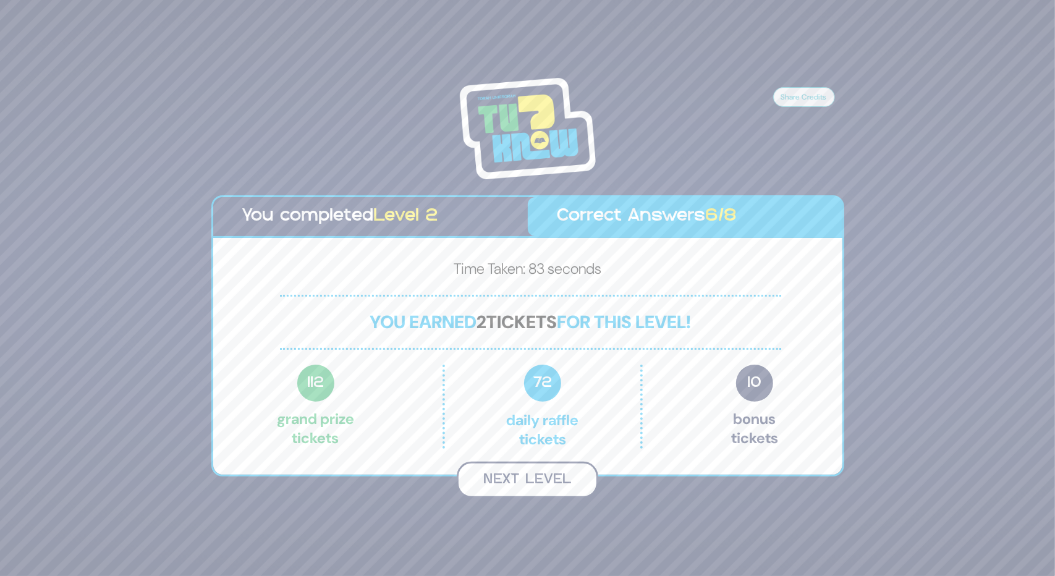
click at [545, 476] on button "Next Level" at bounding box center [527, 480] width 141 height 36
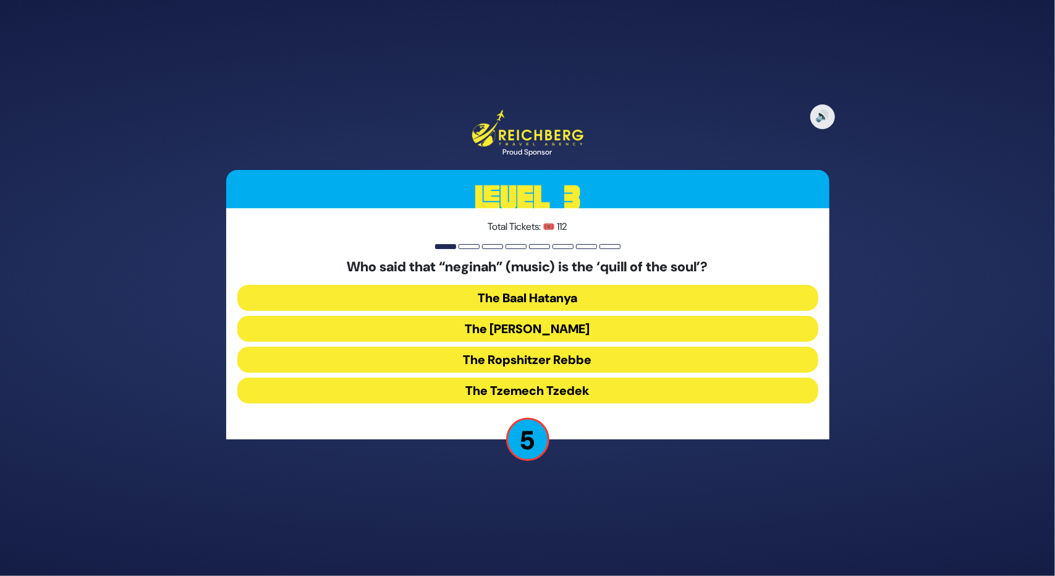
click at [544, 301] on button "The Baal Hatanya" at bounding box center [527, 298] width 581 height 26
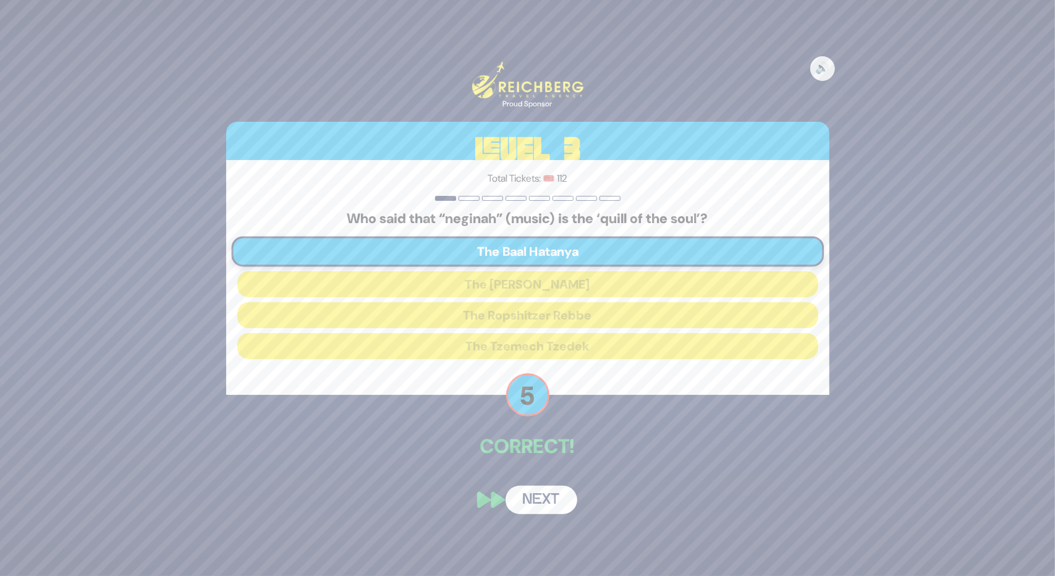
click at [556, 500] on button "Next" at bounding box center [541, 500] width 72 height 28
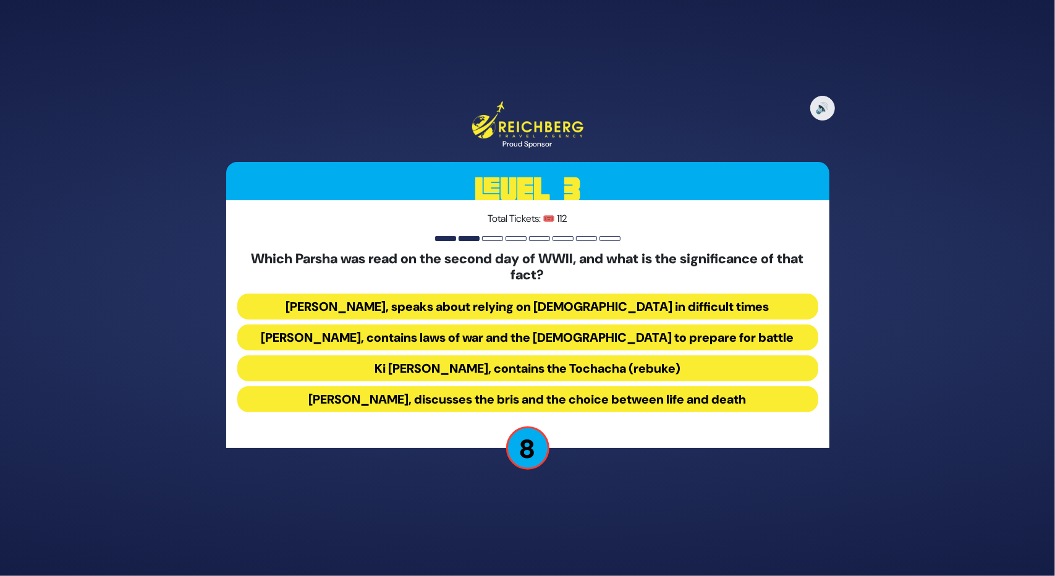
click at [536, 374] on button "Ki Savo, contains the Tochacha (rebuke)" at bounding box center [527, 368] width 581 height 26
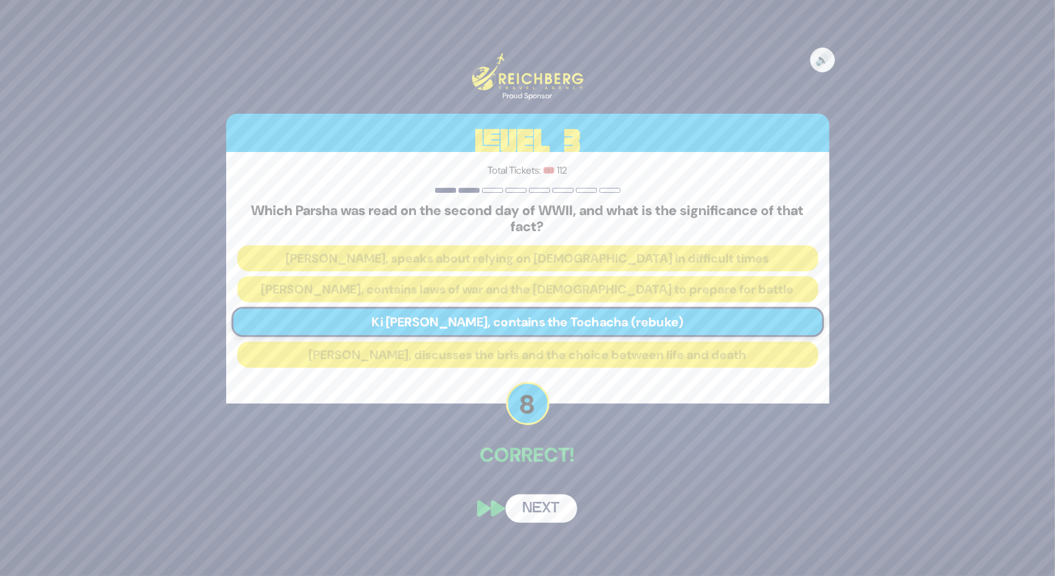
click at [549, 508] on button "Next" at bounding box center [541, 508] width 72 height 28
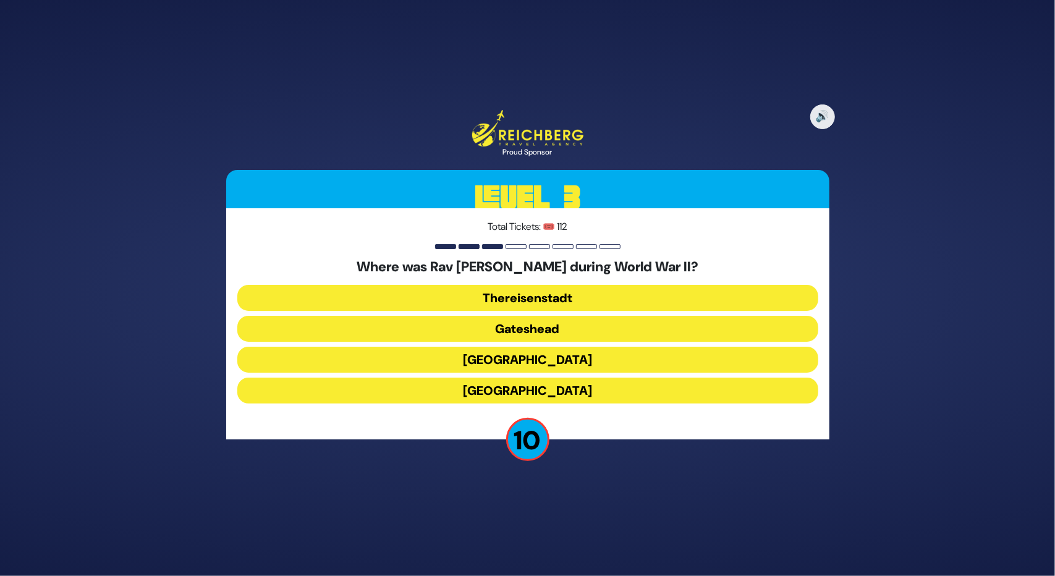
click at [532, 323] on button "Gateshead" at bounding box center [527, 329] width 581 height 26
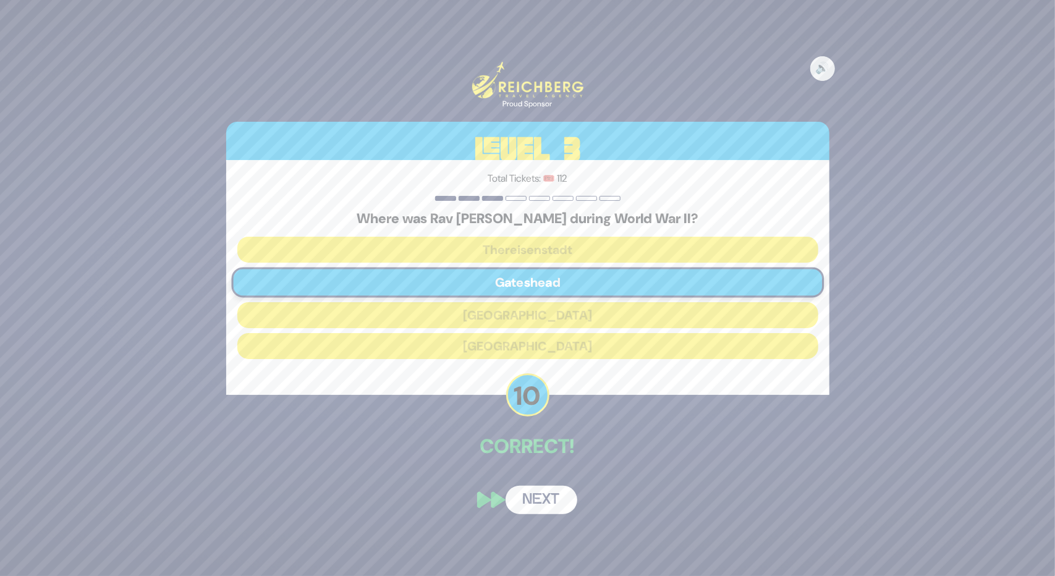
click at [548, 500] on button "Next" at bounding box center [541, 500] width 72 height 28
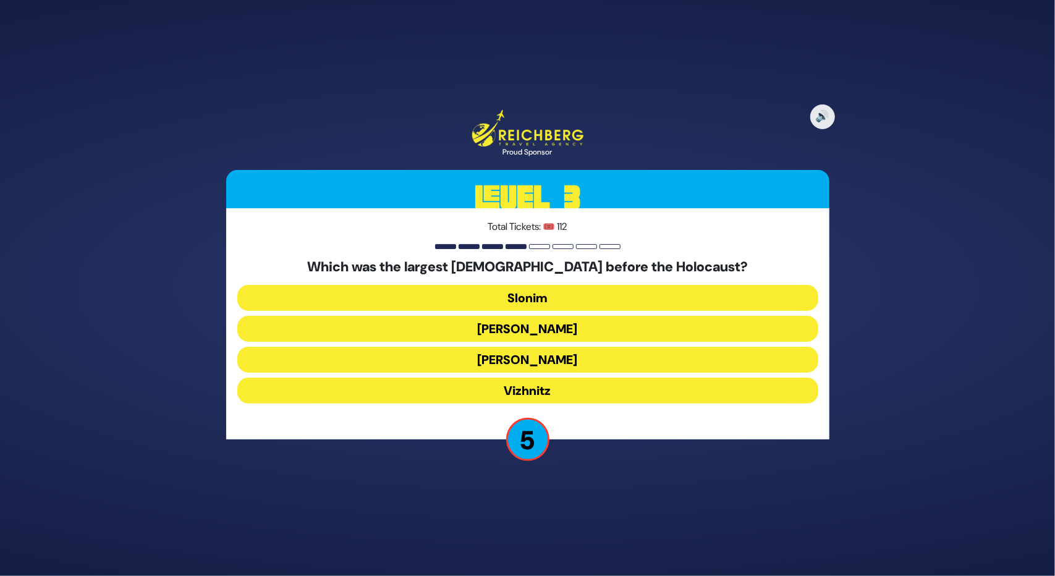
click at [547, 387] on button "Vizhnitz" at bounding box center [527, 391] width 581 height 26
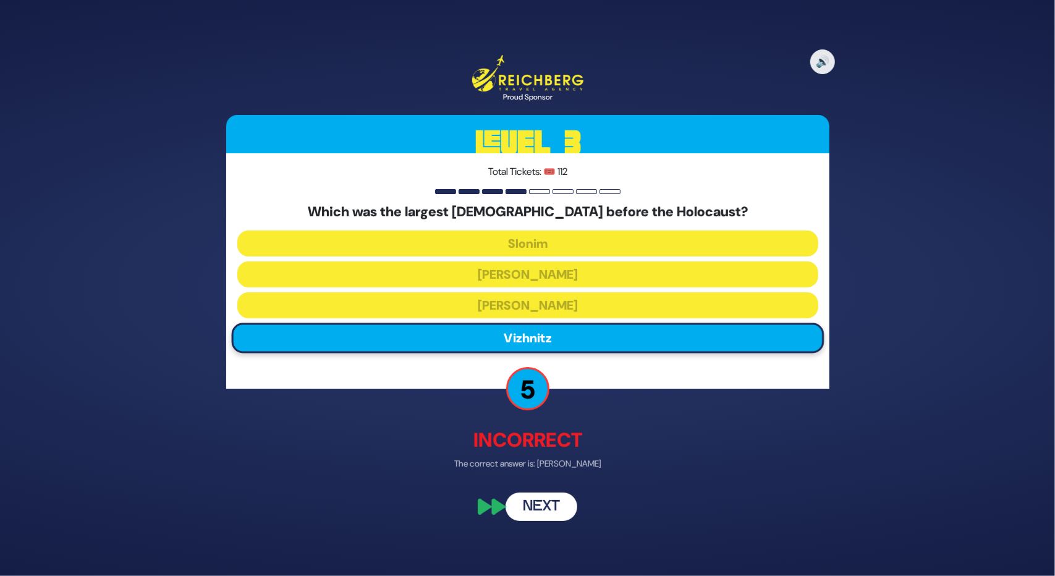
click at [535, 505] on button "Next" at bounding box center [541, 506] width 72 height 28
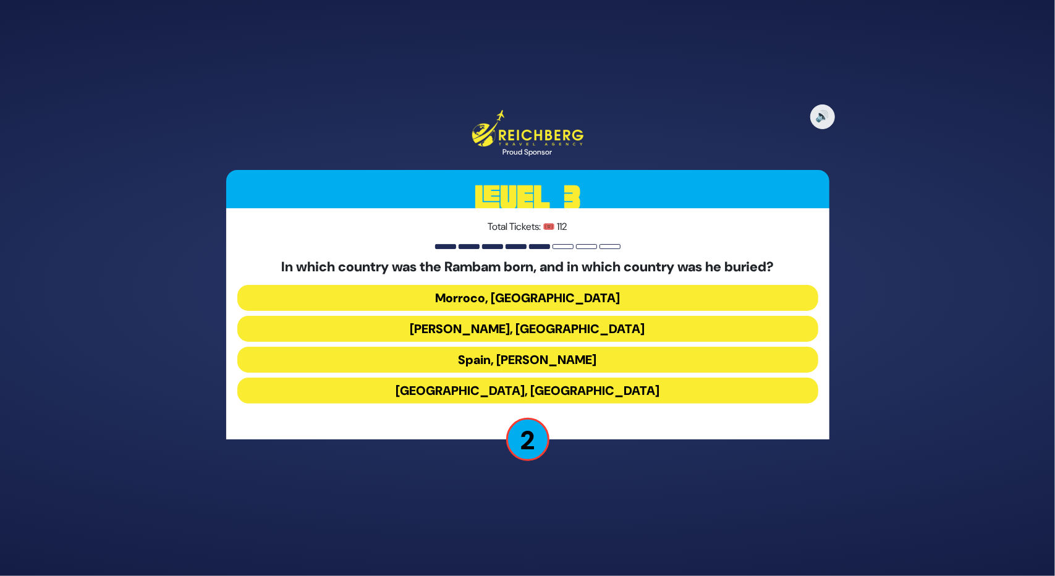
click at [479, 362] on button "Spain, Eretz Yisroel" at bounding box center [527, 360] width 581 height 26
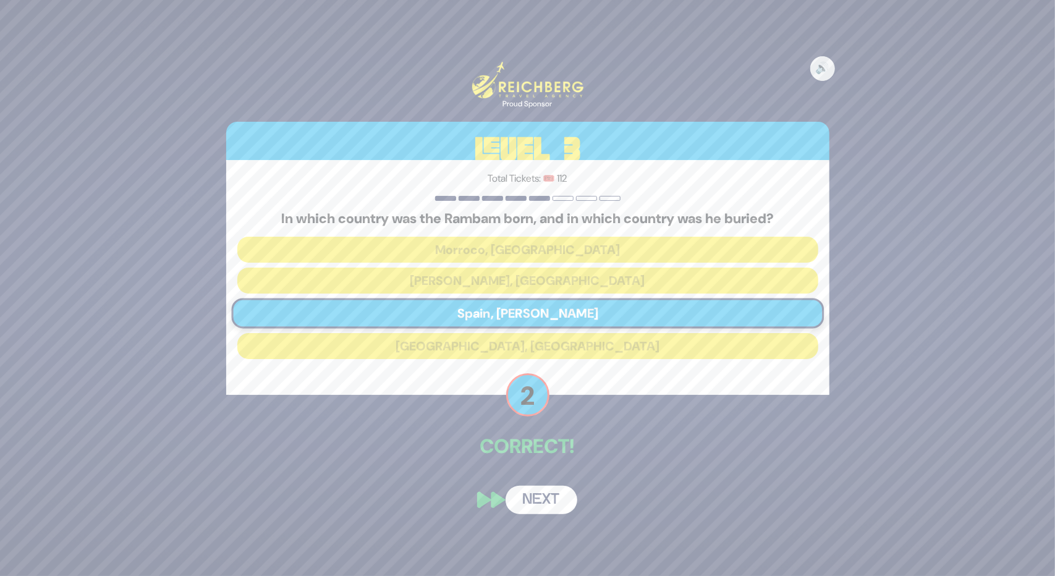
click at [533, 499] on button "Next" at bounding box center [541, 500] width 72 height 28
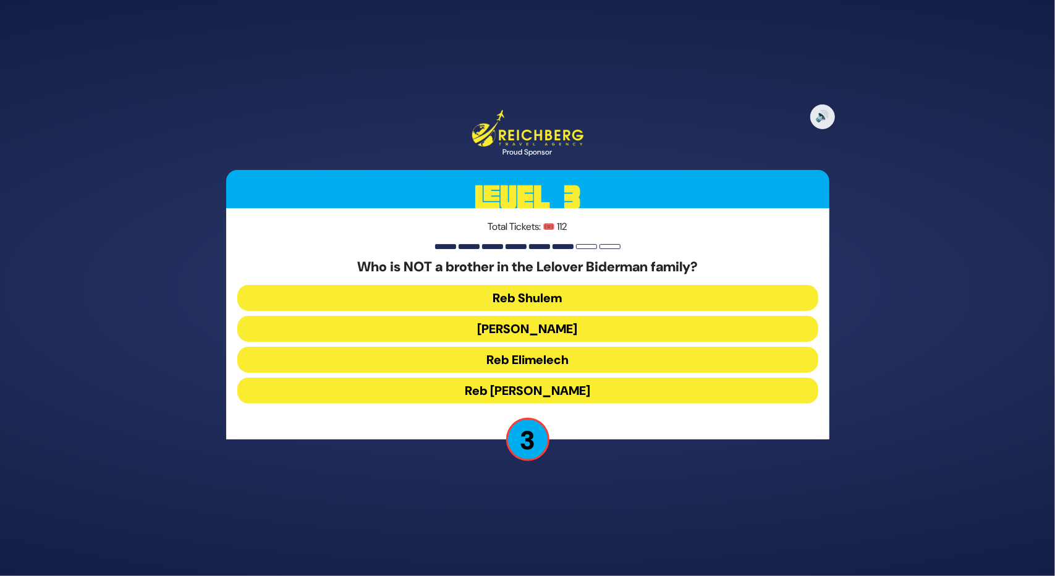
click at [514, 387] on button "Reb Chaim Yosef" at bounding box center [527, 391] width 581 height 26
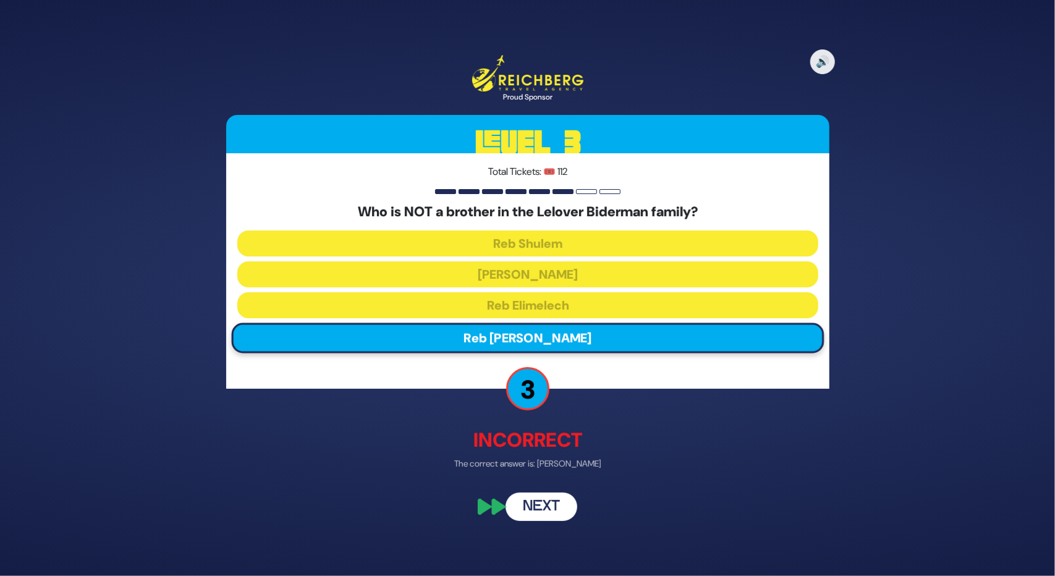
click at [543, 496] on button "Next" at bounding box center [541, 506] width 72 height 28
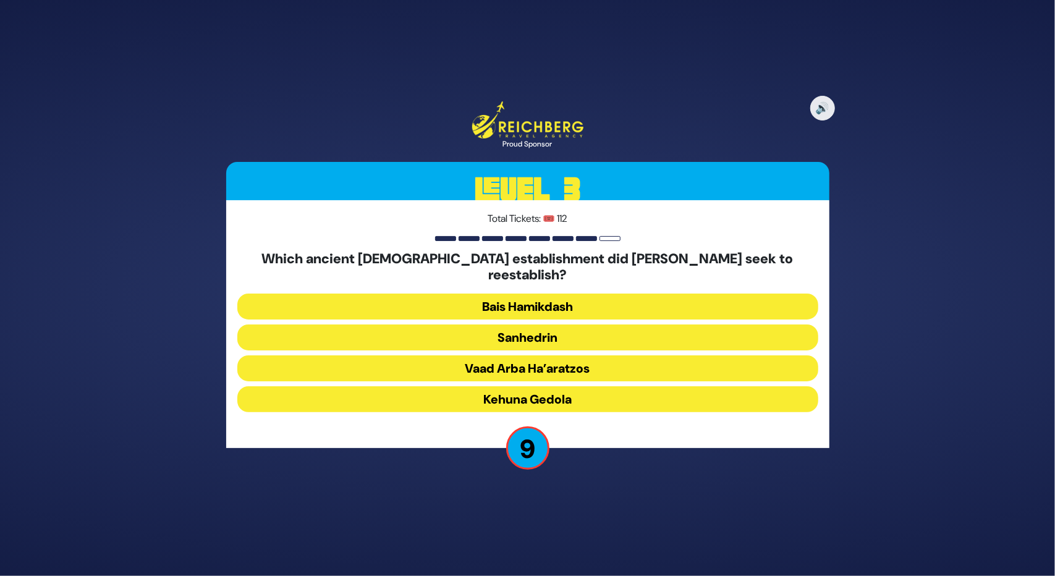
click at [531, 336] on button "Sanhedrin" at bounding box center [527, 337] width 581 height 26
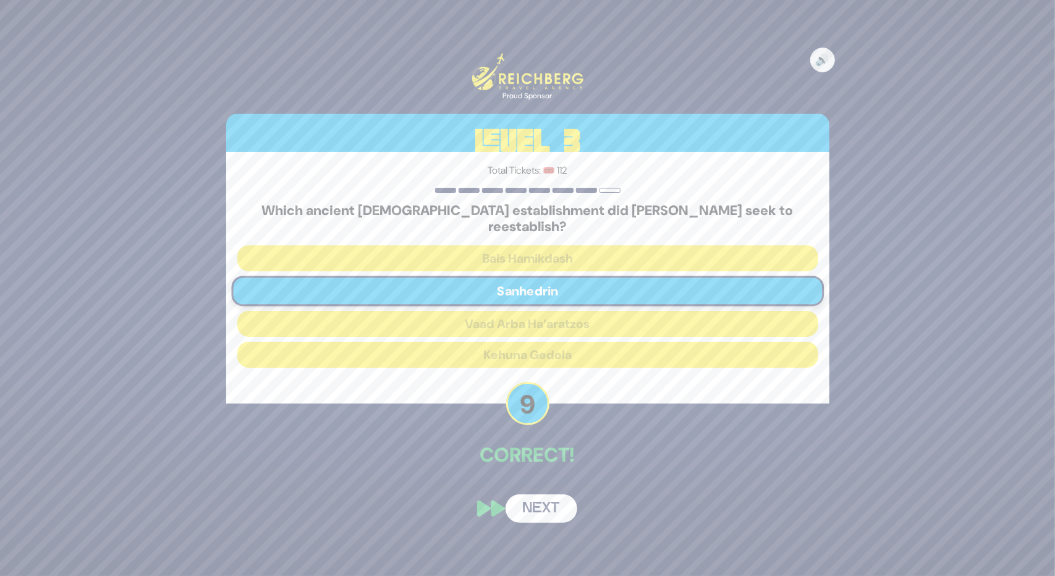
click at [524, 494] on button "Next" at bounding box center [541, 508] width 72 height 28
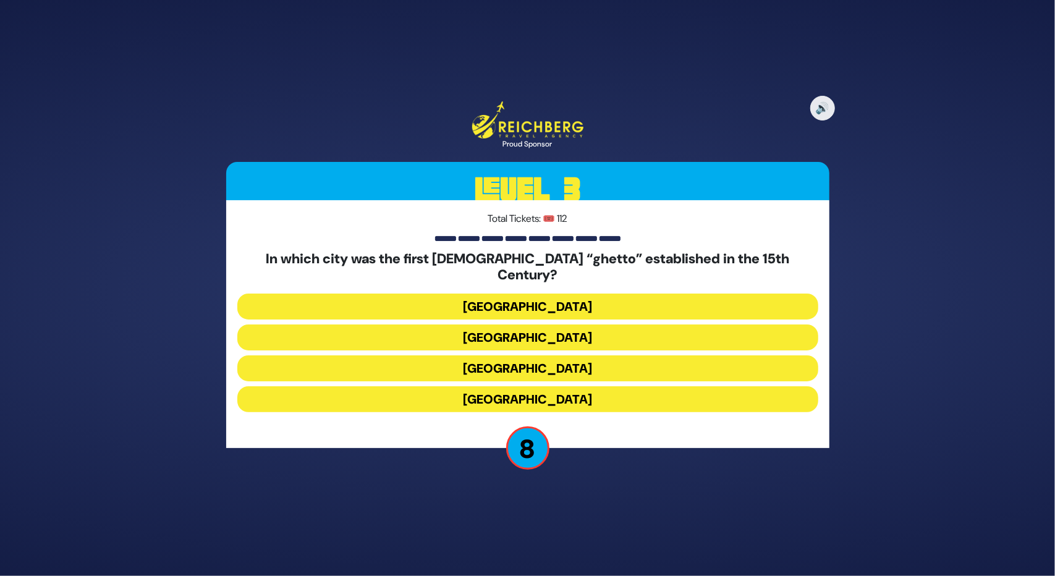
click at [517, 293] on button "[GEOGRAPHIC_DATA]" at bounding box center [527, 306] width 581 height 26
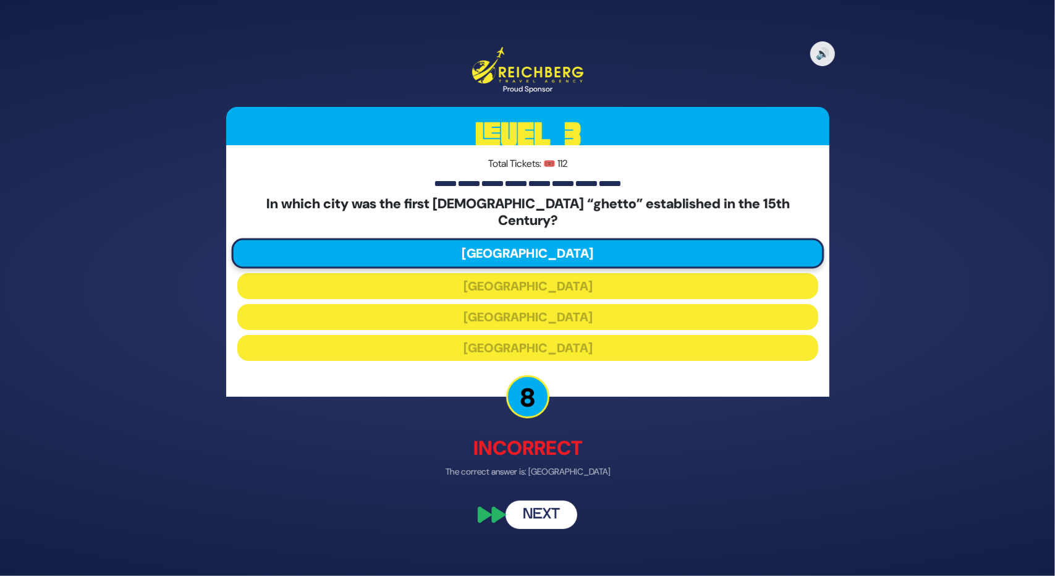
click at [528, 518] on button "Next" at bounding box center [541, 514] width 72 height 28
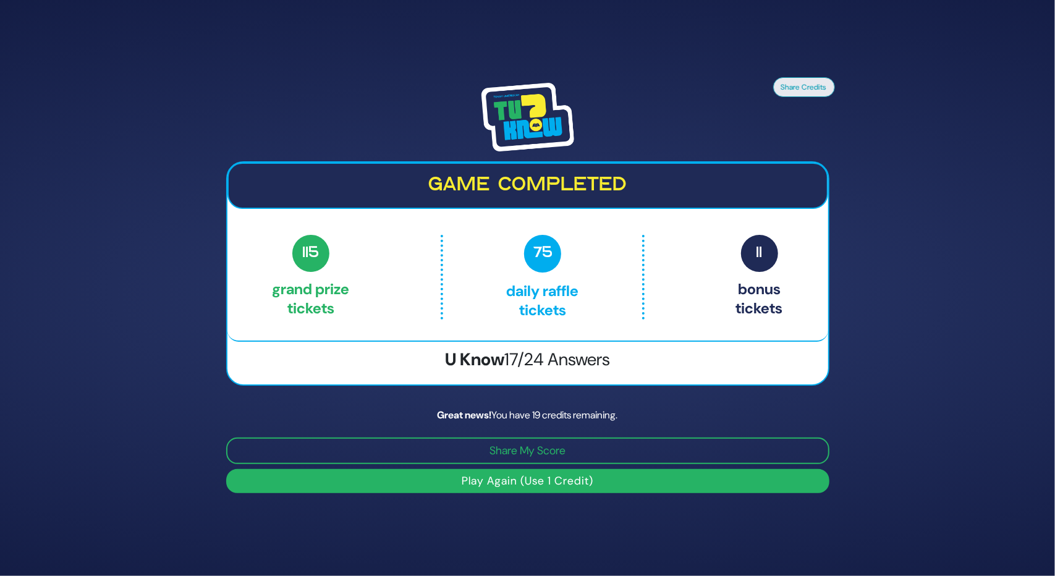
click at [635, 483] on button "Play Again (Use 1 Credit)" at bounding box center [527, 481] width 603 height 24
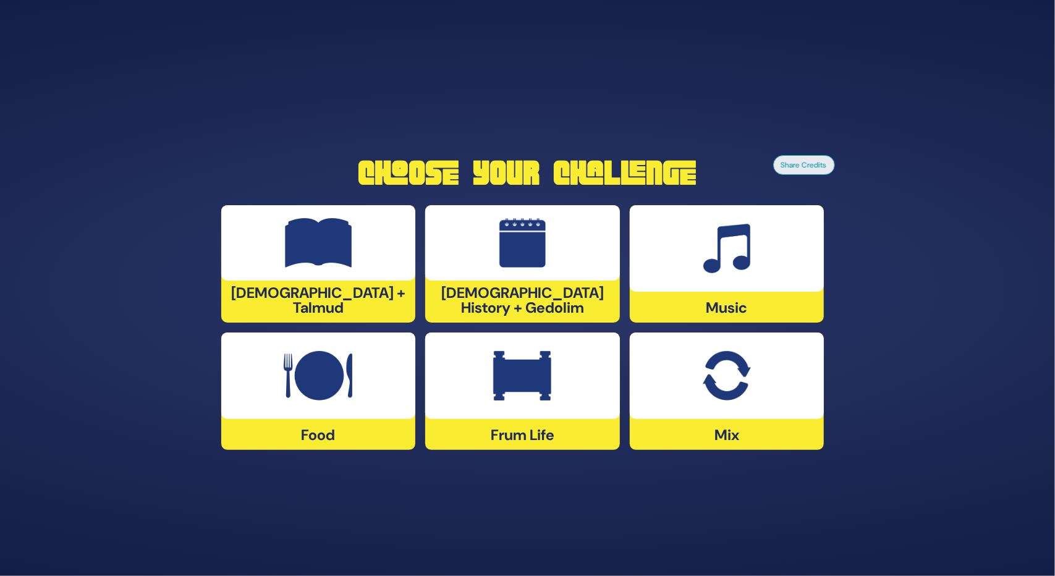
click at [723, 367] on img at bounding box center [727, 375] width 48 height 49
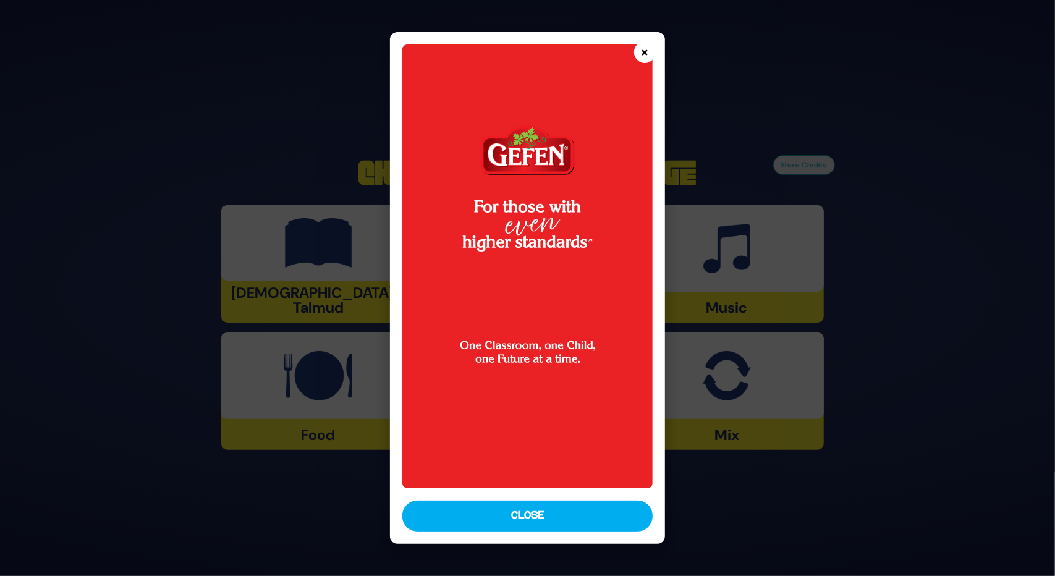
click at [644, 49] on button "×" at bounding box center [645, 52] width 22 height 22
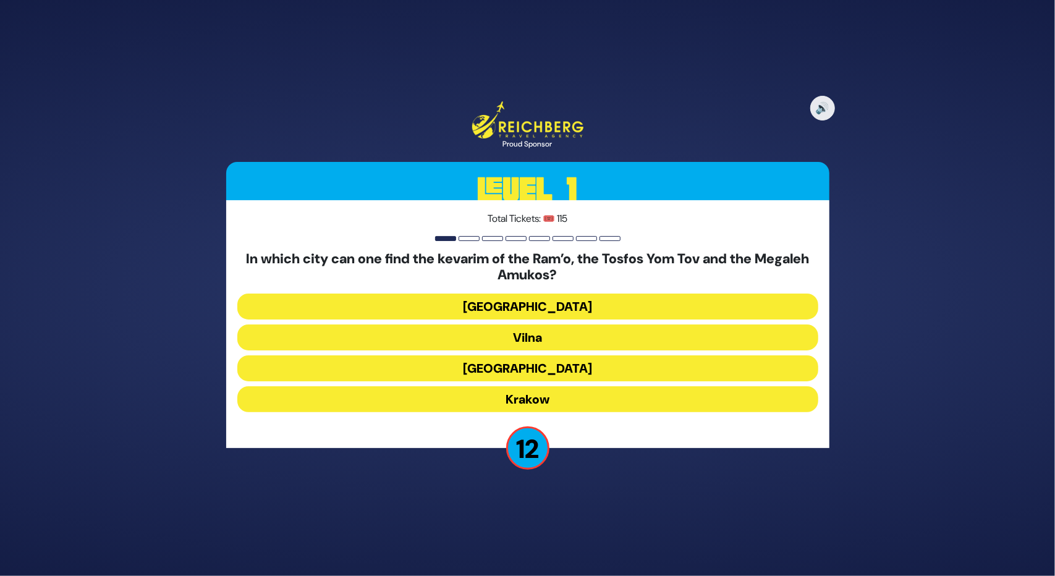
click at [484, 303] on button "[GEOGRAPHIC_DATA]" at bounding box center [527, 306] width 581 height 26
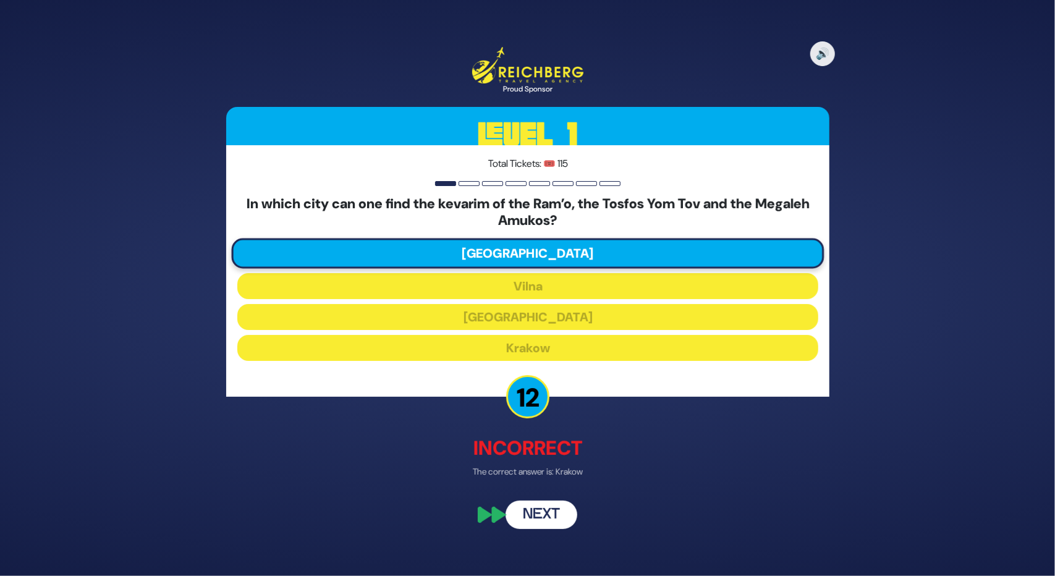
click at [531, 525] on button "Next" at bounding box center [541, 514] width 72 height 28
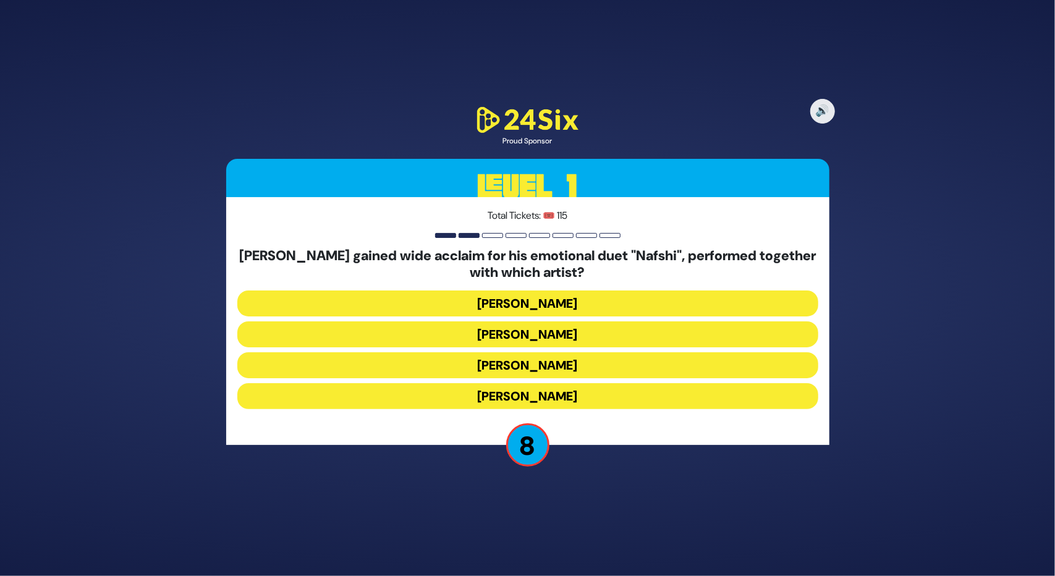
click at [520, 365] on button "[PERSON_NAME]" at bounding box center [527, 365] width 581 height 26
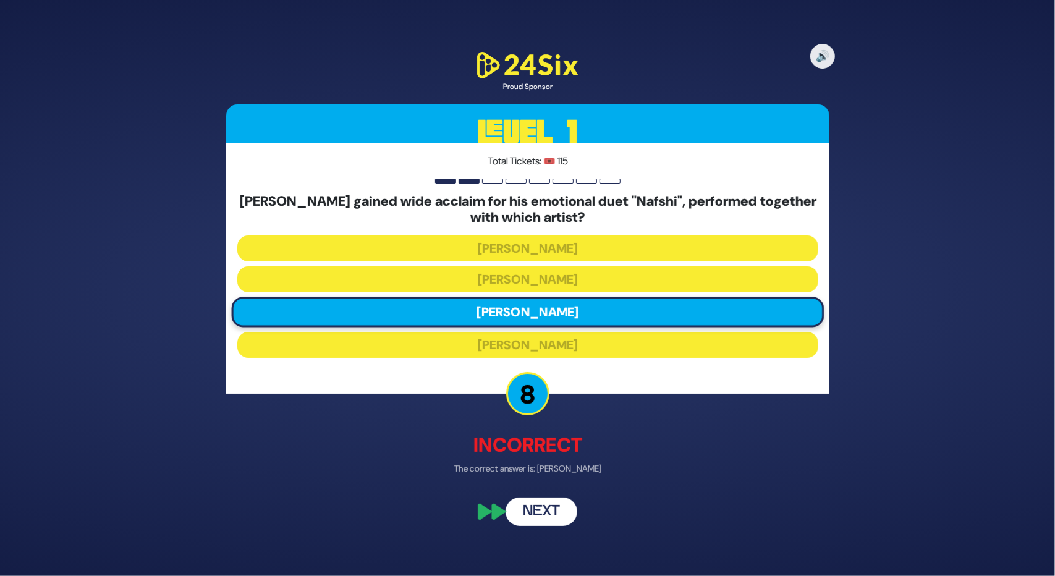
click at [548, 515] on button "Next" at bounding box center [541, 512] width 72 height 28
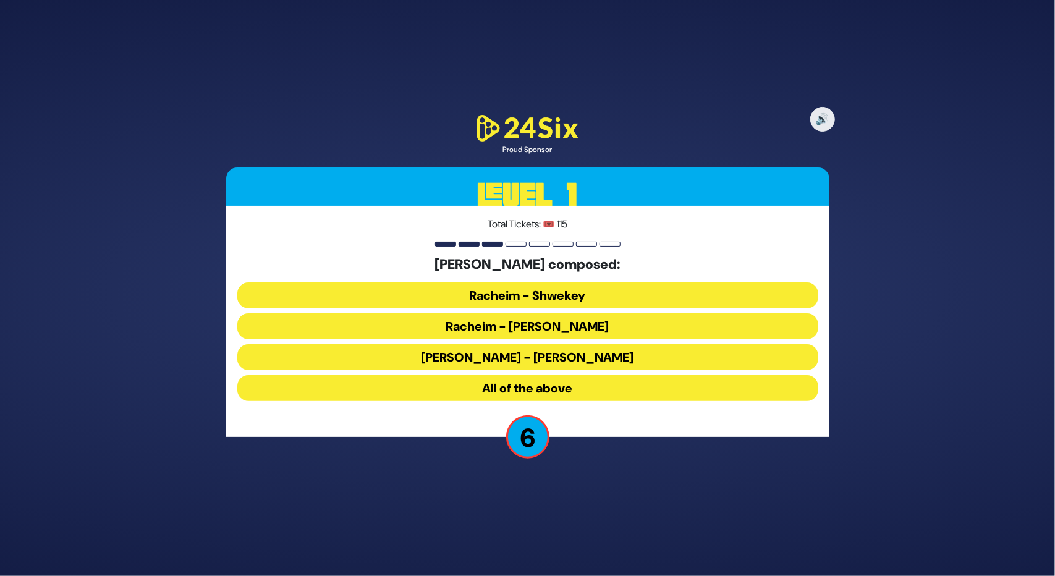
click at [519, 358] on button "[PERSON_NAME] - [PERSON_NAME]" at bounding box center [527, 357] width 581 height 26
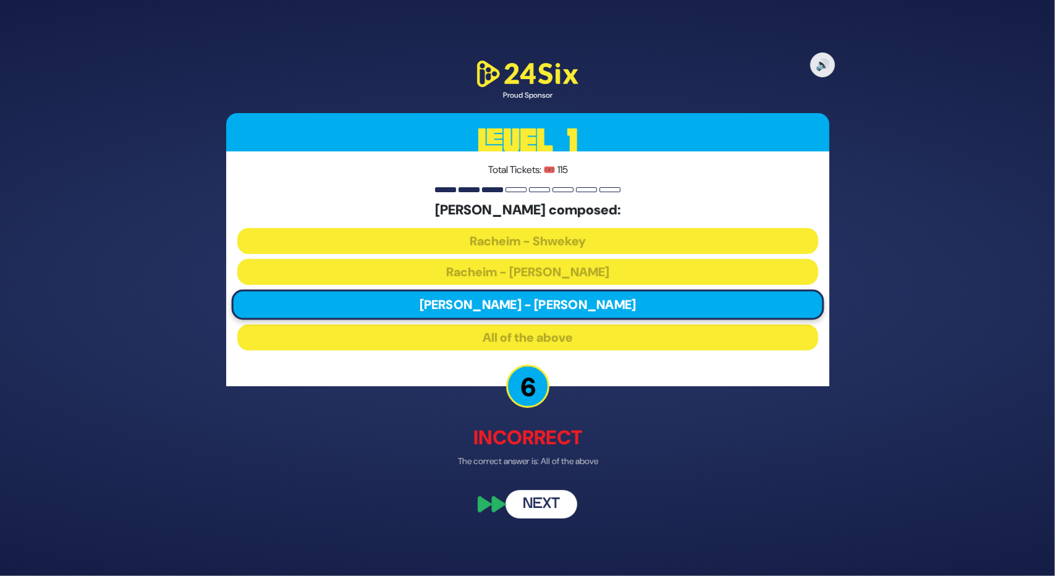
click at [520, 504] on button "Next" at bounding box center [541, 503] width 72 height 28
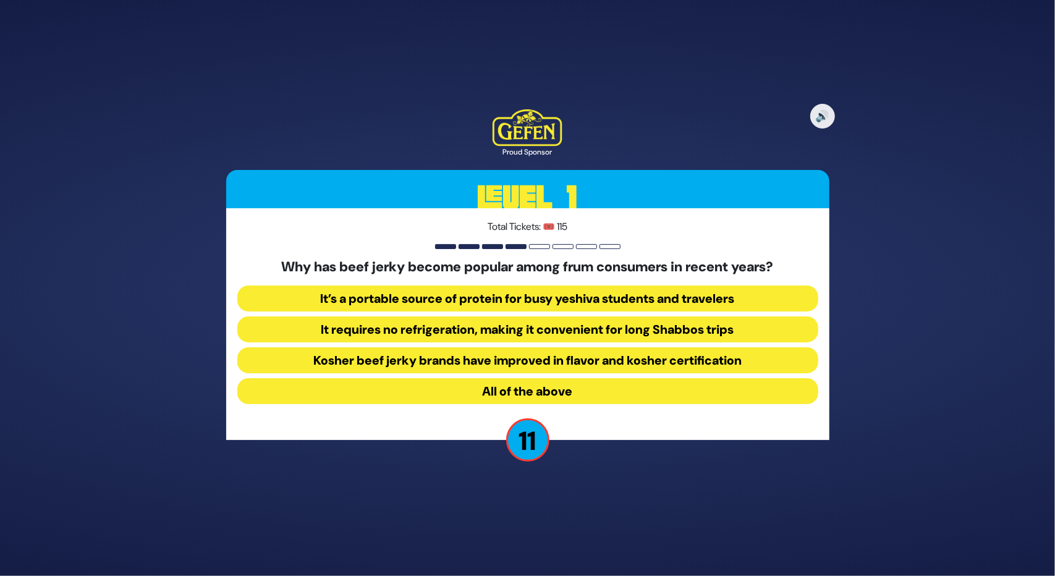
click at [538, 389] on button "All of the above" at bounding box center [527, 391] width 581 height 26
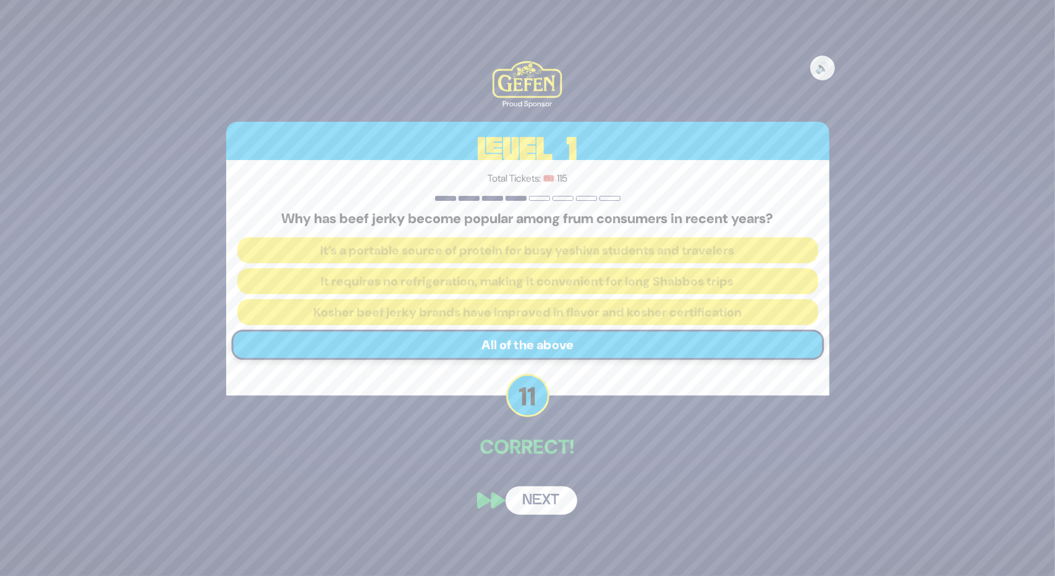
click at [520, 489] on button "Next" at bounding box center [541, 500] width 72 height 28
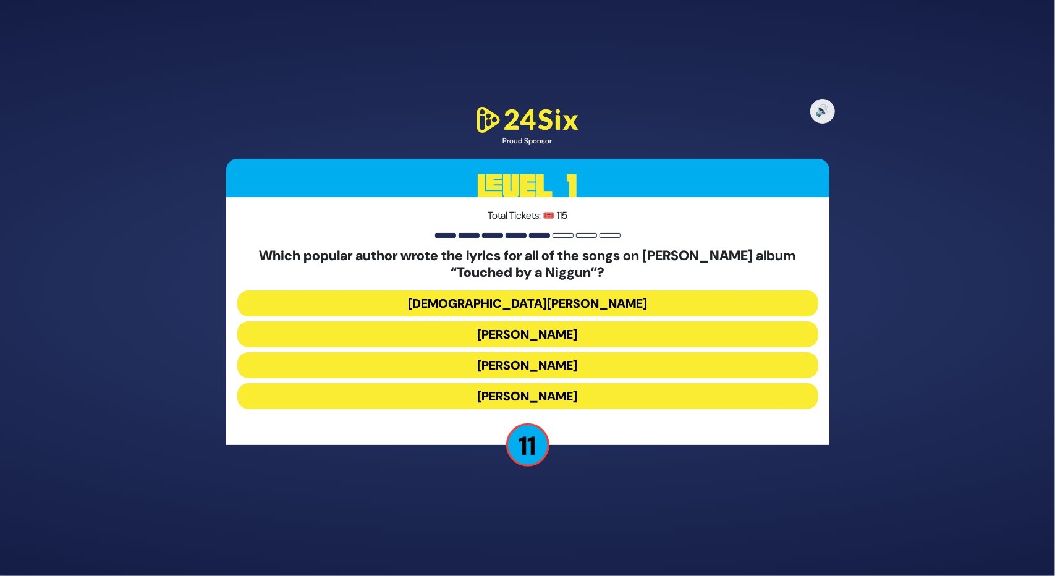
click at [552, 306] on button "[DEMOGRAPHIC_DATA][PERSON_NAME]" at bounding box center [527, 303] width 581 height 26
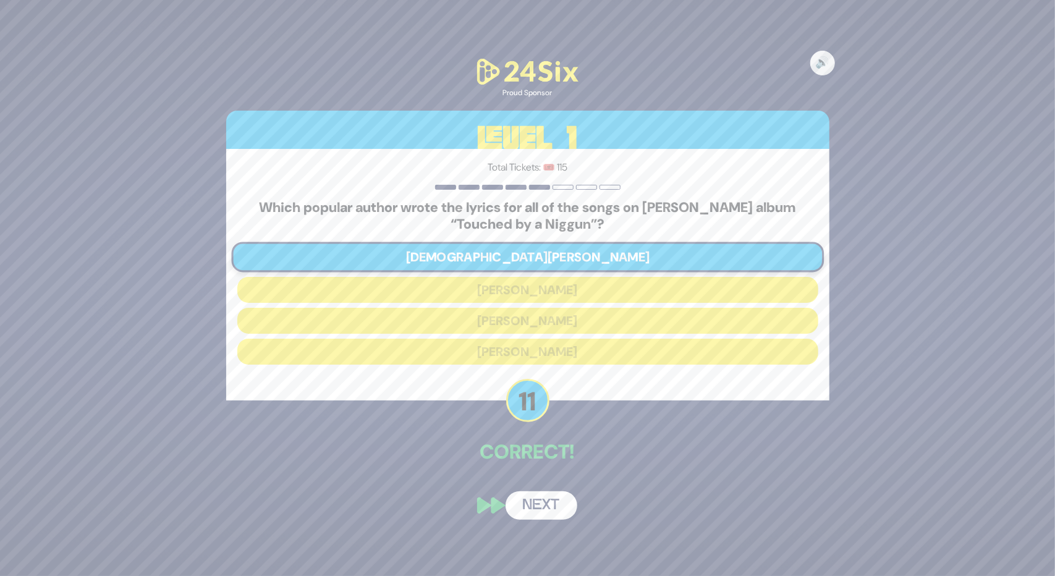
click at [530, 505] on button "Next" at bounding box center [541, 505] width 72 height 28
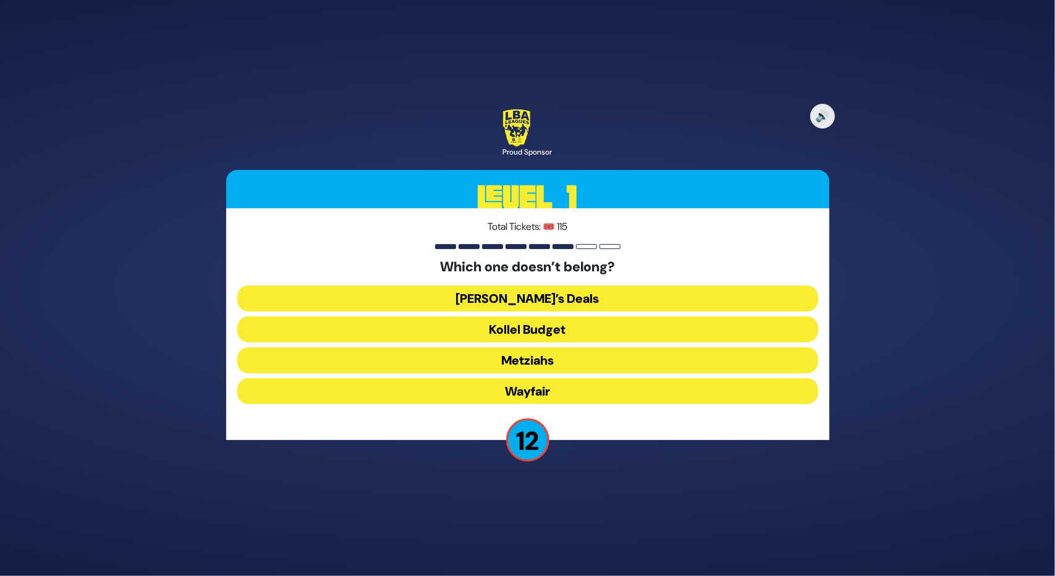
click at [532, 386] on button "Wayfair" at bounding box center [527, 391] width 581 height 26
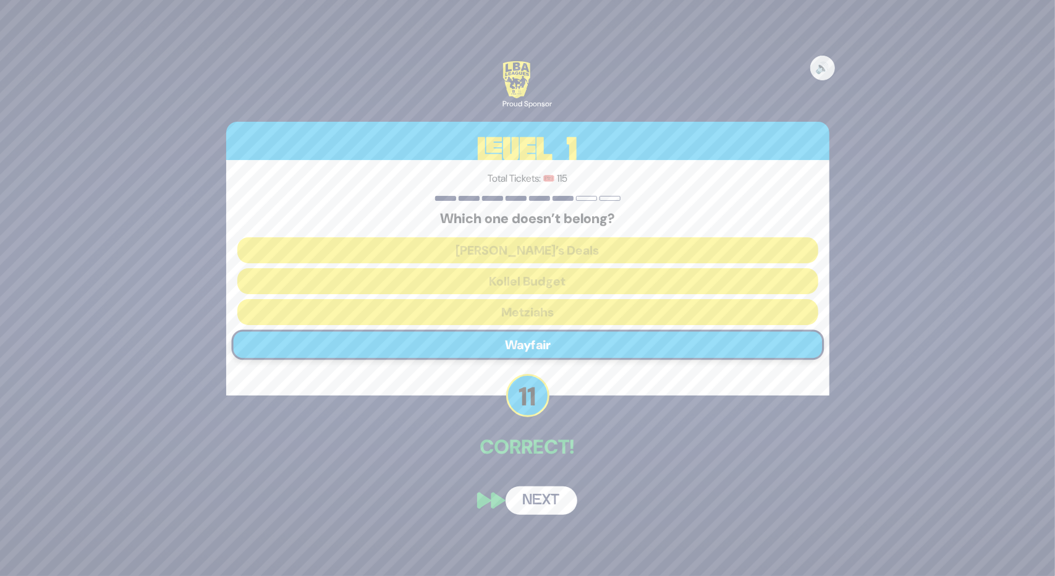
click at [546, 497] on button "Next" at bounding box center [541, 500] width 72 height 28
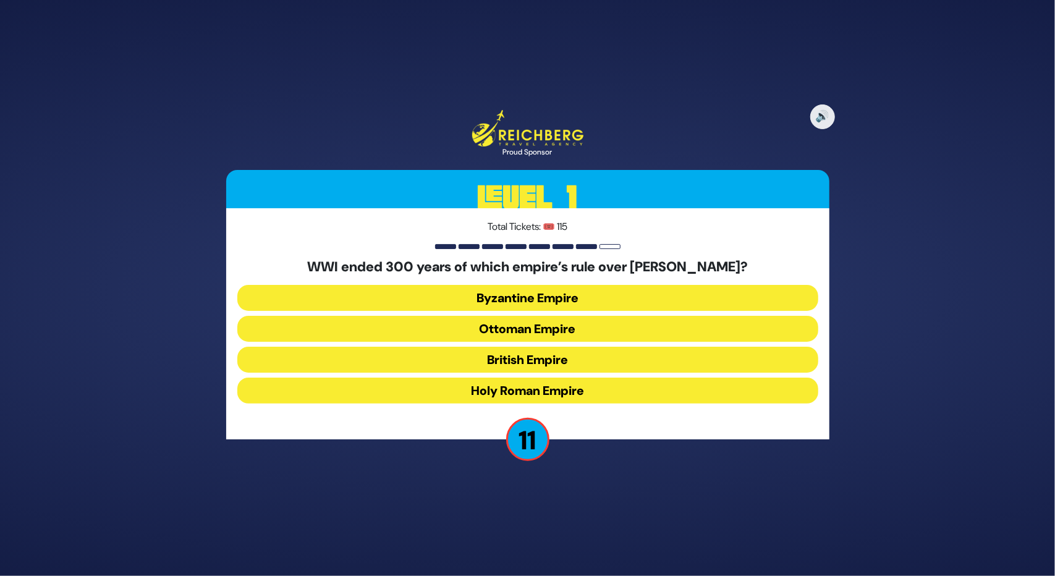
click at [476, 317] on button "Ottoman Empire" at bounding box center [527, 329] width 581 height 26
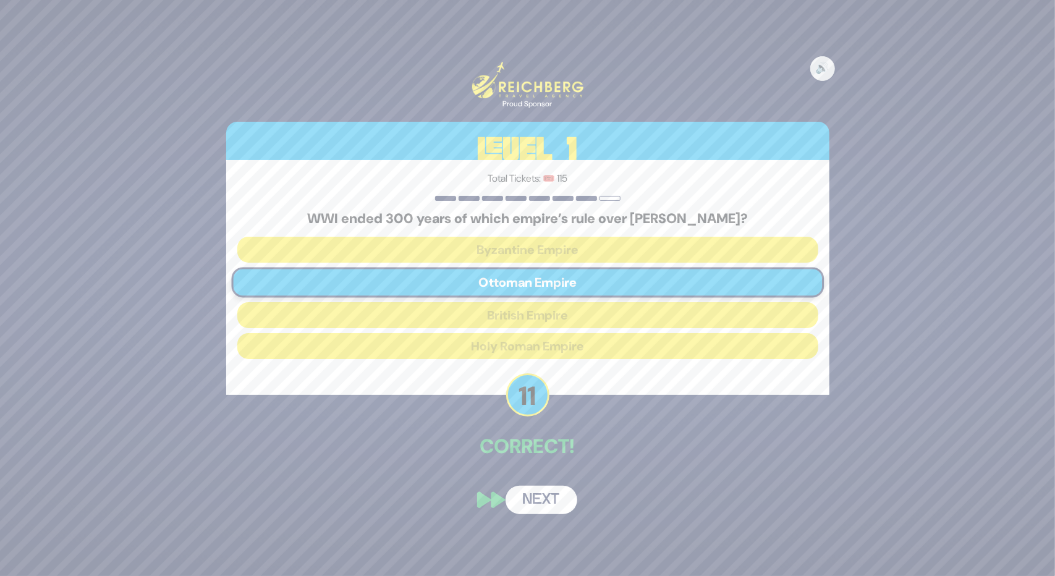
click at [505, 503] on button "Next" at bounding box center [541, 500] width 72 height 28
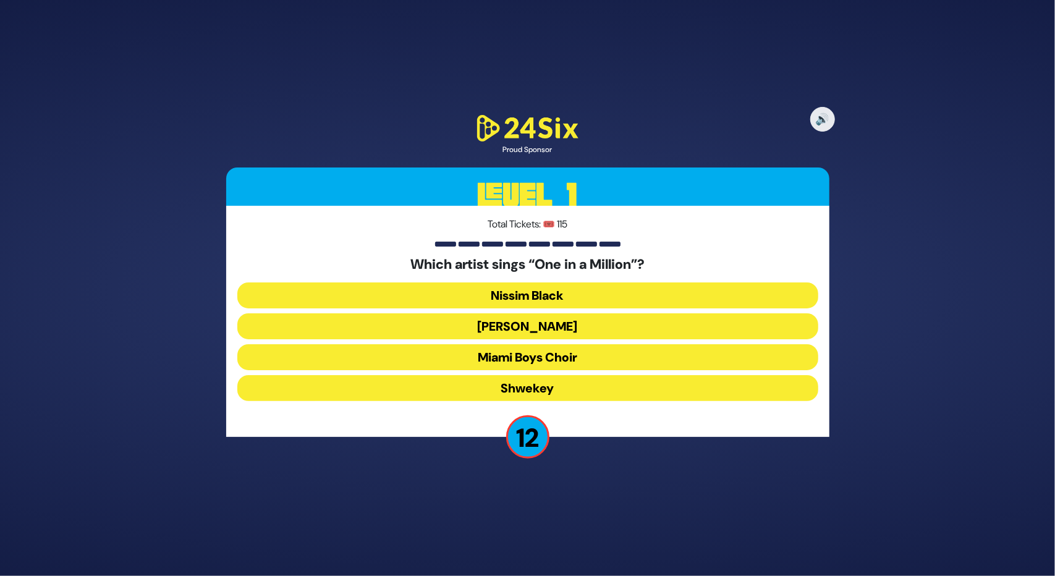
click at [518, 318] on button "[PERSON_NAME]" at bounding box center [527, 326] width 581 height 26
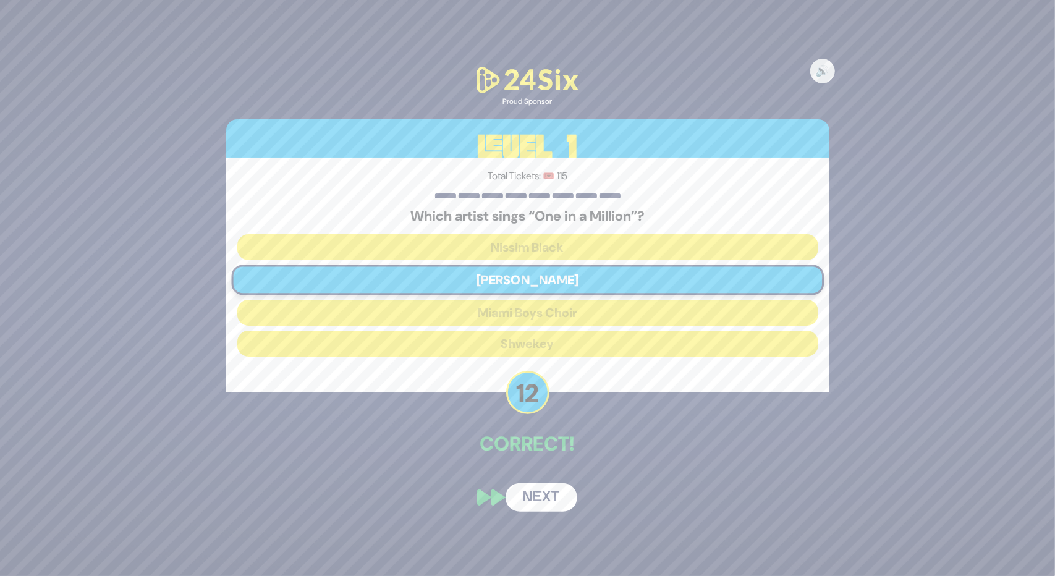
click at [527, 508] on button "Next" at bounding box center [541, 497] width 72 height 28
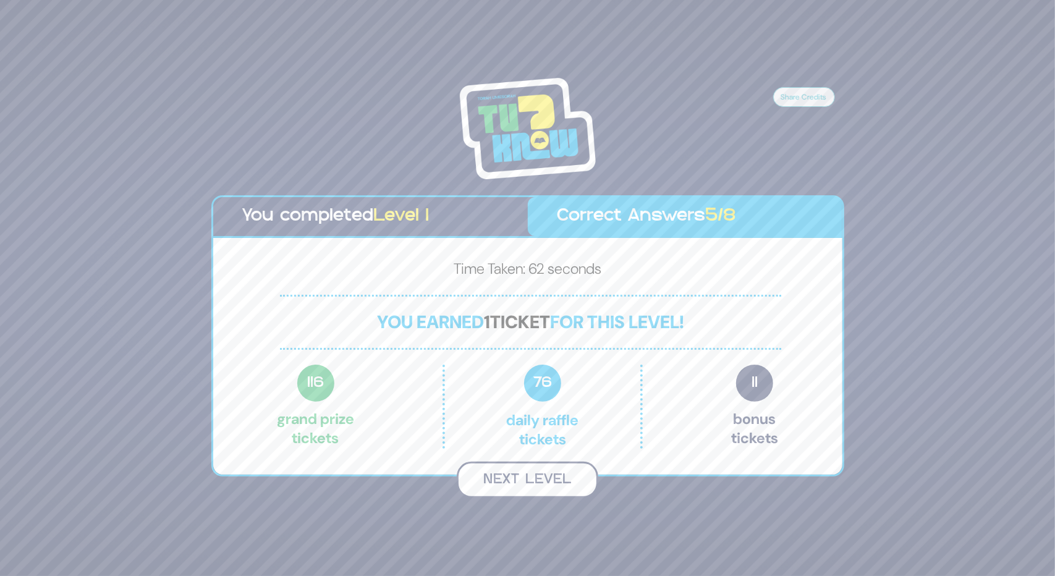
click at [509, 469] on button "Next Level" at bounding box center [527, 480] width 141 height 36
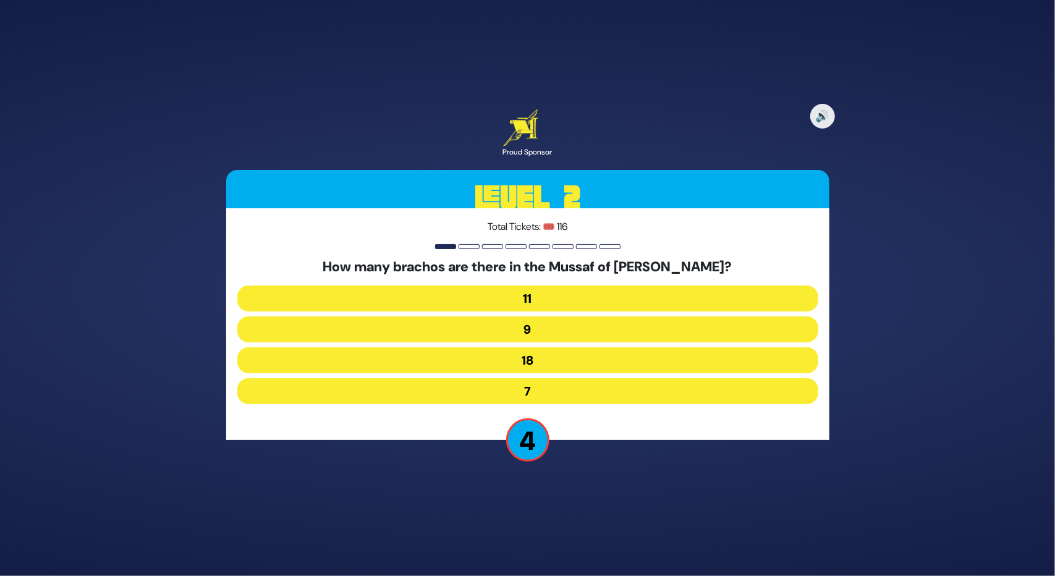
click at [513, 326] on button "9" at bounding box center [527, 329] width 581 height 26
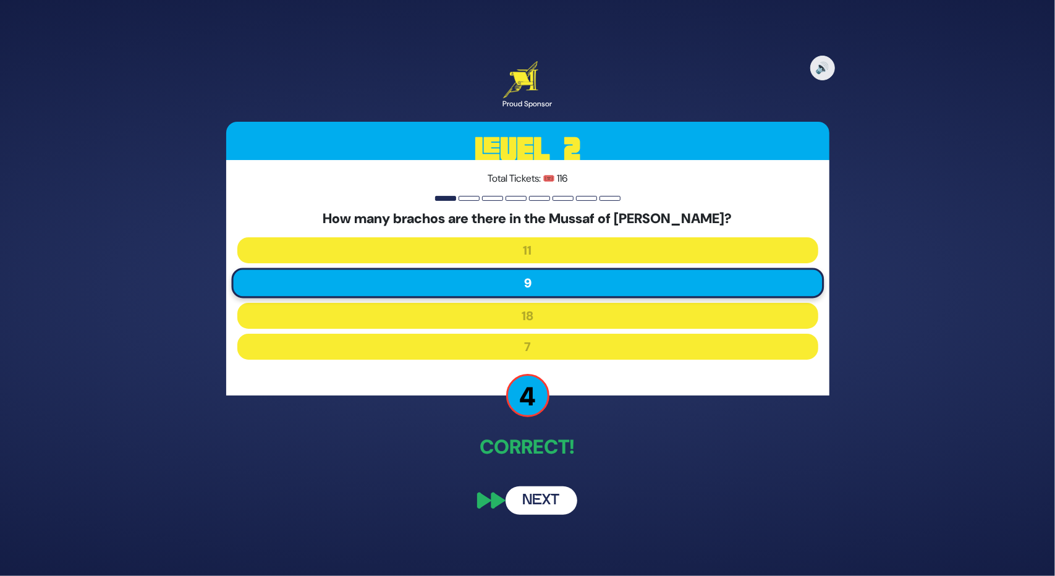
click at [544, 494] on button "Next" at bounding box center [541, 500] width 72 height 28
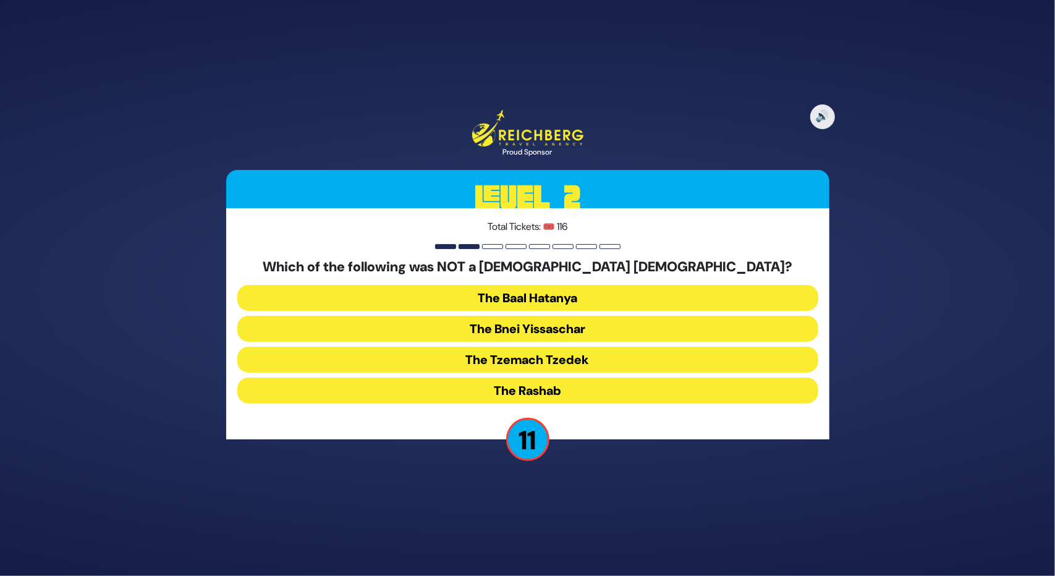
click at [491, 323] on button "The Bnei Yissaschar" at bounding box center [527, 329] width 581 height 26
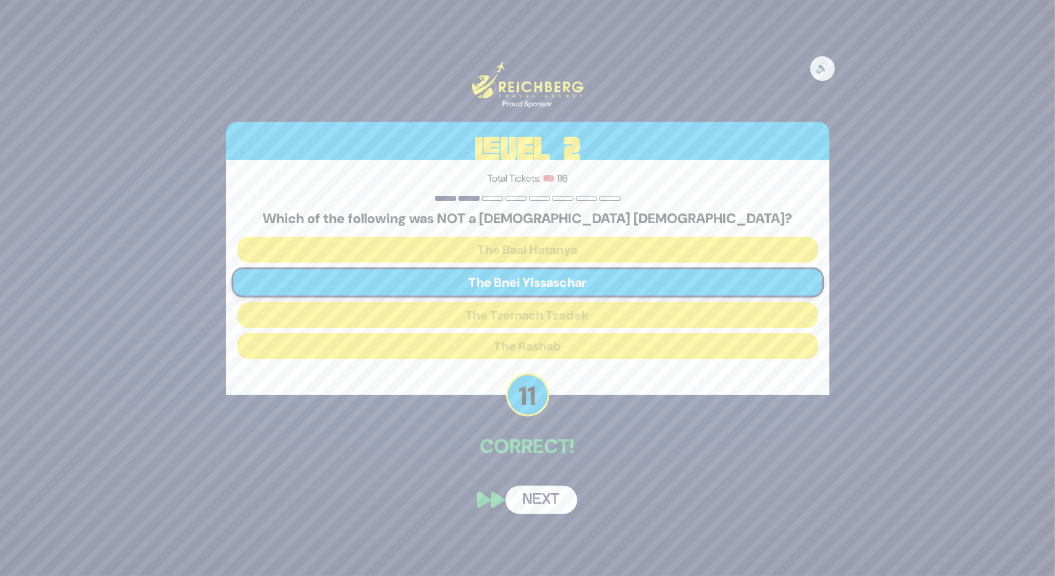
click at [562, 494] on button "Next" at bounding box center [541, 500] width 72 height 28
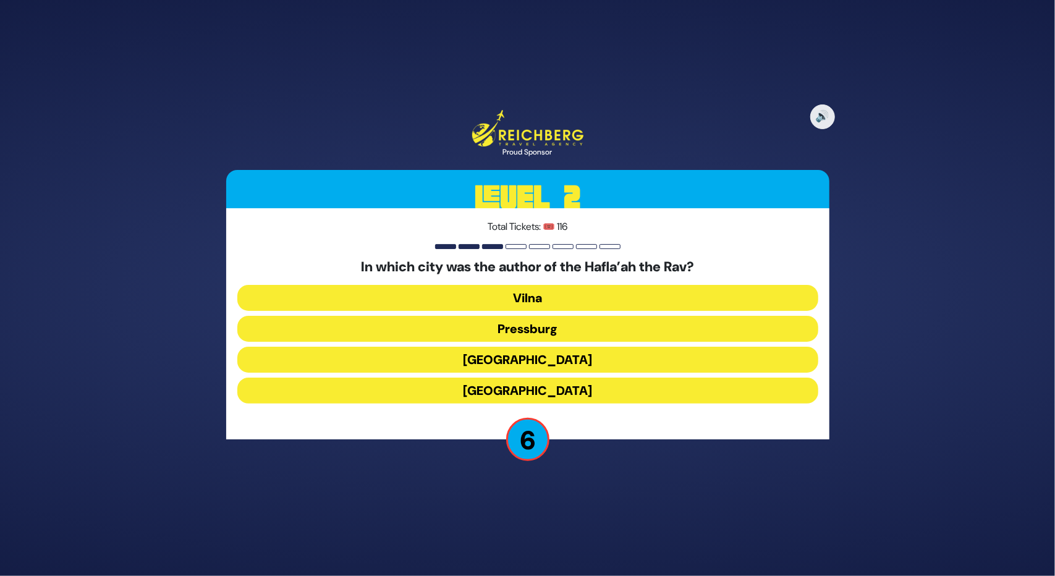
click at [536, 329] on button "Pressburg" at bounding box center [527, 329] width 581 height 26
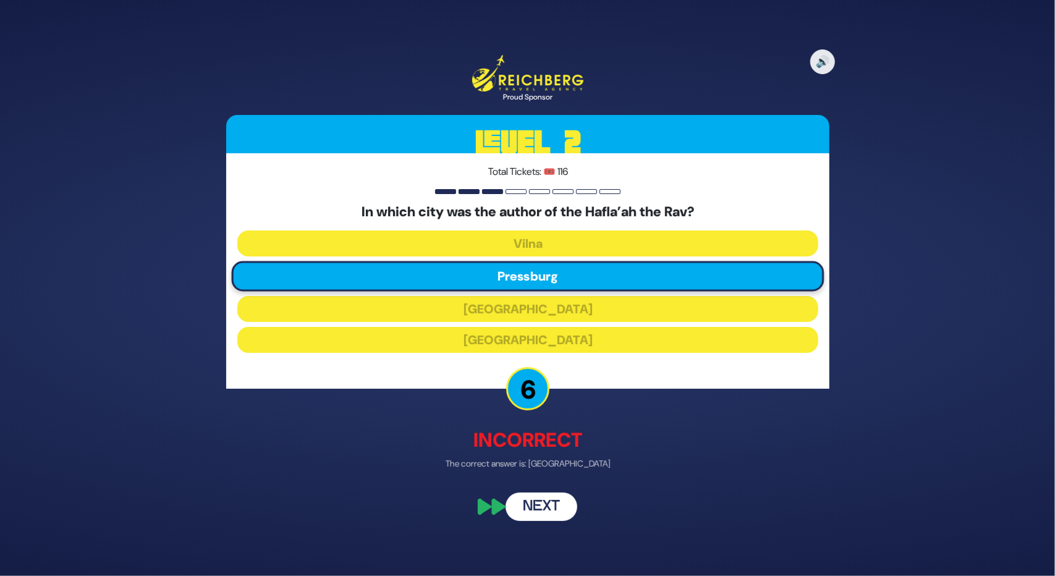
click at [567, 507] on button "Next" at bounding box center [541, 506] width 72 height 28
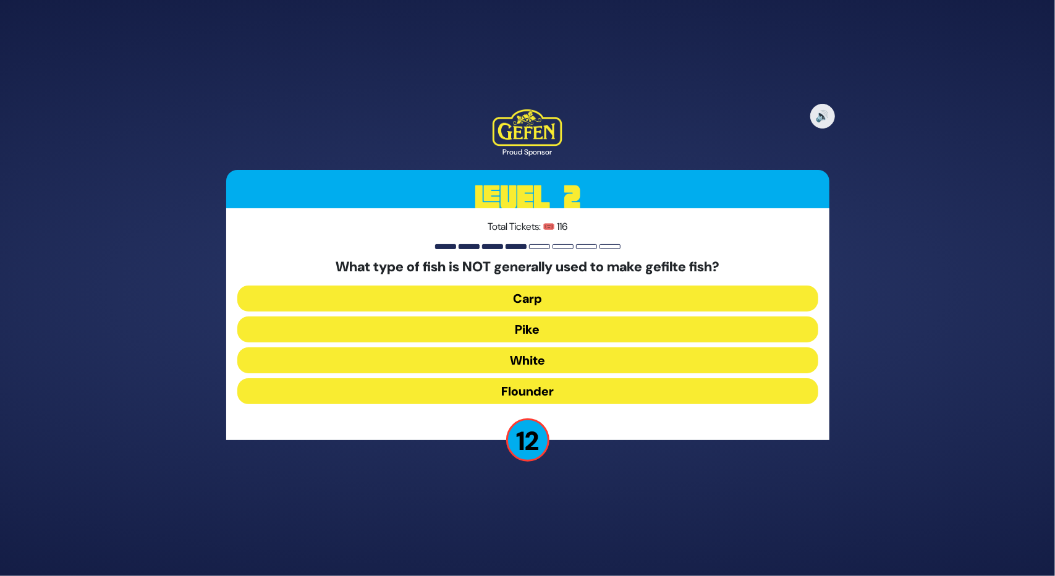
click at [517, 391] on button "Flounder" at bounding box center [527, 391] width 581 height 26
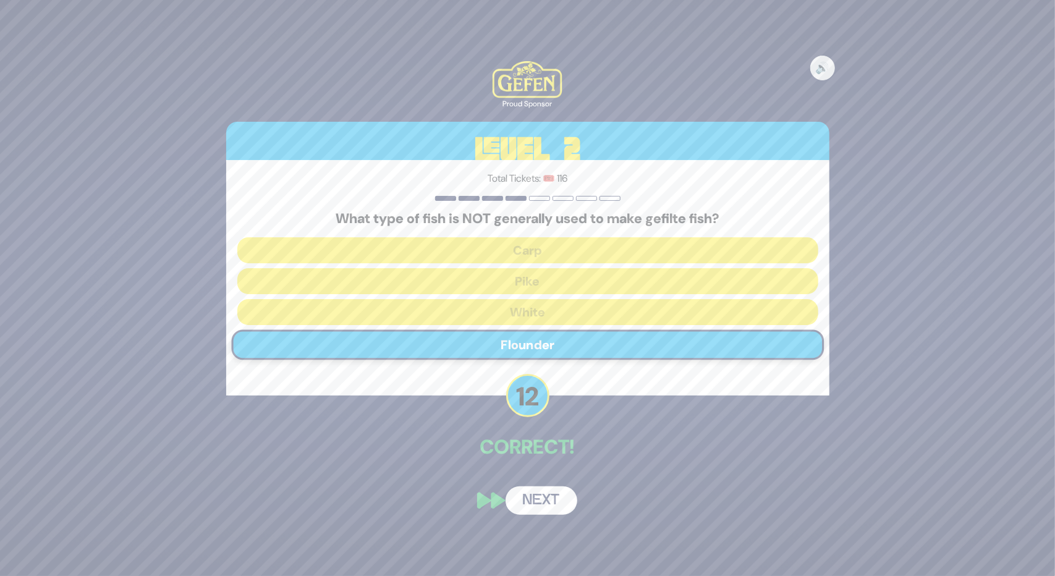
click at [525, 495] on button "Next" at bounding box center [541, 500] width 72 height 28
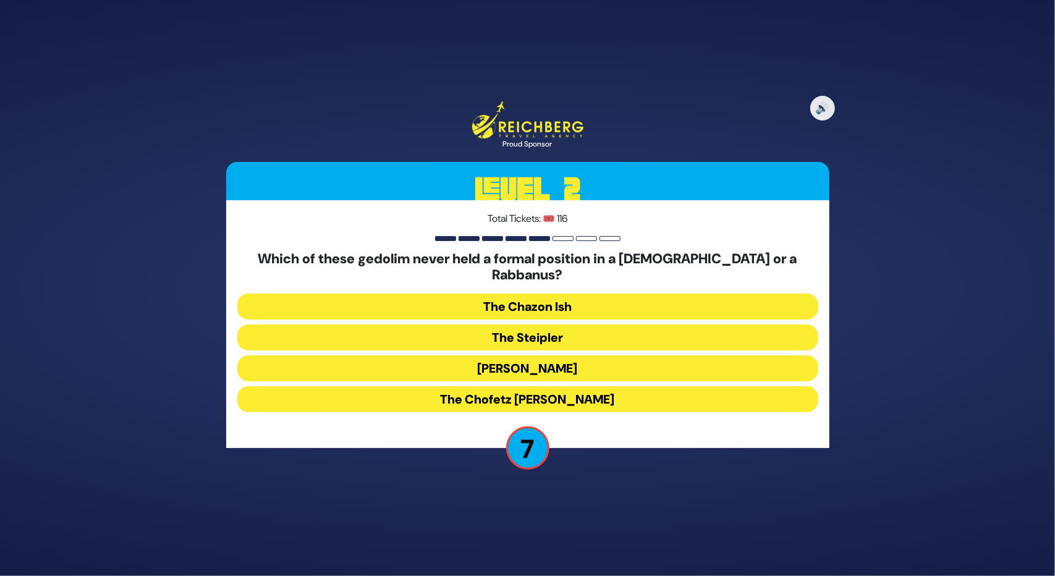
click at [503, 293] on button "The Chazon Ish" at bounding box center [527, 306] width 581 height 26
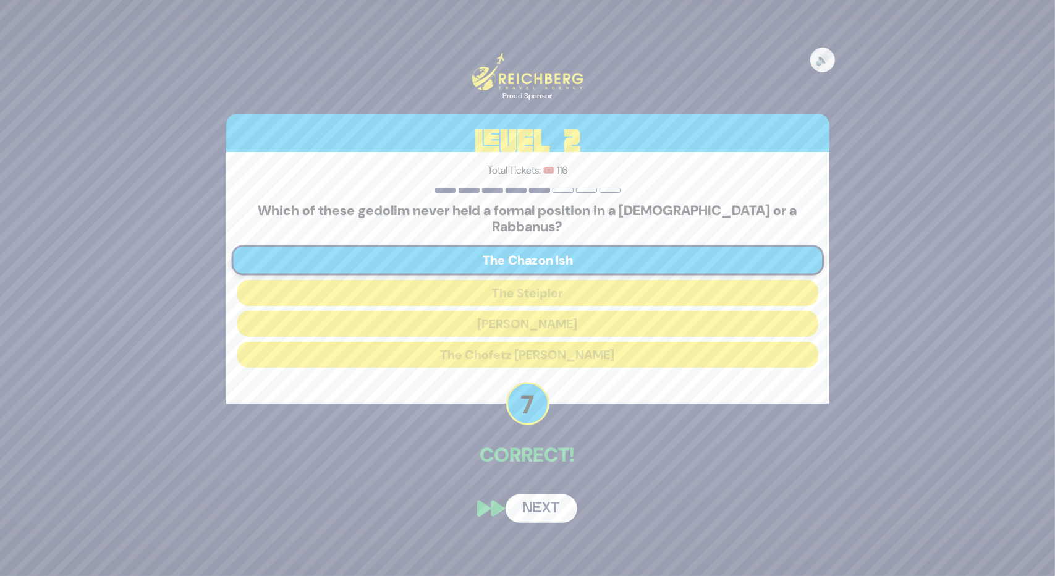
click at [557, 496] on button "Next" at bounding box center [541, 508] width 72 height 28
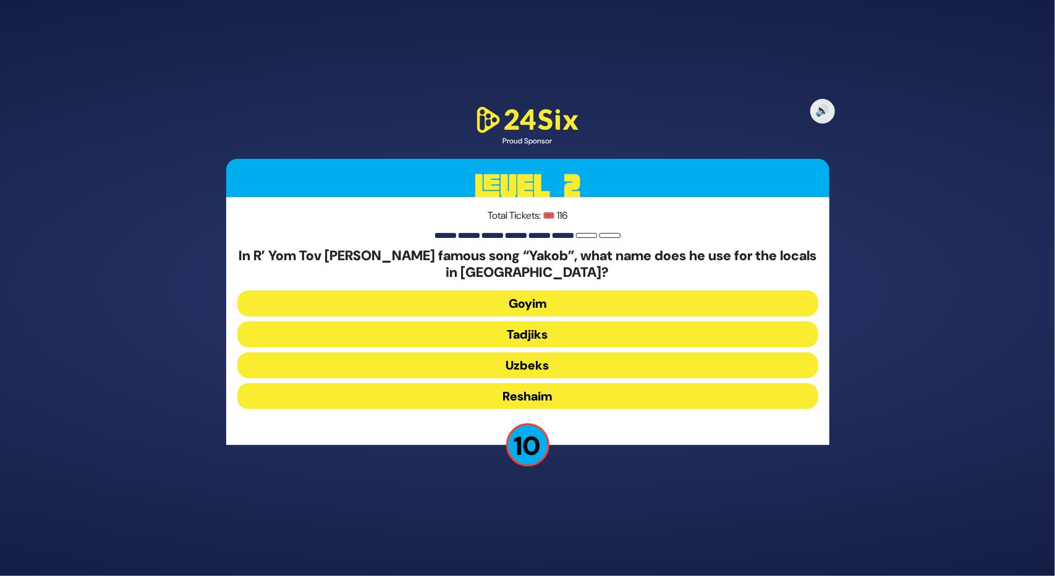
click at [478, 360] on button "Uzbeks" at bounding box center [527, 365] width 581 height 26
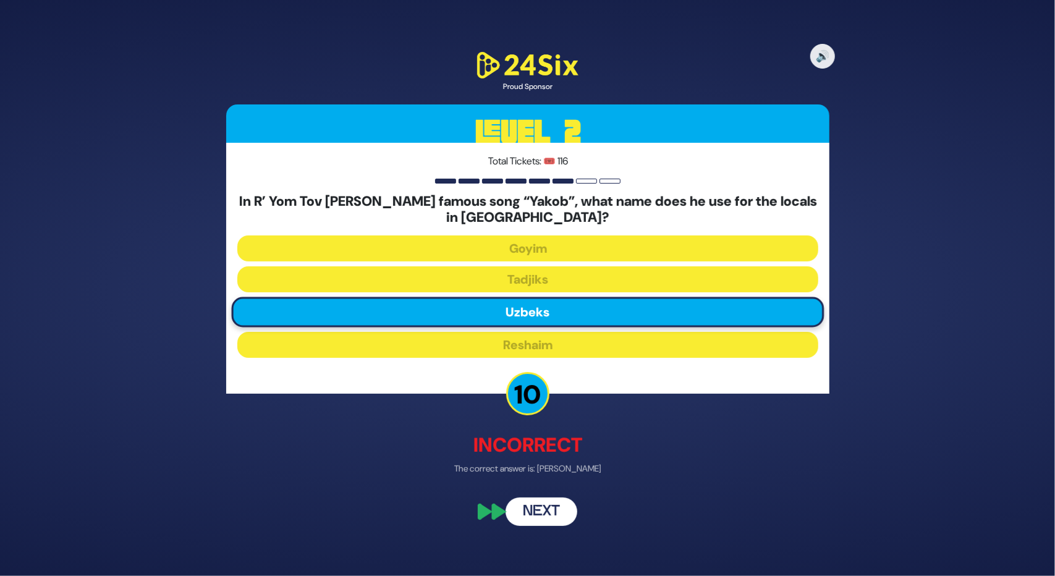
click at [541, 513] on button "Next" at bounding box center [541, 512] width 72 height 28
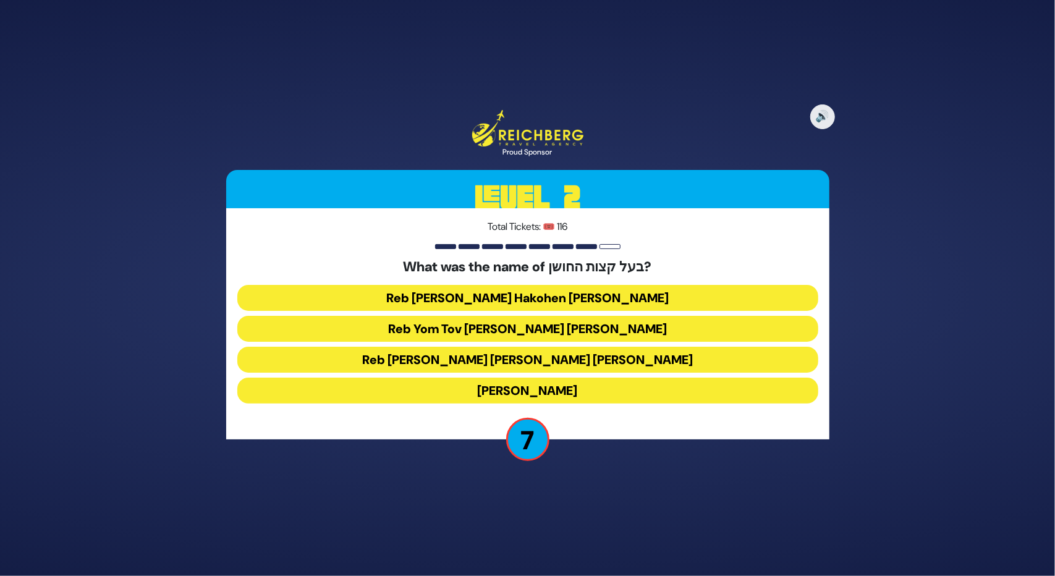
click at [489, 292] on button "Reb [PERSON_NAME] Hakohen [PERSON_NAME]" at bounding box center [527, 298] width 581 height 26
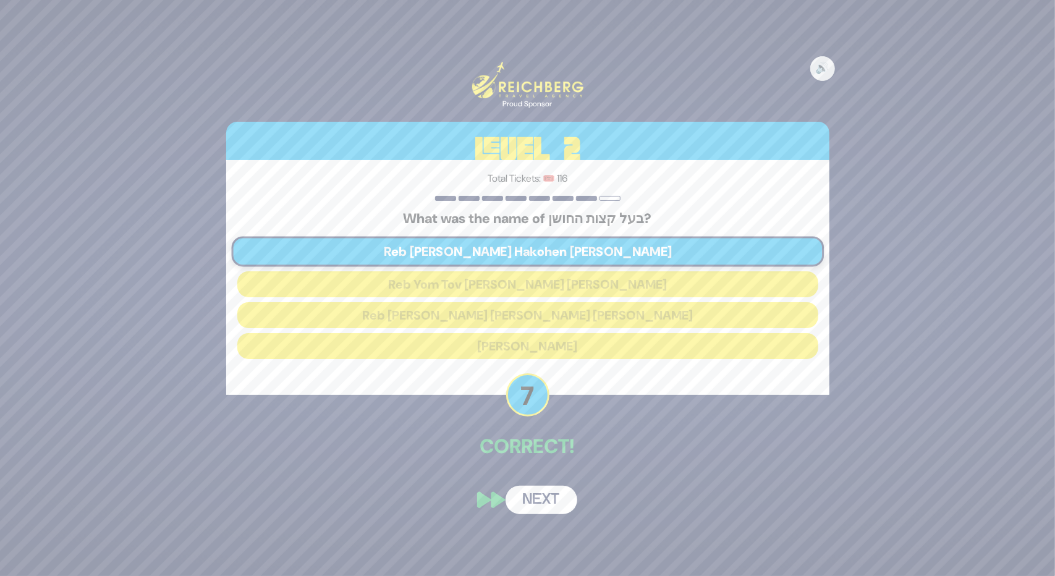
click at [547, 491] on button "Next" at bounding box center [541, 500] width 72 height 28
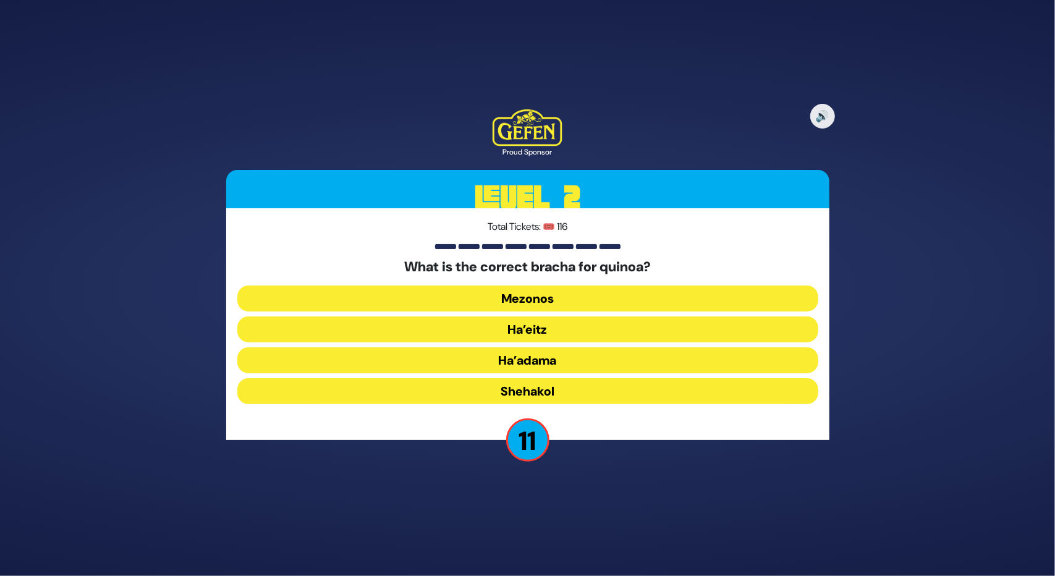
click at [518, 360] on button "Ha’adama" at bounding box center [527, 360] width 581 height 26
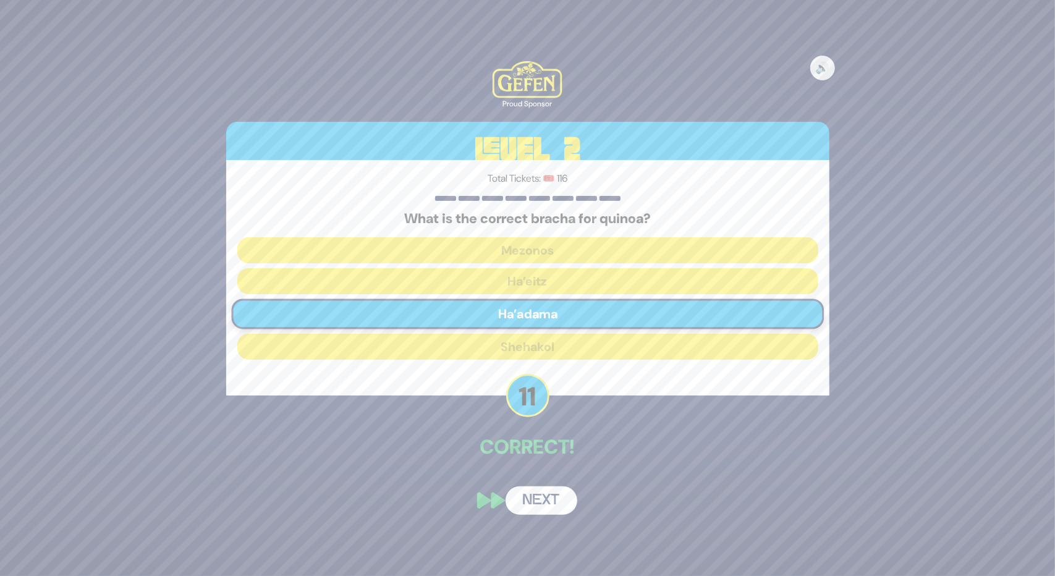
click at [546, 499] on button "Next" at bounding box center [541, 500] width 72 height 28
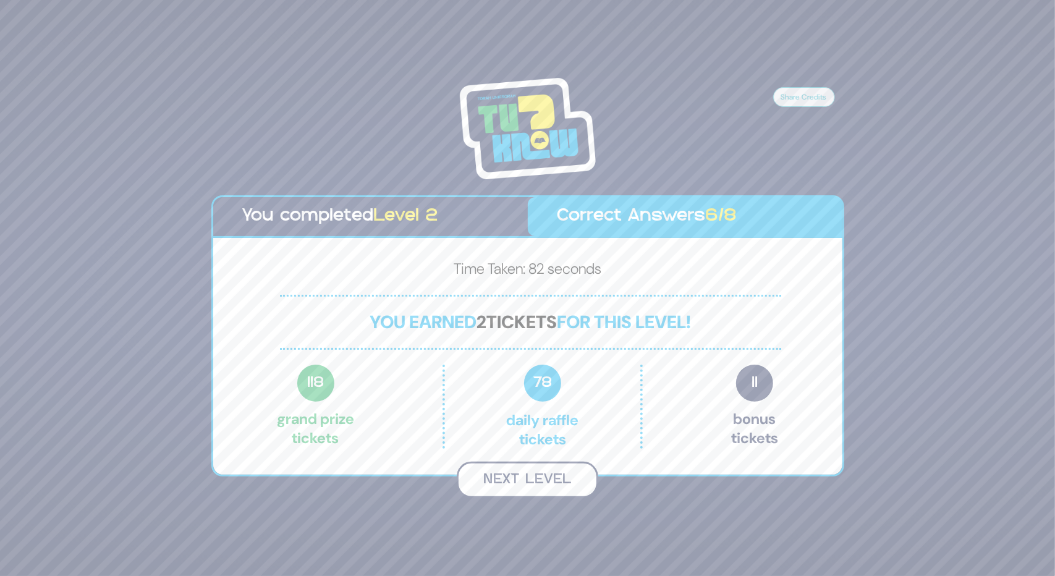
click at [546, 476] on button "Next Level" at bounding box center [527, 480] width 141 height 36
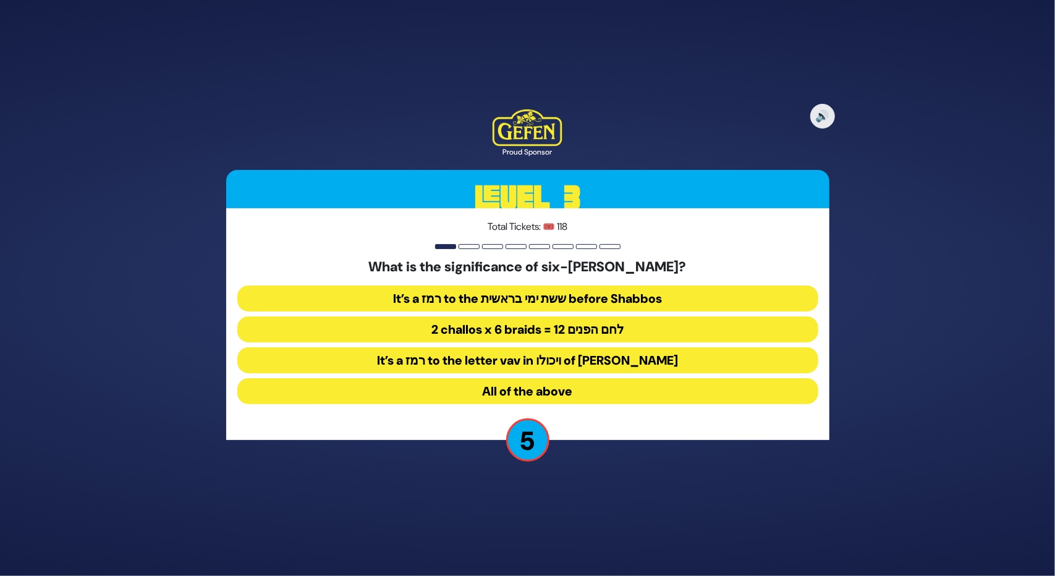
click at [498, 381] on button "All of the above" at bounding box center [527, 391] width 581 height 26
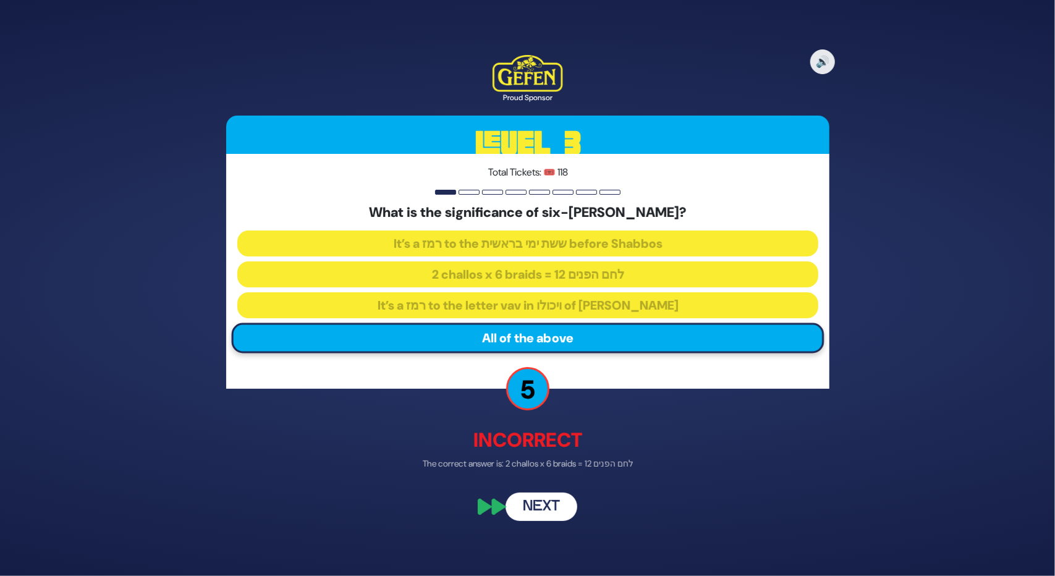
click at [547, 507] on button "Next" at bounding box center [541, 506] width 72 height 28
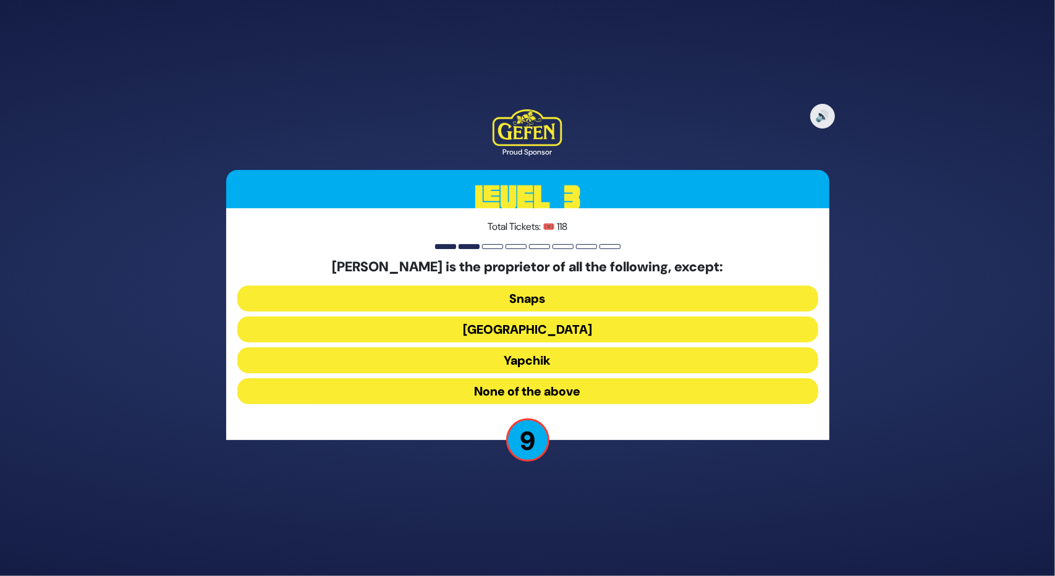
click at [534, 358] on button "Yapchik" at bounding box center [527, 360] width 581 height 26
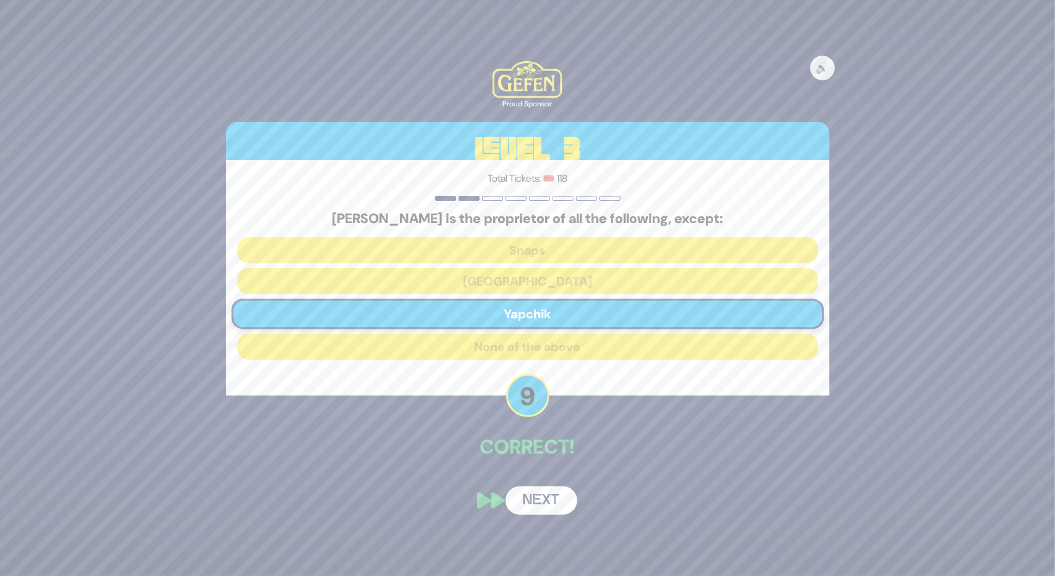
click at [544, 491] on button "Next" at bounding box center [541, 500] width 72 height 28
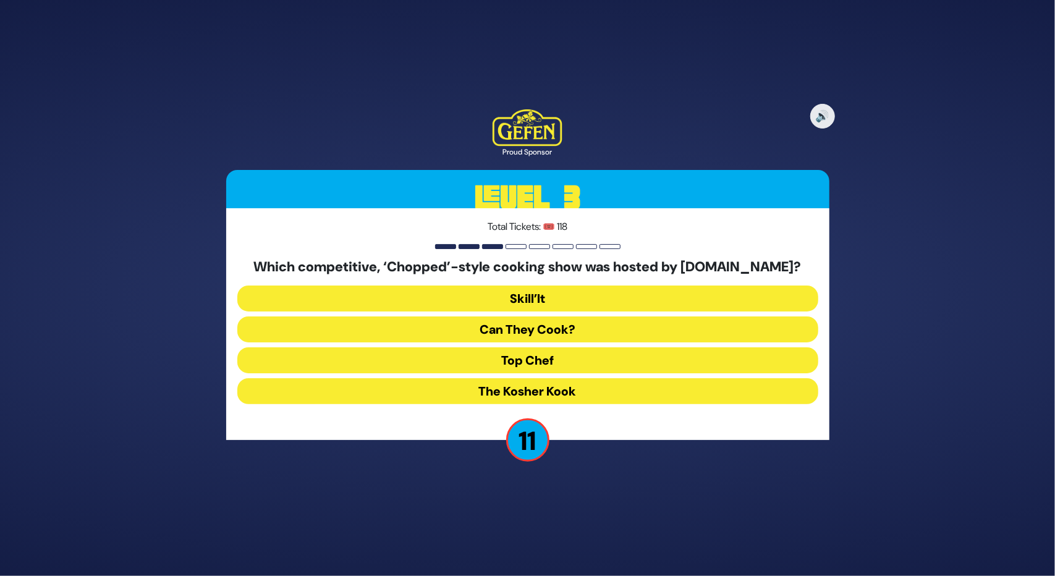
click at [503, 323] on button "Can They Cook?" at bounding box center [527, 329] width 581 height 26
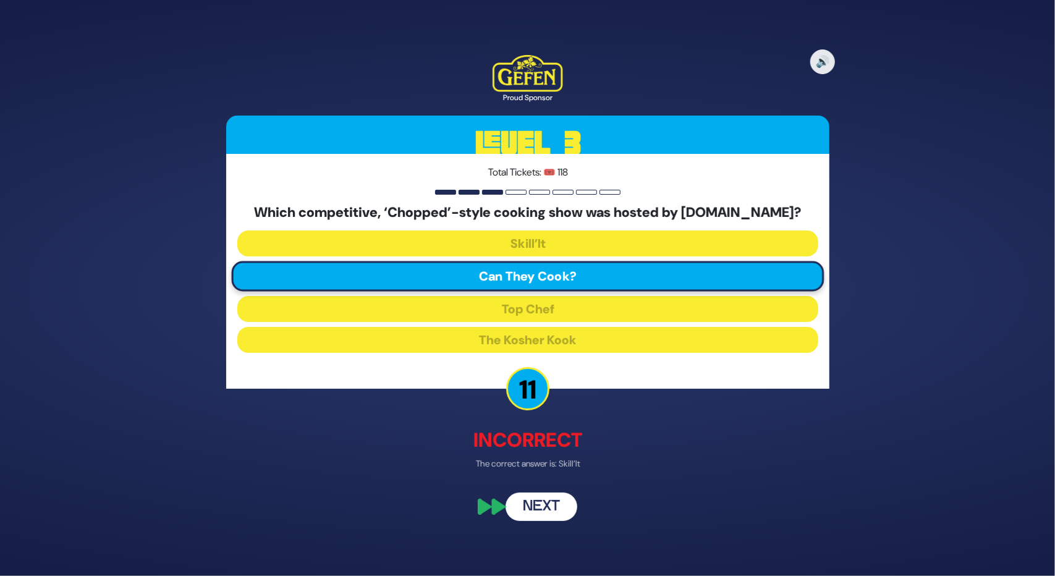
click at [539, 501] on button "Next" at bounding box center [541, 506] width 72 height 28
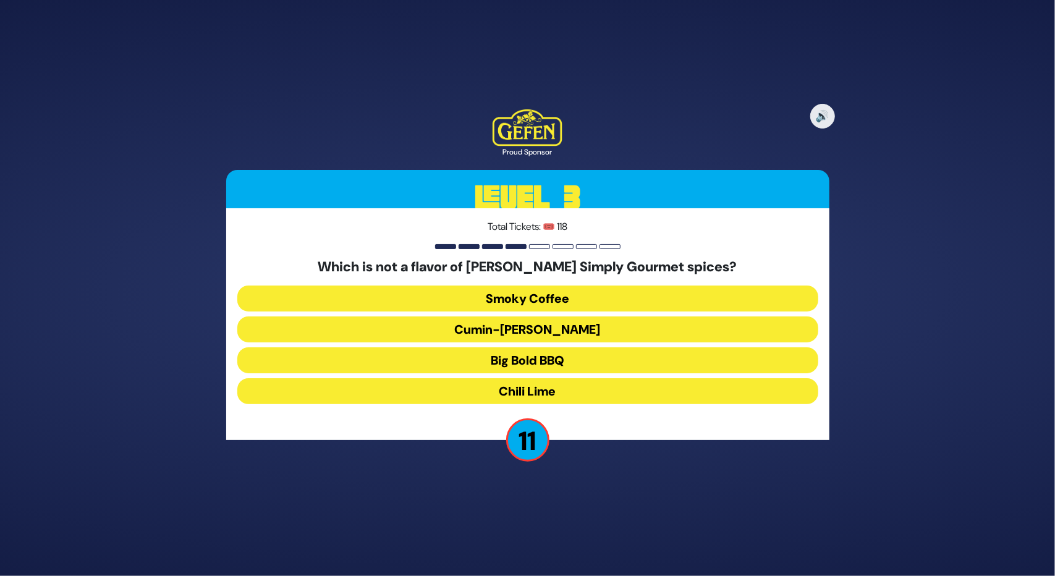
click at [503, 326] on button "Cumin-[PERSON_NAME]" at bounding box center [527, 329] width 581 height 26
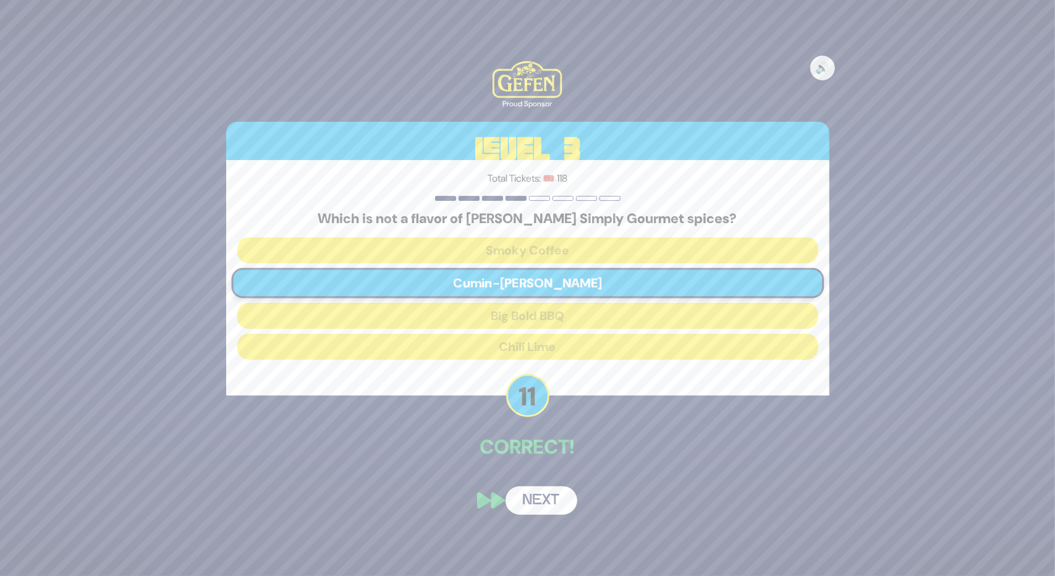
click at [523, 504] on button "Next" at bounding box center [541, 500] width 72 height 28
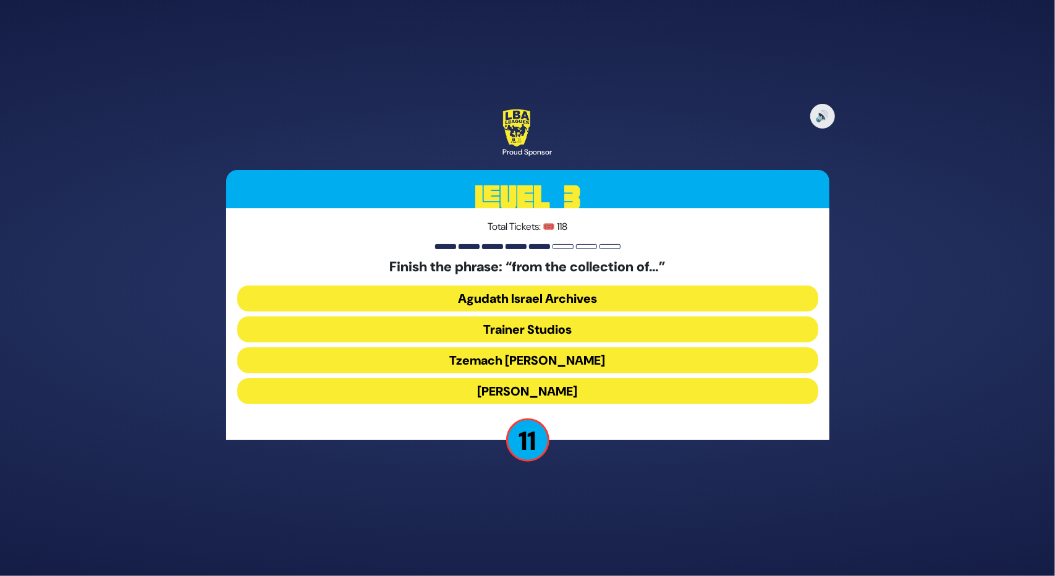
click at [525, 387] on button "[PERSON_NAME]" at bounding box center [527, 391] width 581 height 26
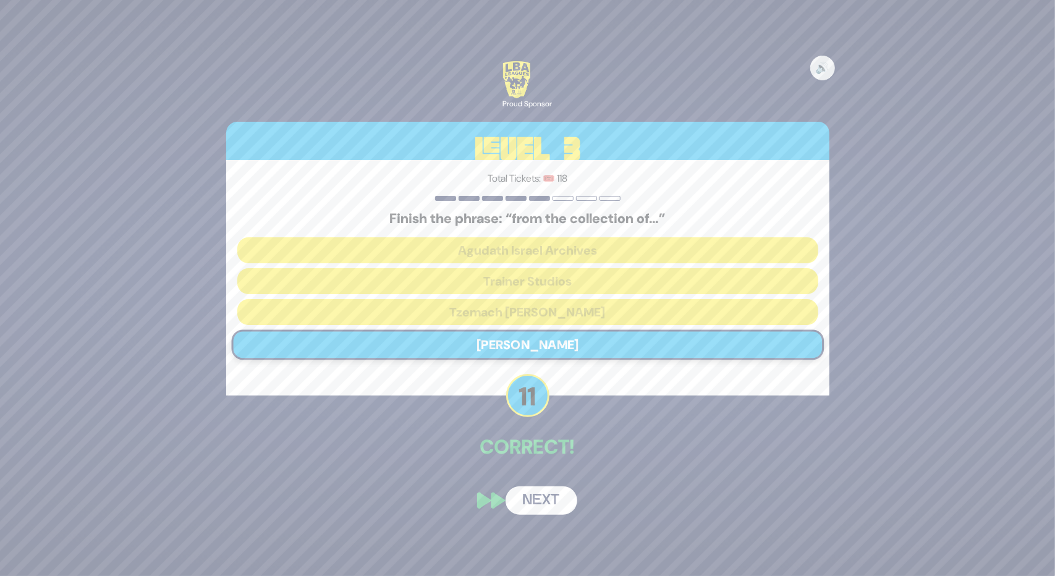
click at [538, 513] on button "Next" at bounding box center [541, 500] width 72 height 28
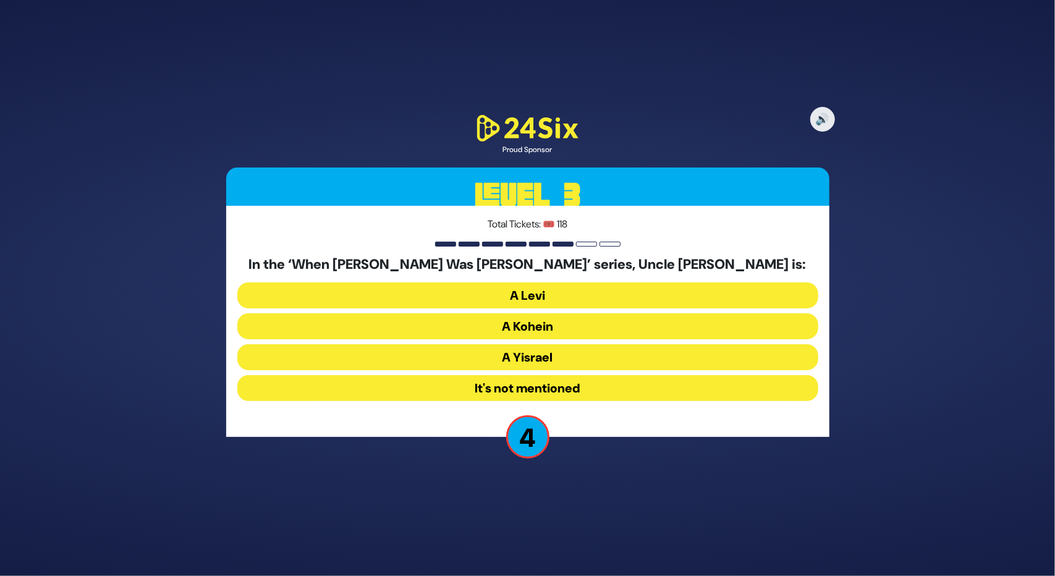
click at [494, 386] on button "It's not mentioned" at bounding box center [527, 388] width 581 height 26
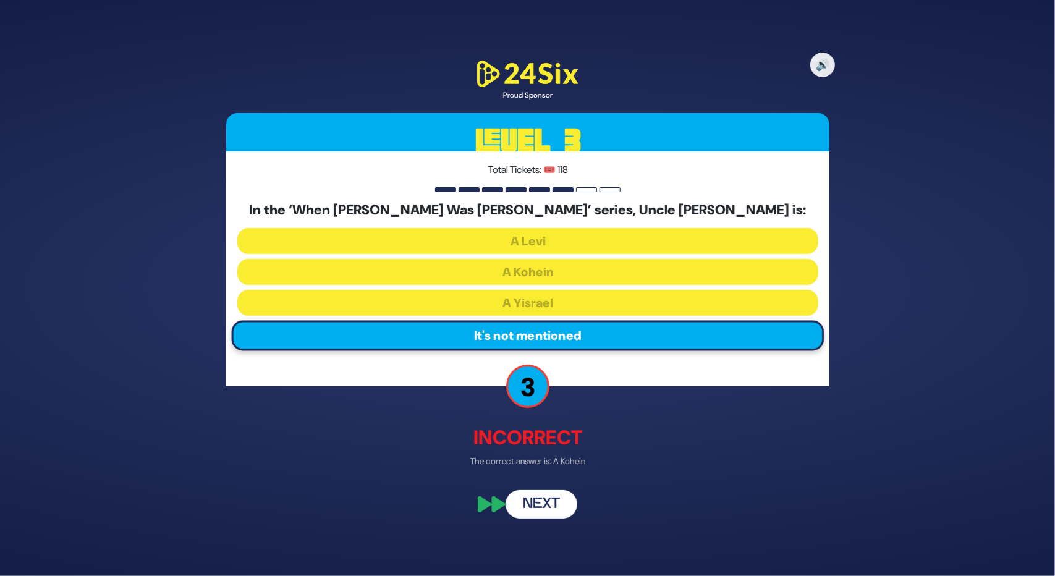
click at [518, 500] on button "Next" at bounding box center [541, 503] width 72 height 28
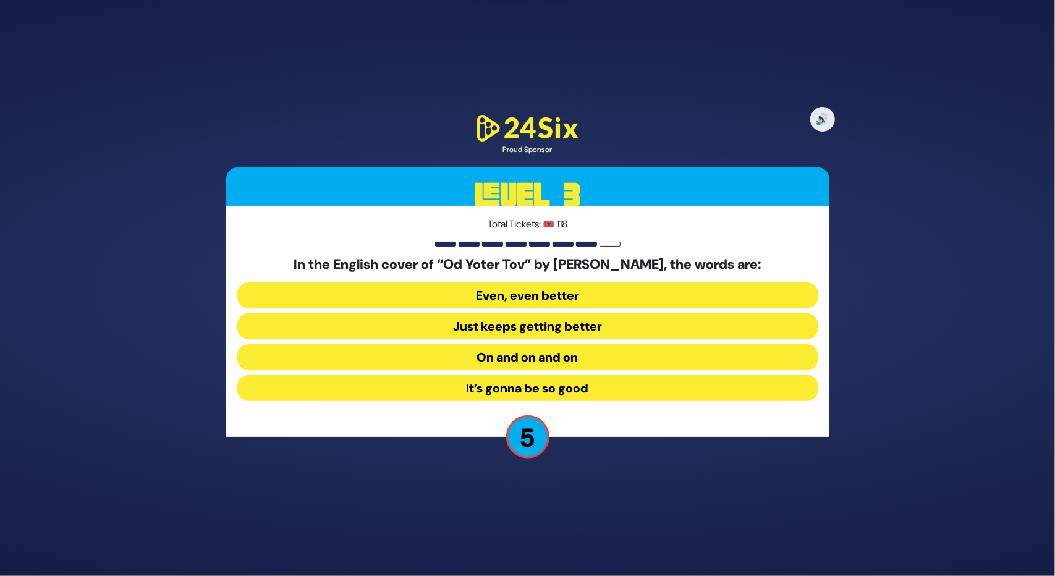
click at [483, 323] on button "Just keeps getting better" at bounding box center [527, 326] width 581 height 26
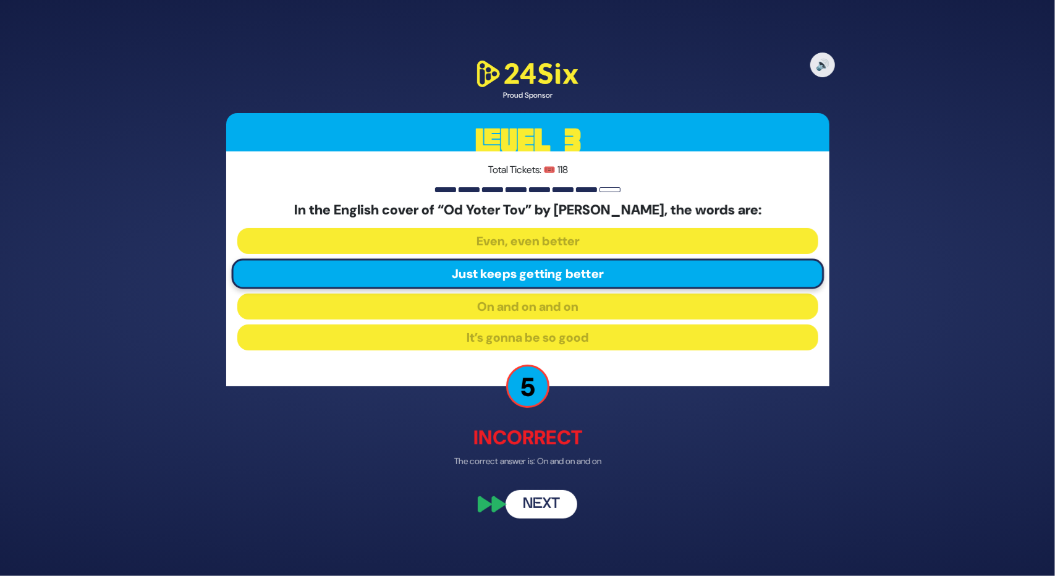
click at [546, 501] on button "Next" at bounding box center [541, 503] width 72 height 28
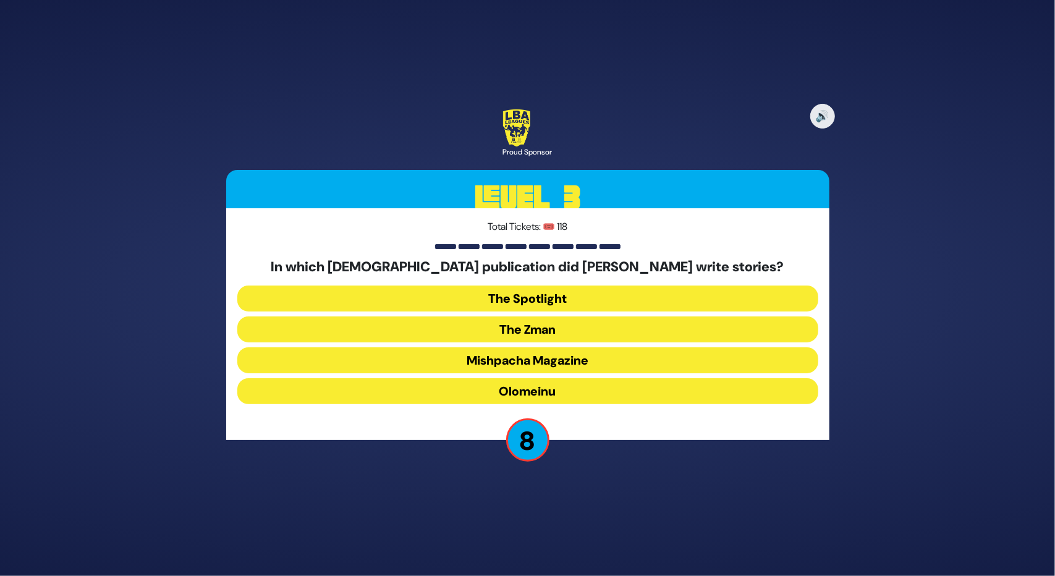
click at [508, 319] on button "The Zman" at bounding box center [527, 329] width 581 height 26
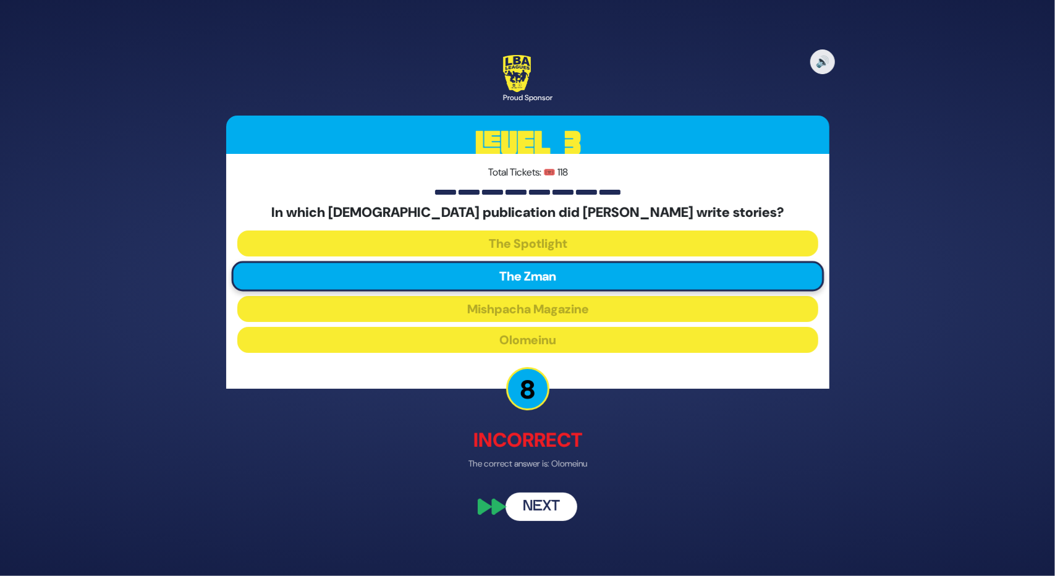
click at [522, 496] on button "Next" at bounding box center [541, 506] width 72 height 28
